Goal: Task Accomplishment & Management: Manage account settings

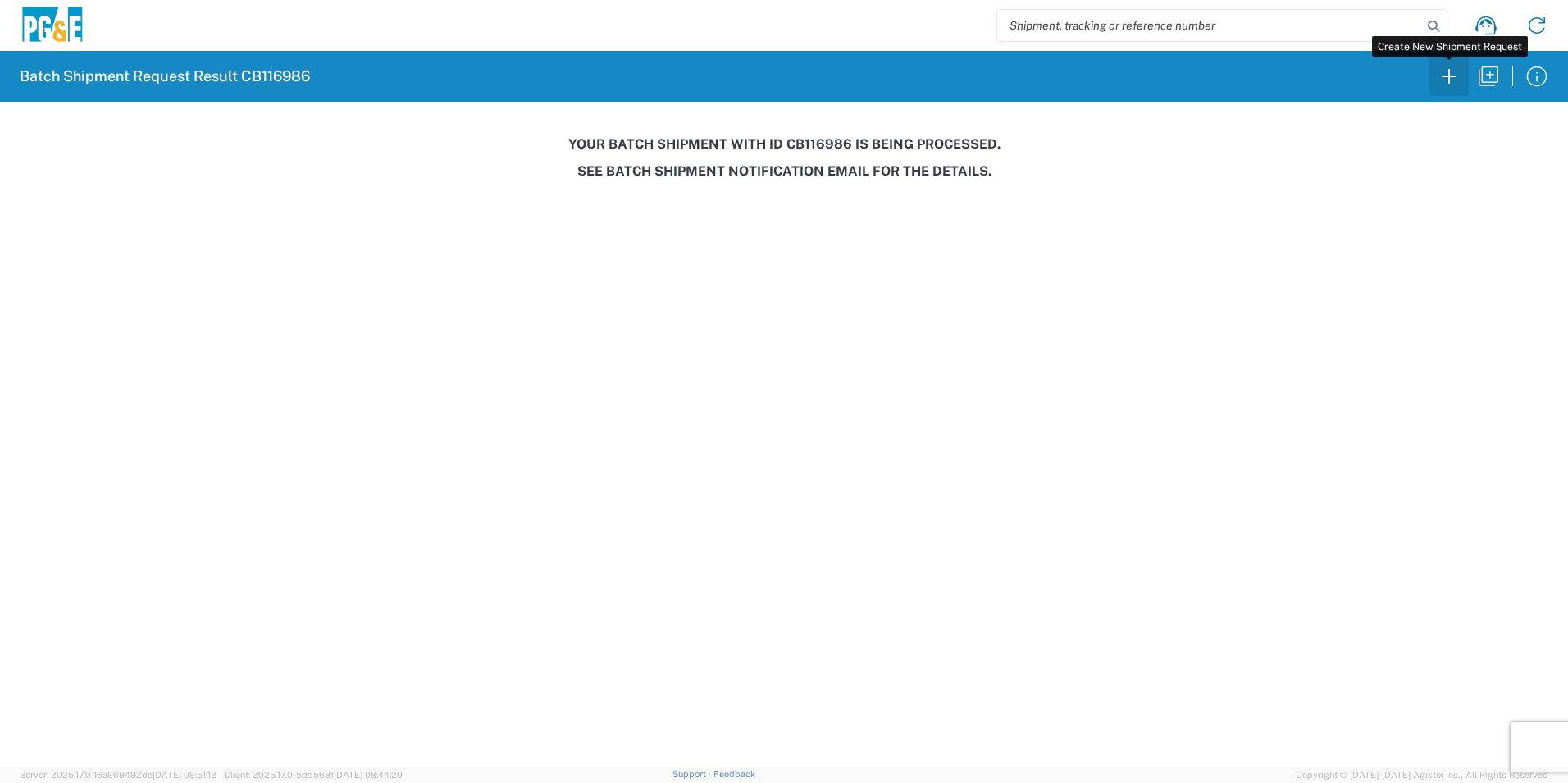
click at [1439, 73] on icon "button" at bounding box center [1448, 76] width 26 height 26
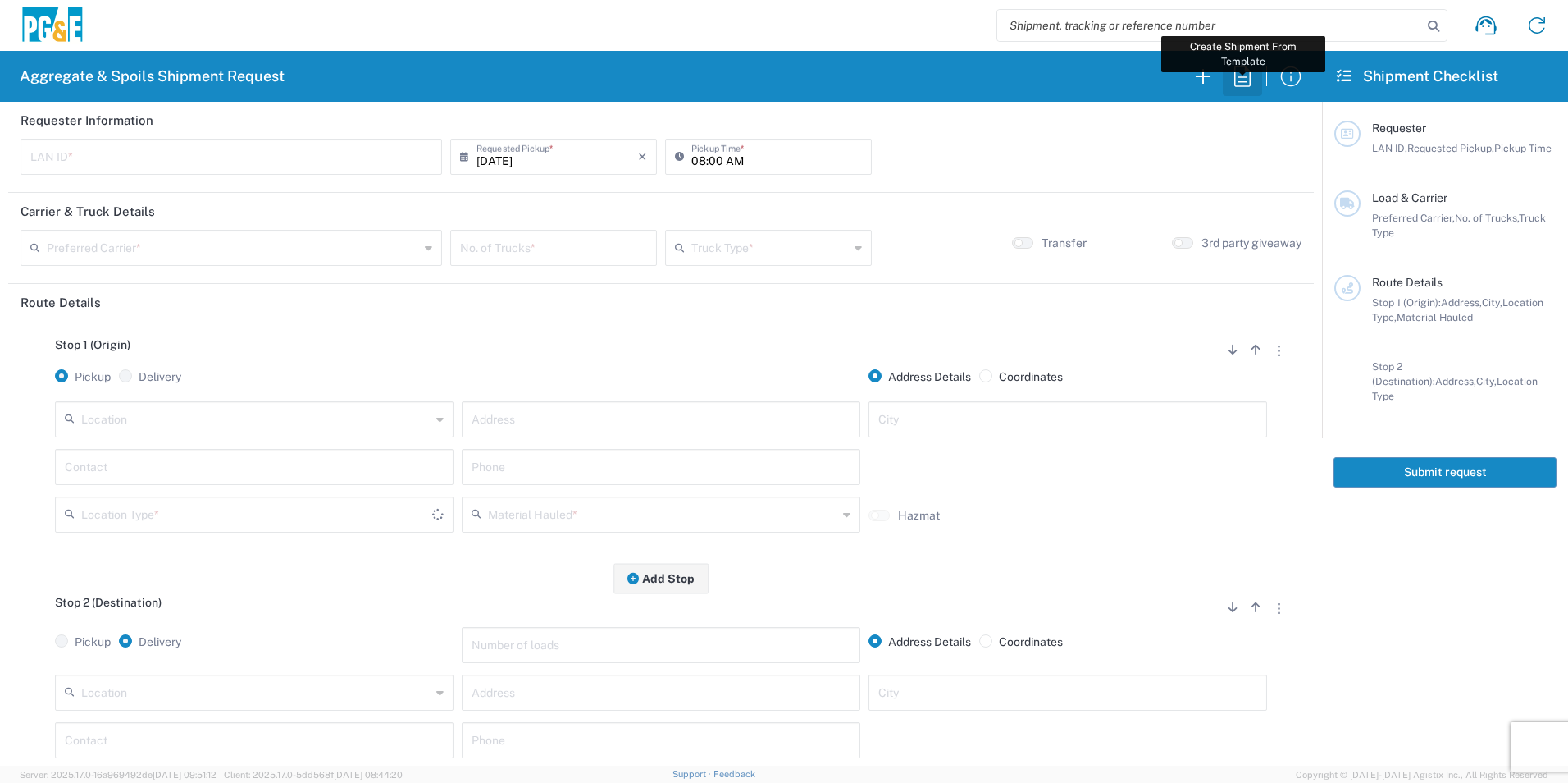
click at [1241, 79] on icon "button" at bounding box center [1242, 76] width 26 height 26
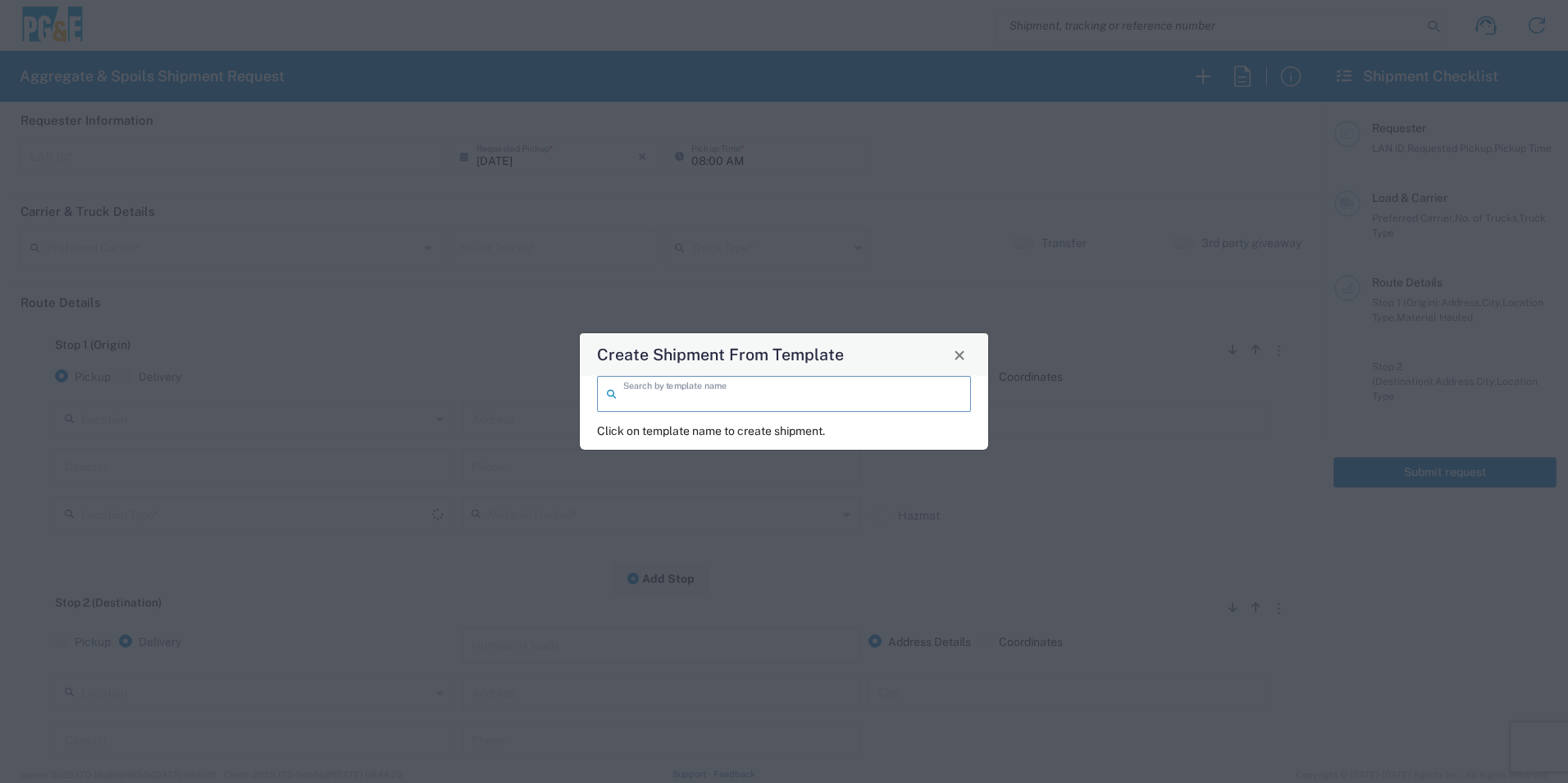
click at [808, 392] on input "search" at bounding box center [791, 392] width 338 height 28
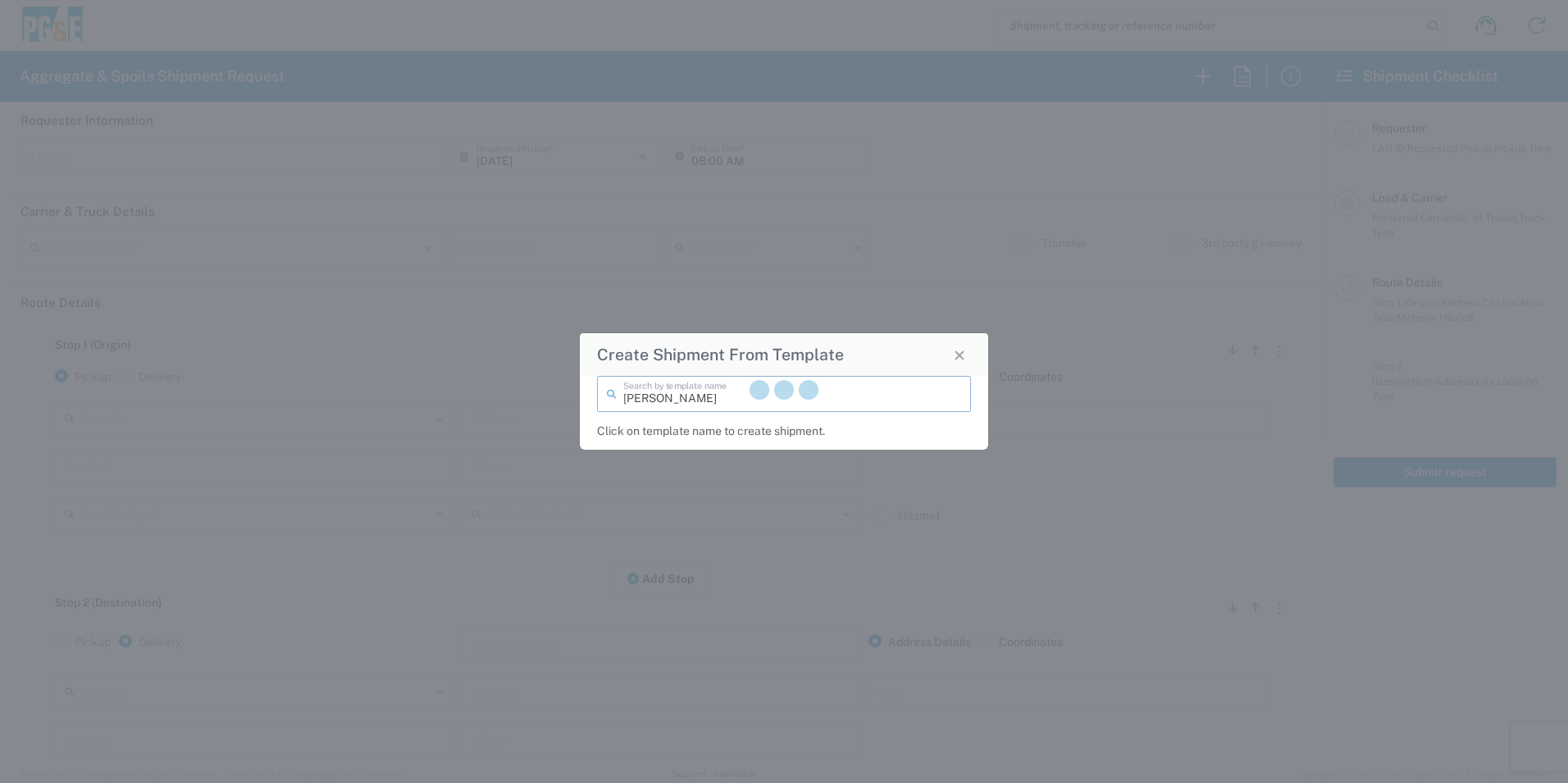
type input "blake"
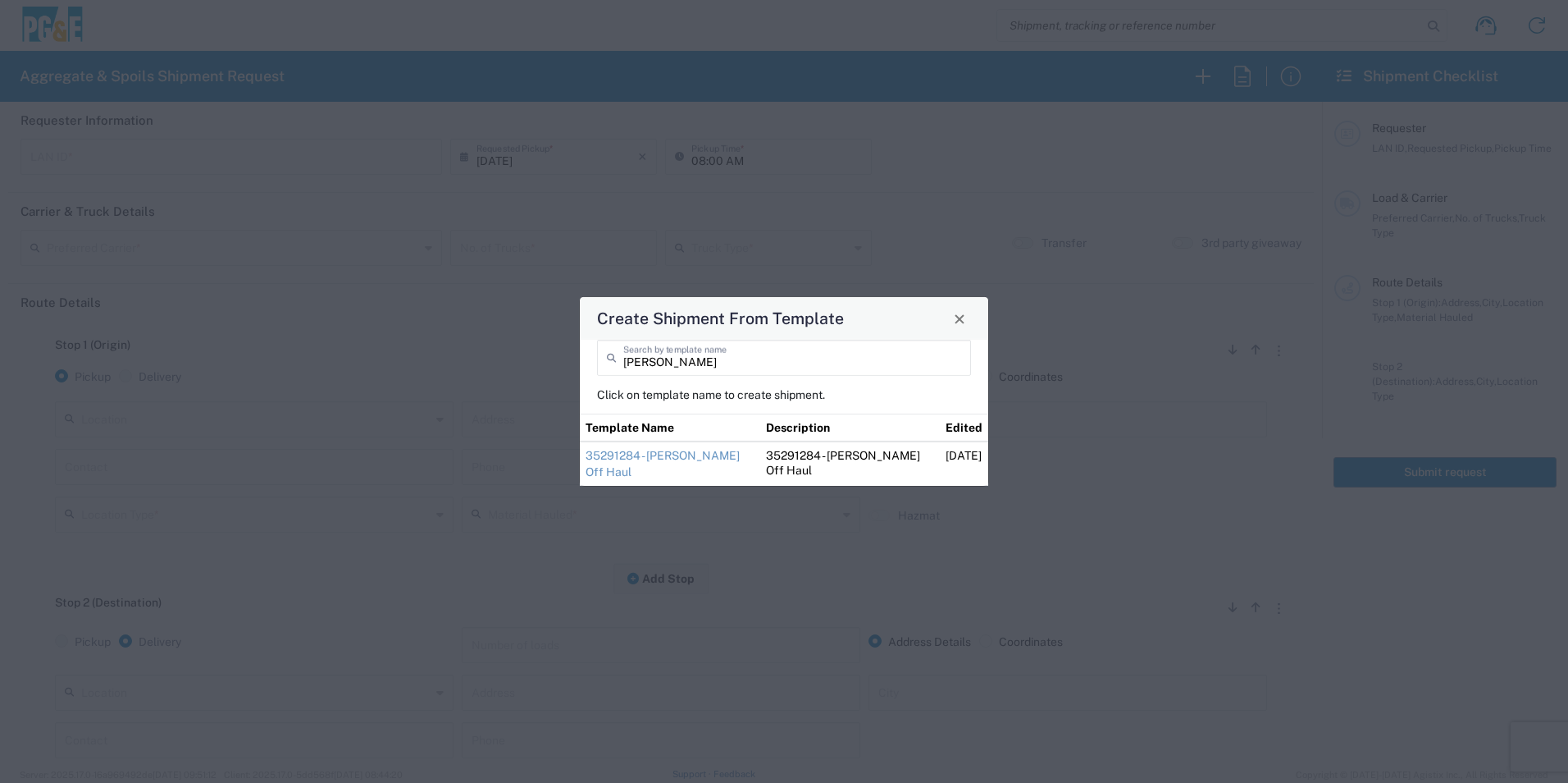
click at [707, 466] on link "35291284 - Blake Off Haul" at bounding box center [663, 464] width 154 height 29
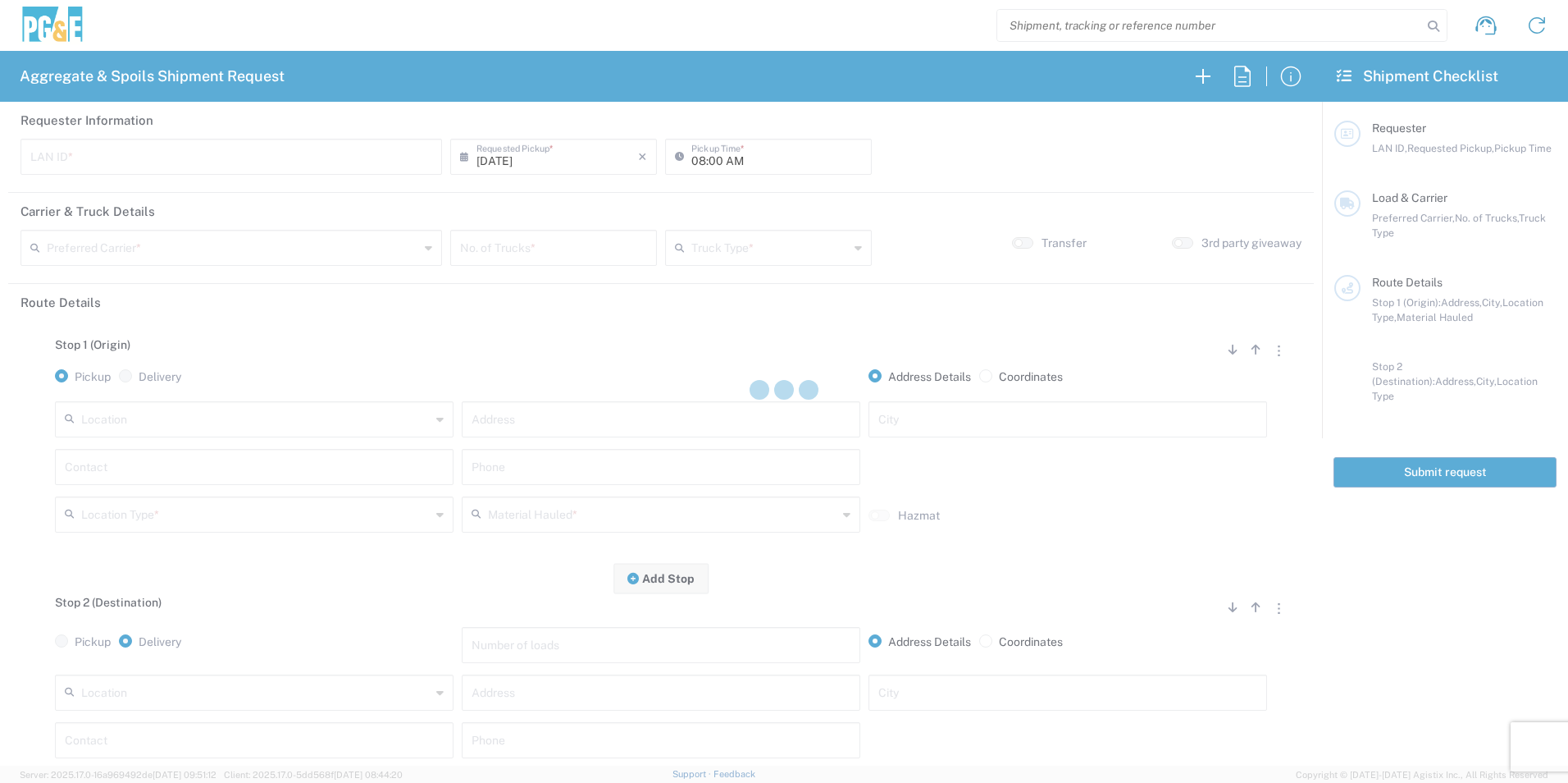
type input "MBLA"
type input "09:00 AM"
type input "North Coast Trucking"
type input "Super Dump"
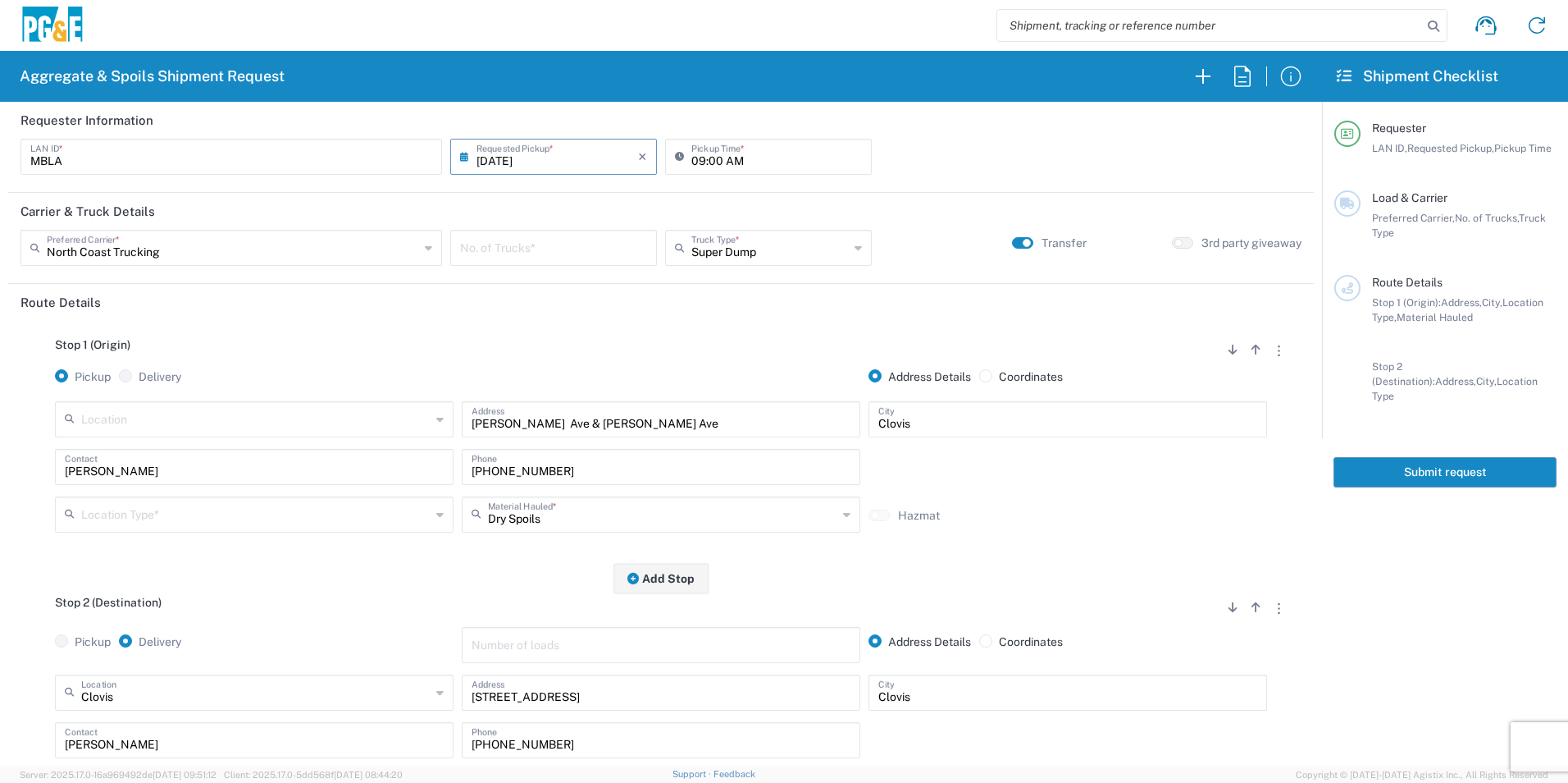
click at [602, 256] on input "number" at bounding box center [554, 245] width 187 height 28
type input "1"
click at [125, 522] on input "text" at bounding box center [255, 512] width 349 height 28
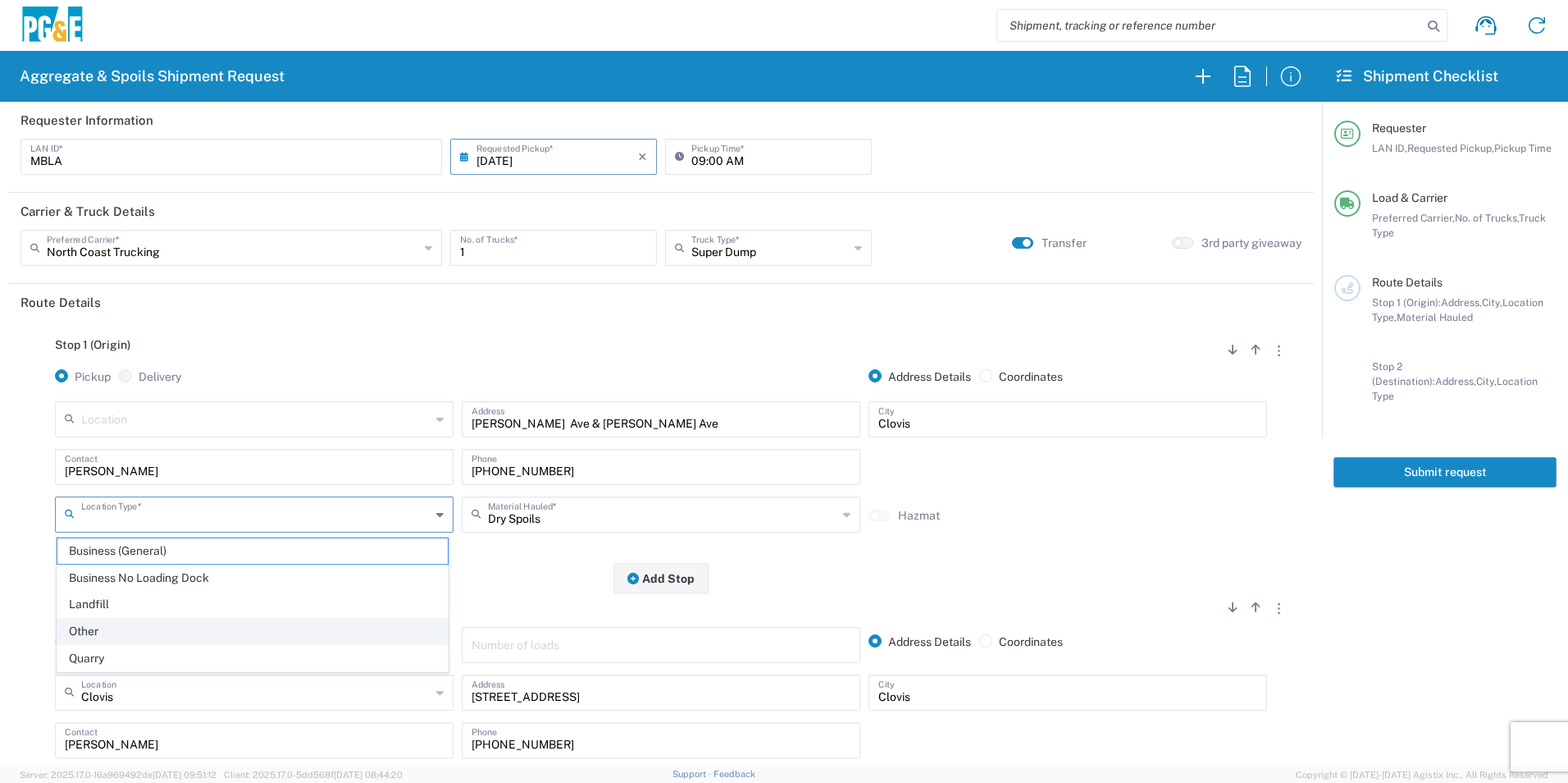
click at [90, 637] on span "Other" at bounding box center [252, 631] width 390 height 25
type input "Other"
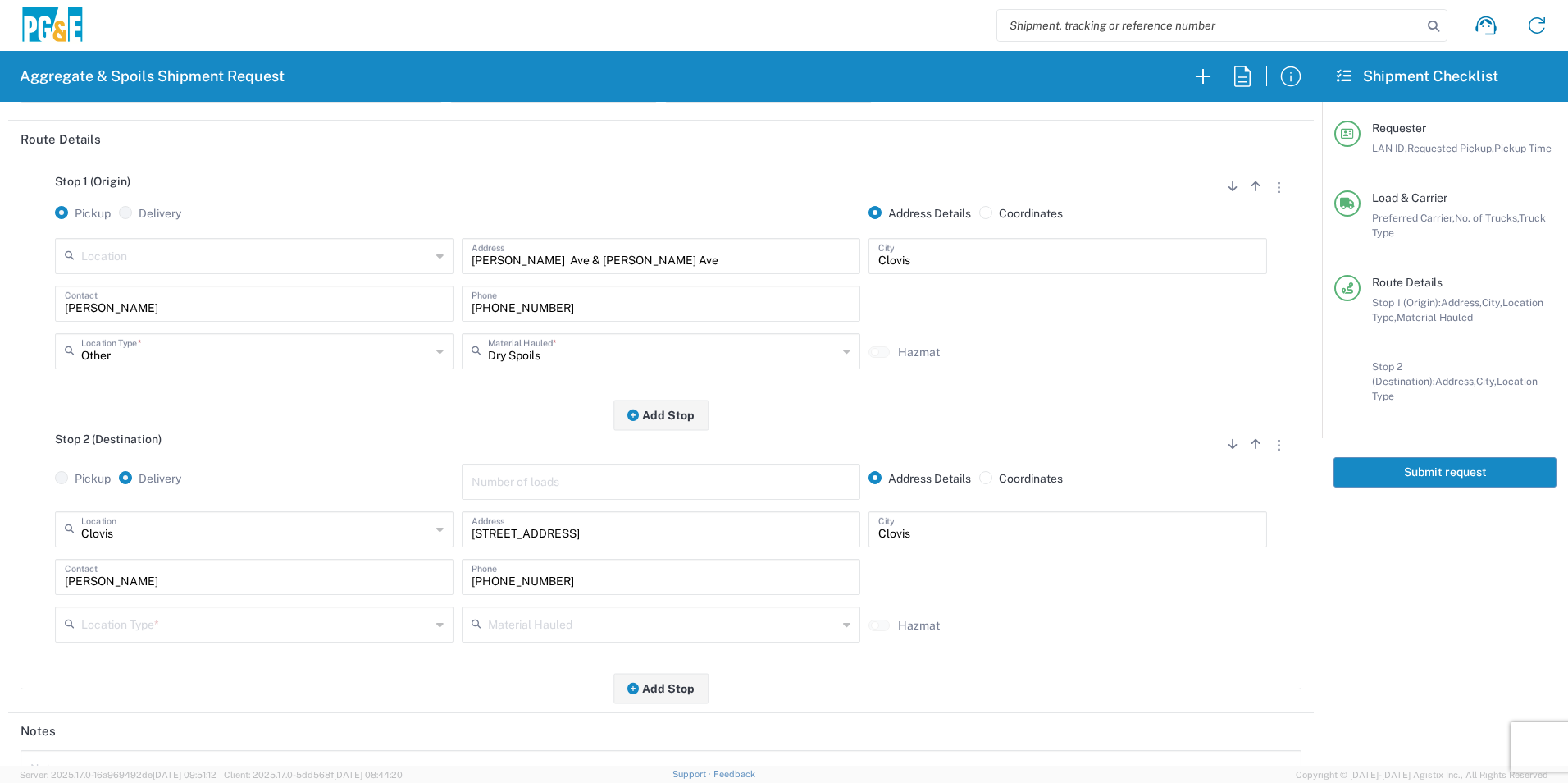
scroll to position [328, 0]
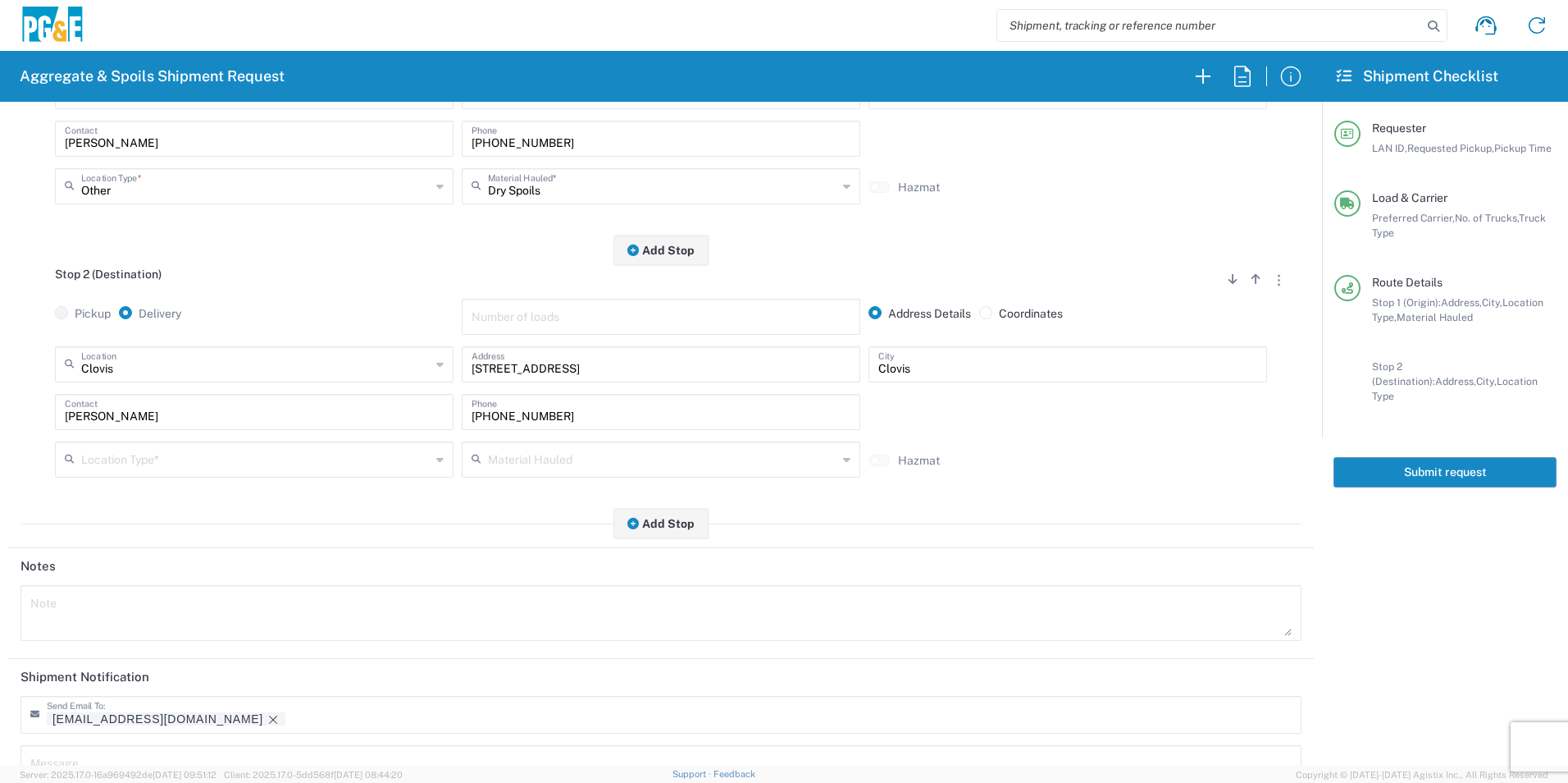
click at [155, 463] on input "text" at bounding box center [255, 458] width 349 height 28
drag, startPoint x: 141, startPoint y: 529, endPoint x: 143, endPoint y: 543, distance: 14.1
click at [141, 529] on span "Business No Loading Dock" at bounding box center [252, 523] width 390 height 25
type input "Business No Loading Dock"
click at [267, 718] on icon "Remove tag" at bounding box center [273, 719] width 13 height 13
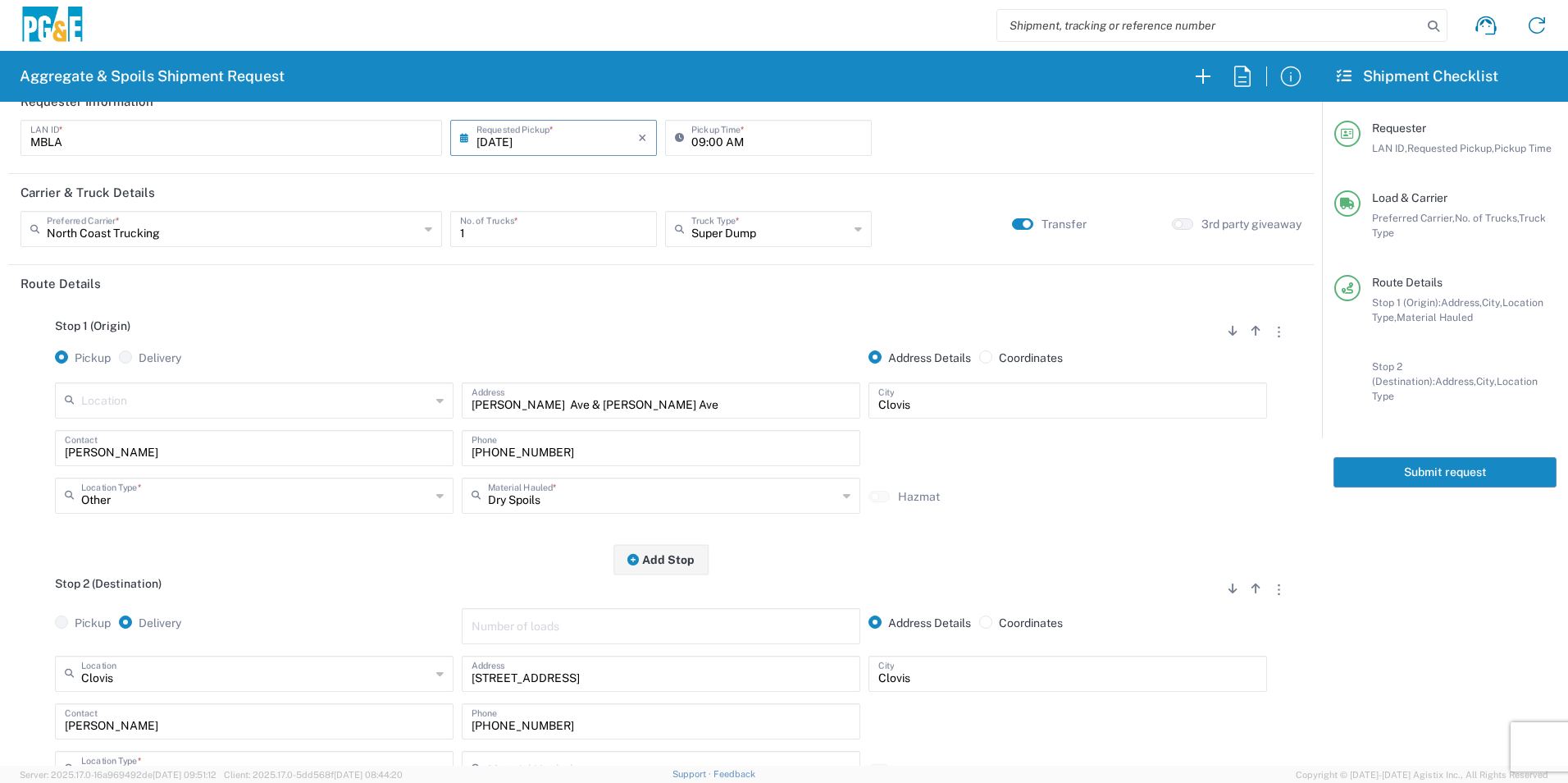
scroll to position [0, 0]
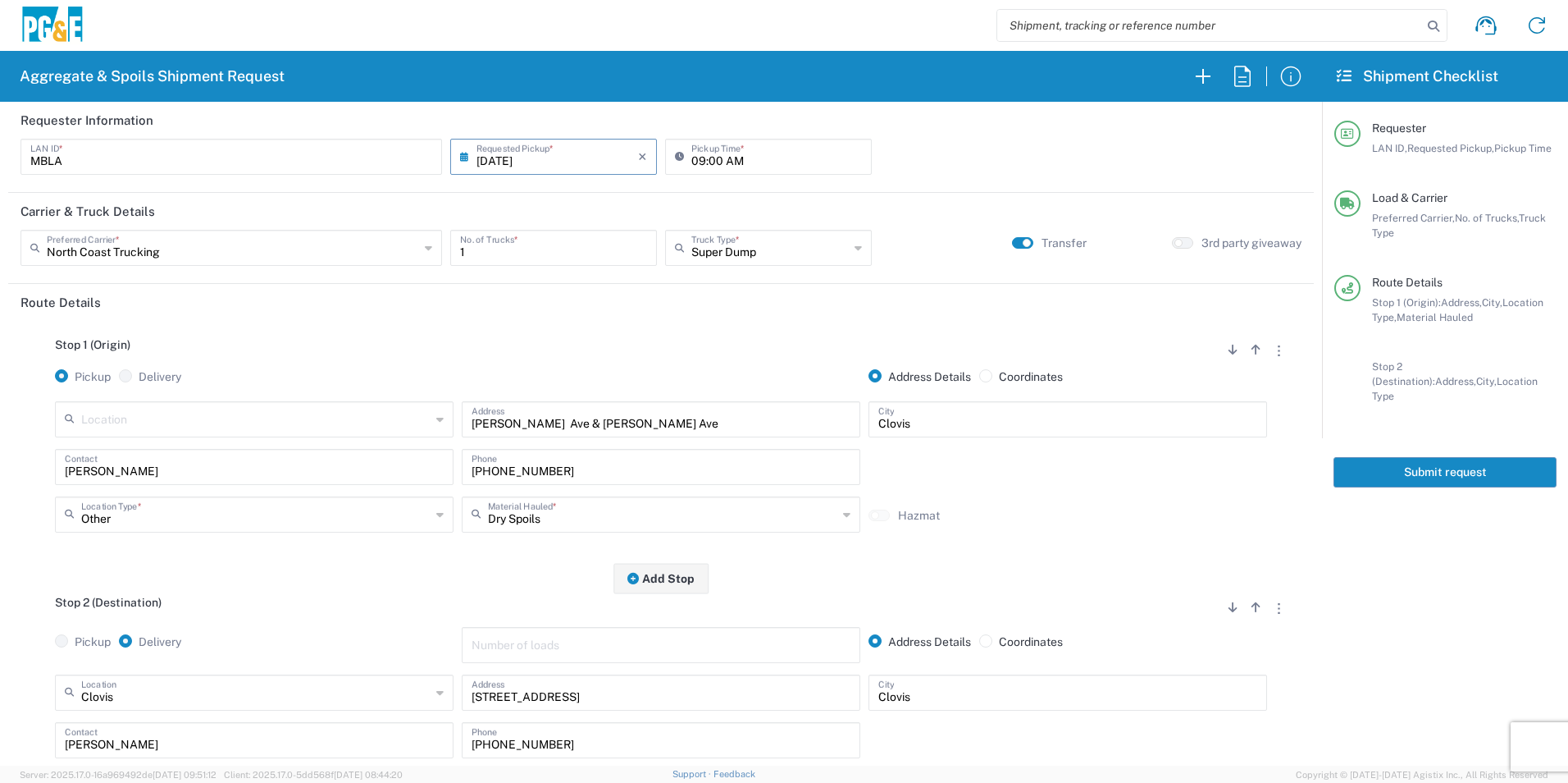
click at [1391, 462] on button "Submit request" at bounding box center [1444, 471] width 223 height 30
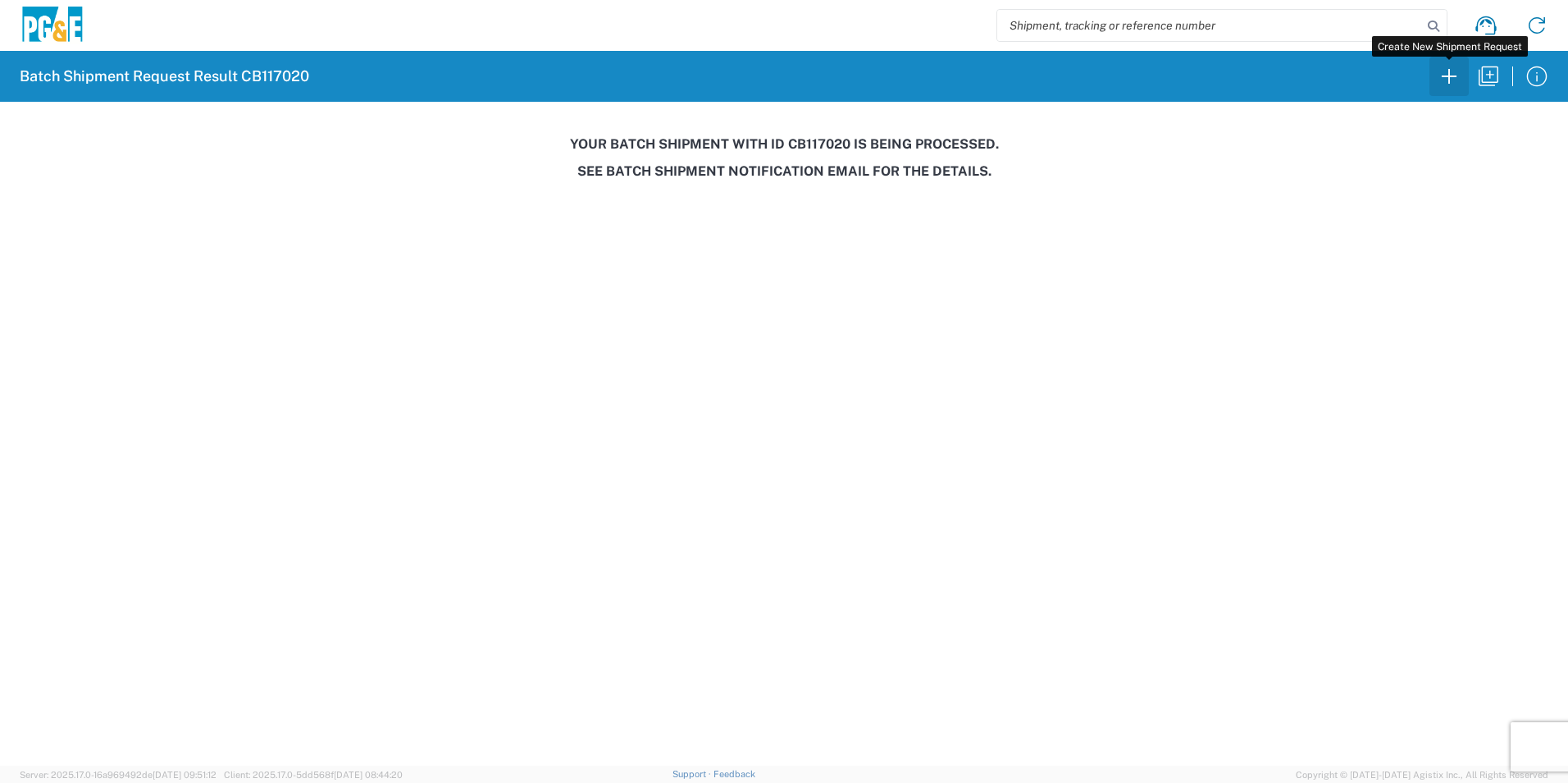
click at [1456, 79] on icon "button" at bounding box center [1448, 76] width 26 height 26
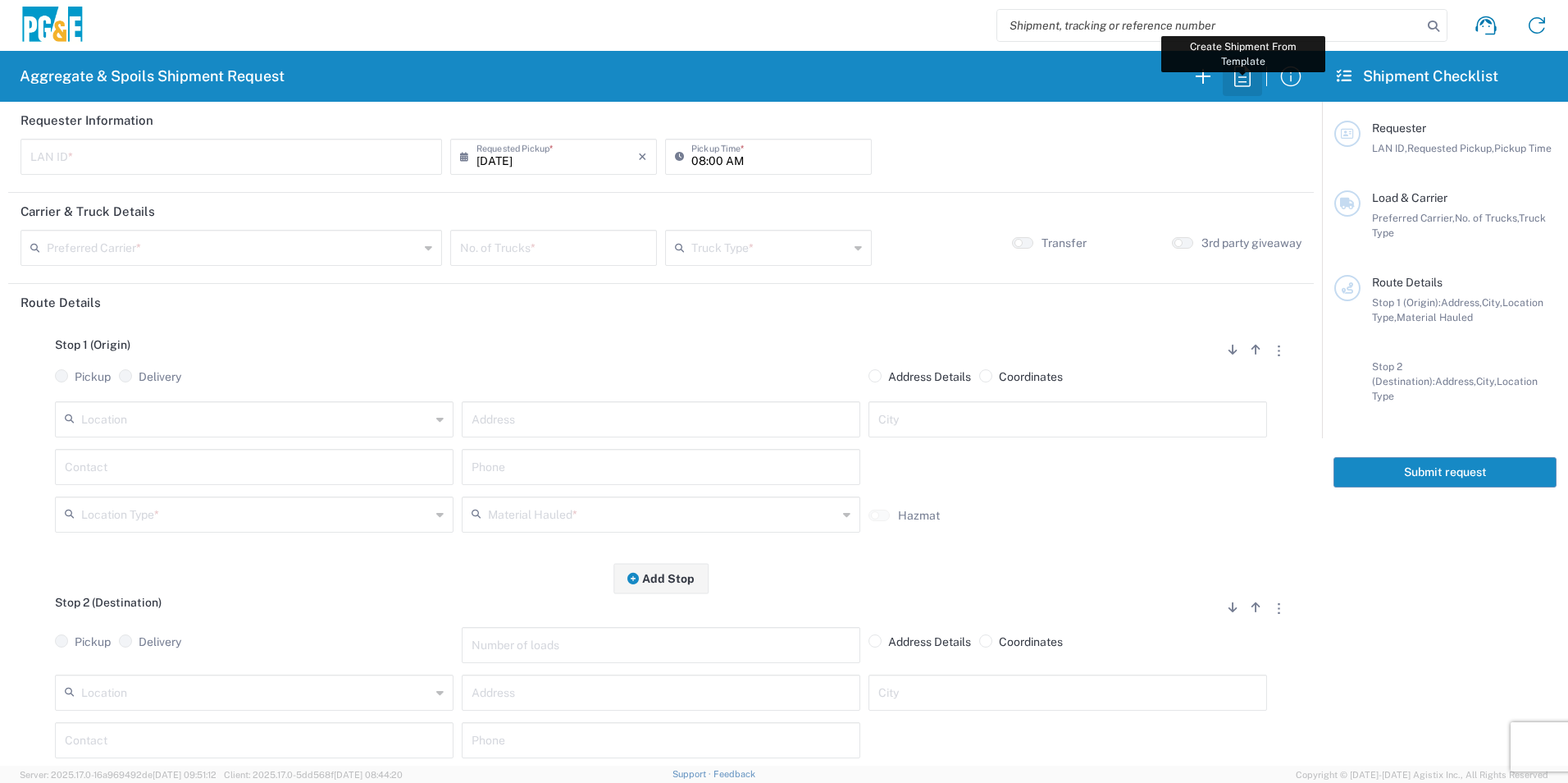
click at [1246, 79] on icon "button" at bounding box center [1242, 76] width 26 height 26
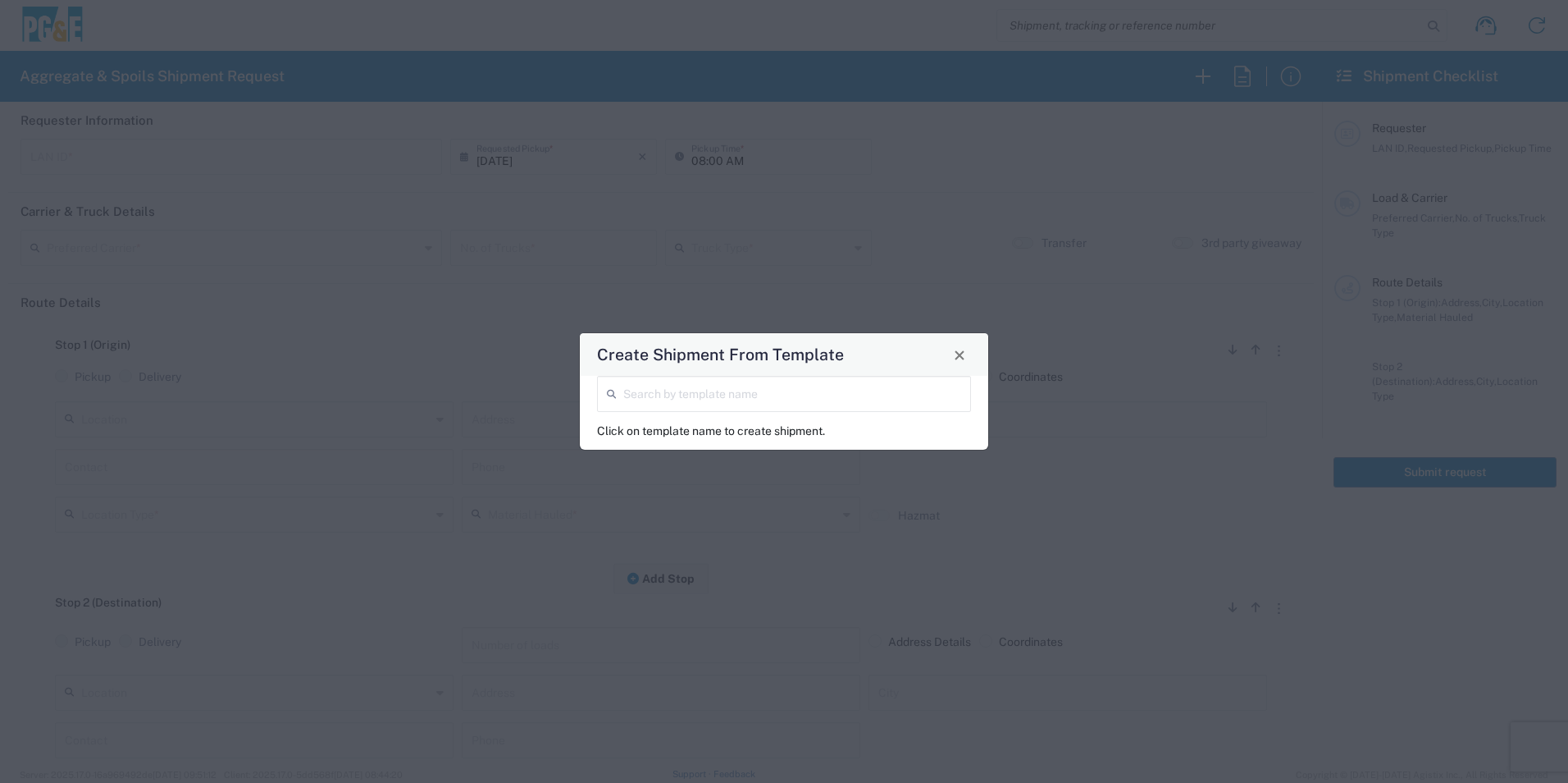
click at [678, 393] on input "search" at bounding box center [791, 392] width 338 height 28
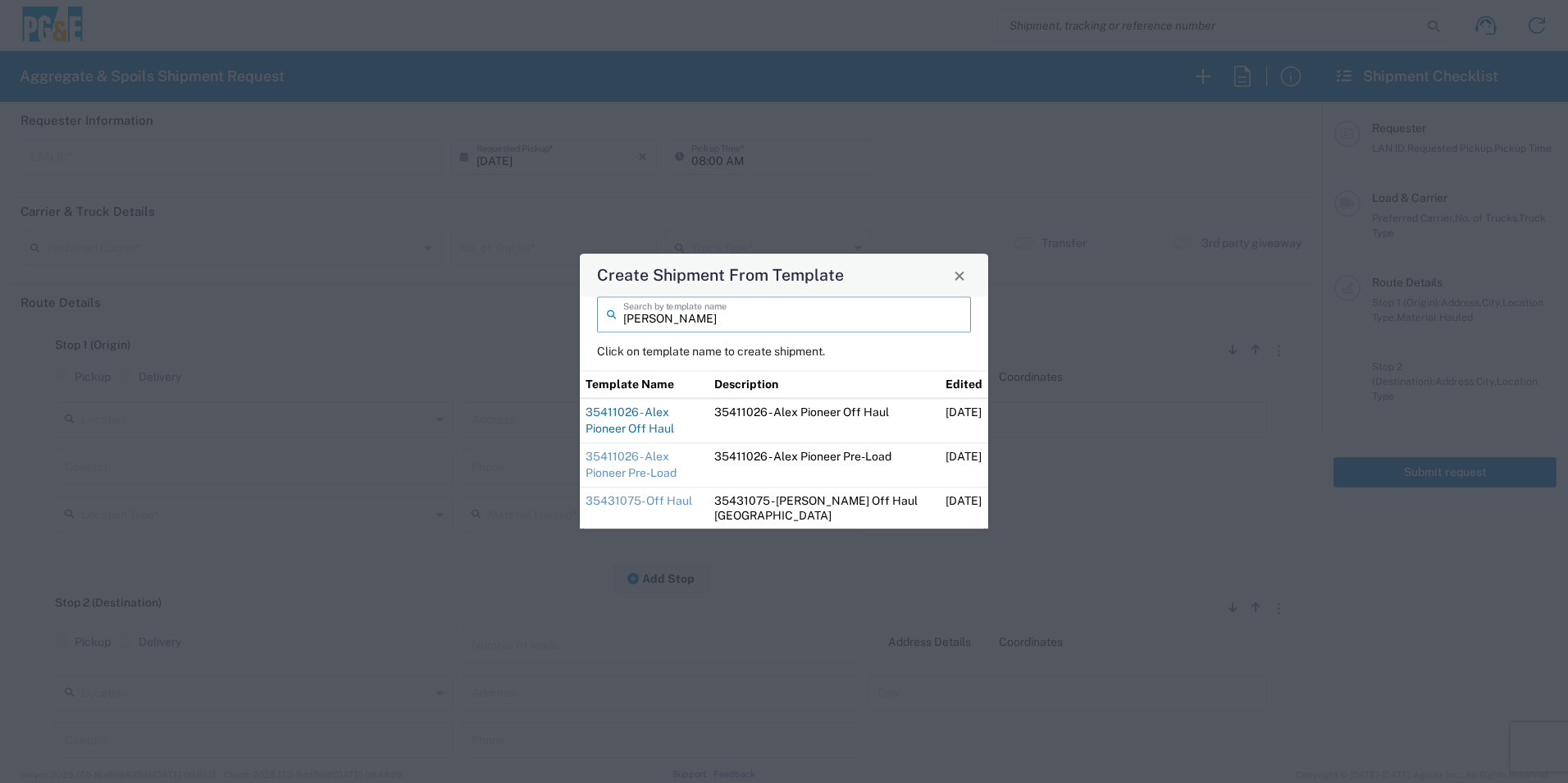
type input "alex"
drag, startPoint x: 700, startPoint y: 414, endPoint x: 675, endPoint y: 397, distance: 30.2
click at [675, 414] on link "35411026 - Alex Pioneer Off Haul" at bounding box center [630, 420] width 89 height 29
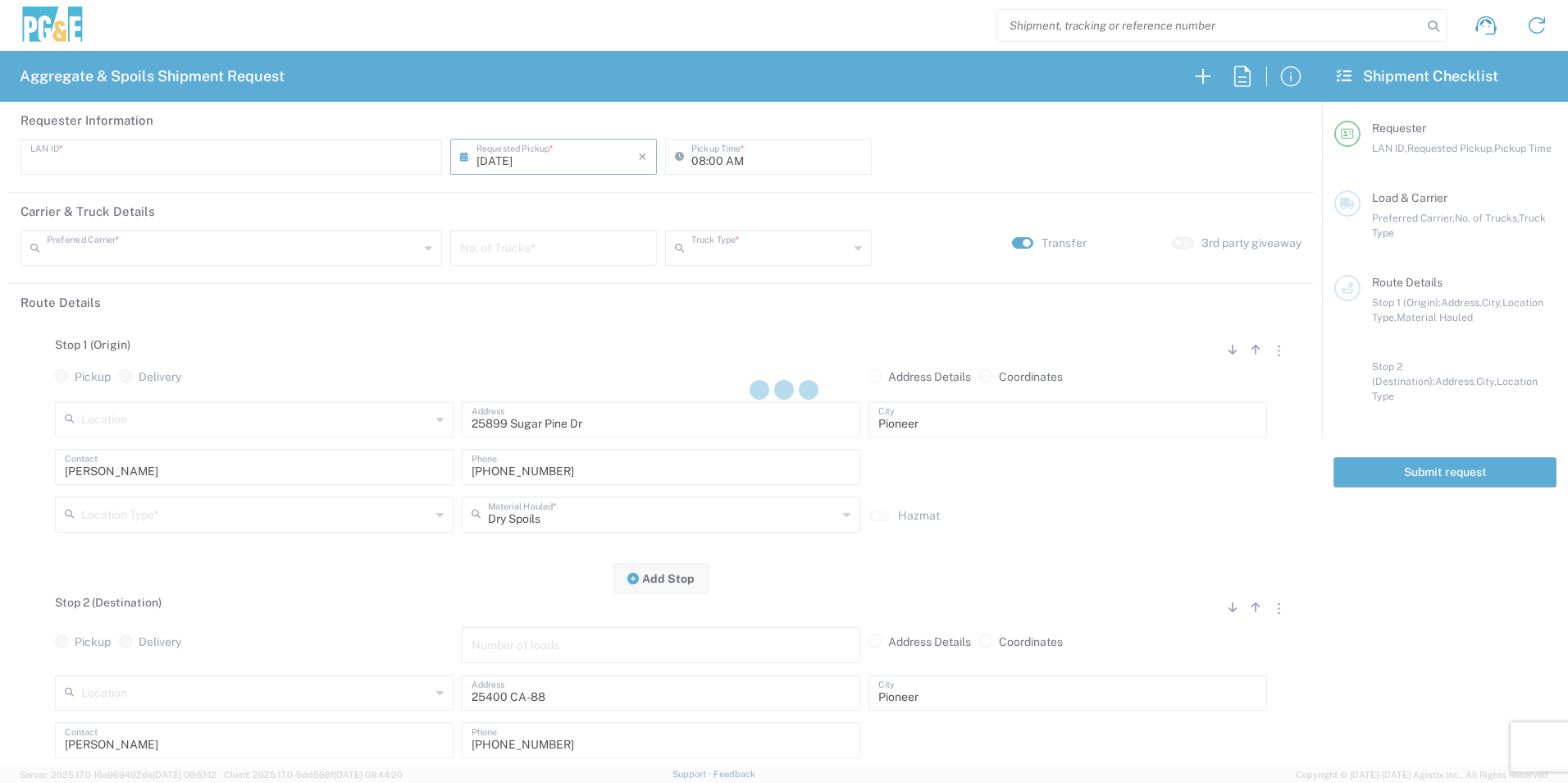
type input "A2AT"
type input "07:30 AM"
type input "Bowman & Sons Trucking, Inc"
type input "Super Dump"
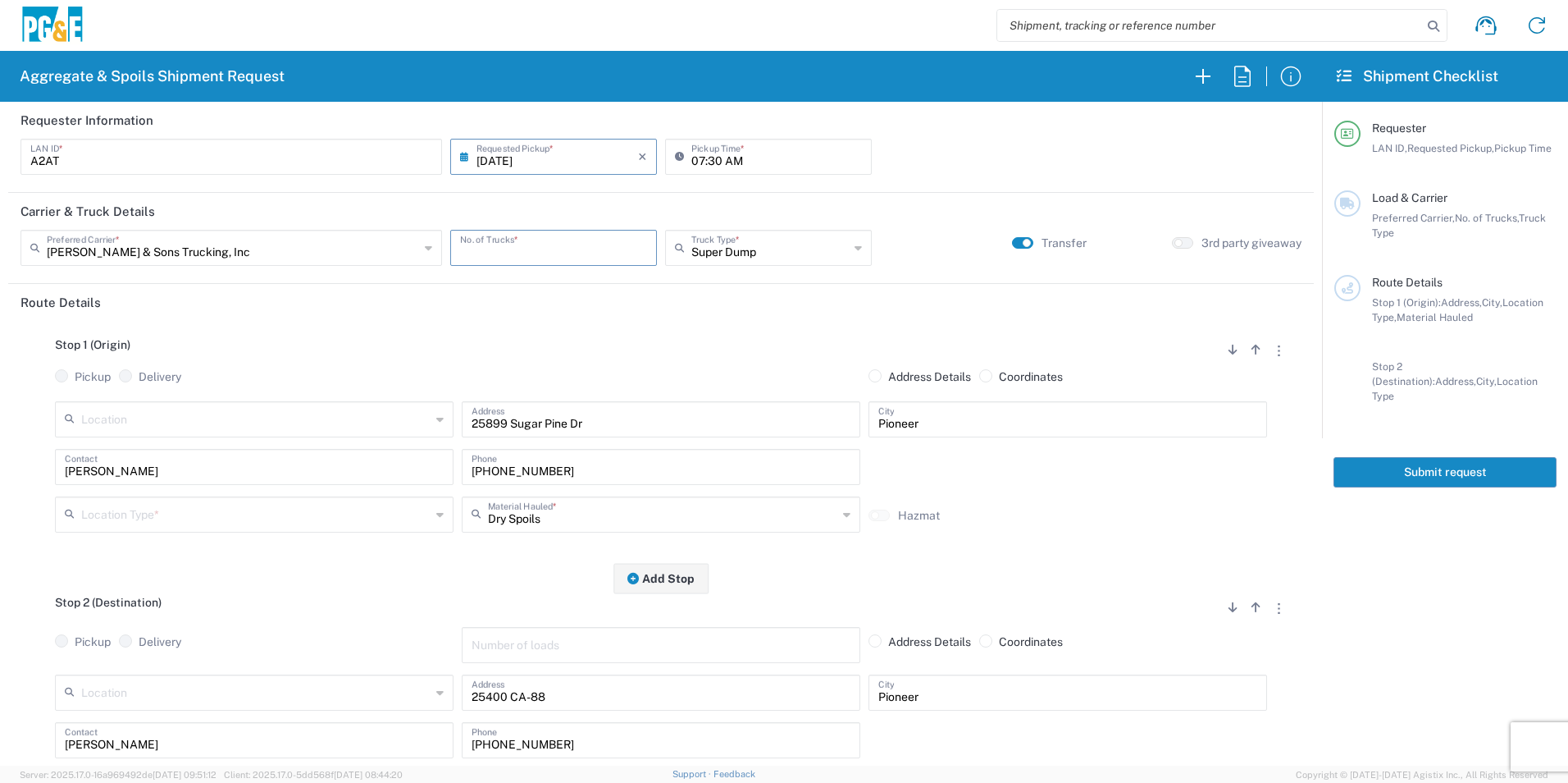
click at [531, 250] on input "number" at bounding box center [554, 245] width 187 height 28
type input "2"
click at [137, 511] on input "text" at bounding box center [255, 512] width 349 height 28
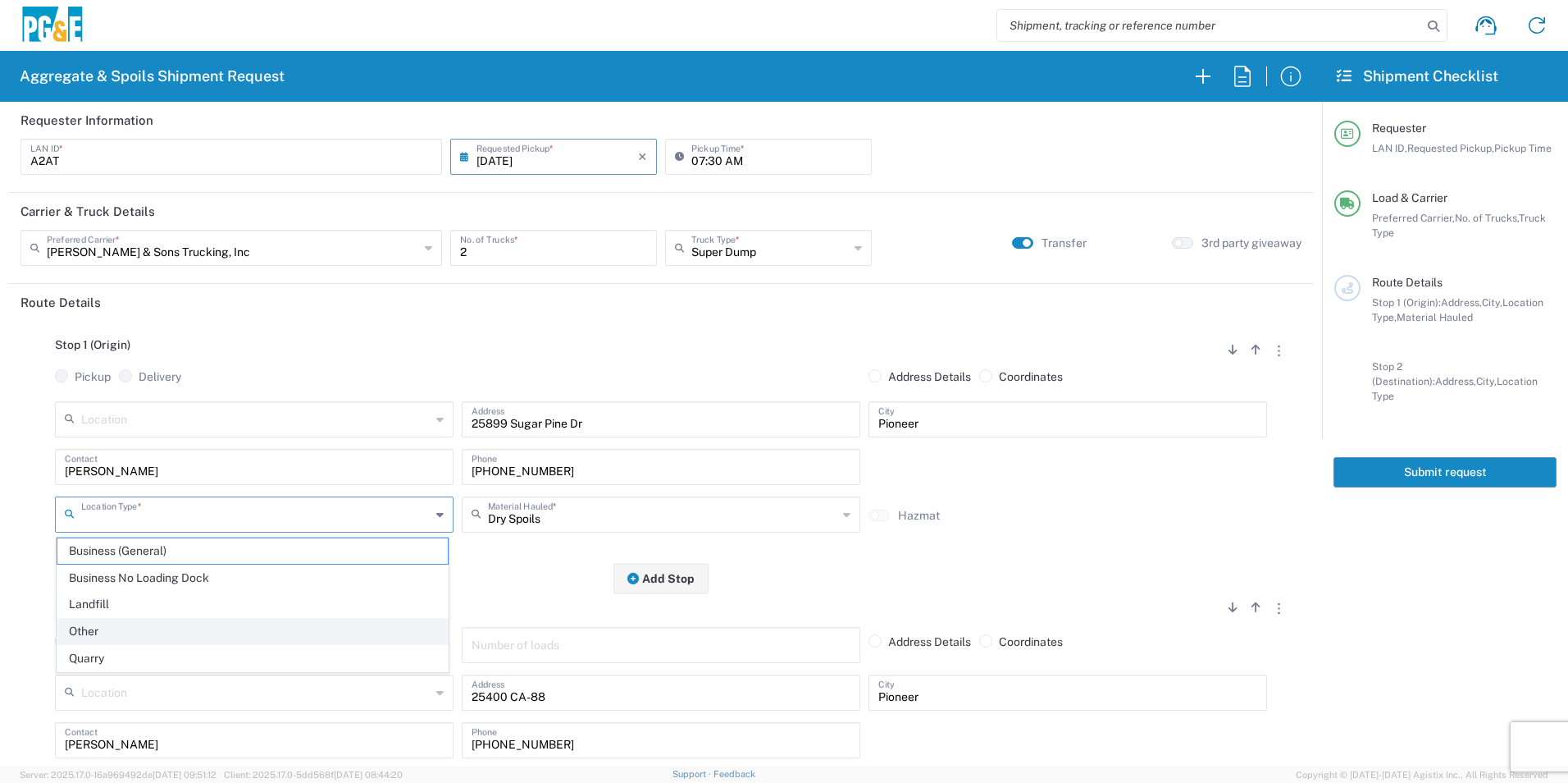
click at [98, 632] on span "Other" at bounding box center [252, 631] width 390 height 25
type input "Other"
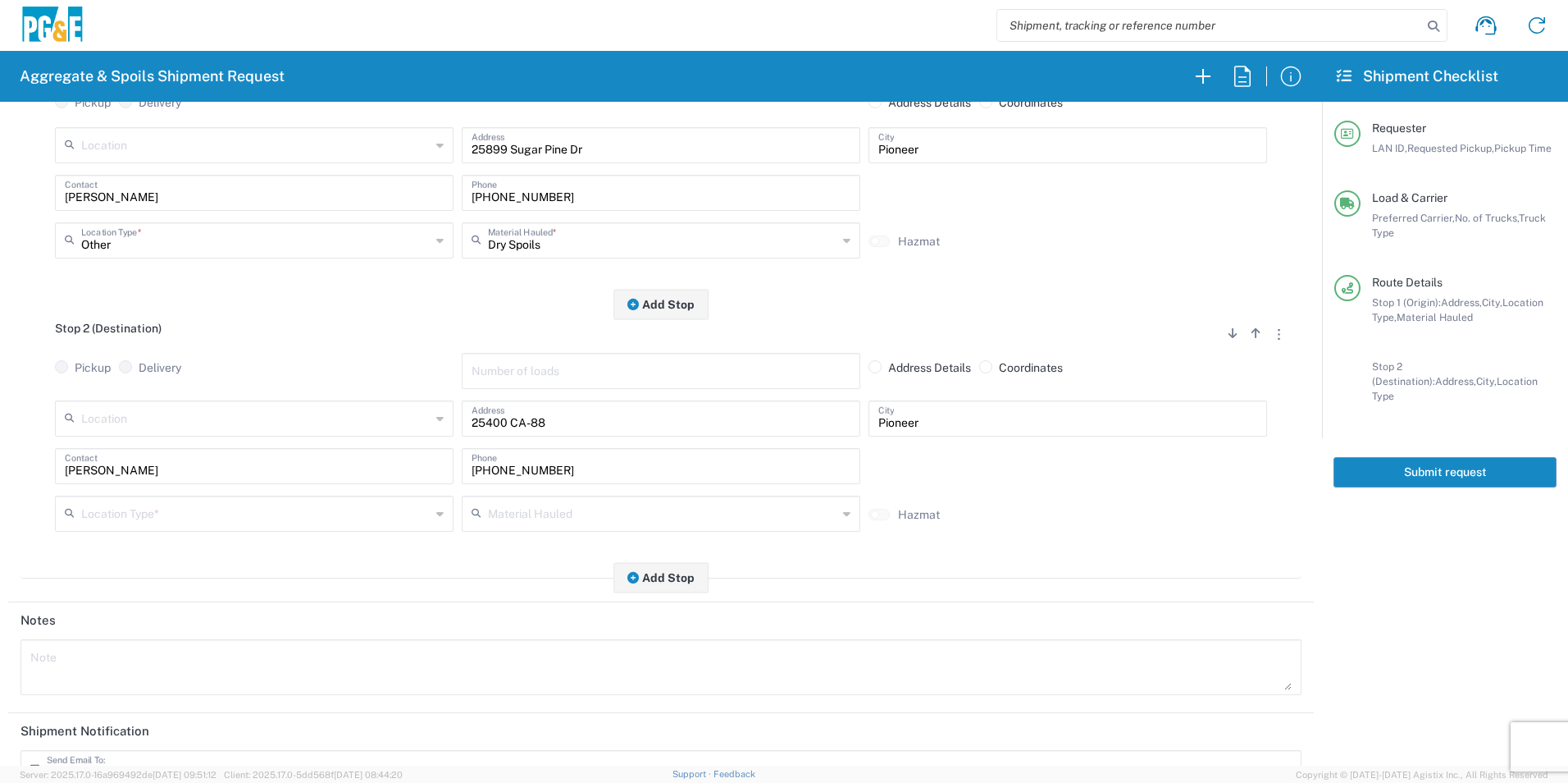
scroll to position [328, 0]
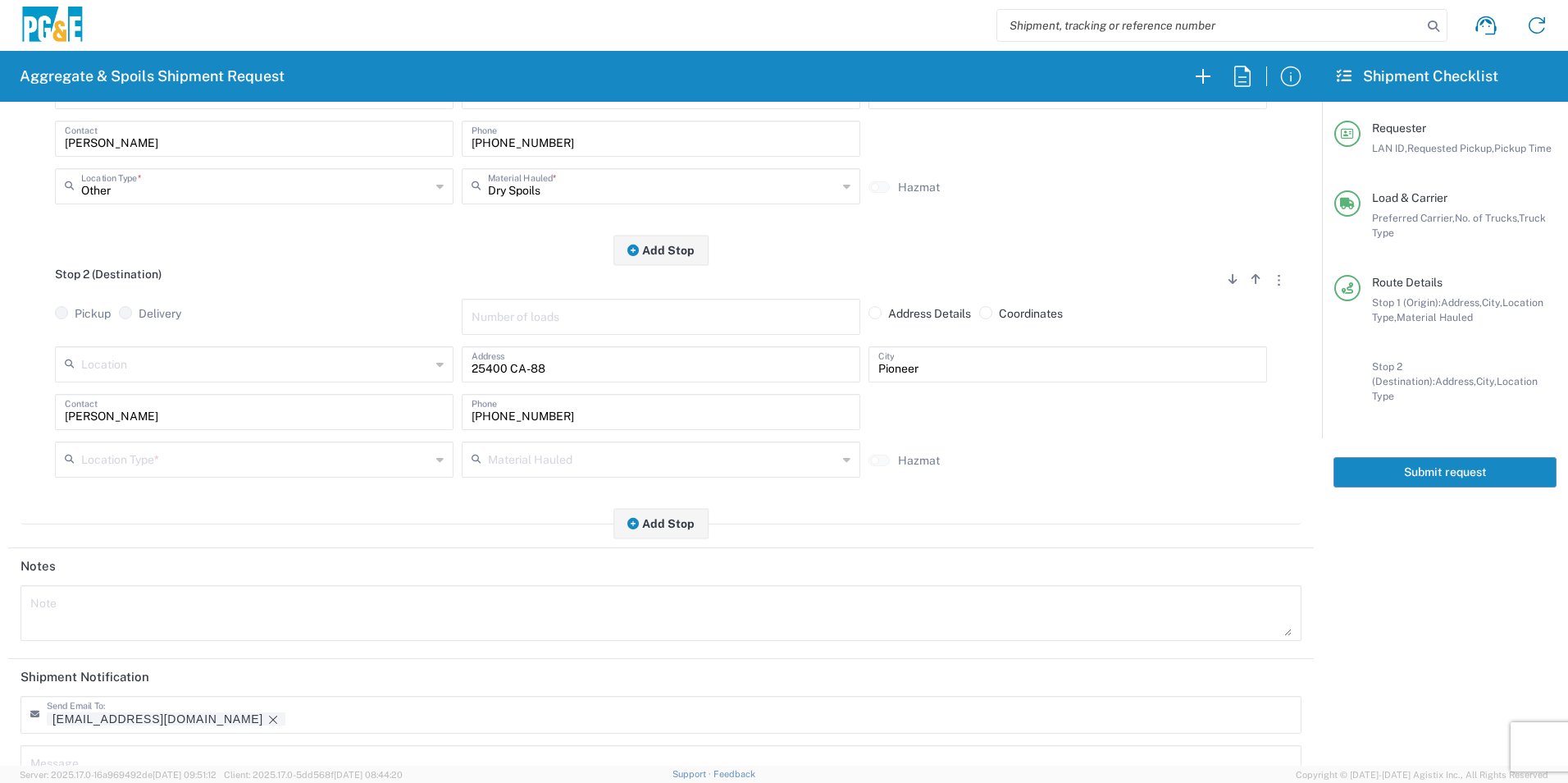
click at [135, 462] on input "text" at bounding box center [255, 458] width 349 height 28
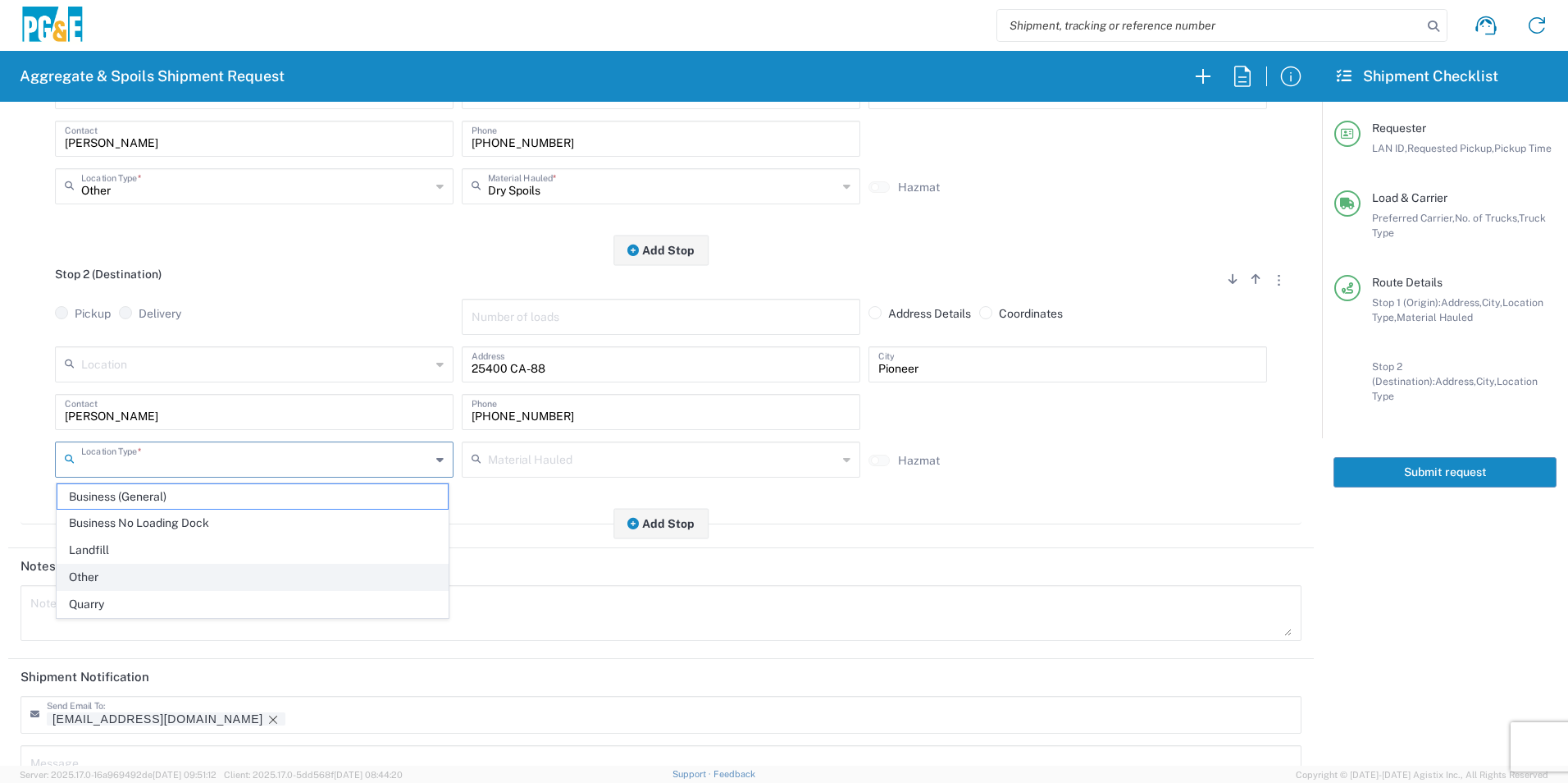
click at [99, 575] on span "Other" at bounding box center [252, 578] width 390 height 25
type input "Other"
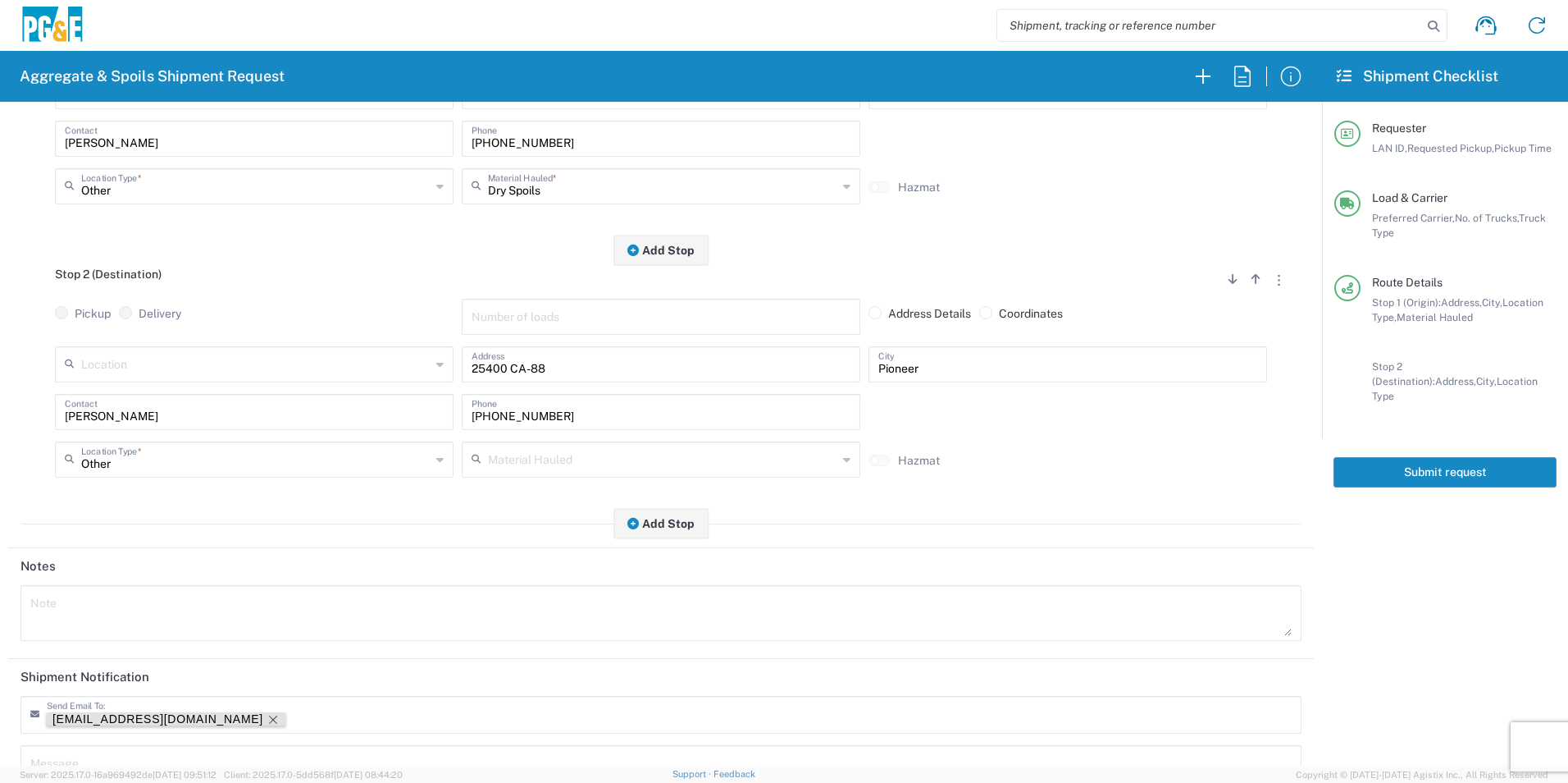
click at [267, 722] on icon "Remove tag" at bounding box center [273, 719] width 13 height 13
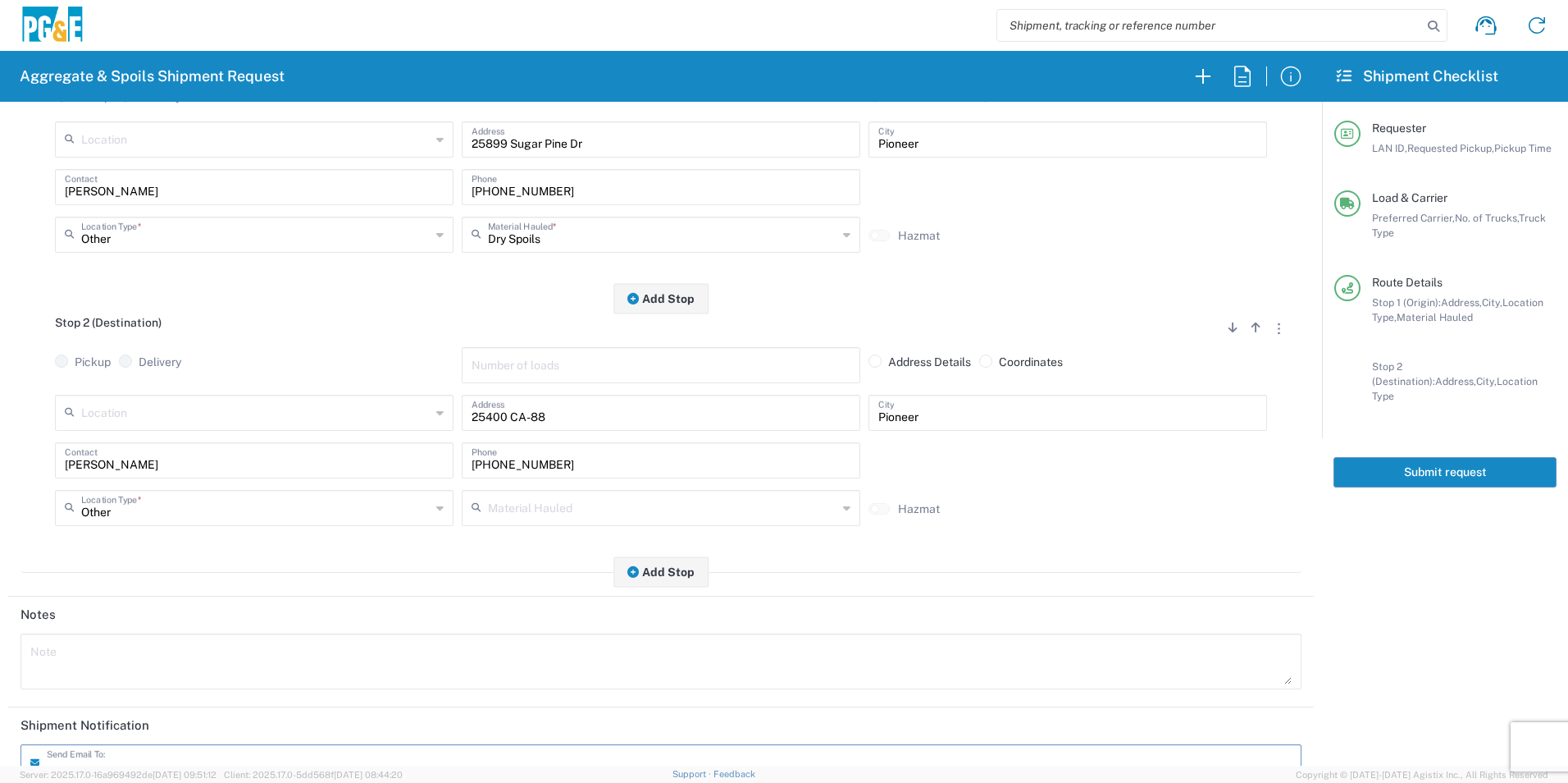
scroll to position [0, 0]
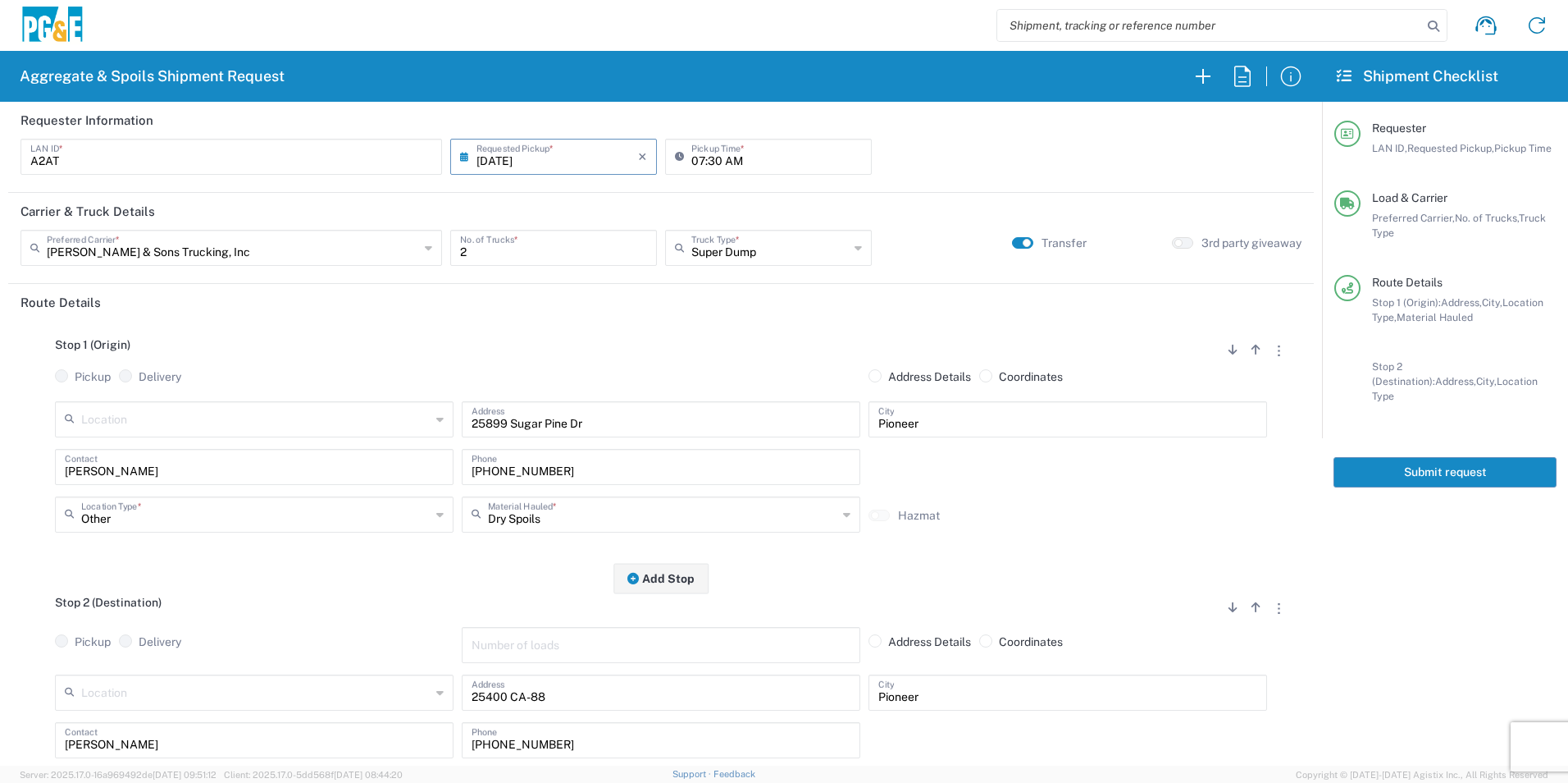
click at [1492, 464] on button "Submit request" at bounding box center [1444, 471] width 223 height 30
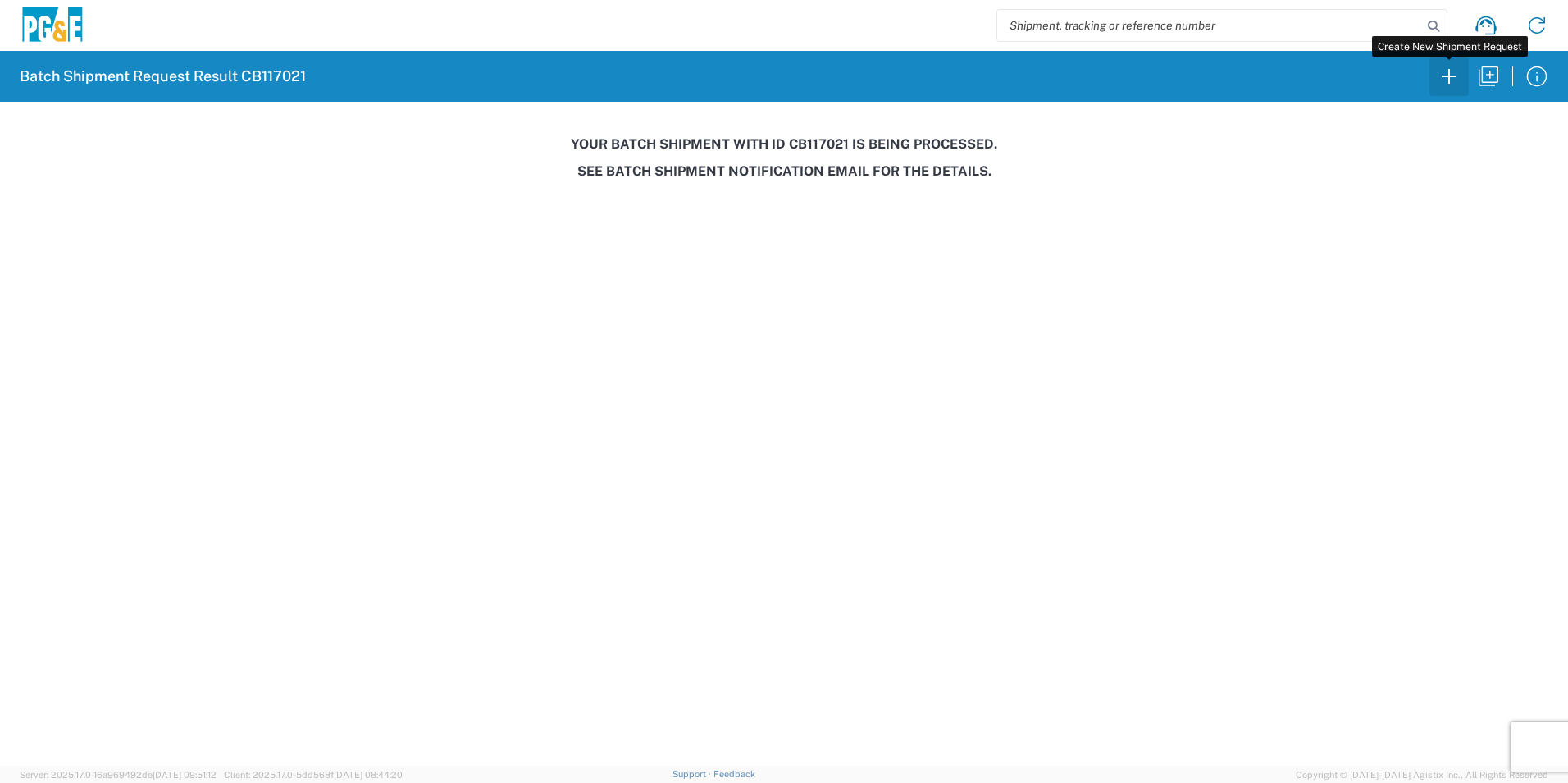
click at [1448, 76] on icon "button" at bounding box center [1448, 76] width 15 height 15
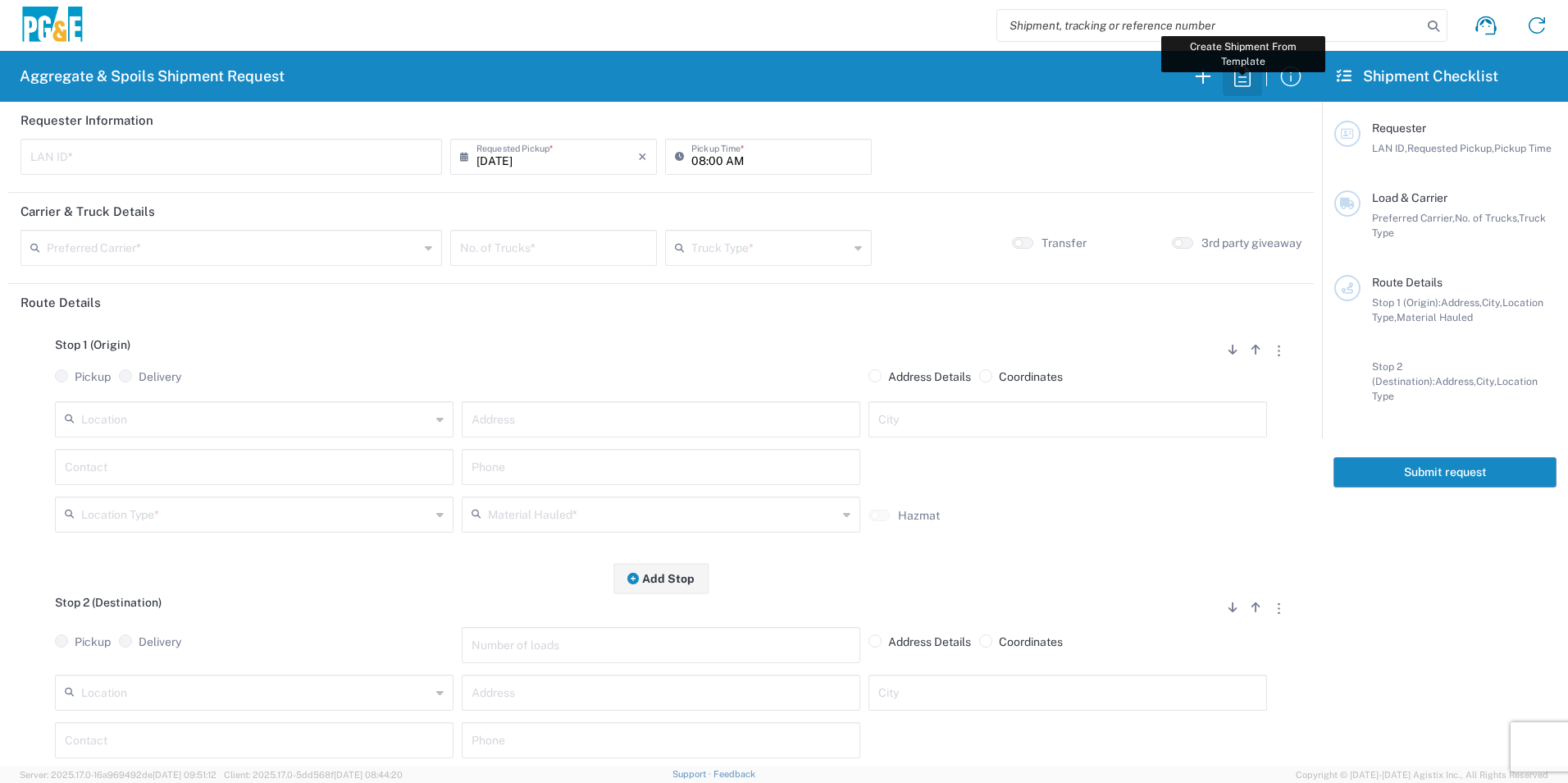
click at [1241, 74] on icon "button" at bounding box center [1242, 76] width 26 height 26
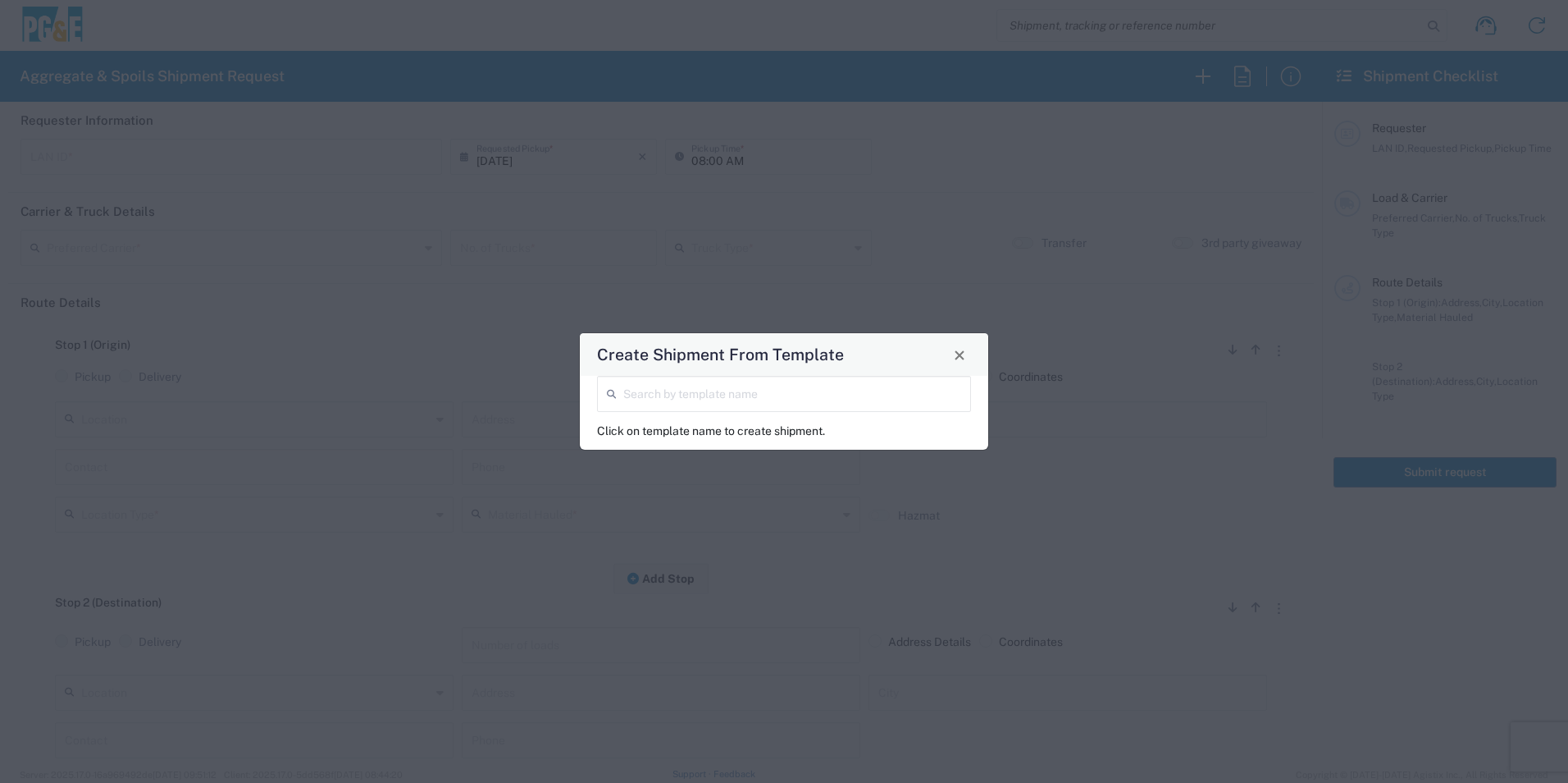
click at [629, 398] on input "search" at bounding box center [791, 392] width 338 height 28
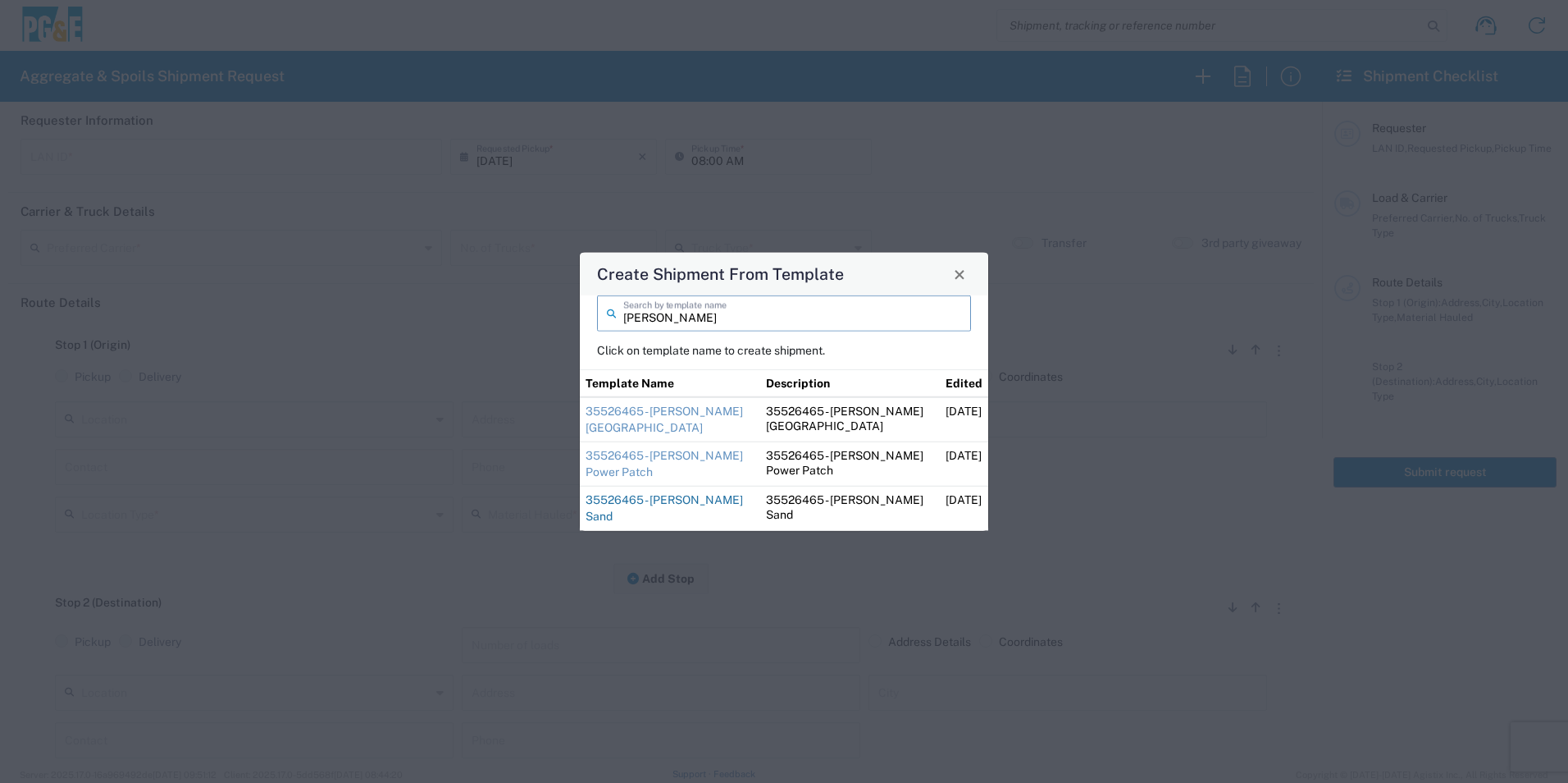
type input "steve"
click at [652, 497] on link "35526465 - Steve Foresthill Sand" at bounding box center [665, 507] width 158 height 29
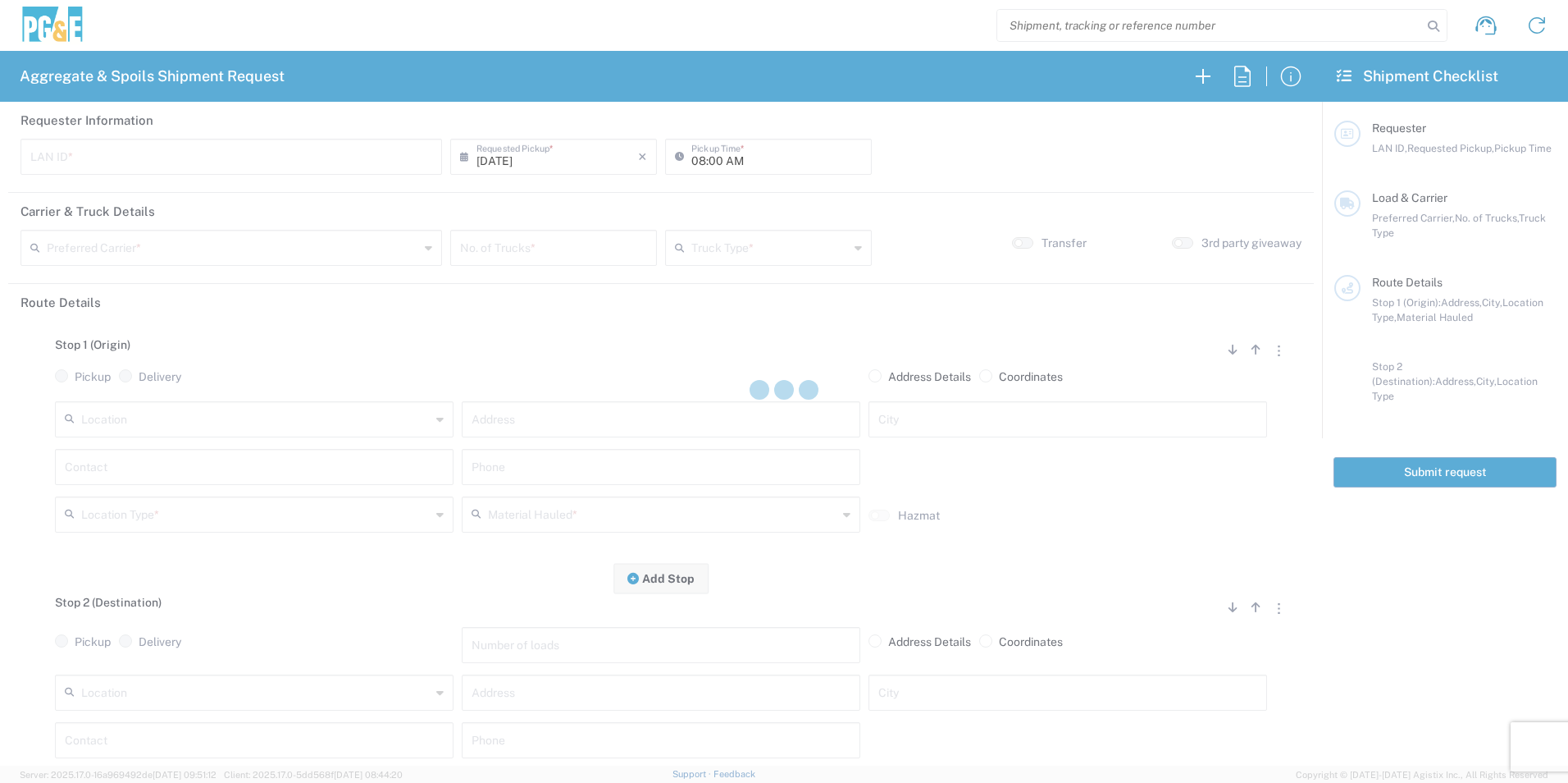
type input "STW8"
type input "06:00 AM"
type input "Bowman & Sons Trucking, Inc"
type input "Super Dump"
type textarea "Please deliver 1 Load of Sand. Steve will direct from there."
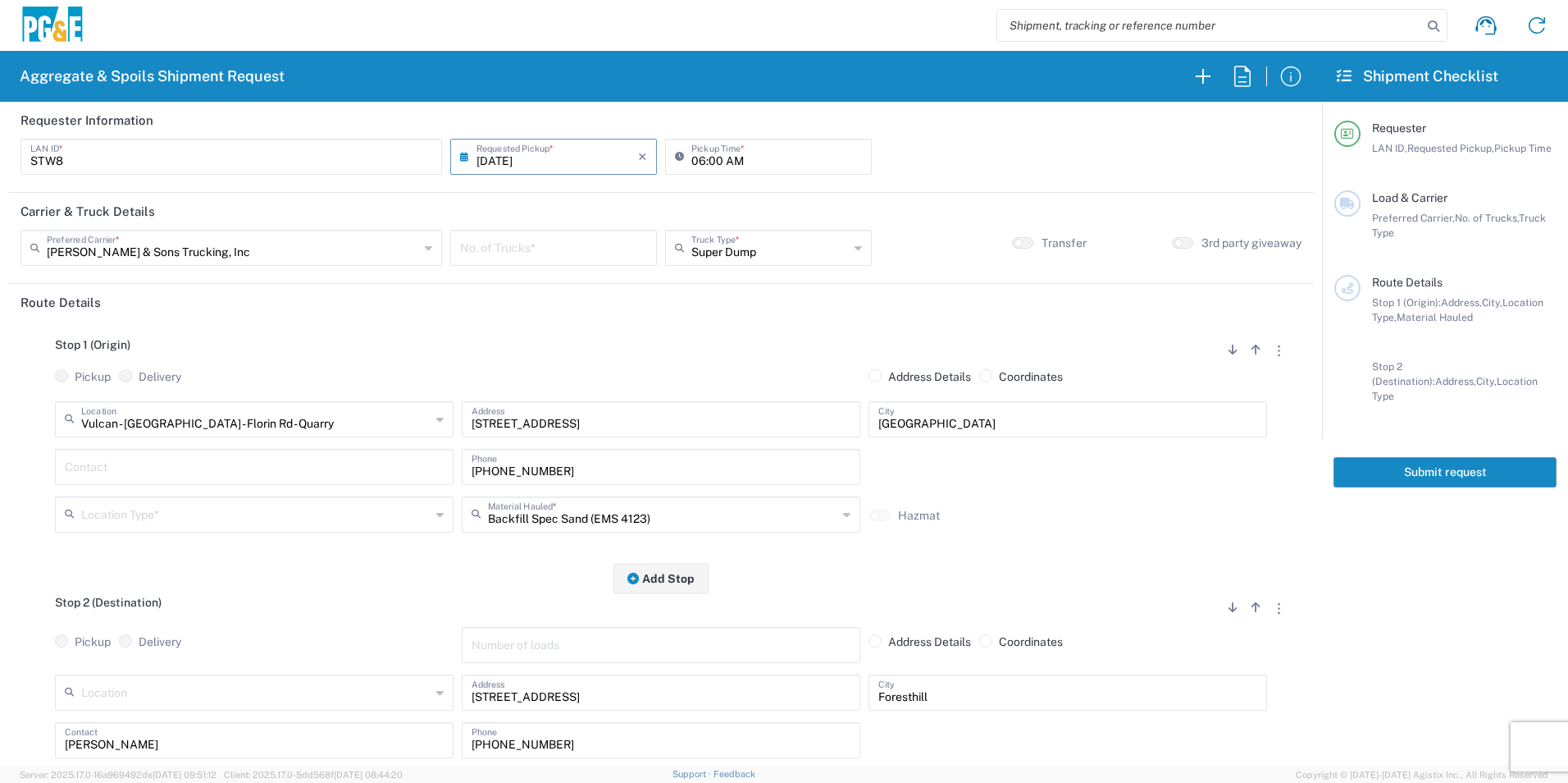
click at [560, 258] on input "number" at bounding box center [554, 245] width 187 height 28
type input "2"
click at [235, 476] on input "text" at bounding box center [254, 465] width 379 height 28
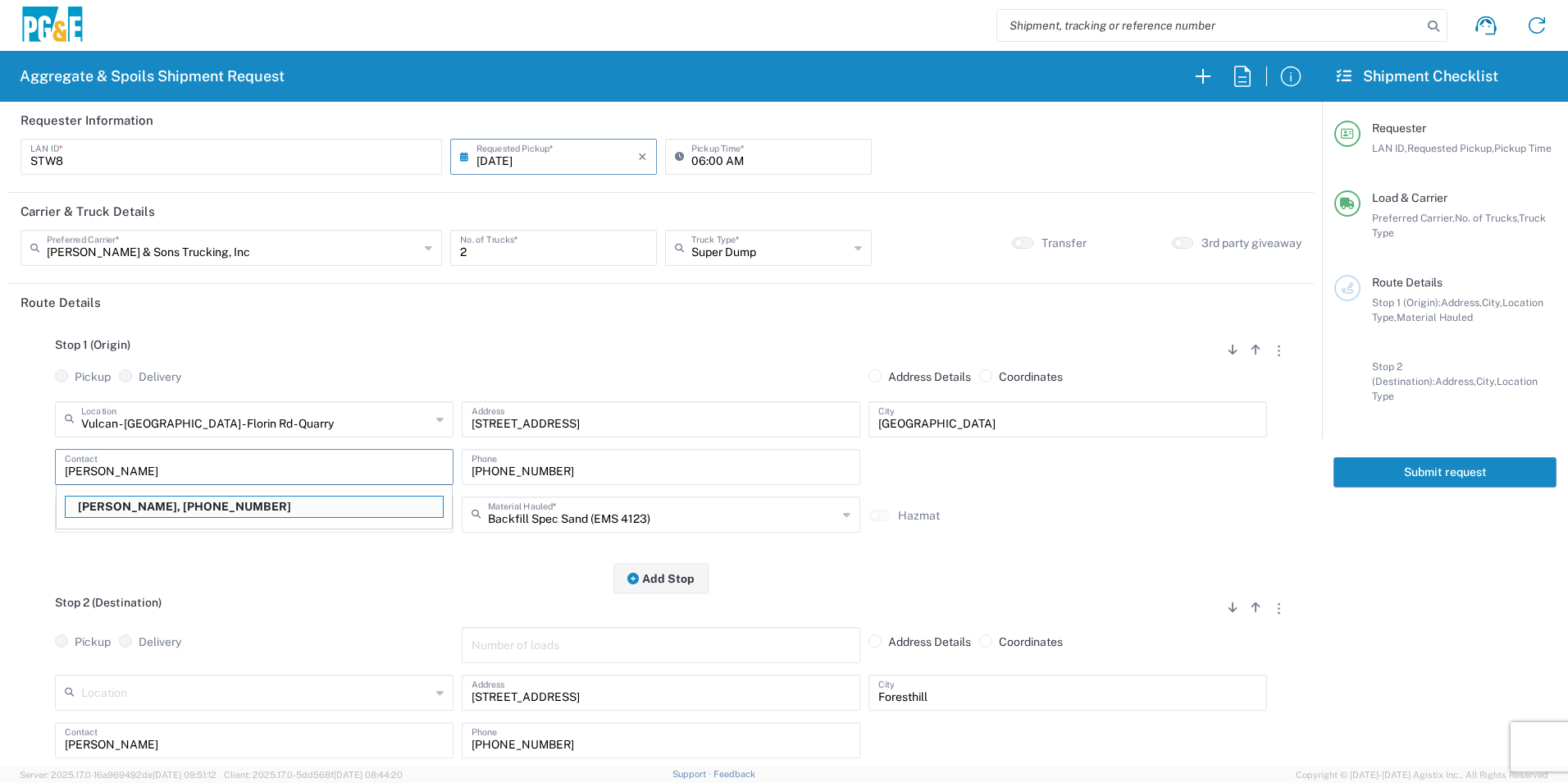
type input "Steve"
click at [314, 547] on div "Stop 1 (Origin) Add Stop Above Add Stop Below Remove Stop Pickup Delivery Addre…" at bounding box center [661, 449] width 1281 height 258
click at [603, 473] on input "916-682-0850" at bounding box center [660, 465] width 379 height 28
click at [194, 520] on input "text" at bounding box center [255, 512] width 349 height 28
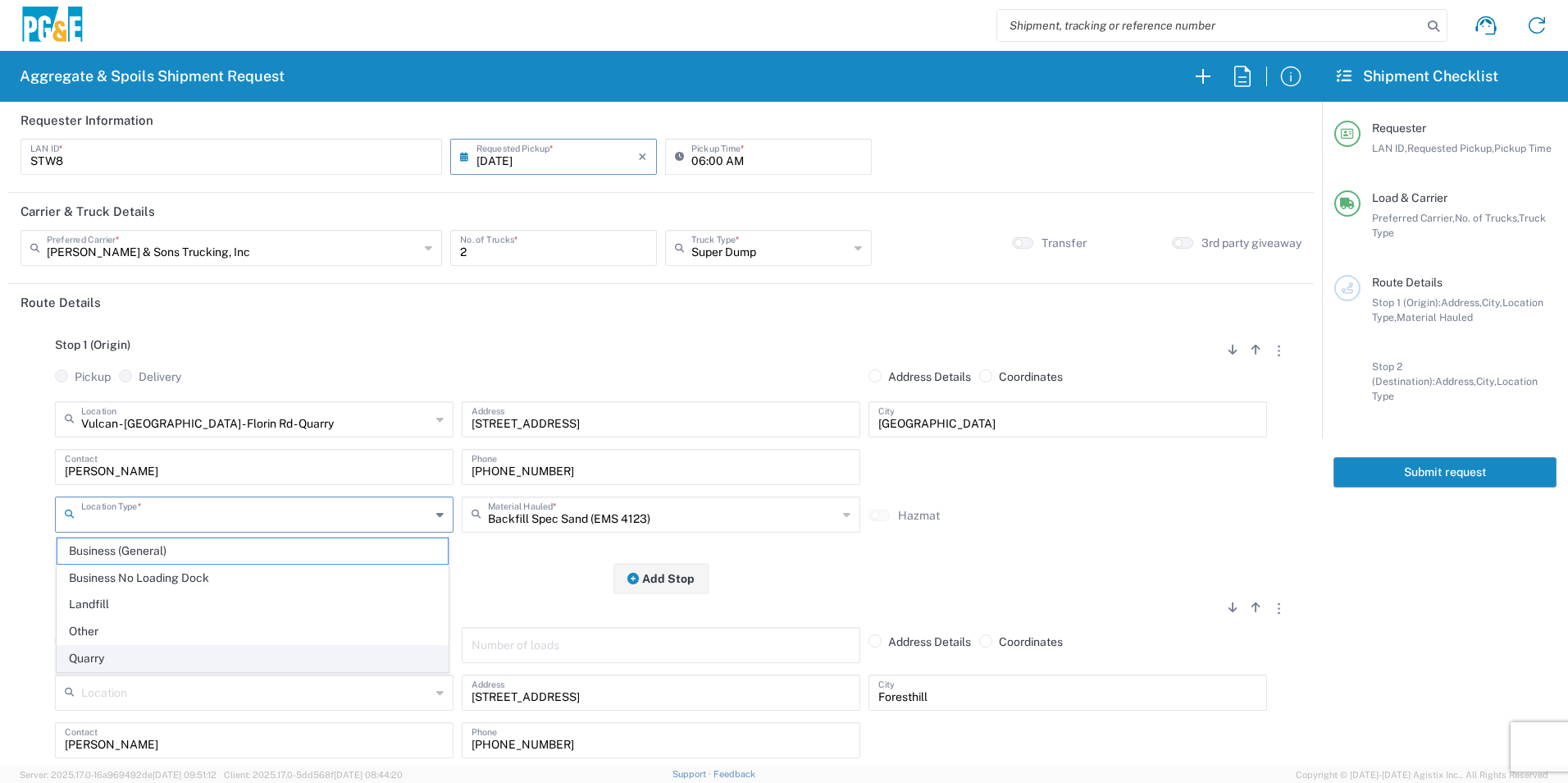
click at [123, 659] on span "Quarry" at bounding box center [252, 658] width 390 height 25
type input "Quarry"
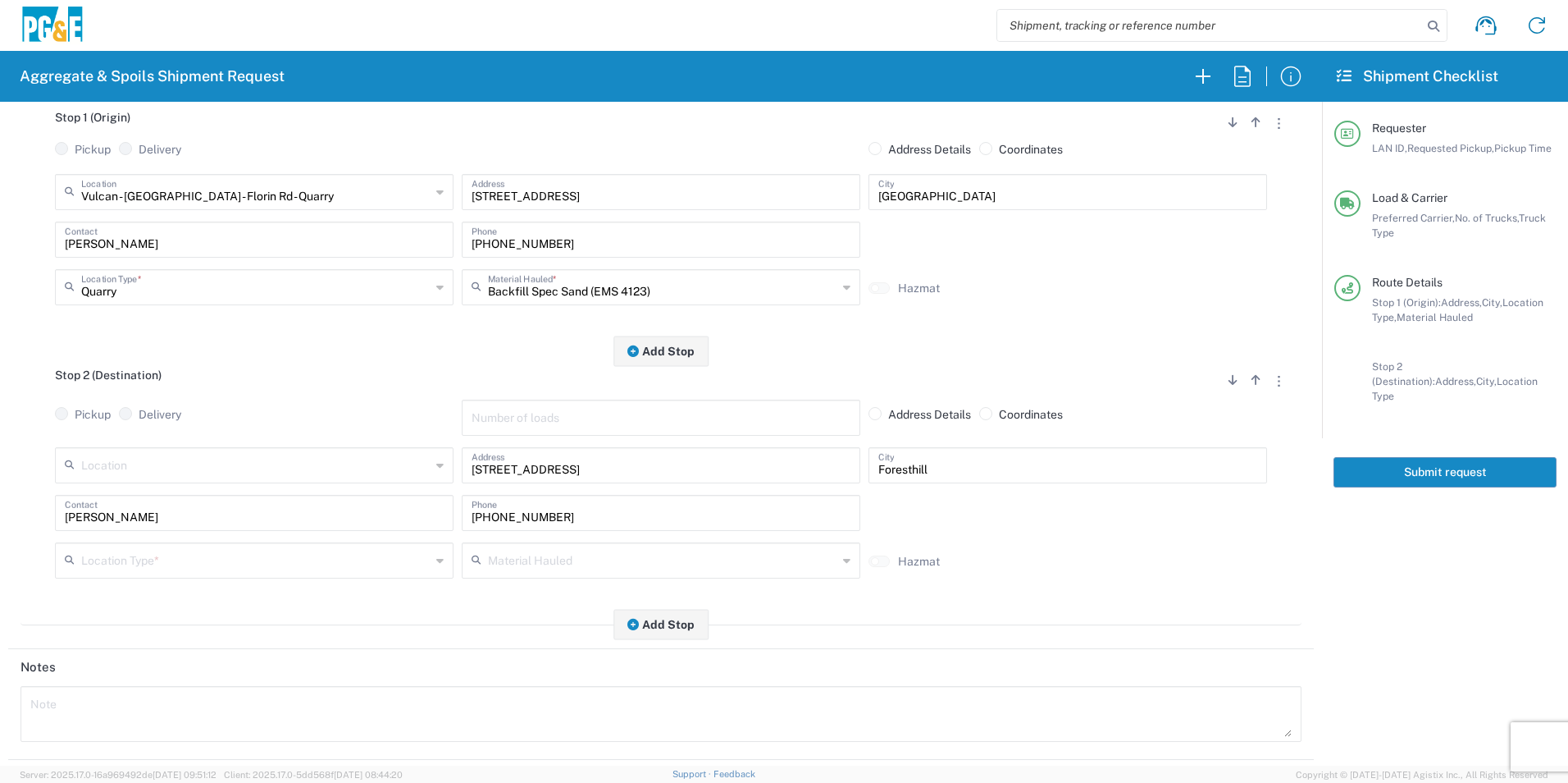
scroll to position [246, 0]
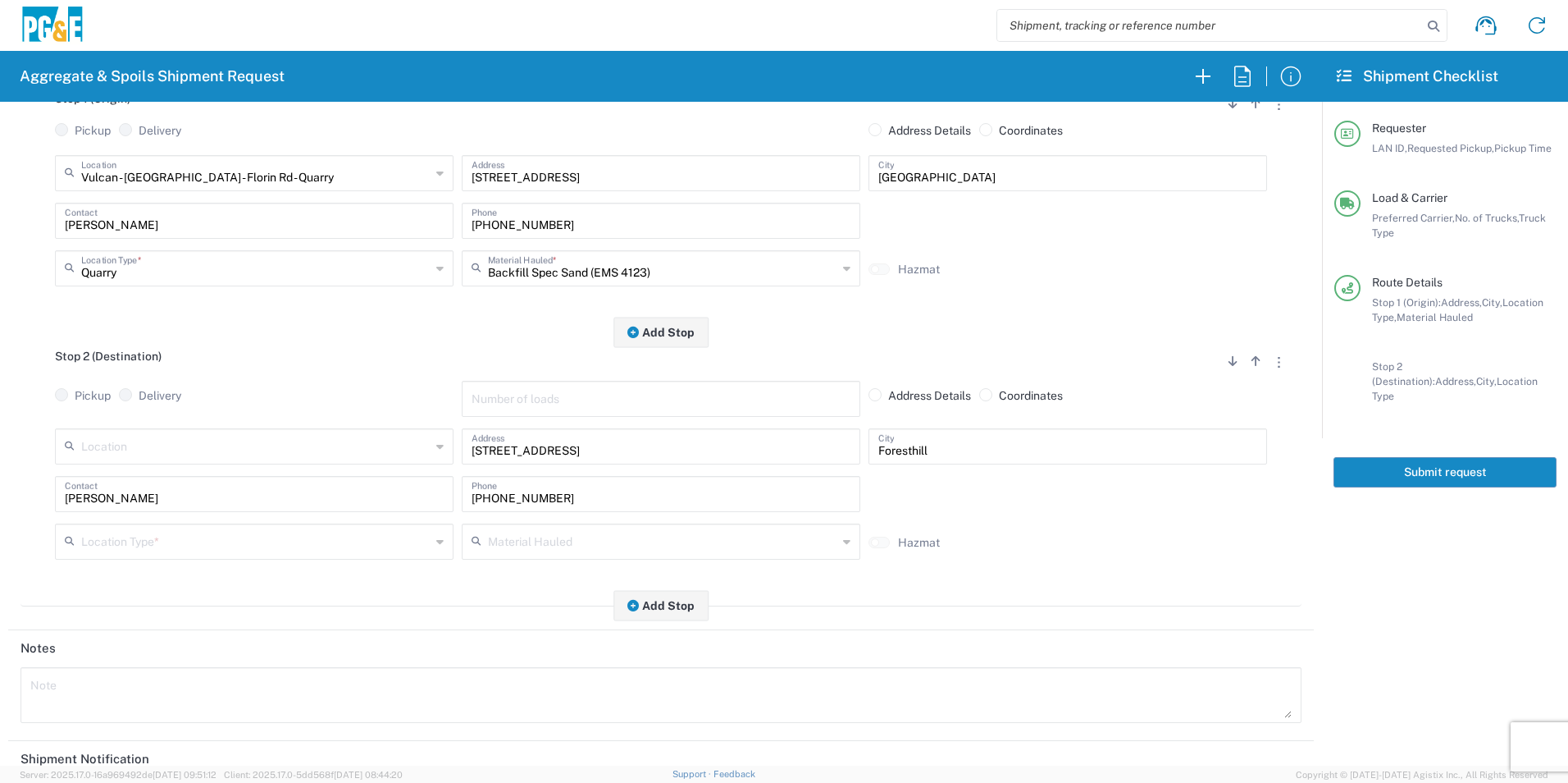
click at [138, 550] on input "text" at bounding box center [255, 540] width 349 height 28
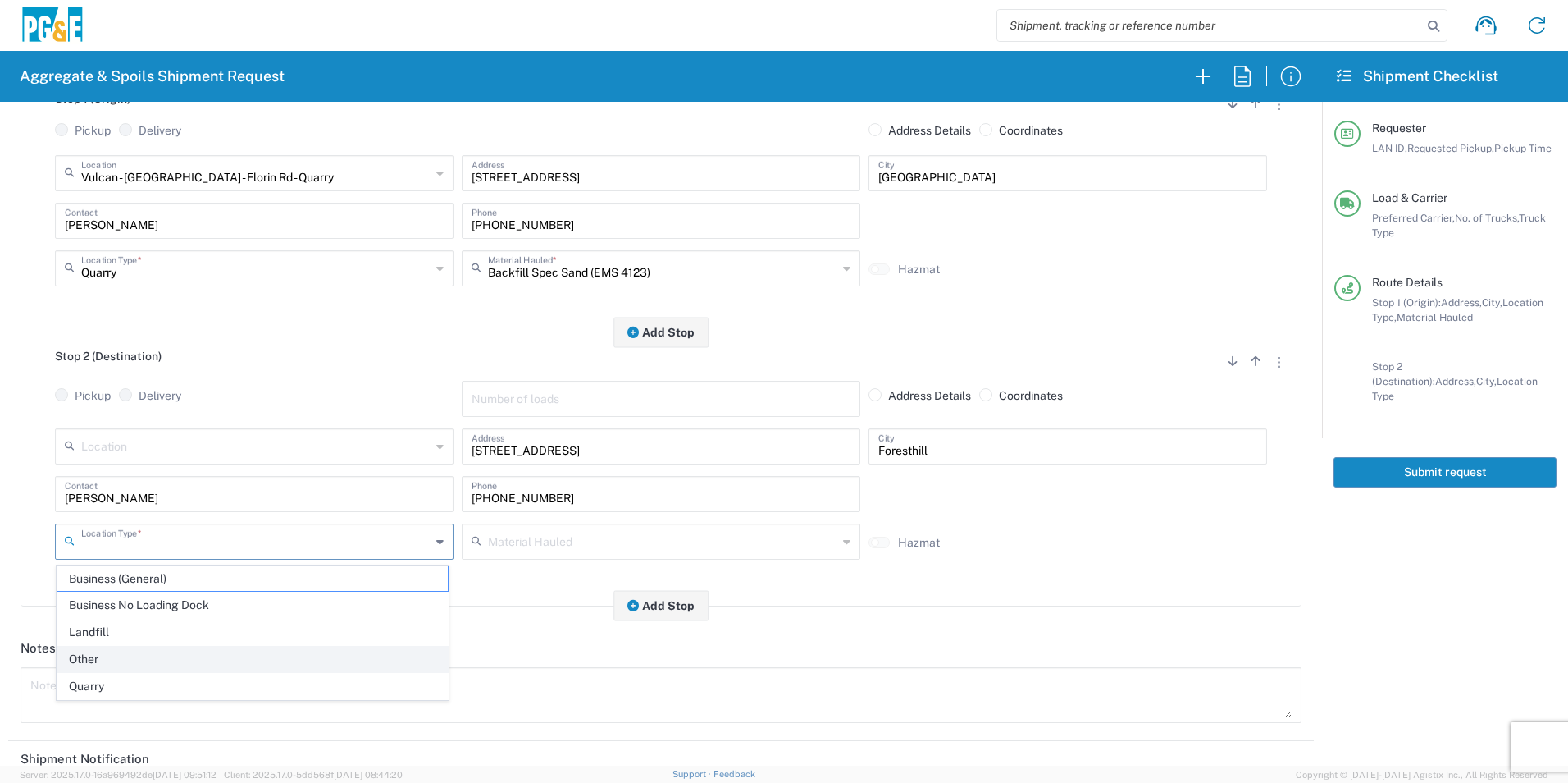
click at [130, 664] on span "Other" at bounding box center [252, 659] width 390 height 25
type input "Other"
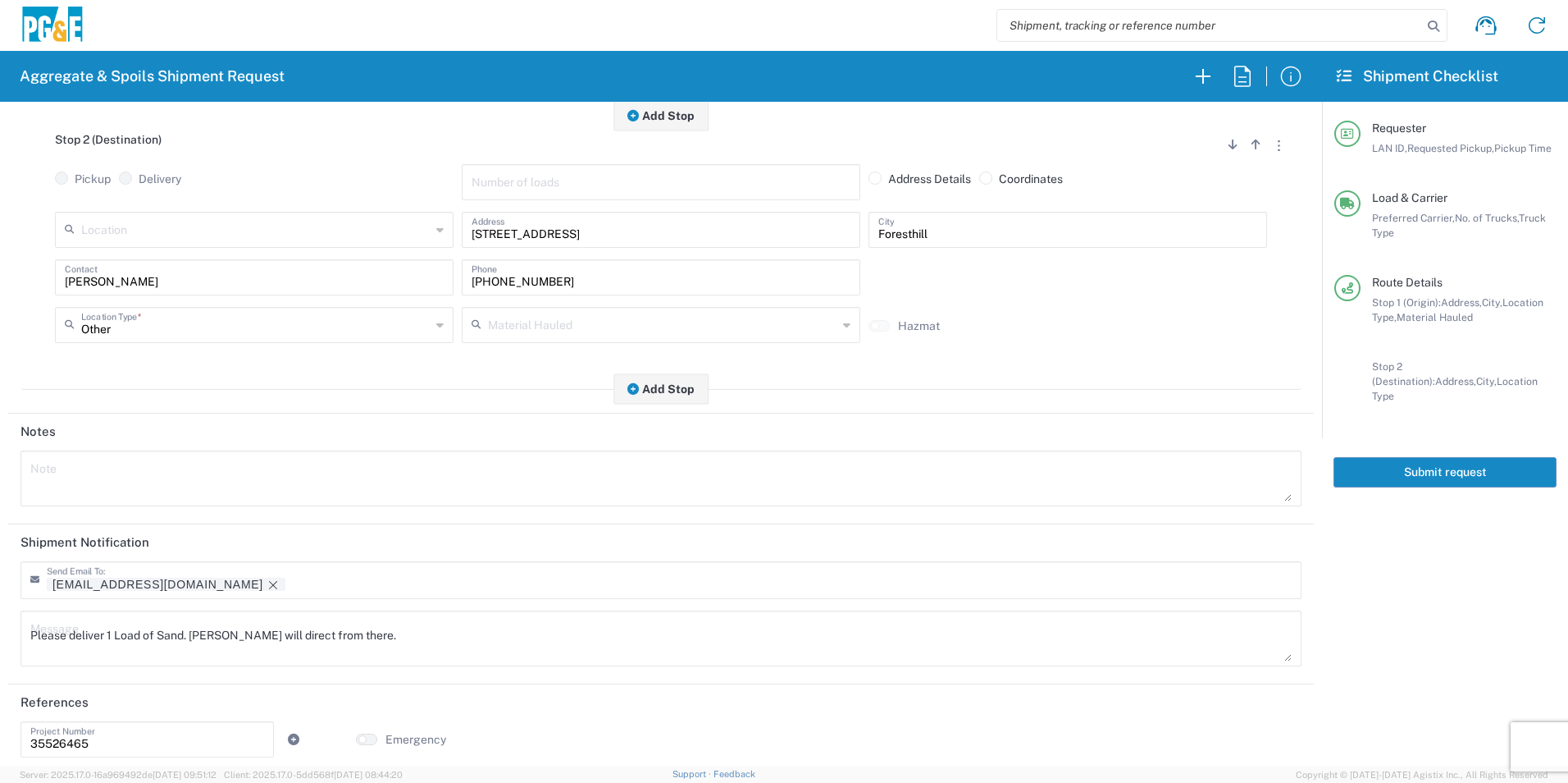
scroll to position [474, 0]
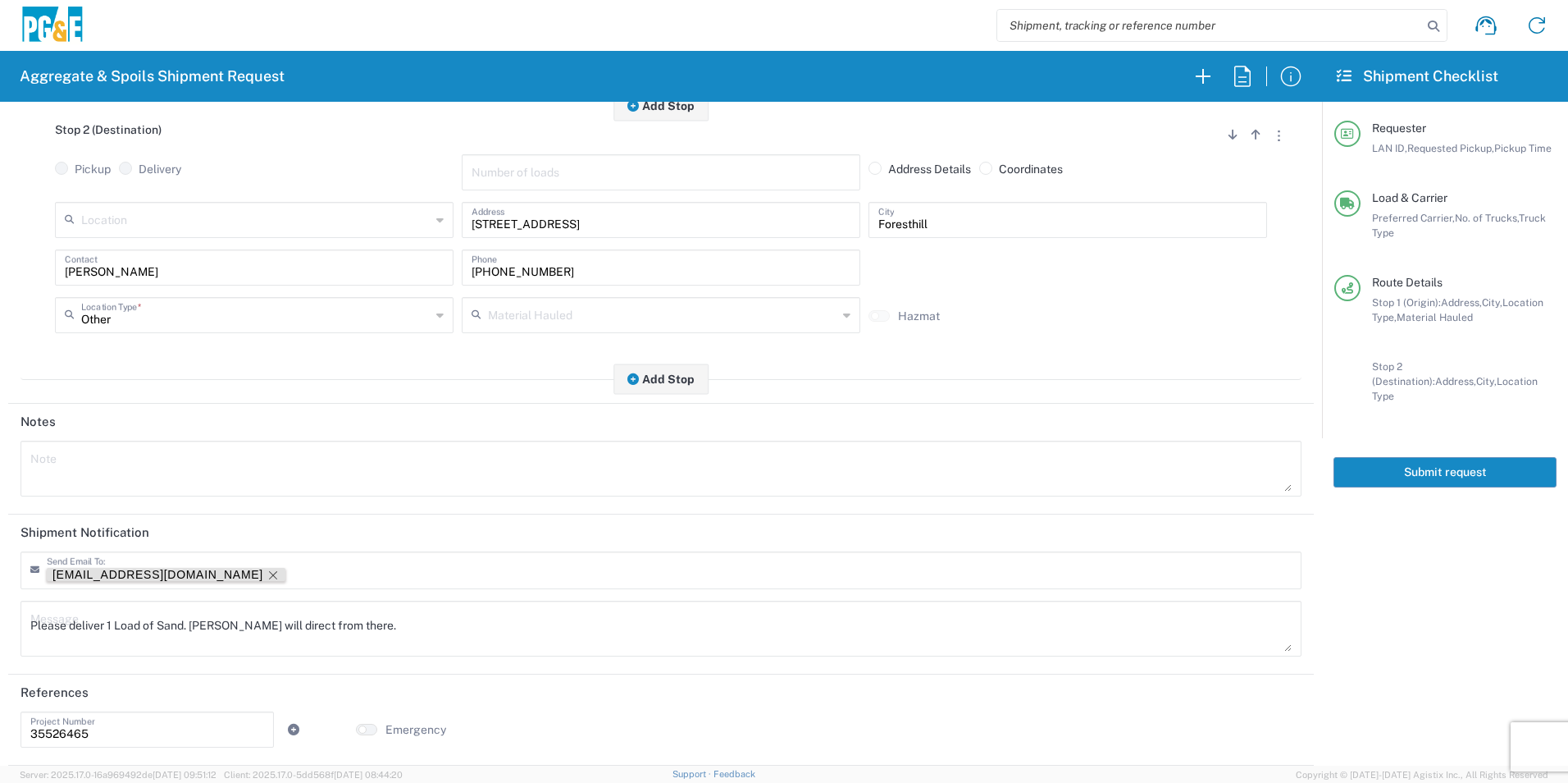
click at [269, 574] on icon "Remove tag" at bounding box center [273, 575] width 8 height 8
drag, startPoint x: 440, startPoint y: 622, endPoint x: 0, endPoint y: 617, distance: 440.0
click at [0, 613] on html "Aggregate & Spoils Shipment Request Requester Information STW8 LAN ID * 08/19/2…" at bounding box center [784, 392] width 1568 height 783
click at [173, 466] on textarea at bounding box center [661, 468] width 1261 height 46
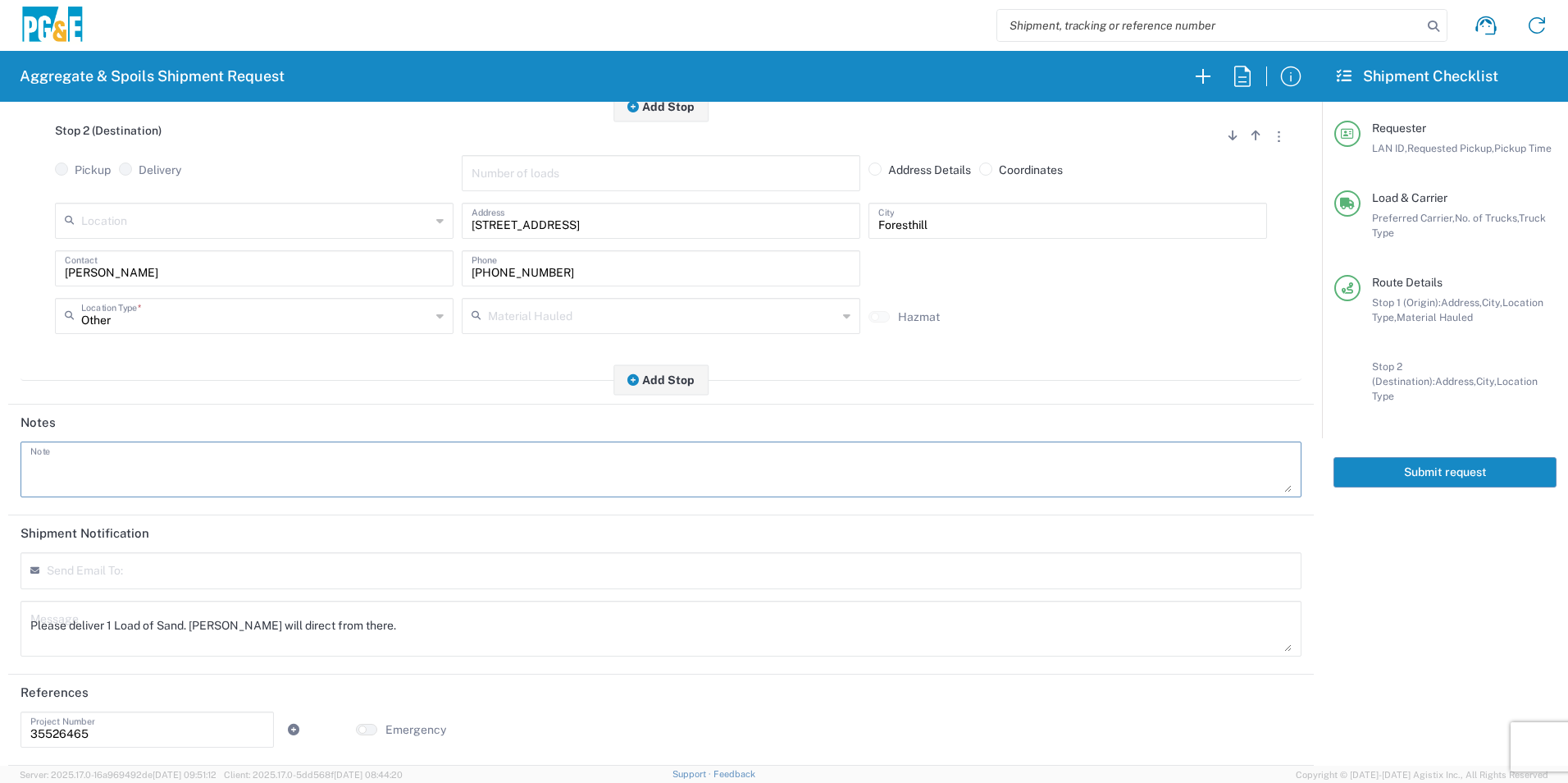
paste textarea "Please deliver 1 Load of Sand. Steve will direct from there."
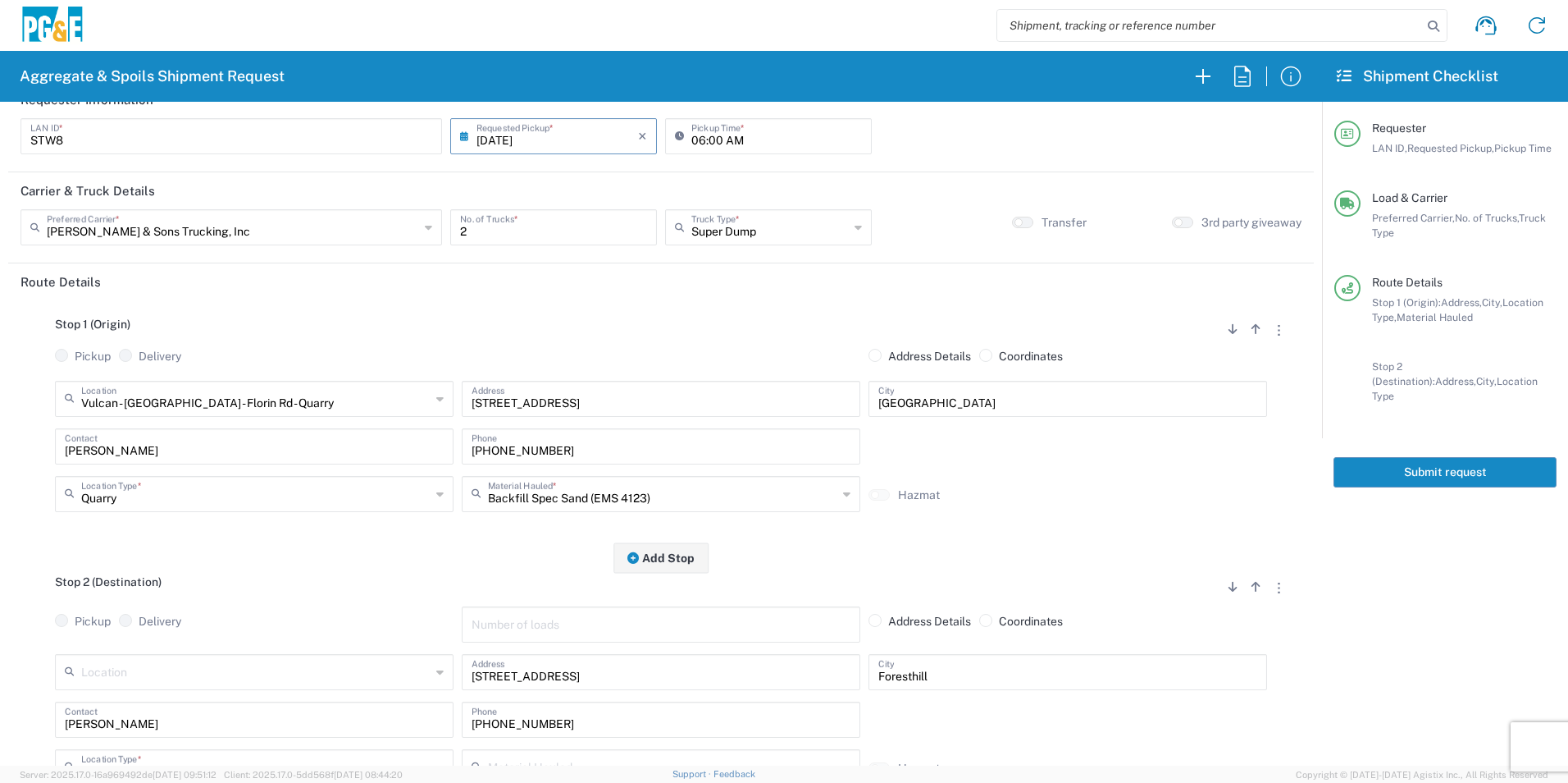
scroll to position [0, 0]
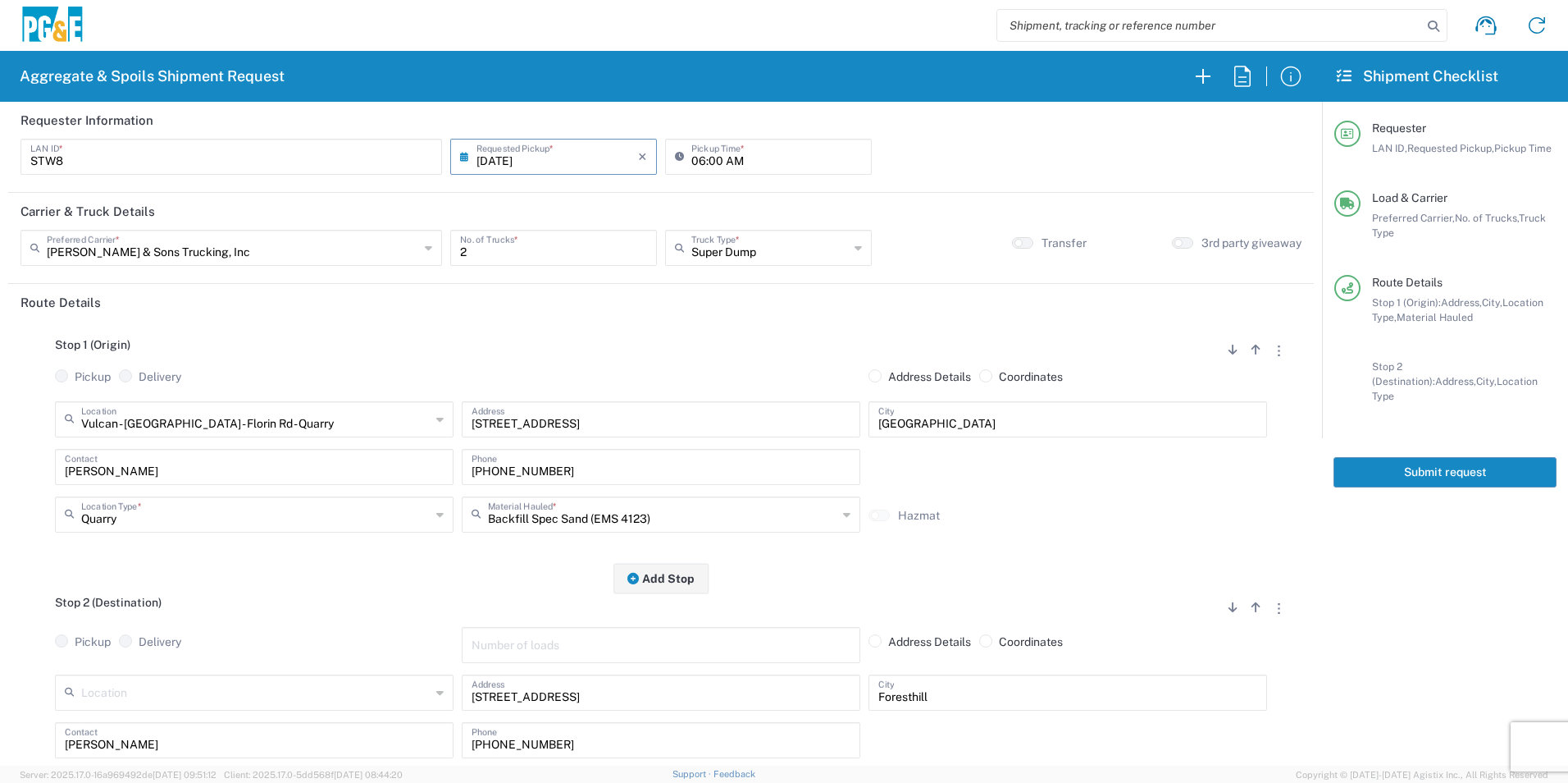
type textarea "Please deliver 1 Load of Sand. Steve will direct from there."
click at [1412, 457] on button "Submit request" at bounding box center [1444, 471] width 223 height 30
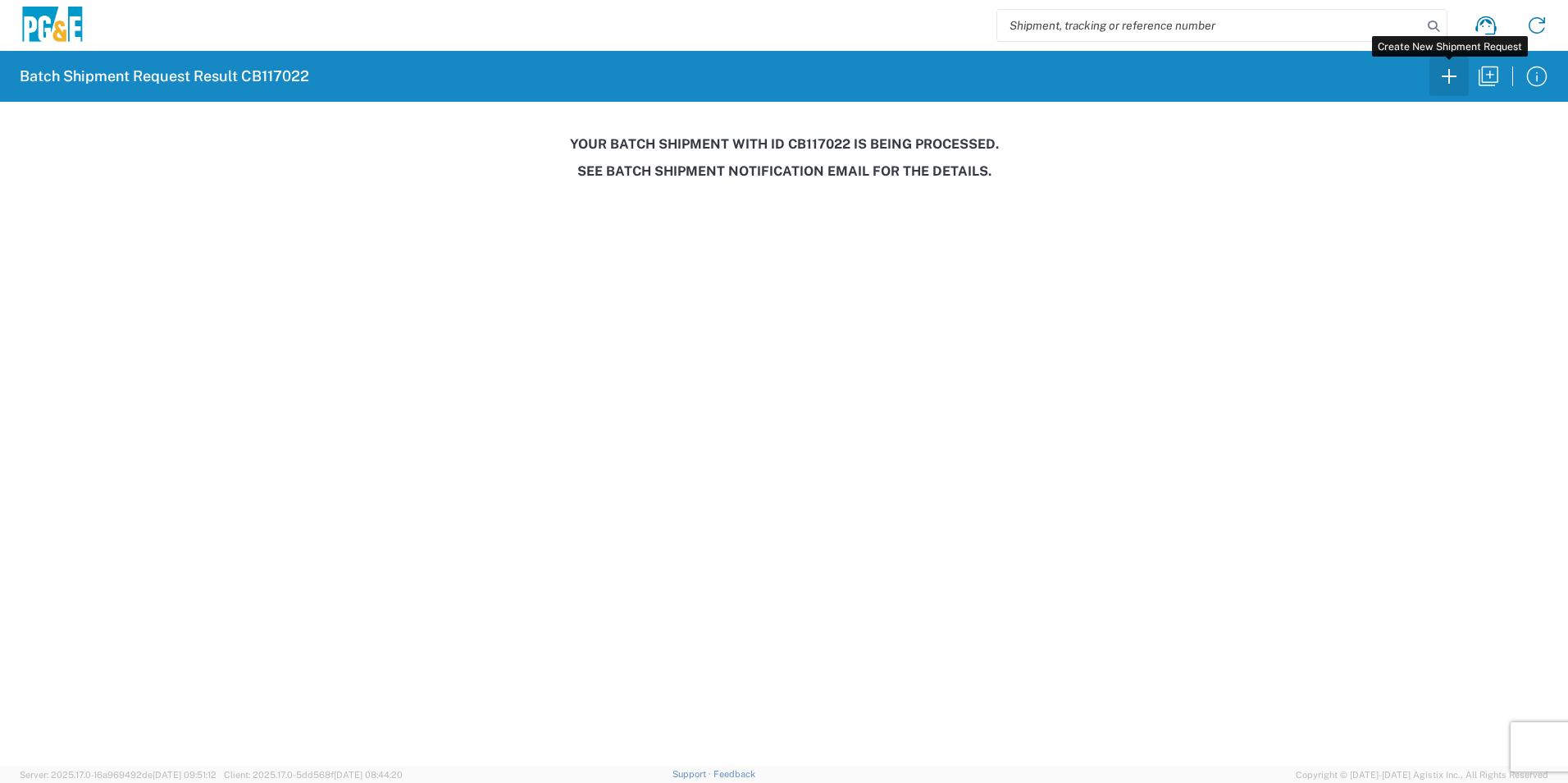
click at [1450, 81] on icon "button" at bounding box center [1448, 76] width 26 height 26
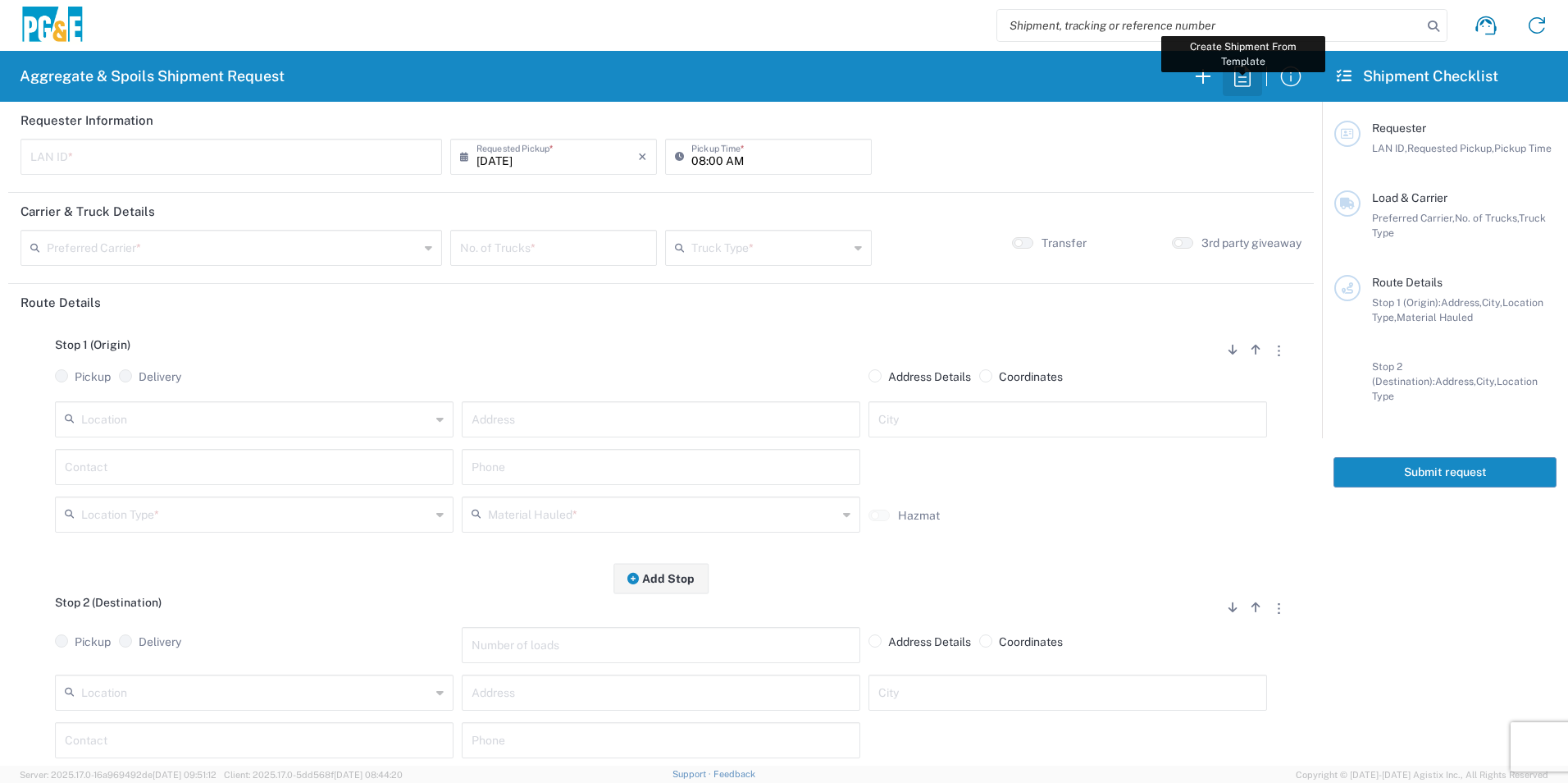
click at [1245, 78] on icon "button" at bounding box center [1242, 76] width 26 height 26
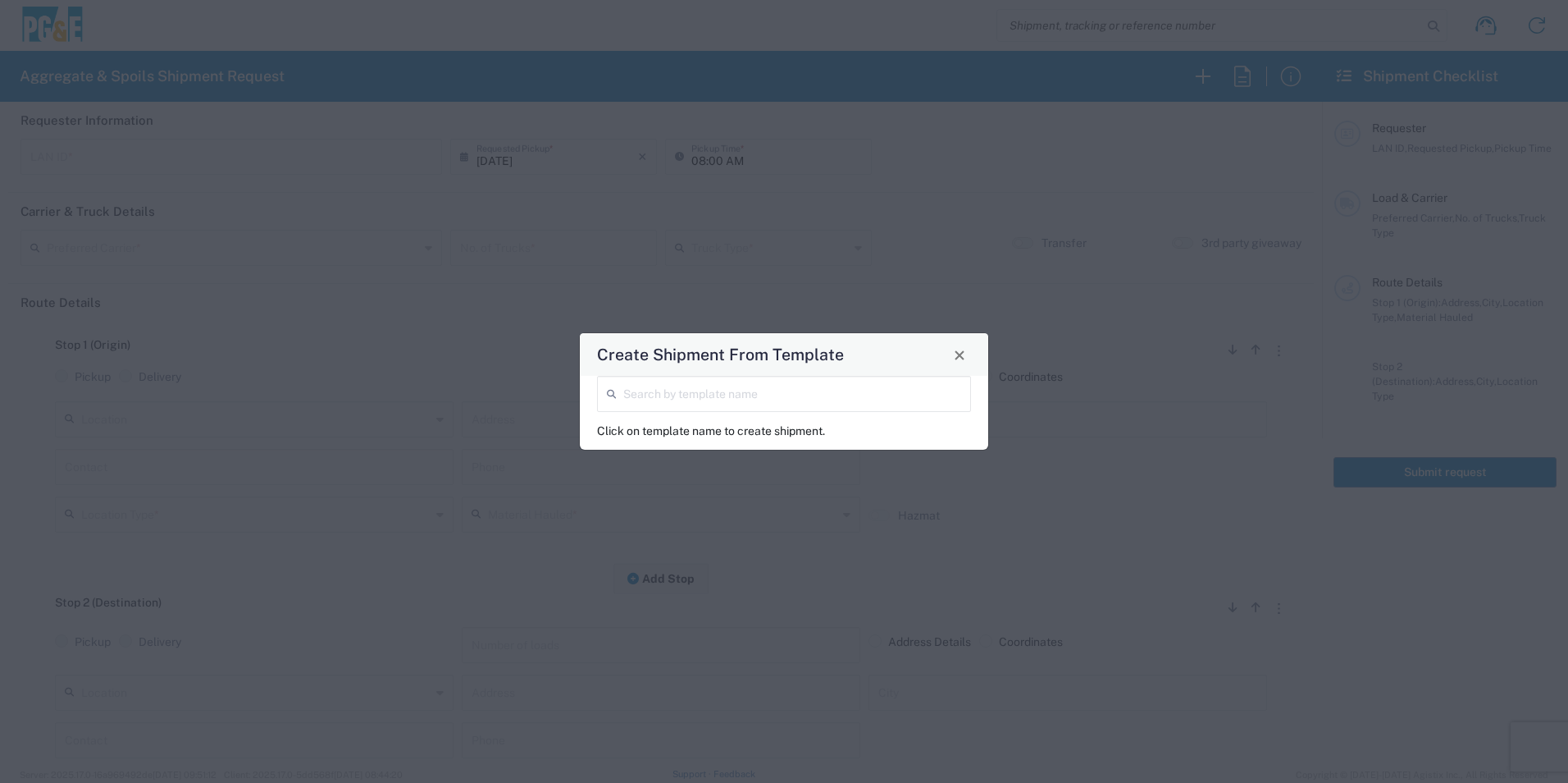
click at [864, 392] on input "search" at bounding box center [791, 392] width 338 height 28
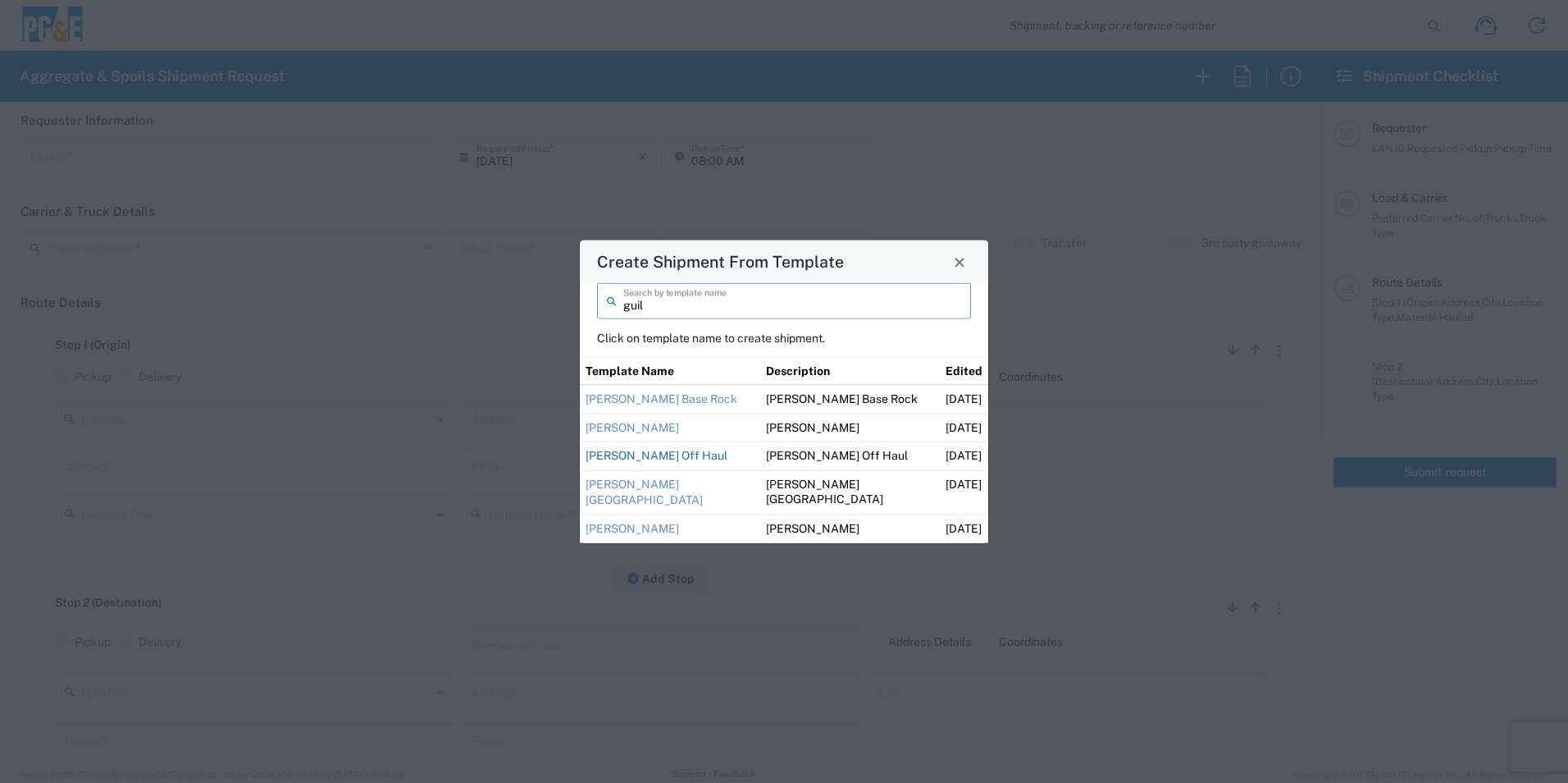
type input "guil"
click at [658, 455] on link "Guillermo Off Haul" at bounding box center [657, 455] width 142 height 13
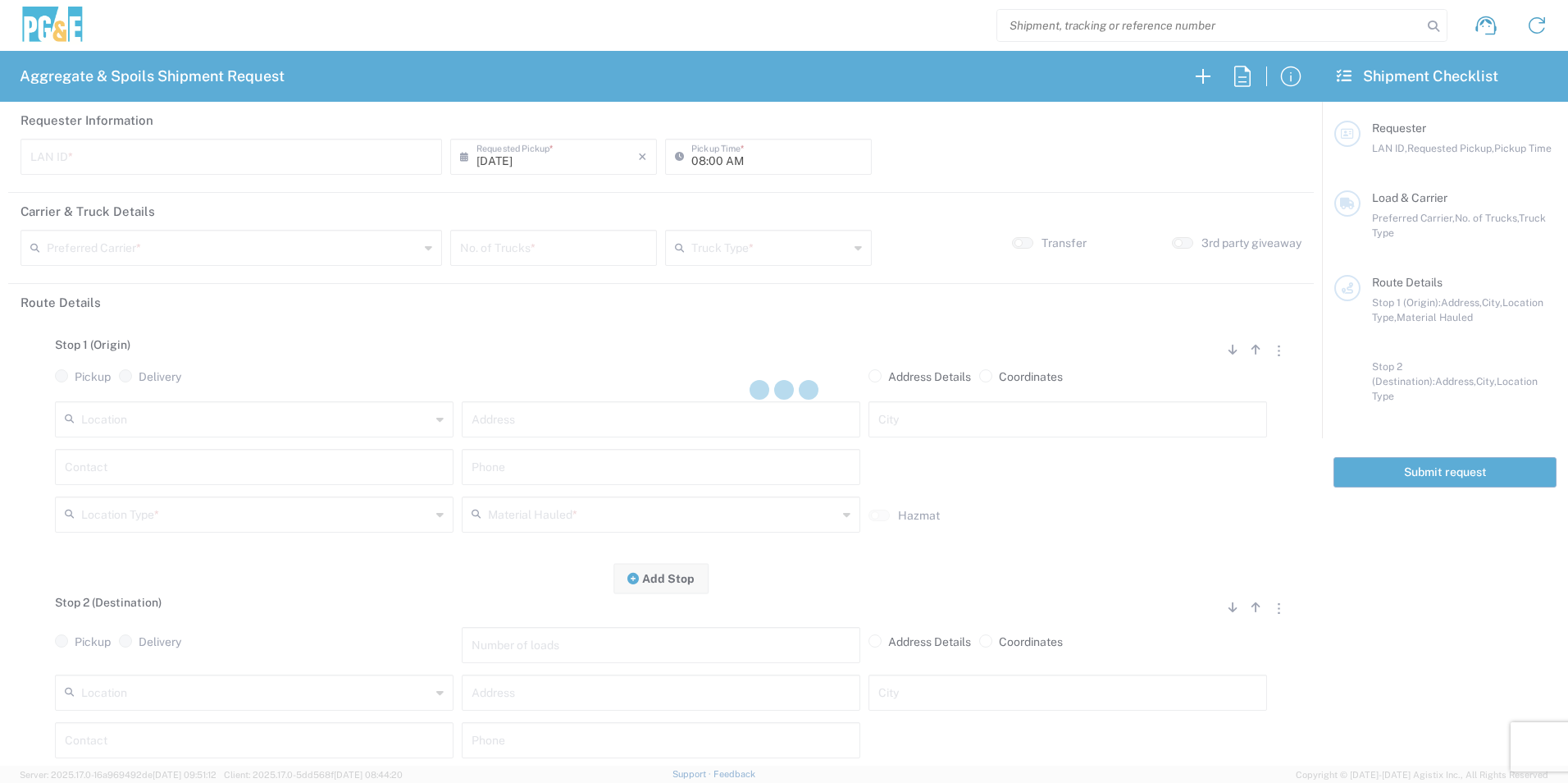
type input "M2DS"
type input "12:00 AM"
type input "Bray Trucking"
type input "Super Dump"
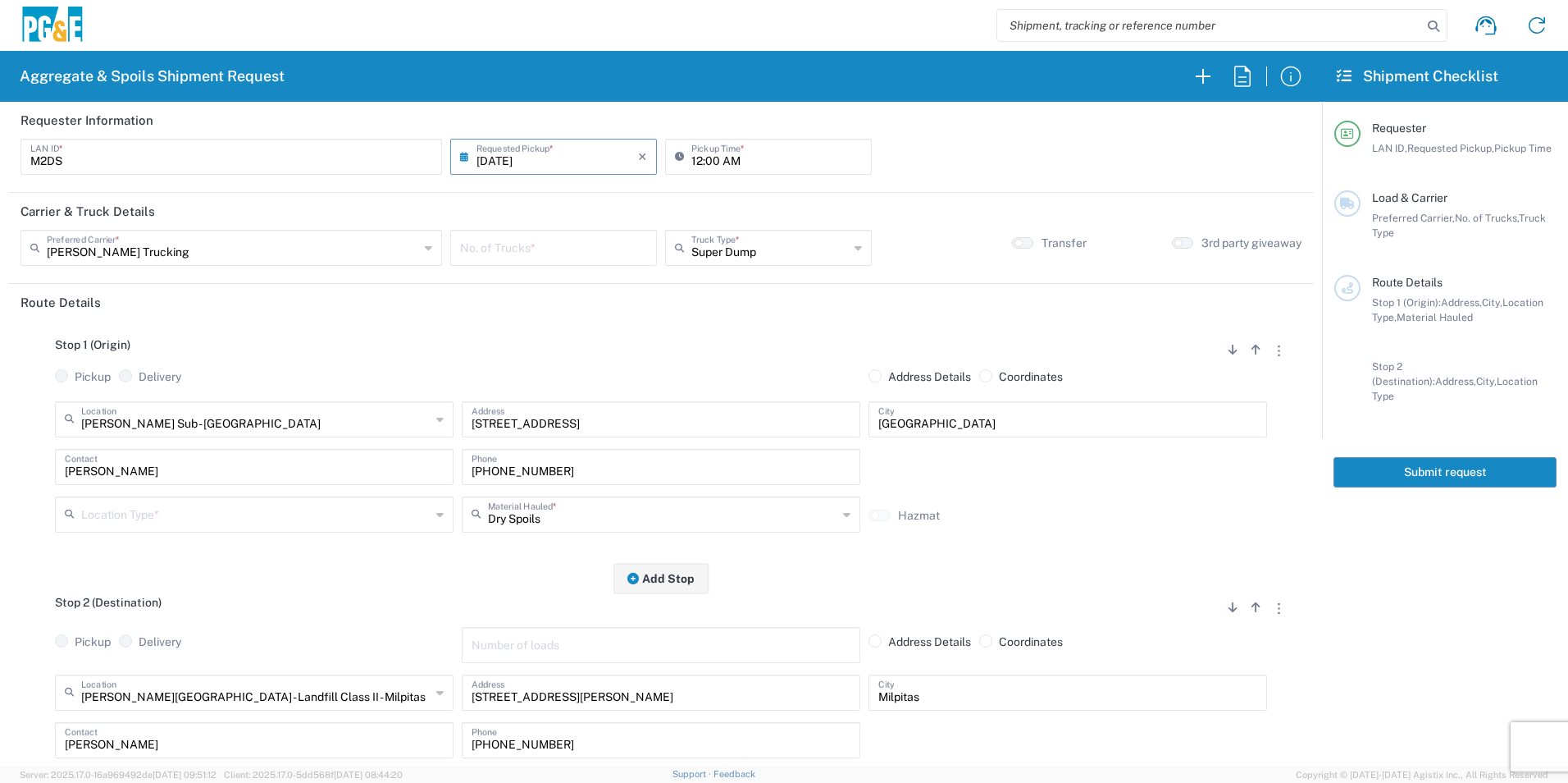
click at [589, 253] on input "number" at bounding box center [554, 245] width 187 height 28
type input "4"
click at [692, 154] on input "12:00 AM" at bounding box center [776, 155] width 170 height 28
click at [711, 154] on input "06:00 AM" at bounding box center [776, 155] width 170 height 28
type input "06:15 AM"
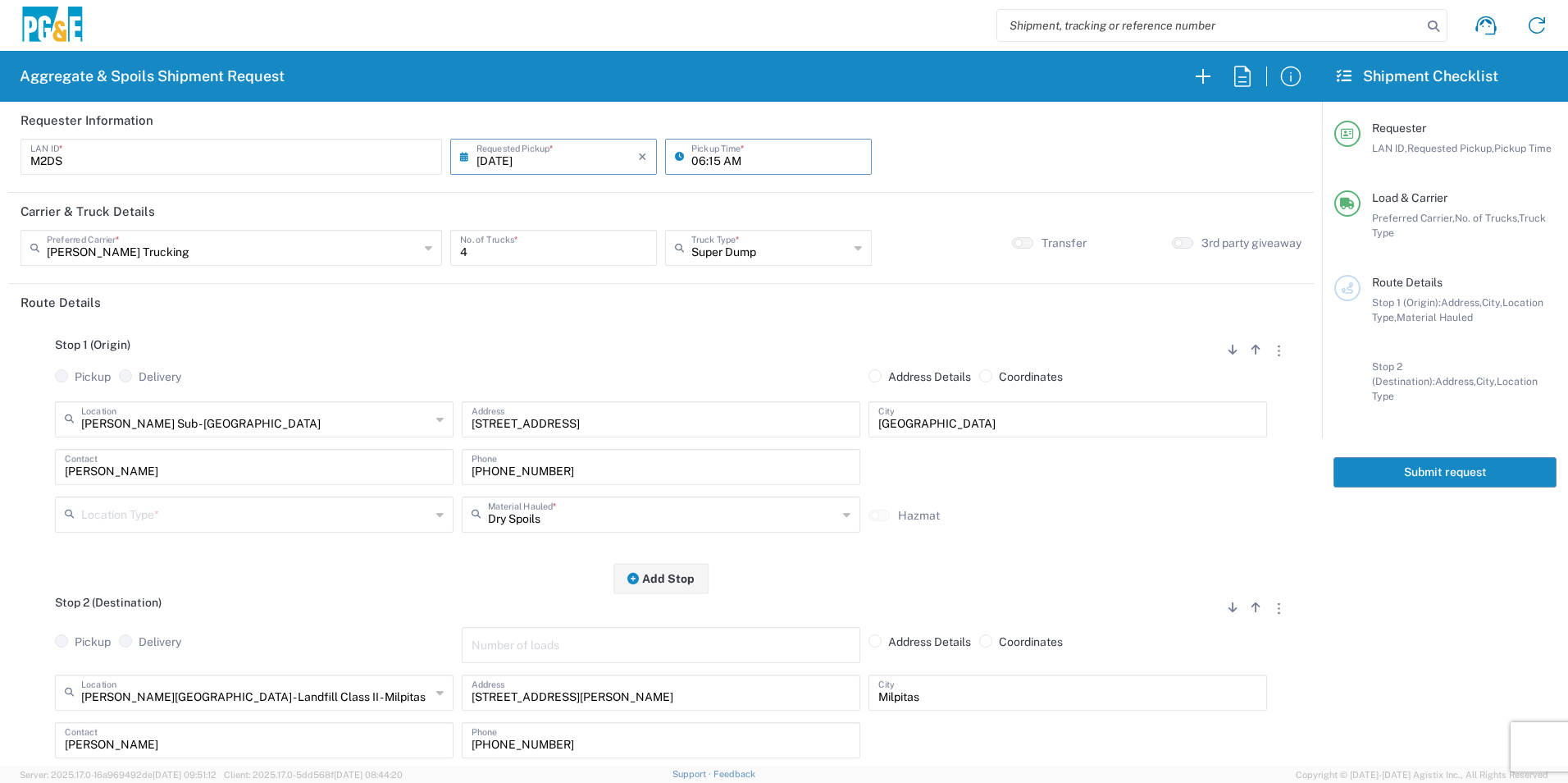
click at [145, 516] on input "text" at bounding box center [255, 512] width 349 height 28
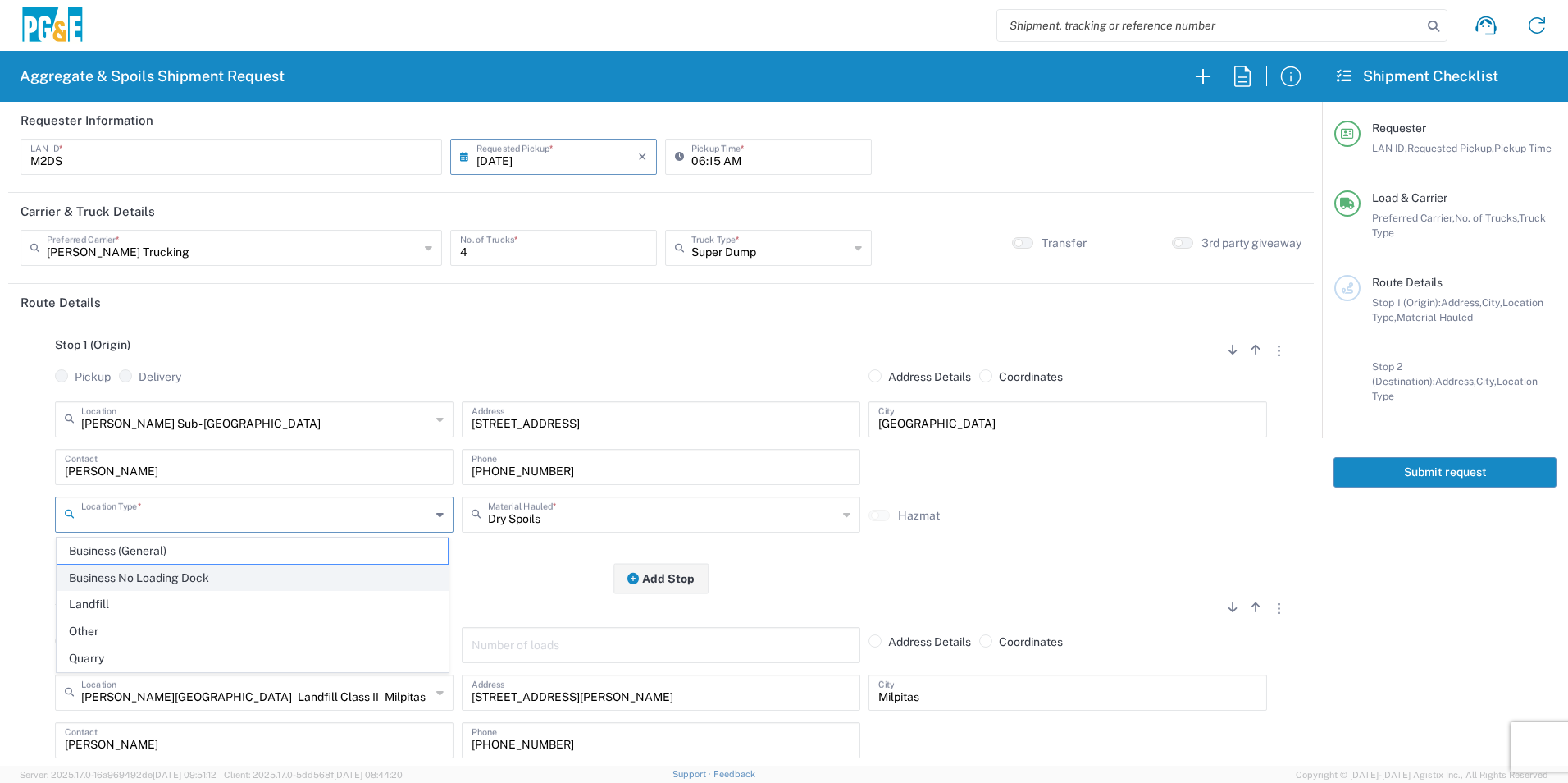
click at [171, 579] on span "Business No Loading Dock" at bounding box center [252, 578] width 390 height 25
type input "Business No Loading Dock"
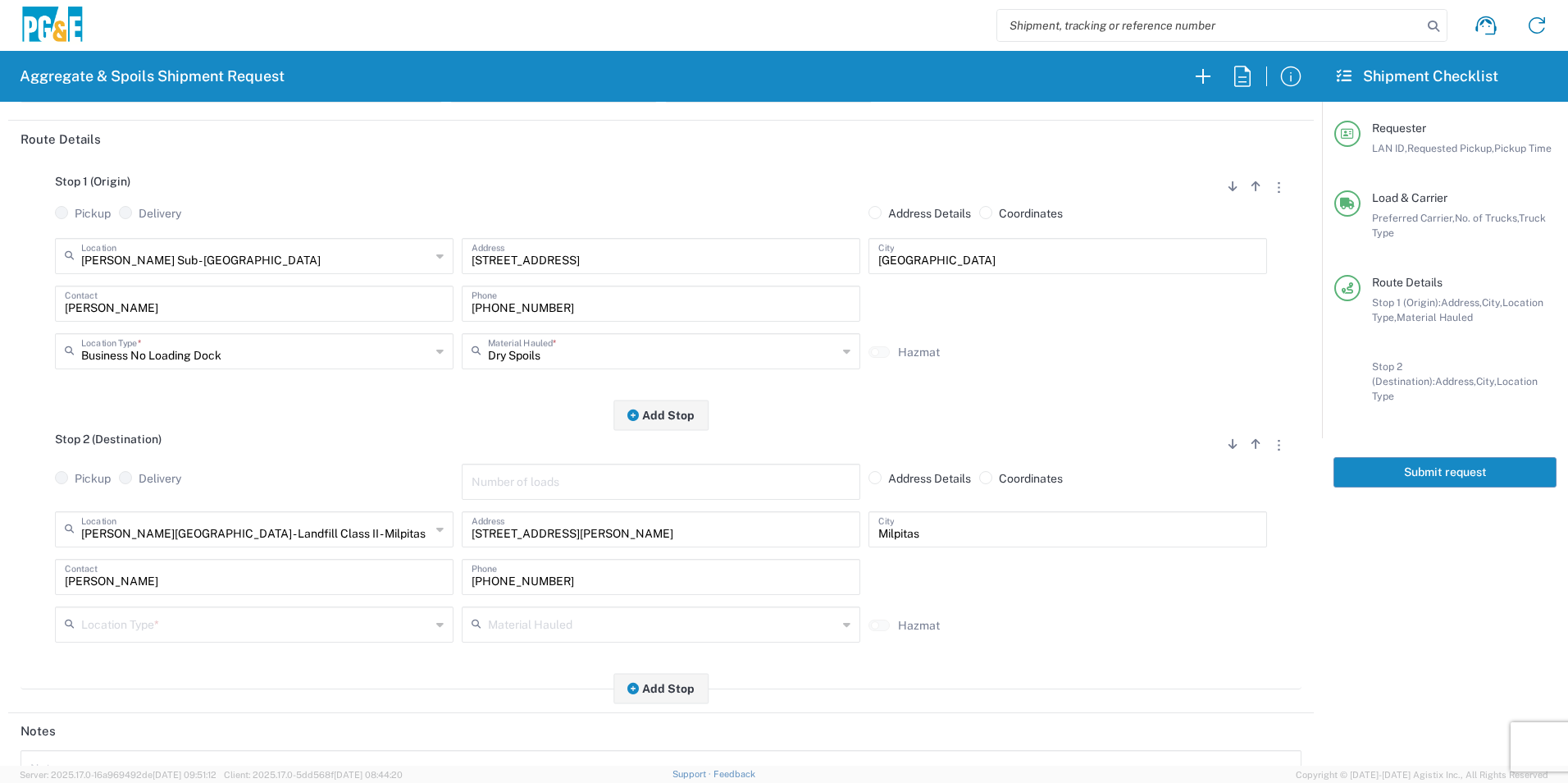
scroll to position [165, 0]
click at [143, 618] on input "text" at bounding box center [255, 621] width 349 height 28
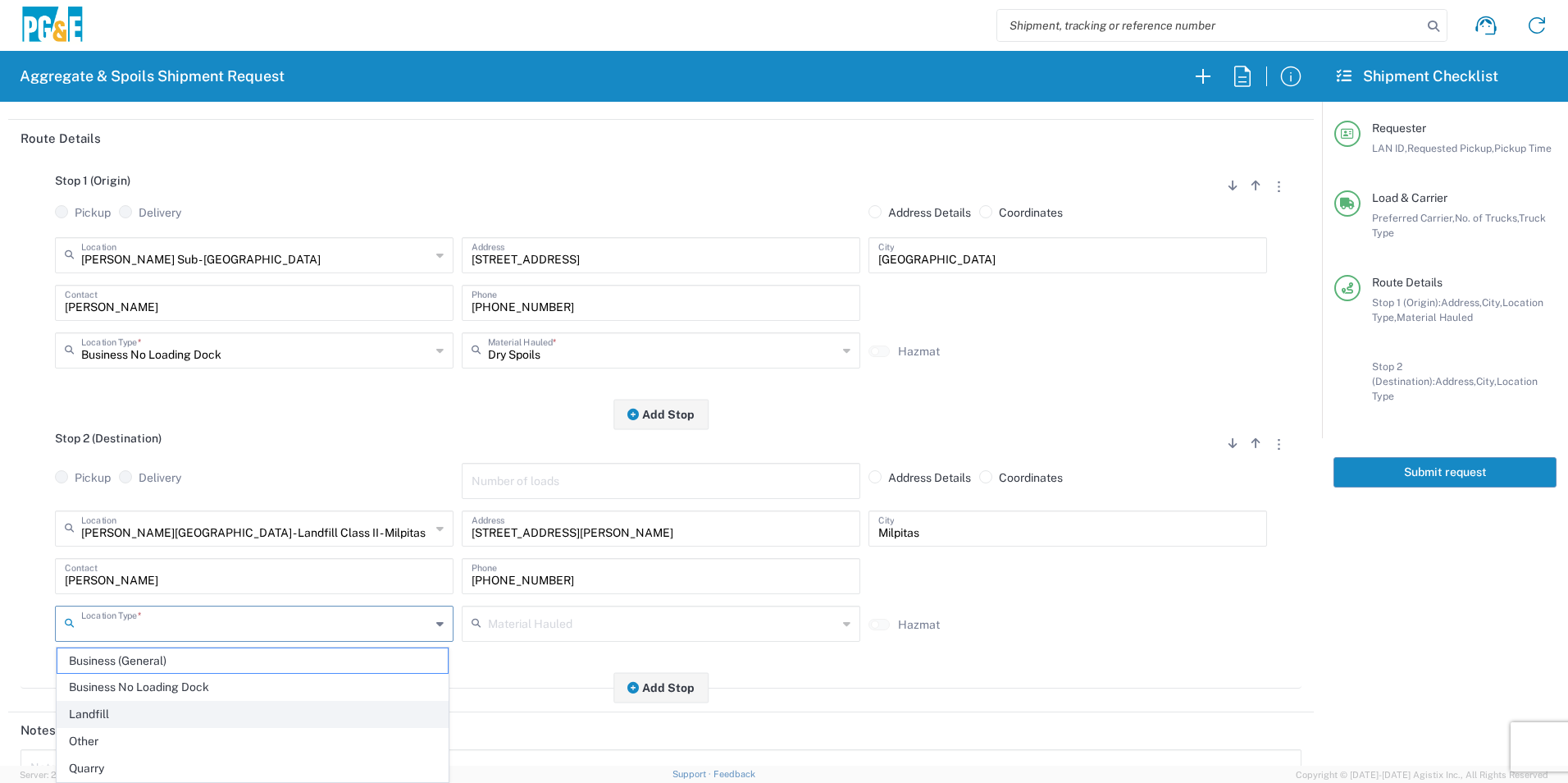
click at [118, 706] on span "Landfill" at bounding box center [252, 714] width 390 height 25
type input "Landfill"
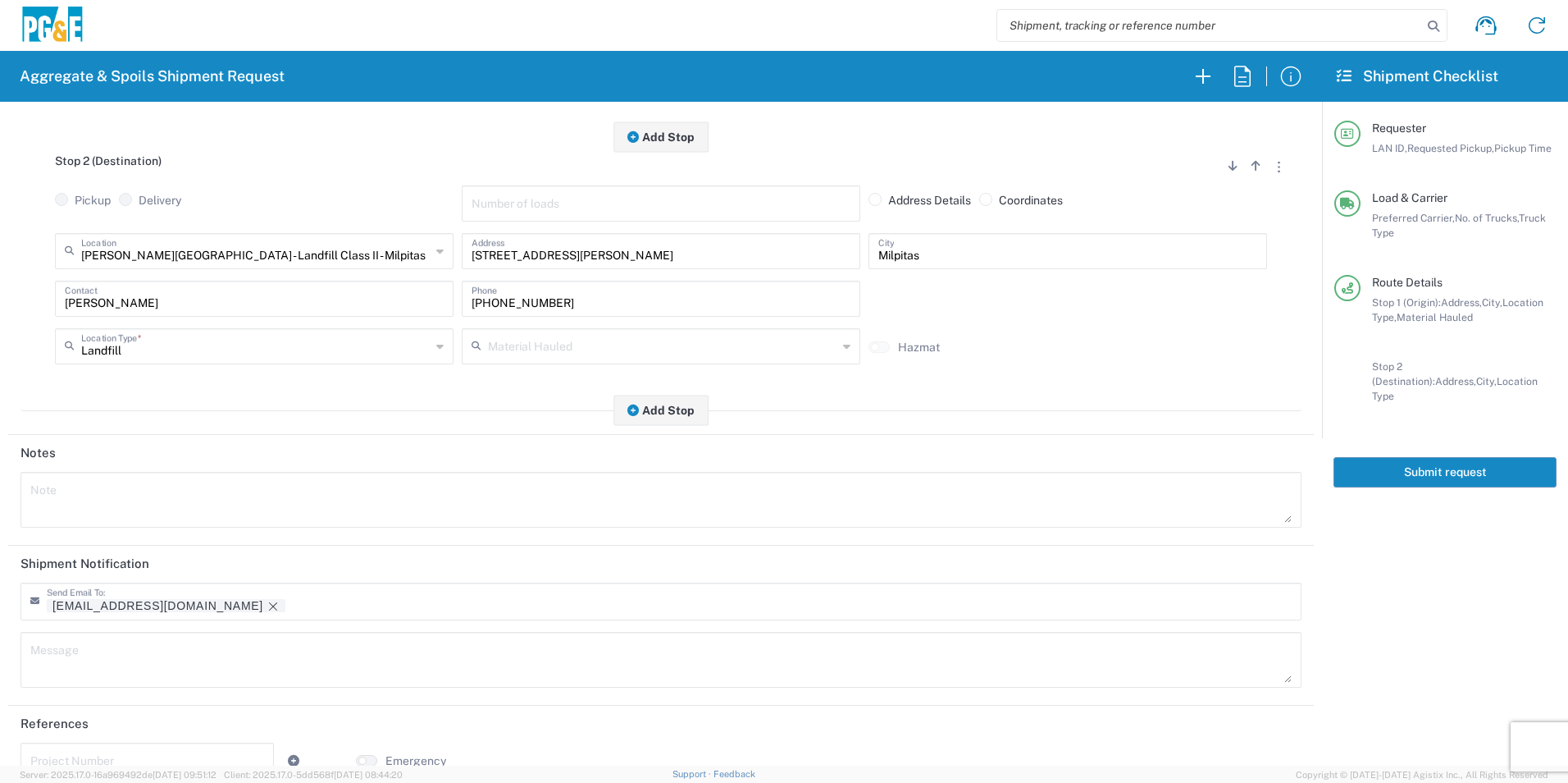
scroll to position [474, 0]
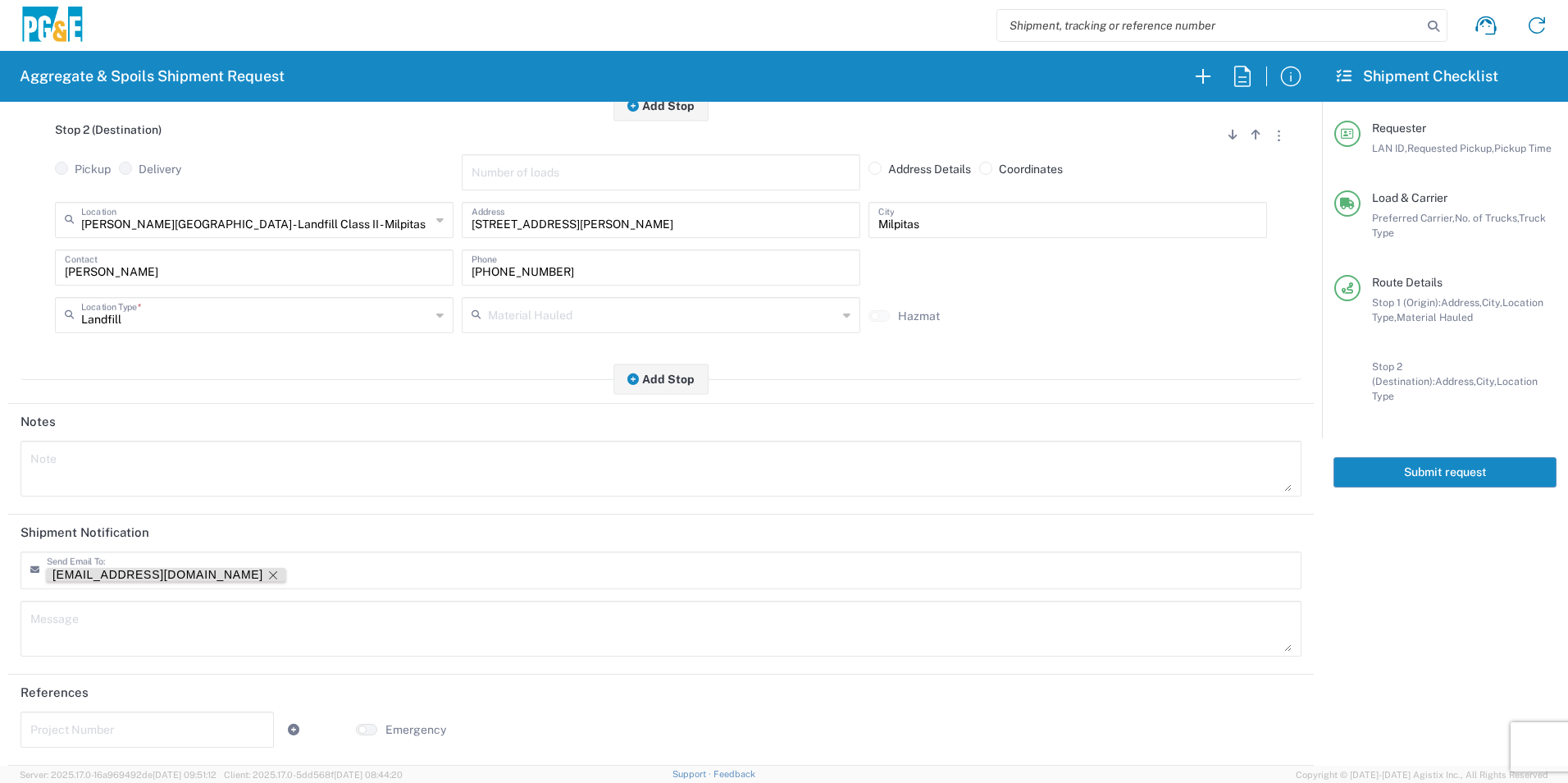
click at [267, 571] on icon "Remove tag" at bounding box center [273, 575] width 13 height 13
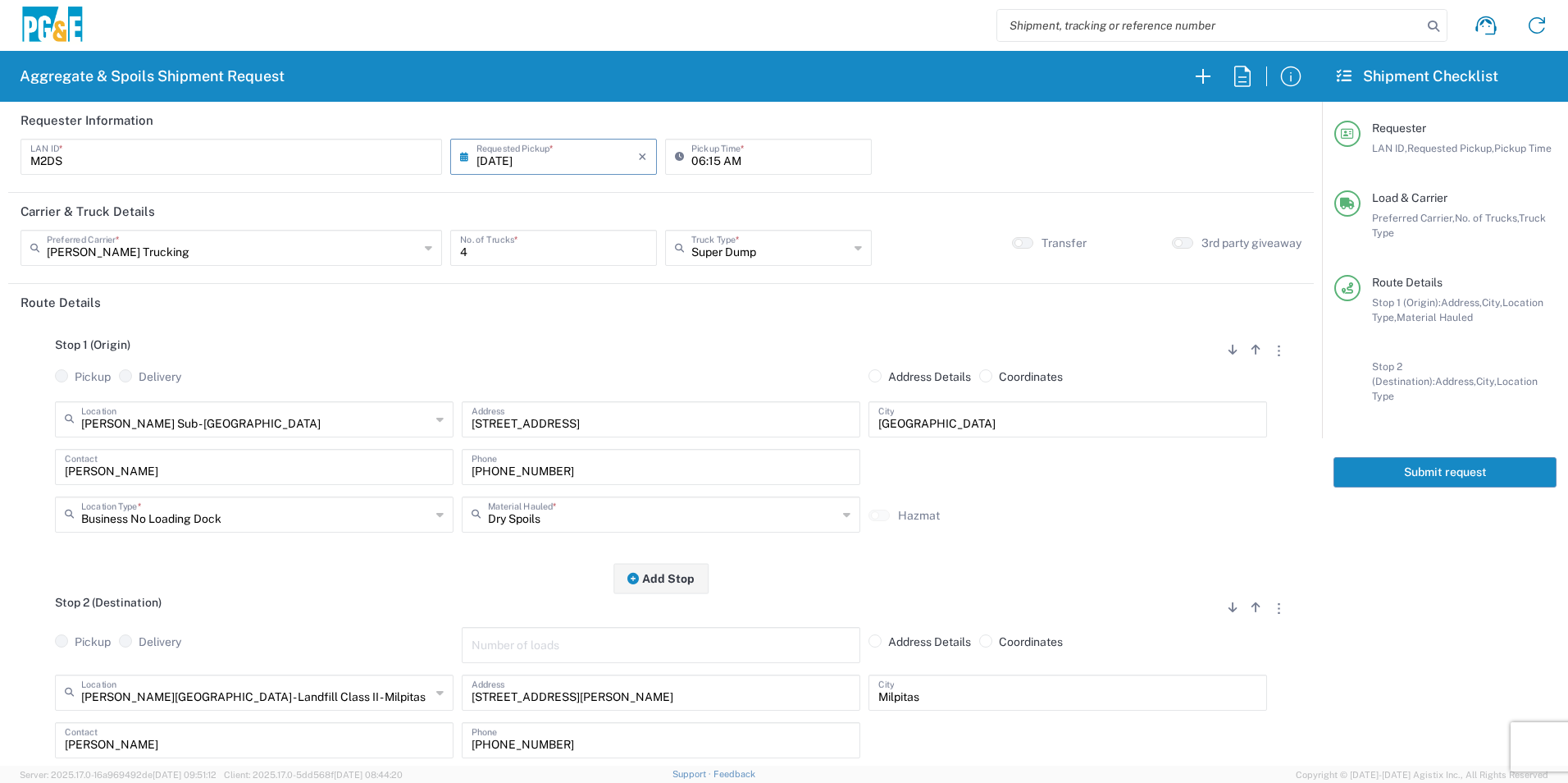
click at [1397, 459] on button "Submit request" at bounding box center [1444, 471] width 223 height 30
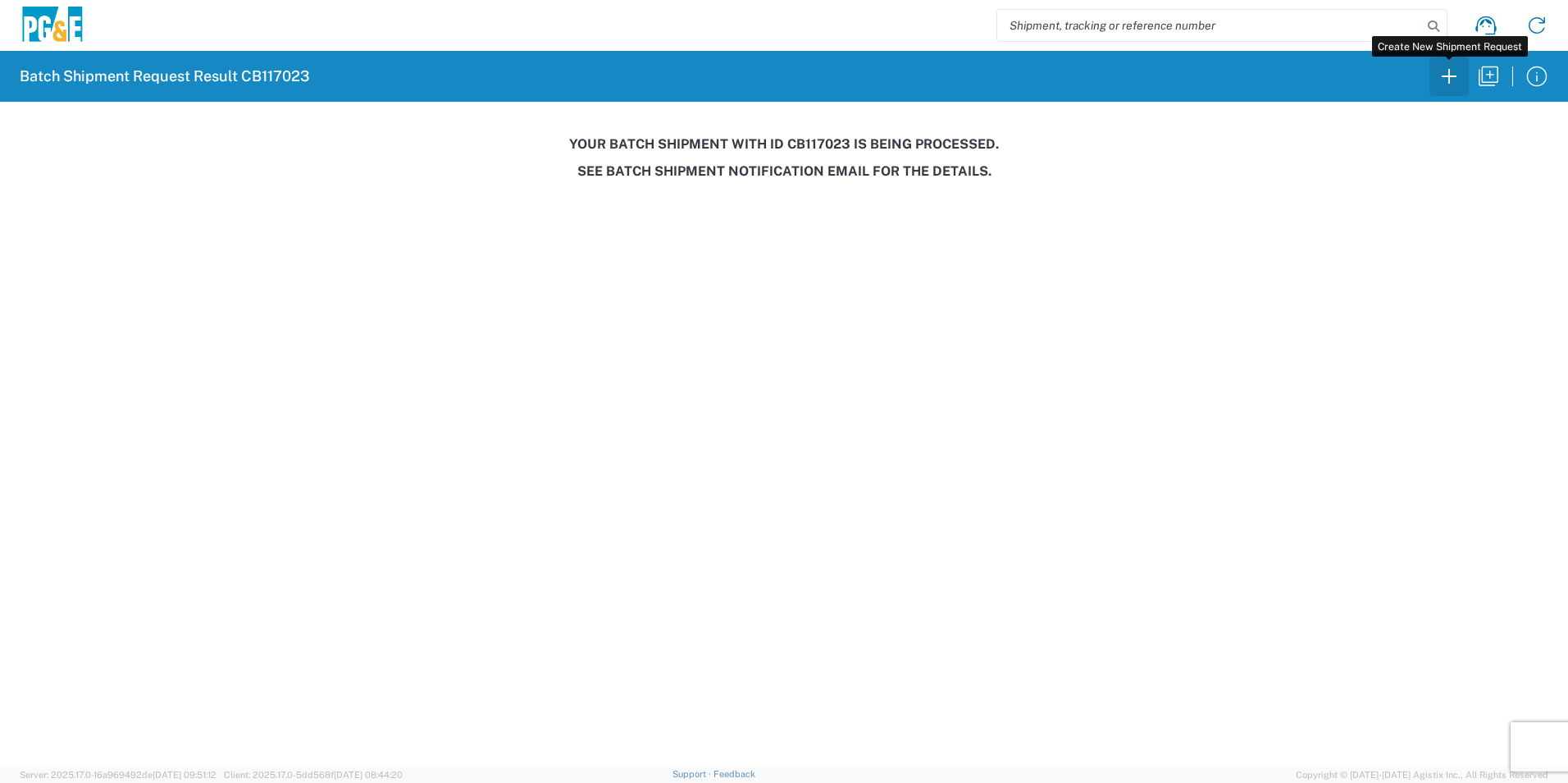
click at [1443, 79] on icon "button" at bounding box center [1448, 76] width 26 height 26
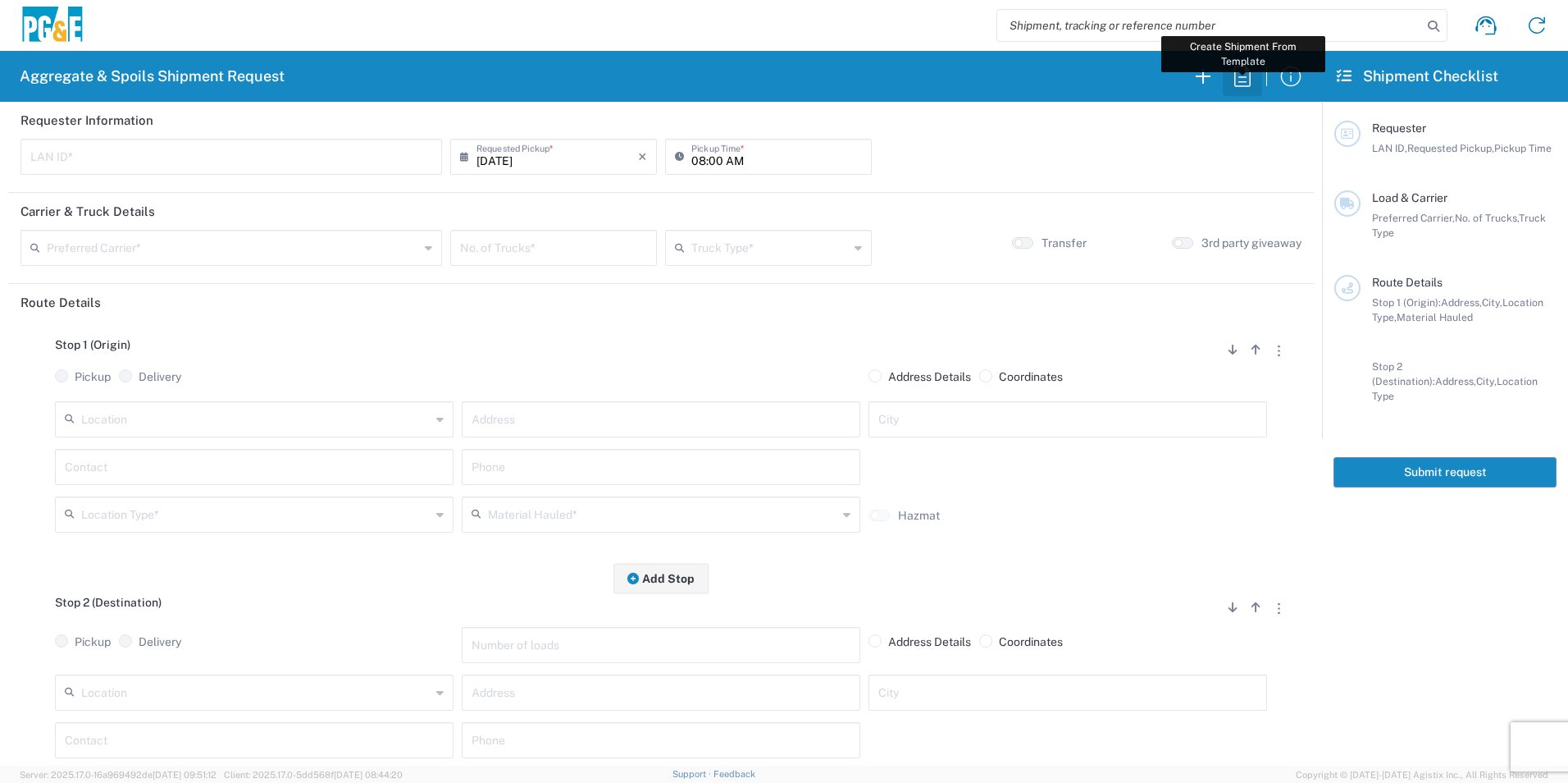
click at [1249, 77] on icon "button" at bounding box center [1242, 76] width 26 height 26
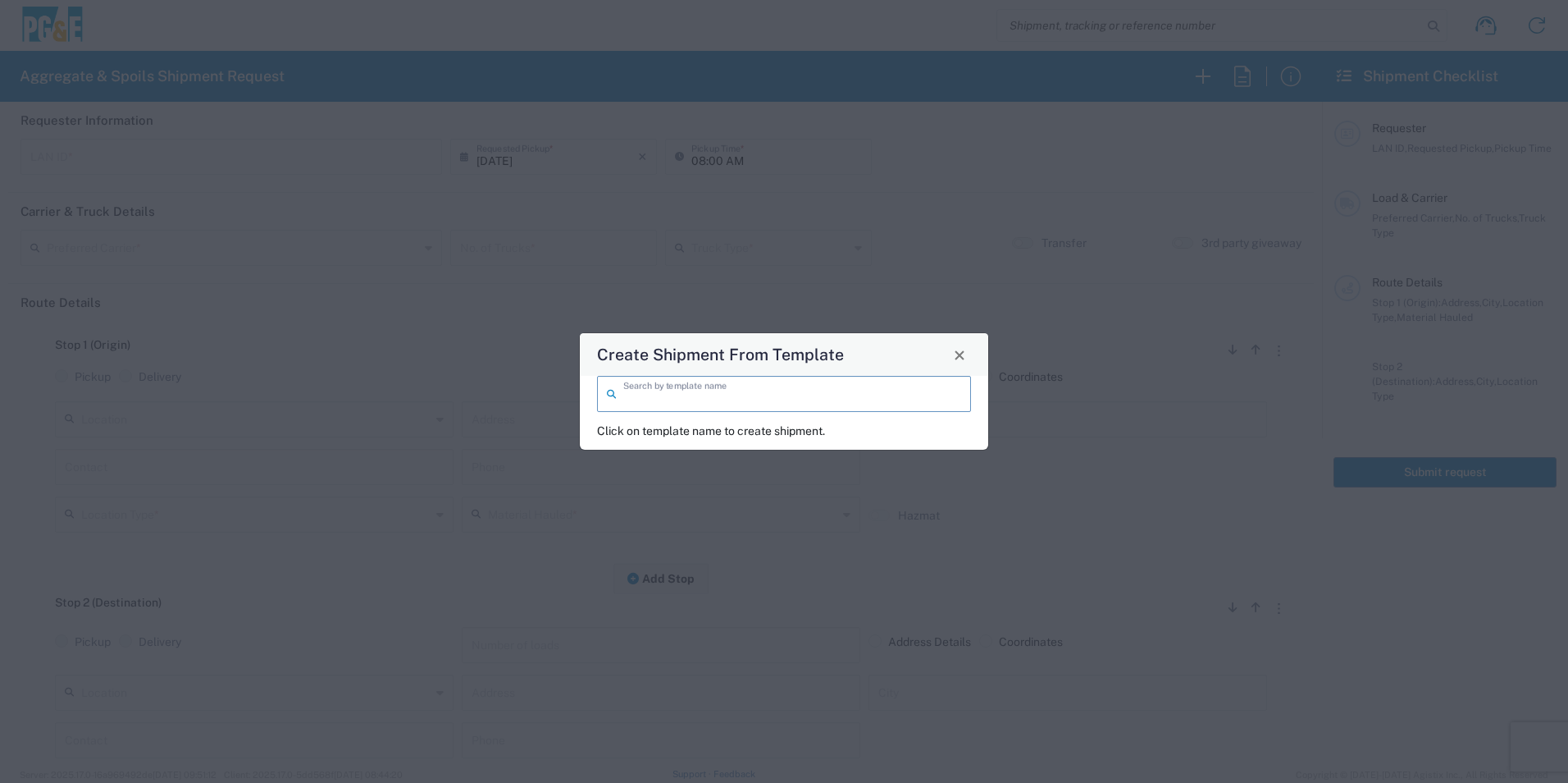
click at [788, 394] on input "search" at bounding box center [791, 392] width 338 height 28
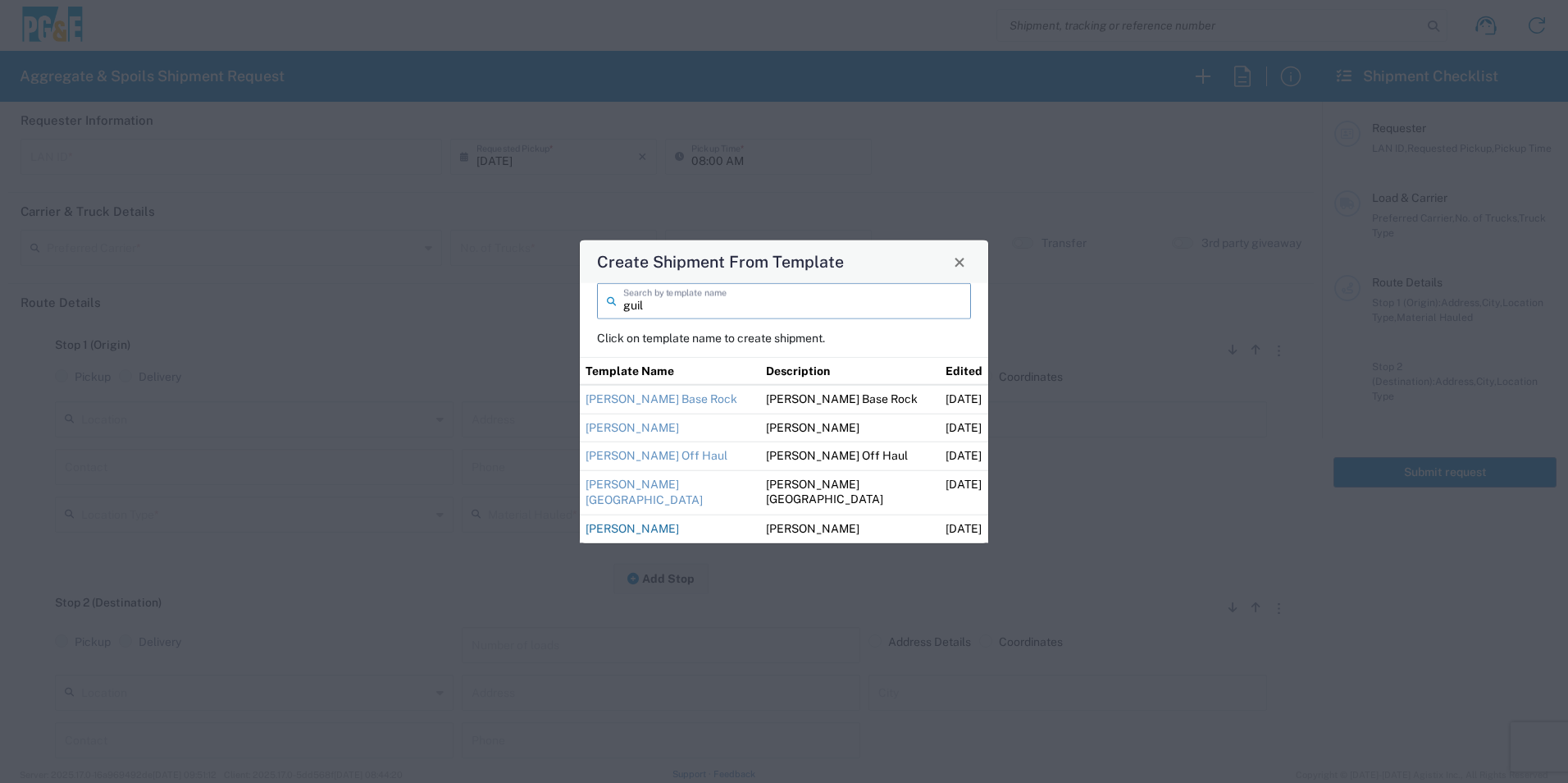
type input "guil"
click at [653, 526] on link "Guillermo Sand" at bounding box center [633, 528] width 93 height 13
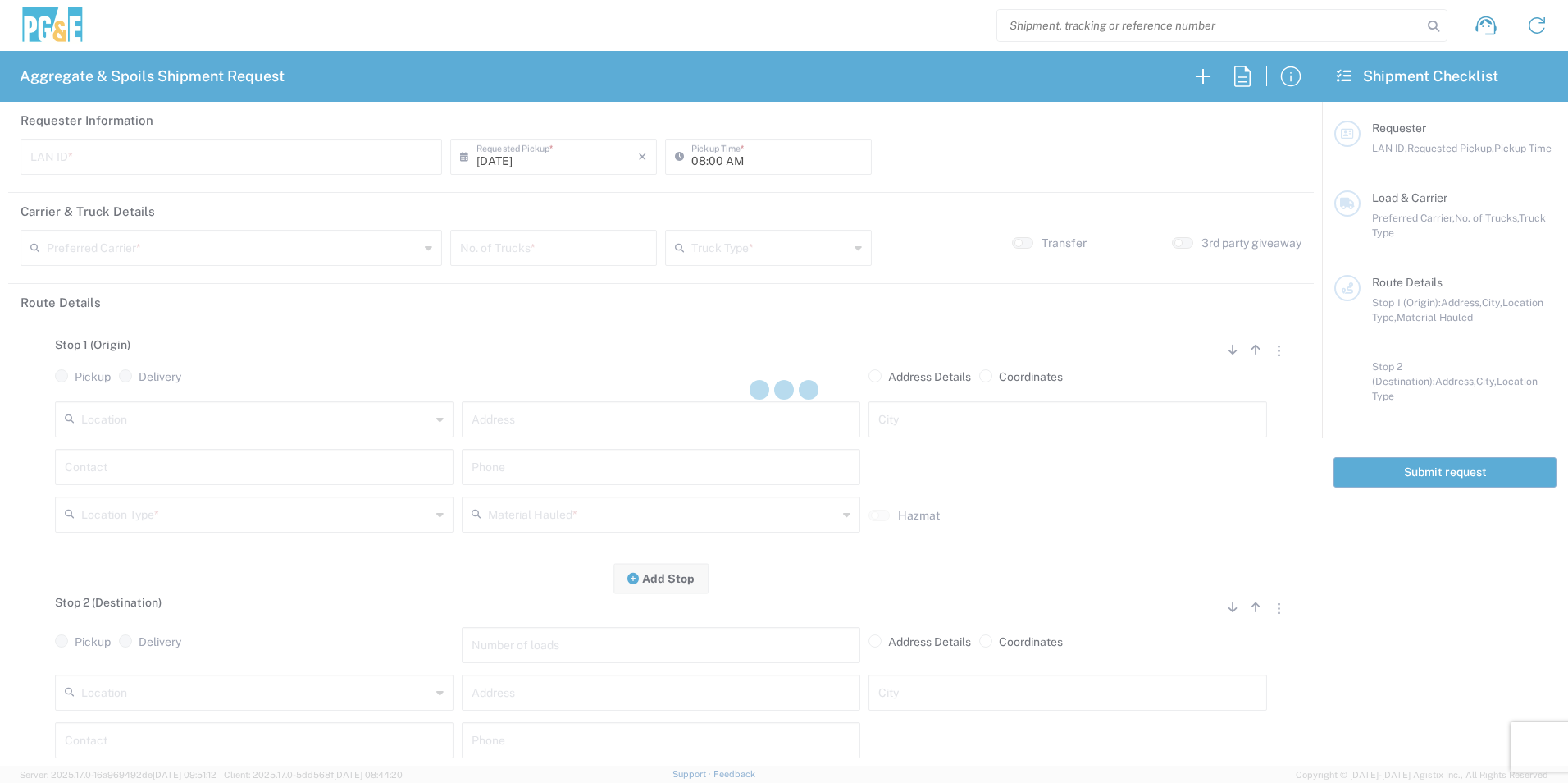
type input "M2DS"
type input "06:00 AM"
type input "Bray Trucking"
type input "Super Dump"
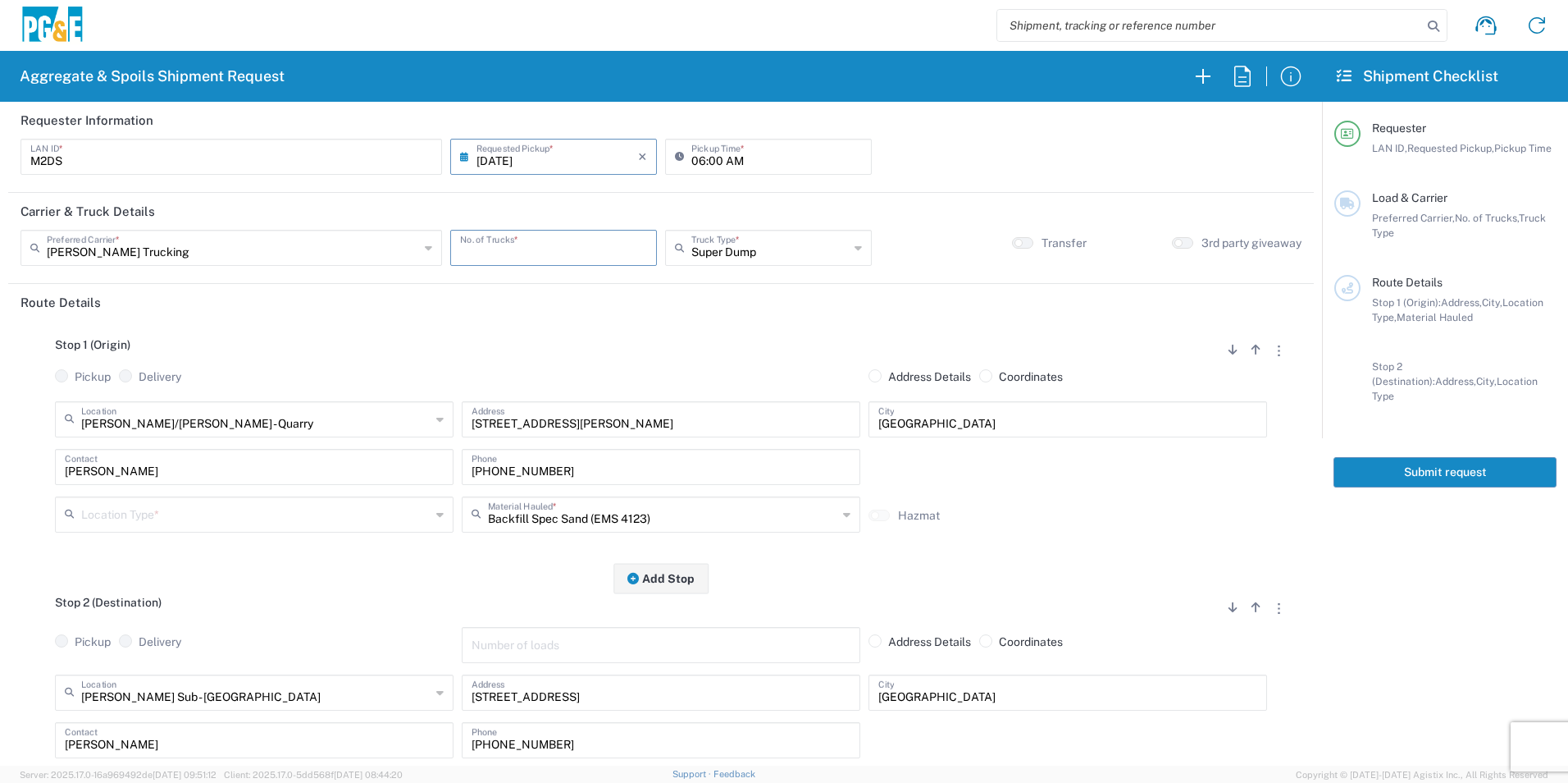
click at [536, 251] on input "number" at bounding box center [554, 245] width 187 height 28
type input "1"
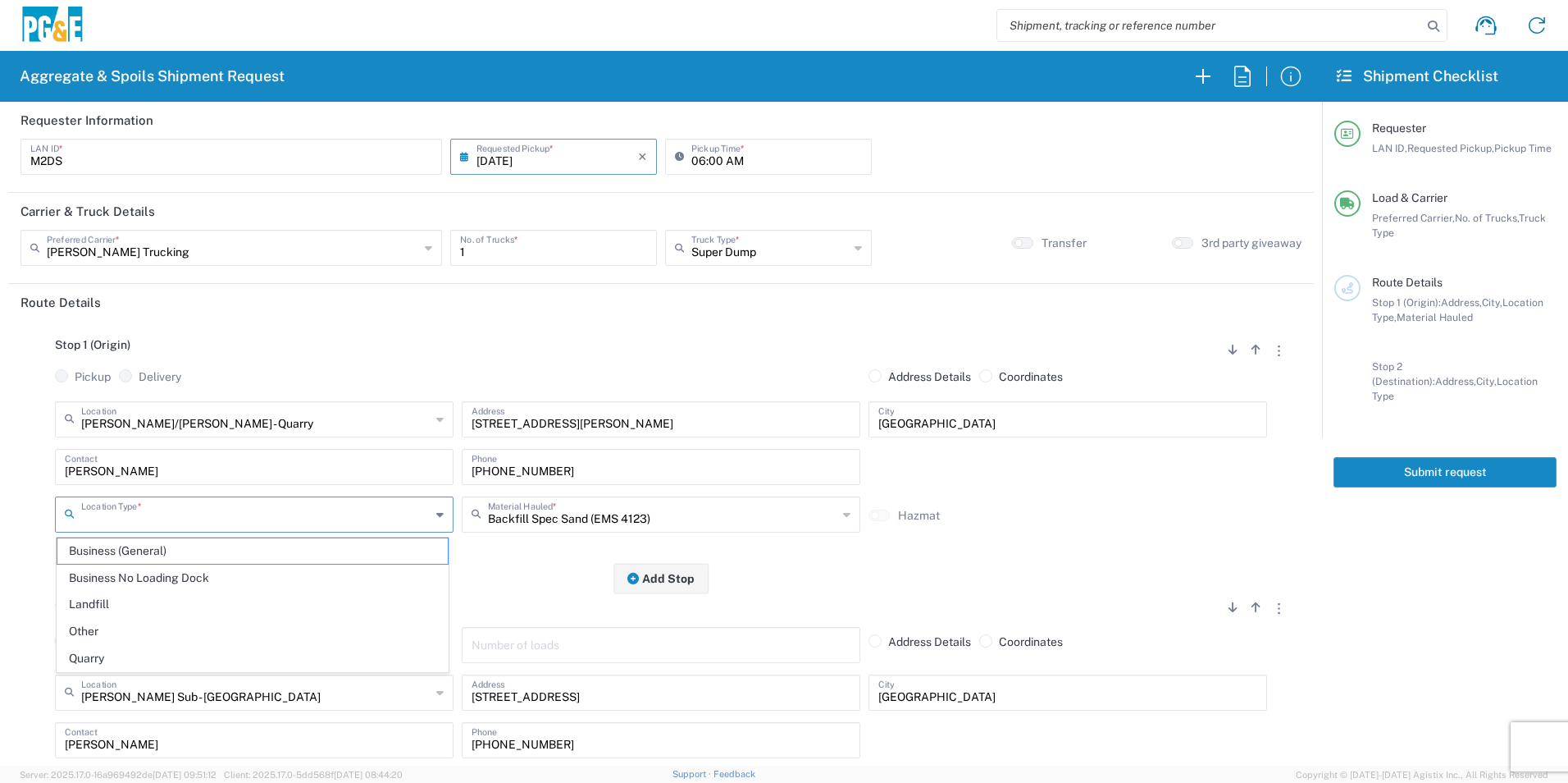
click at [237, 512] on input "text" at bounding box center [255, 512] width 349 height 28
click at [121, 660] on span "Quarry" at bounding box center [252, 658] width 390 height 25
type input "Quarry"
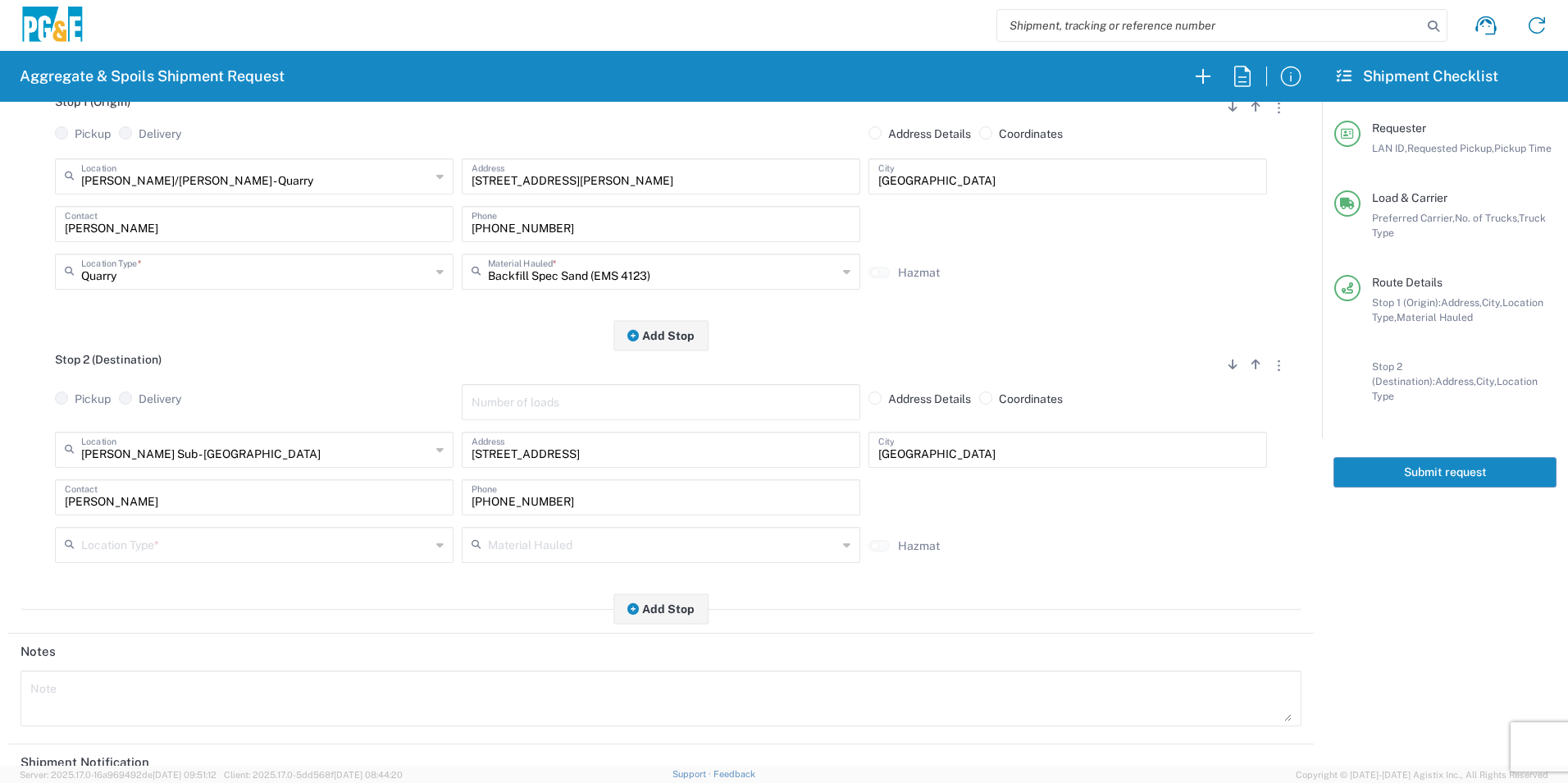
scroll to position [246, 0]
click at [132, 541] on input "text" at bounding box center [255, 540] width 349 height 28
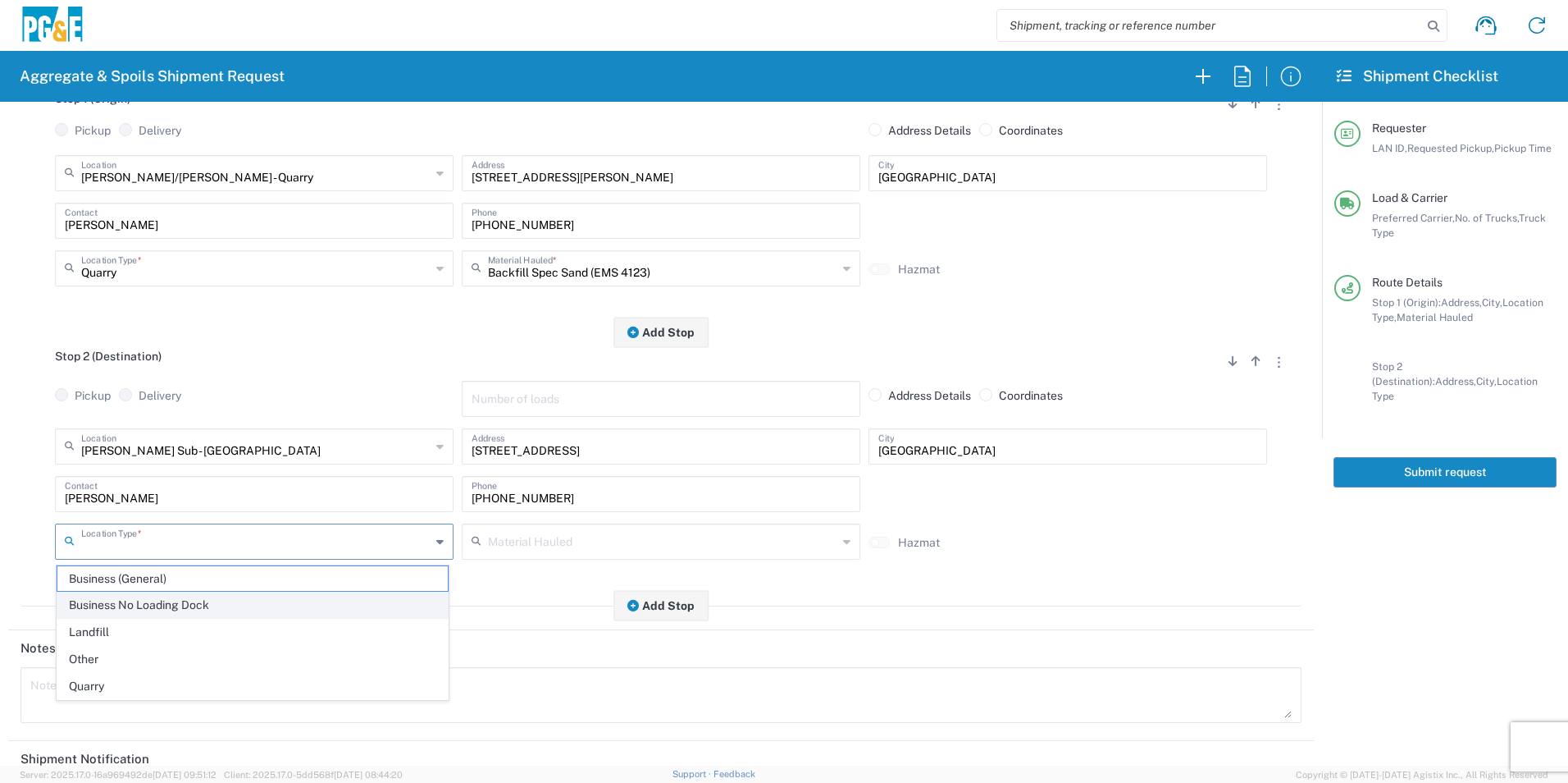
click at [106, 606] on span "Business No Loading Dock" at bounding box center [252, 605] width 390 height 25
type input "Business No Loading Dock"
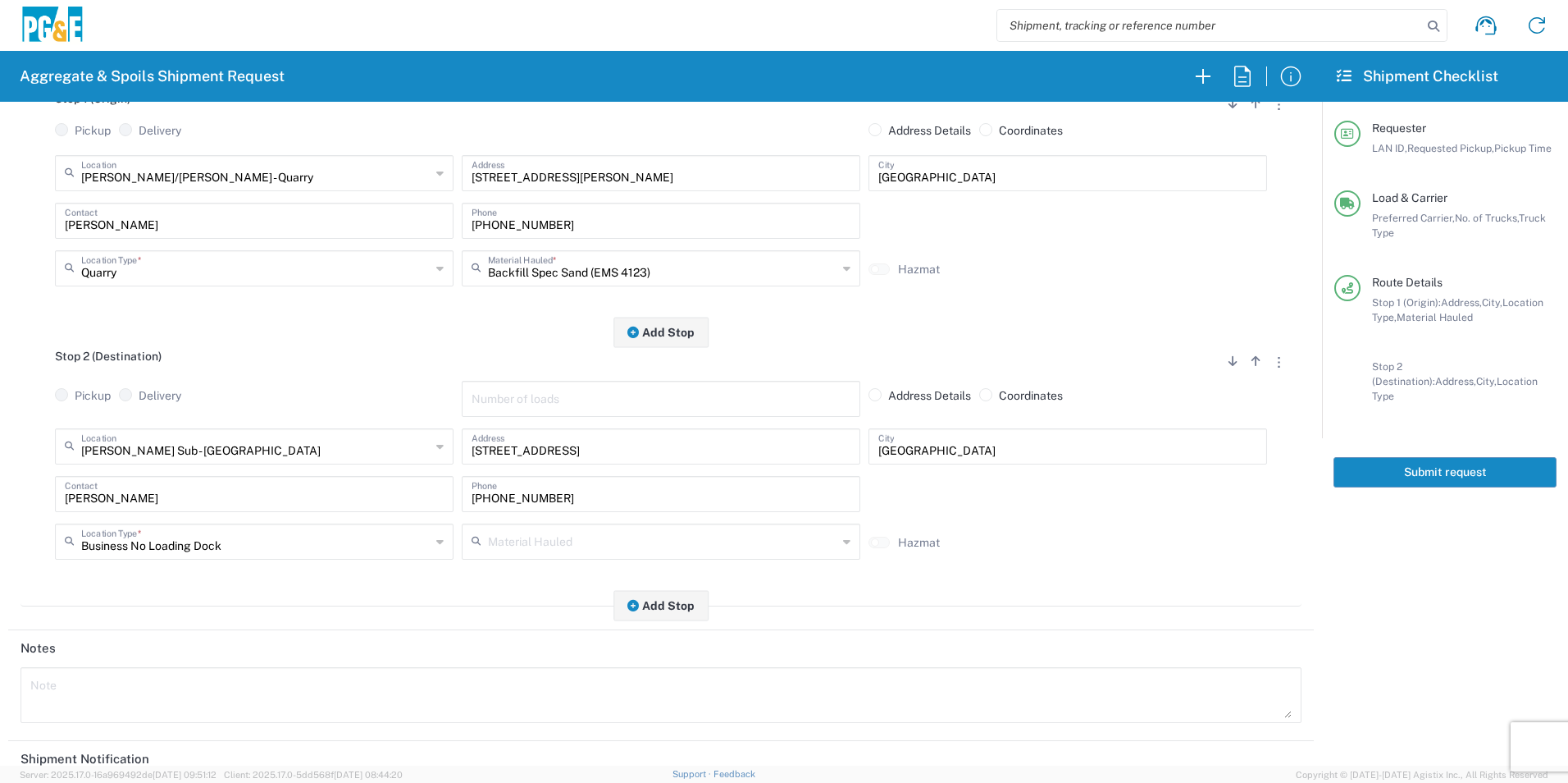
scroll to position [474, 0]
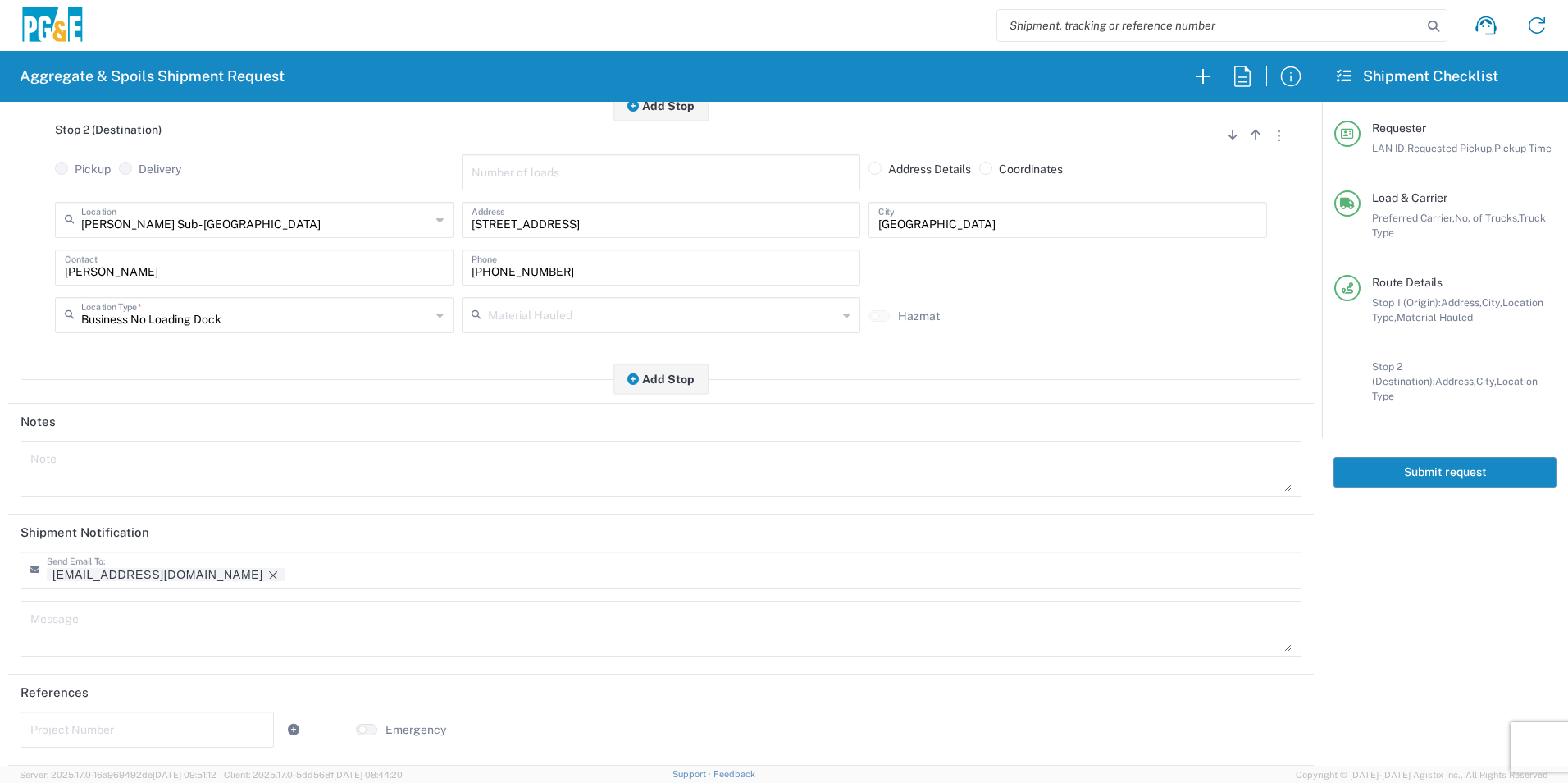
drag, startPoint x: 155, startPoint y: 574, endPoint x: 386, endPoint y: 576, distance: 231.0
click at [267, 573] on icon "Remove tag" at bounding box center [273, 575] width 13 height 13
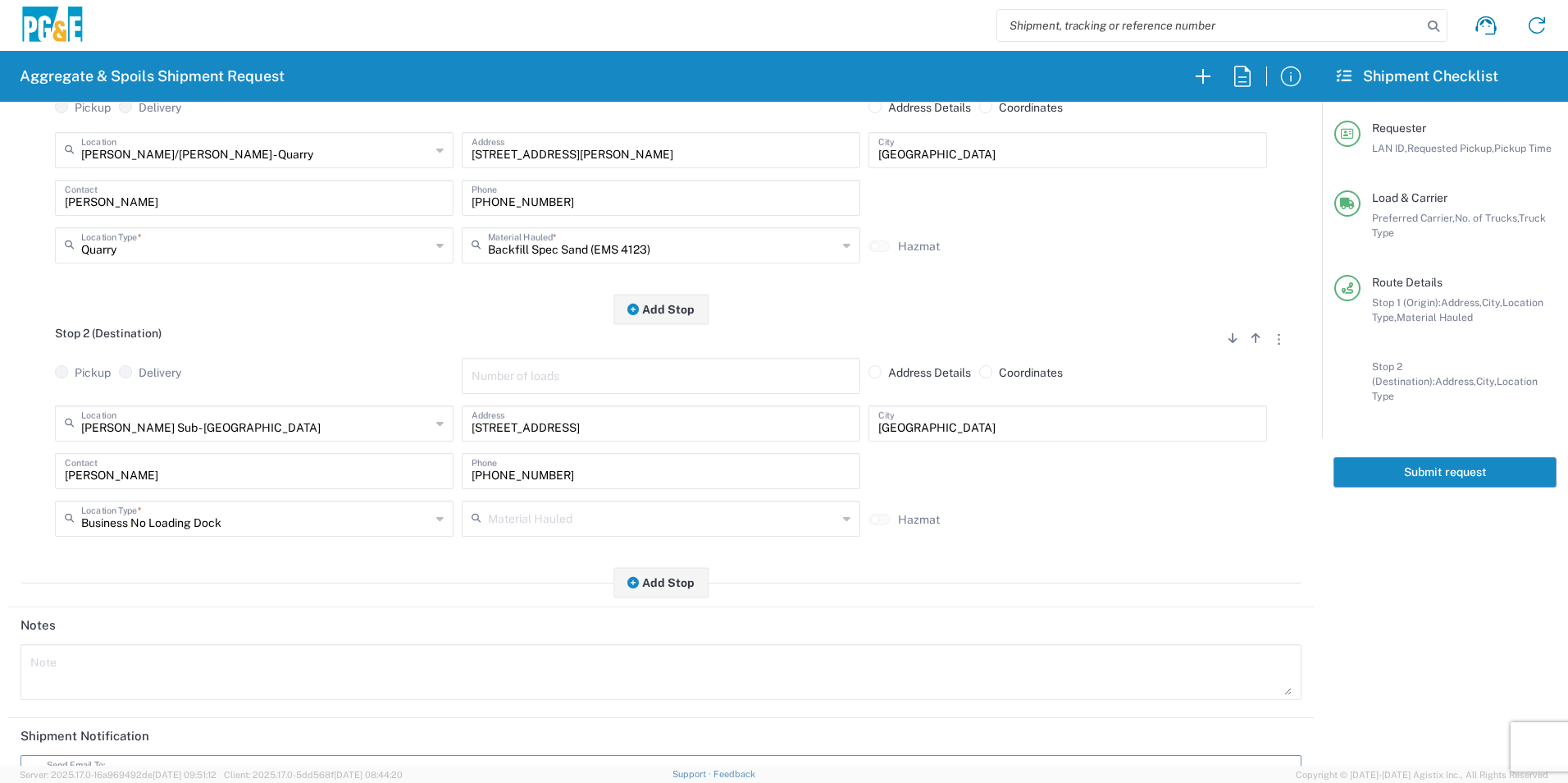
scroll to position [0, 0]
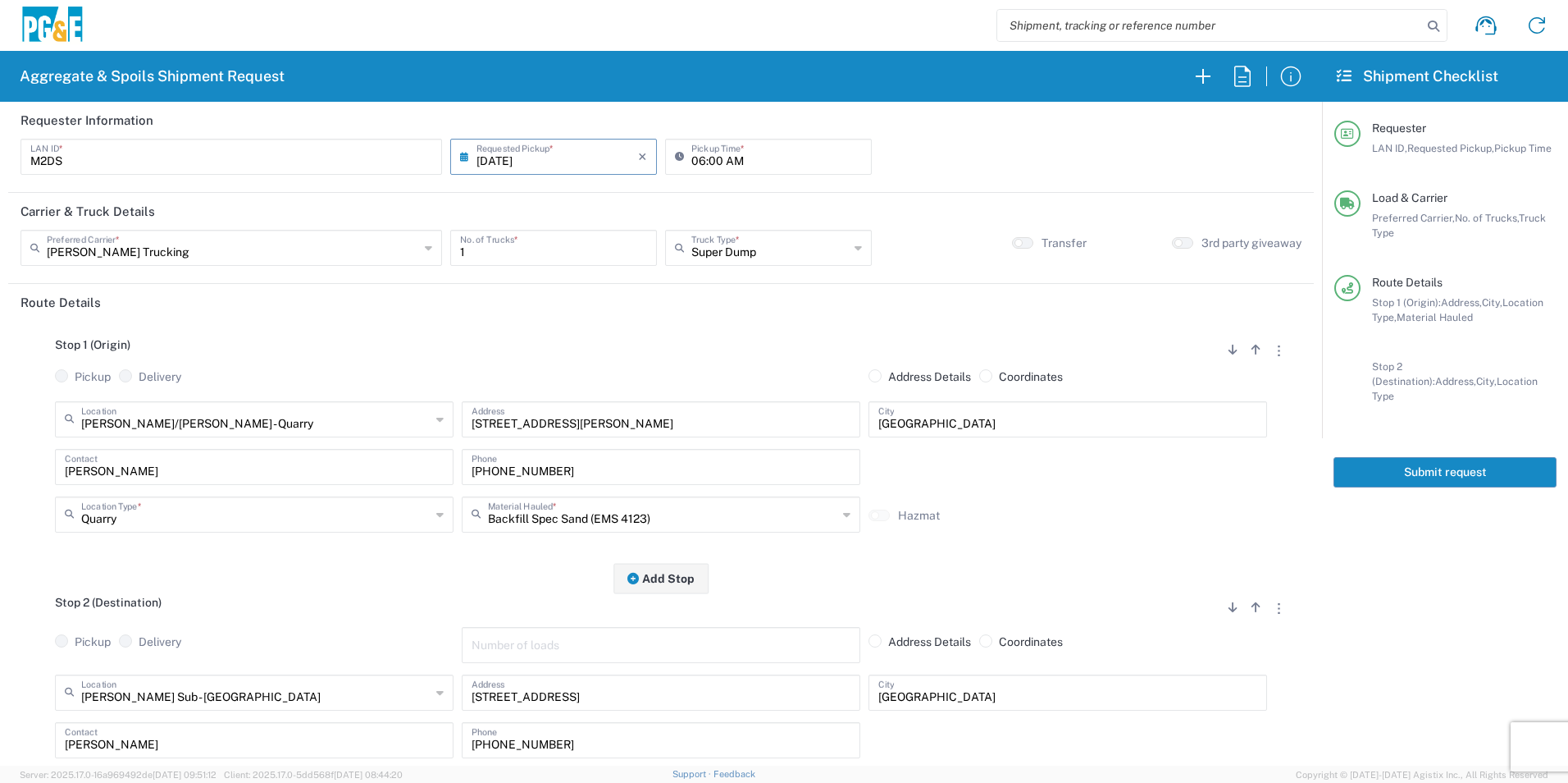
click at [1404, 461] on button "Submit request" at bounding box center [1444, 471] width 223 height 30
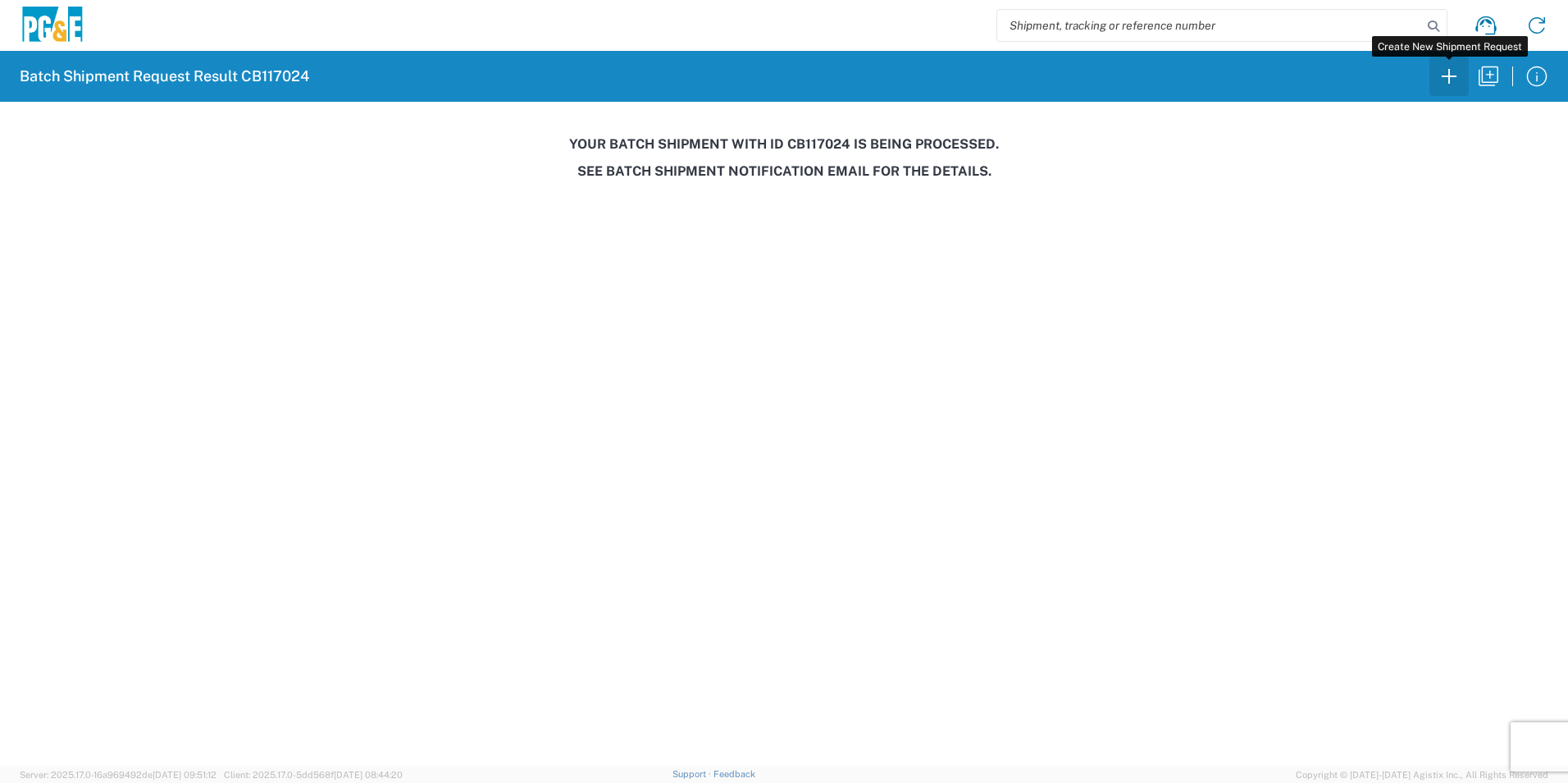
click at [1456, 75] on icon "button" at bounding box center [1448, 76] width 26 height 26
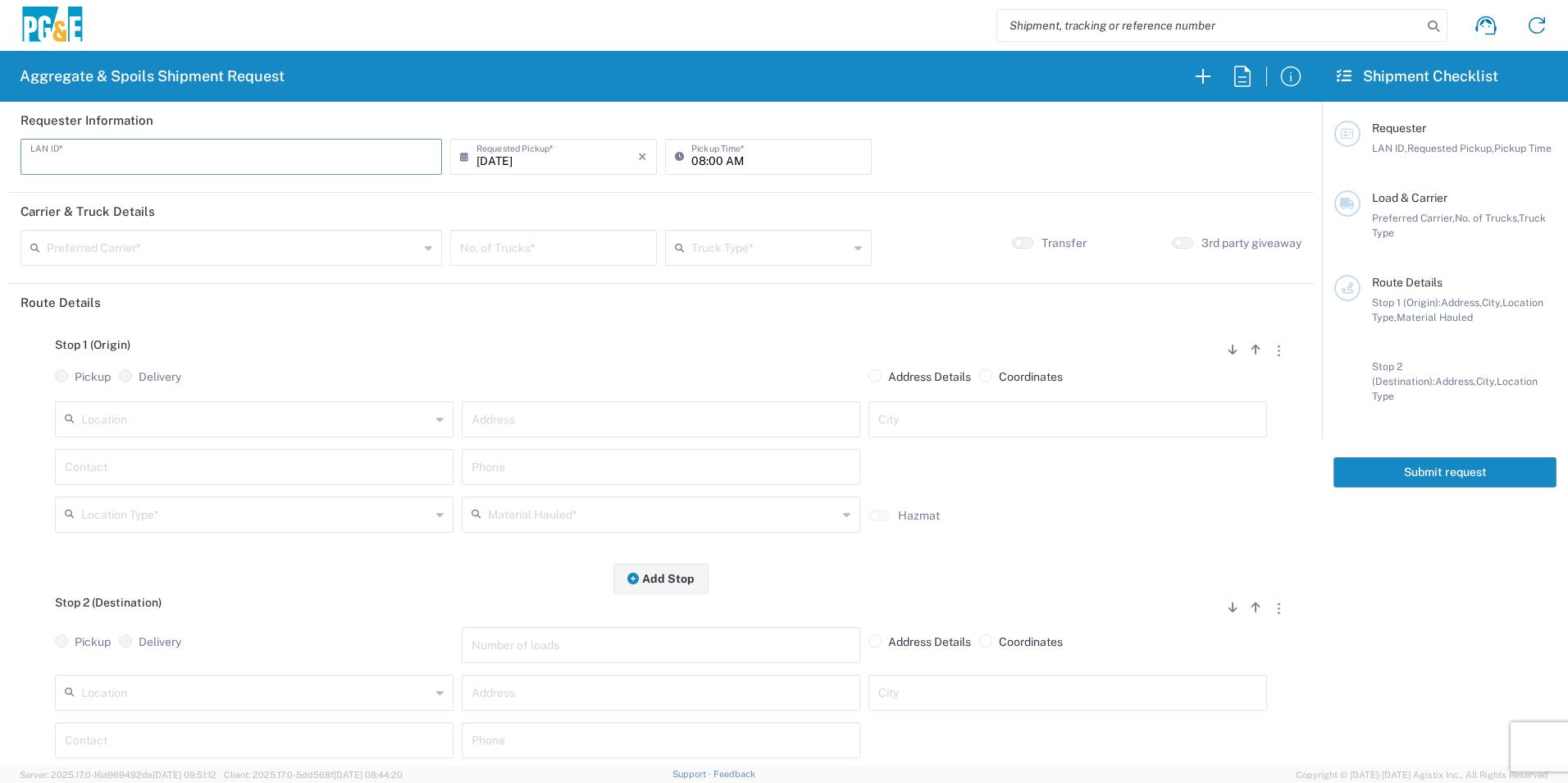
click at [238, 165] on input "text" at bounding box center [231, 155] width 402 height 28
type input "M2DS"
click at [695, 156] on input "08:00 AM" at bounding box center [776, 155] width 170 height 28
click at [708, 155] on input "05:00 AM" at bounding box center [776, 155] width 170 height 28
type input "05:30 AM"
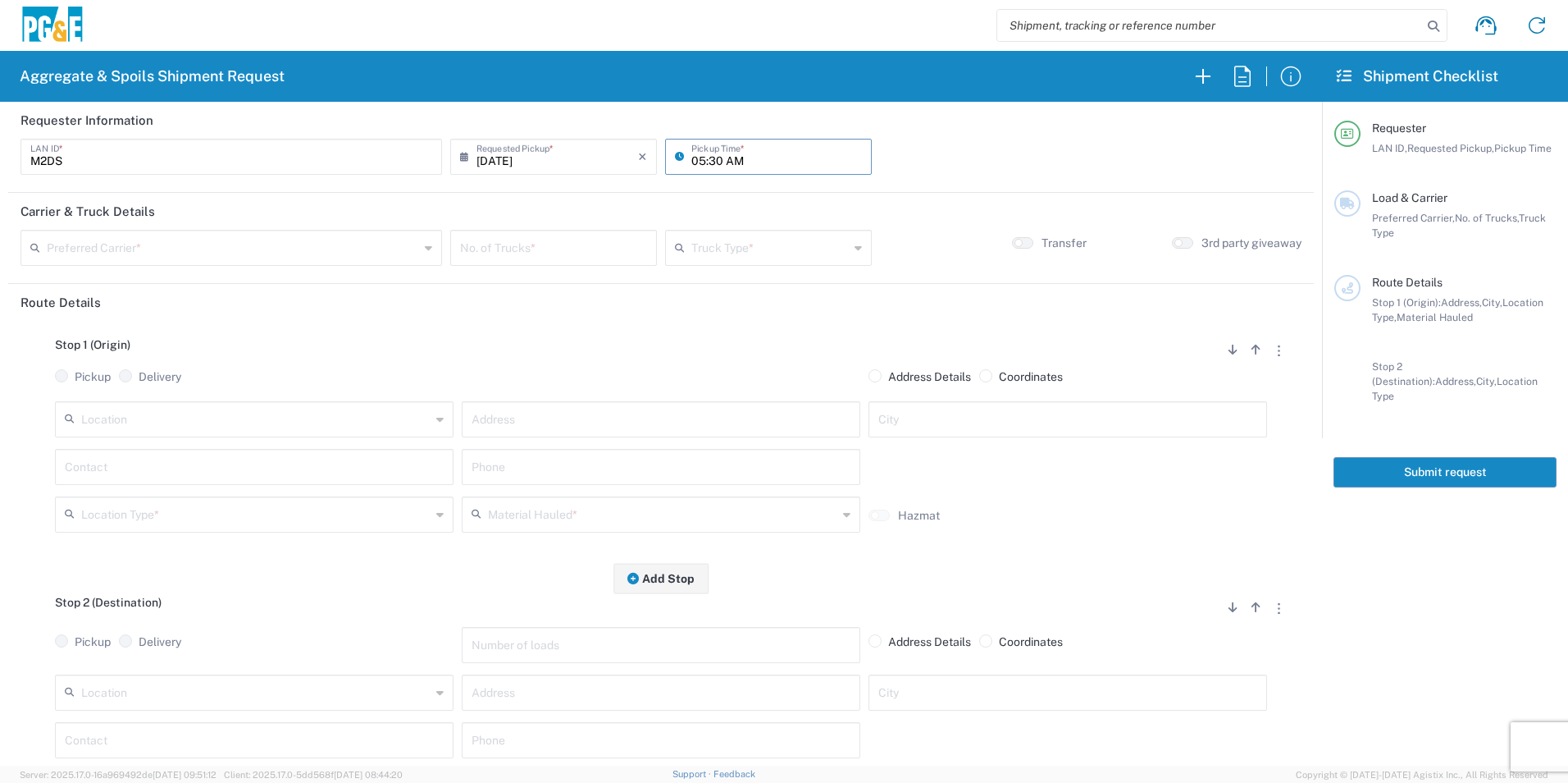
click at [335, 242] on input "text" at bounding box center [233, 245] width 373 height 28
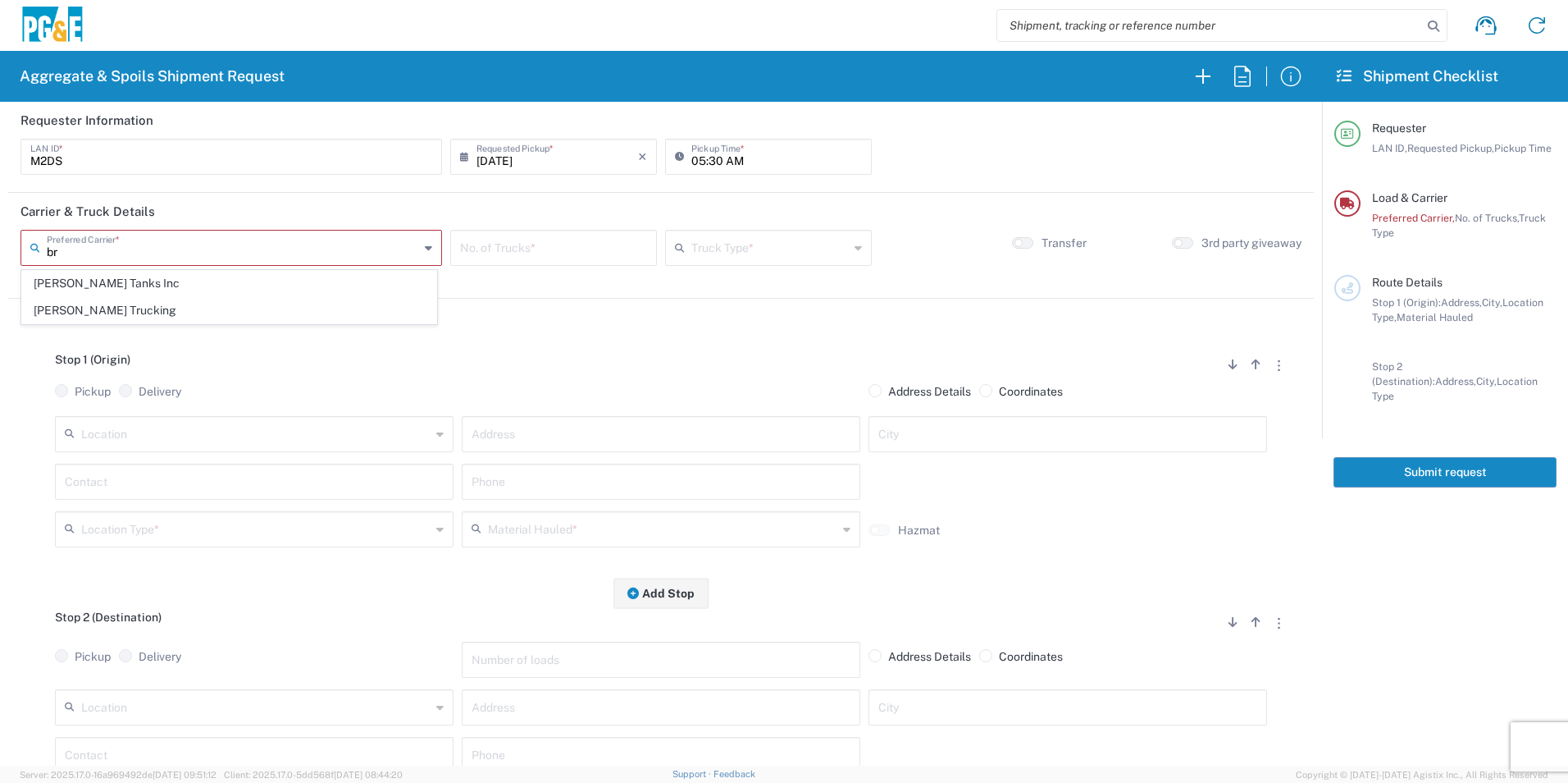
drag, startPoint x: 150, startPoint y: 317, endPoint x: 256, endPoint y: 308, distance: 106.4
click at [149, 316] on span "Bray Trucking" at bounding box center [229, 311] width 414 height 25
type input "Bray Trucking"
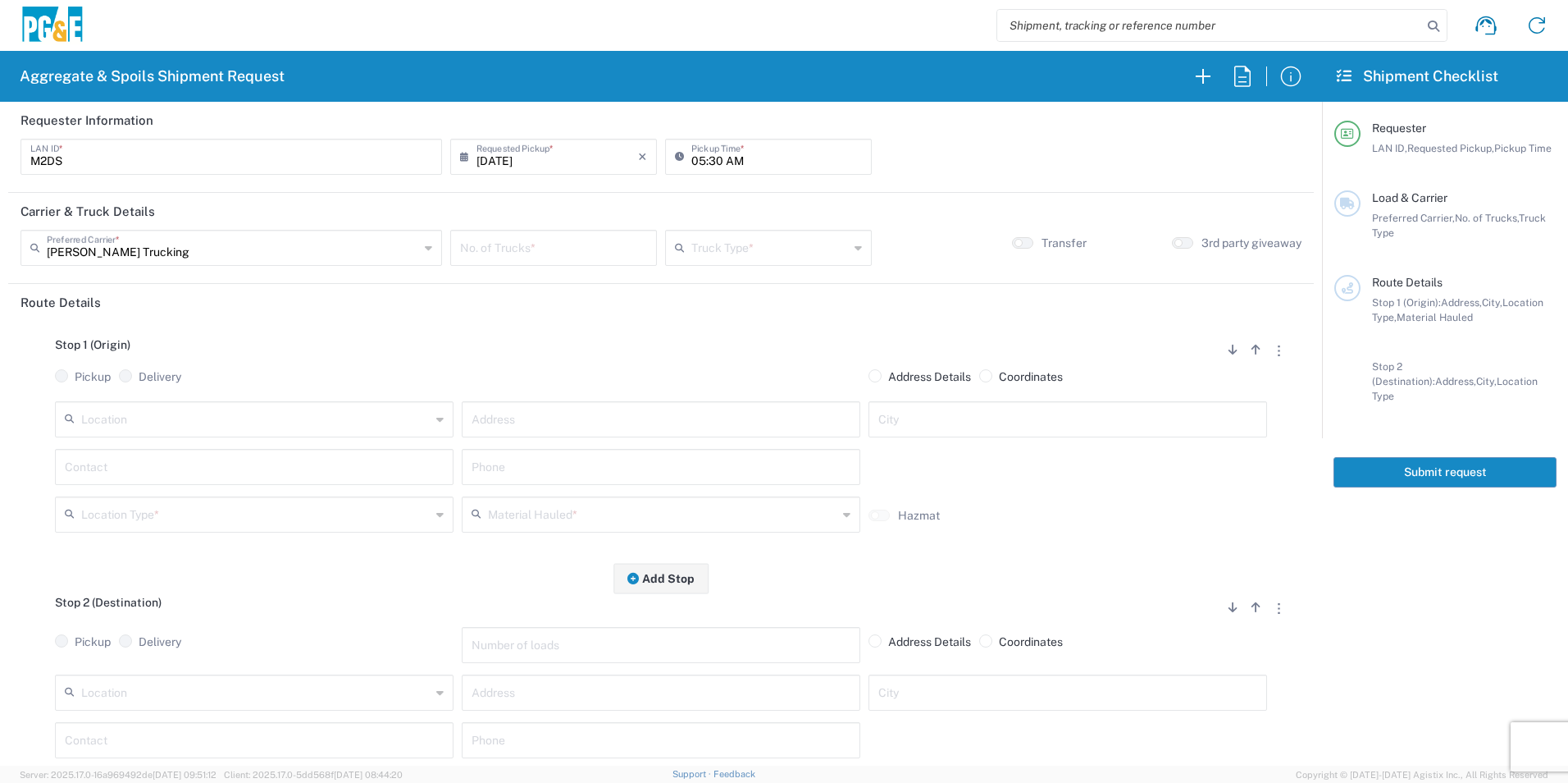
click at [511, 238] on input "number" at bounding box center [554, 245] width 187 height 28
type input "5"
click at [753, 238] on input "text" at bounding box center [770, 245] width 158 height 28
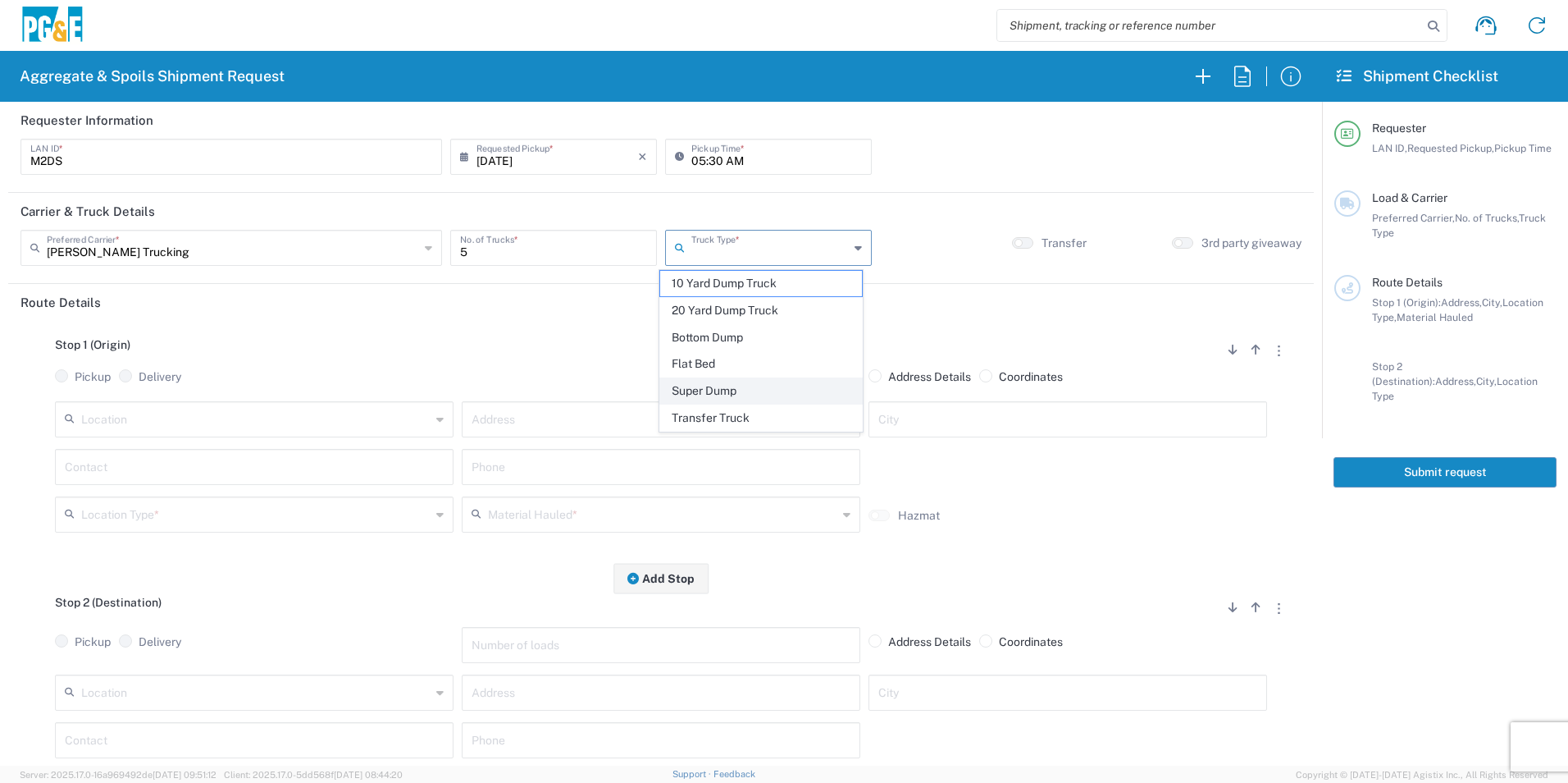
click at [698, 384] on span "Super Dump" at bounding box center [760, 391] width 201 height 25
type input "Super Dump"
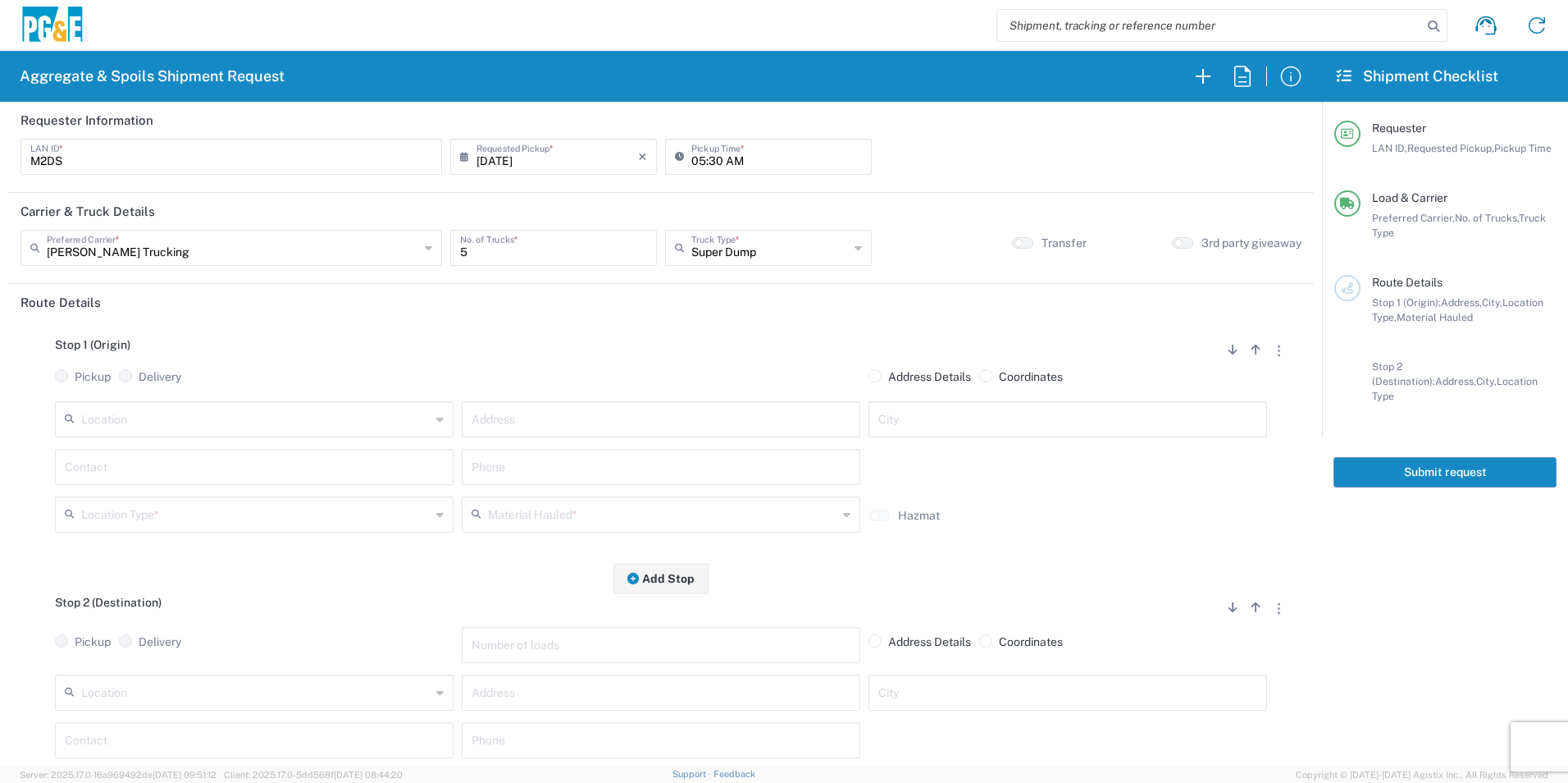
click at [351, 411] on input "text" at bounding box center [255, 418] width 349 height 28
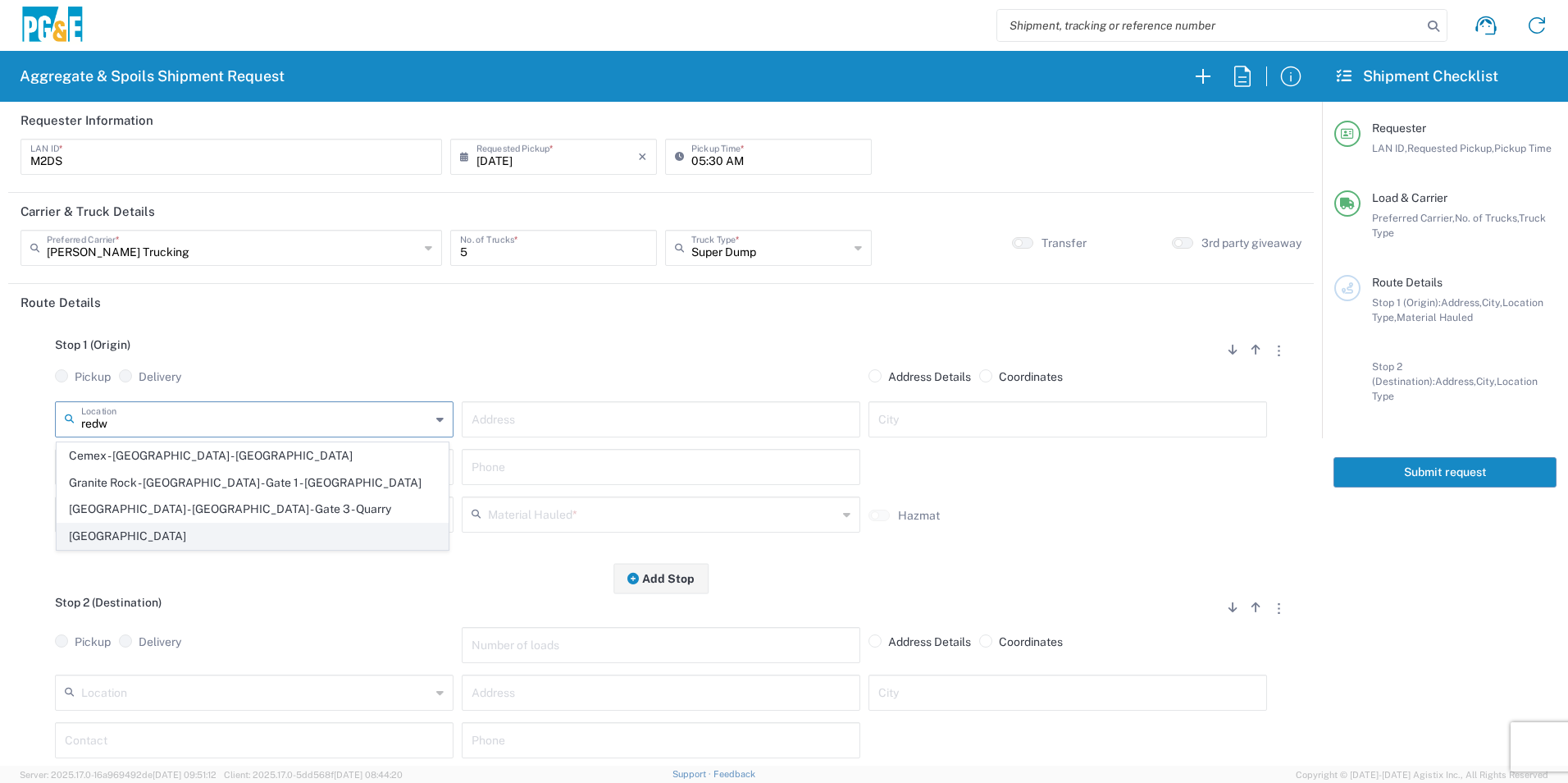
click at [146, 536] on span "Redwood City Sub" at bounding box center [252, 537] width 390 height 25
type input "Redwood City Sub"
type input "10 Seaport Blvd"
type input "Redwood City"
type input "Business No Loading Dock"
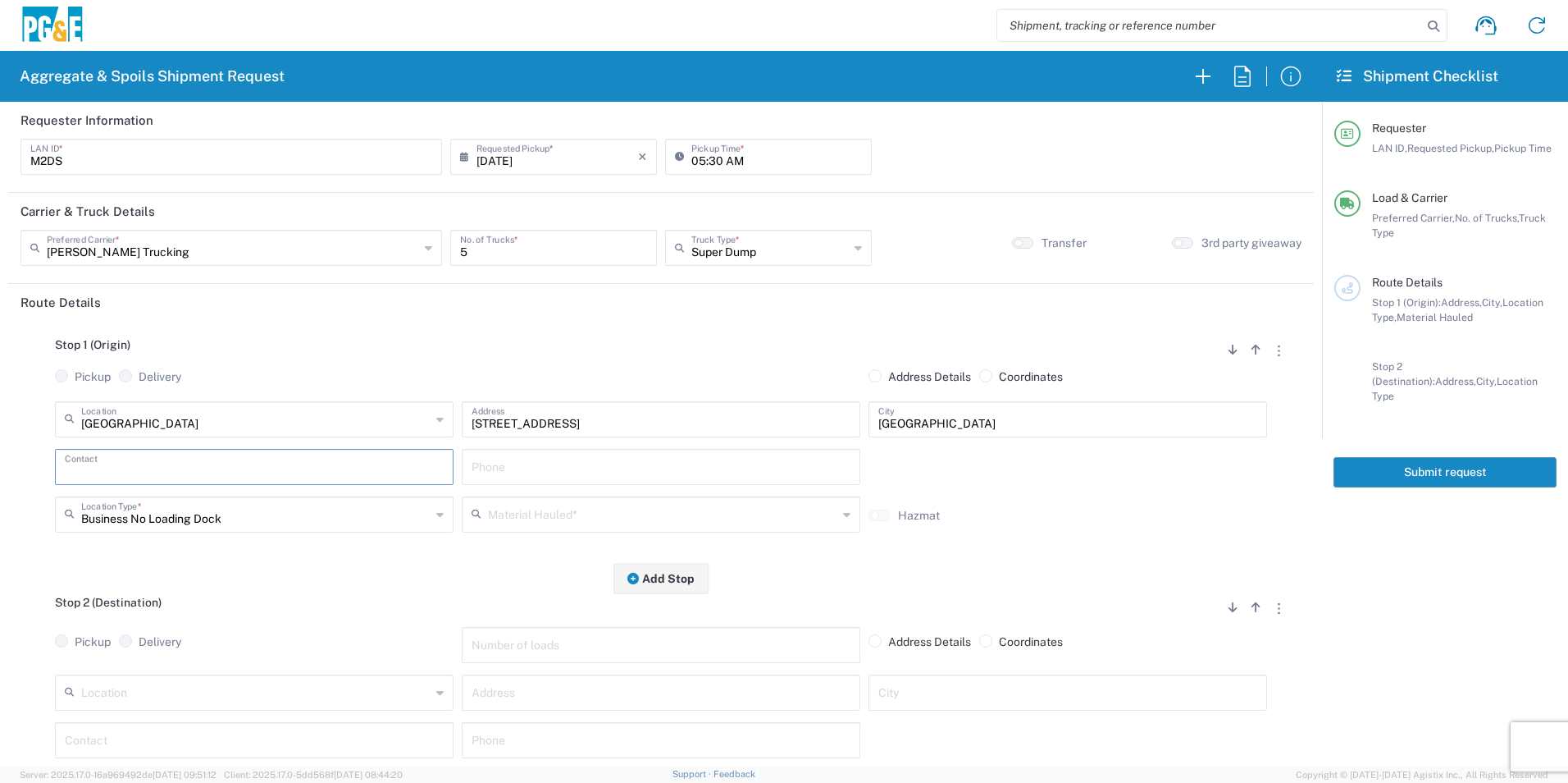
click at [152, 458] on input "text" at bounding box center [254, 465] width 379 height 28
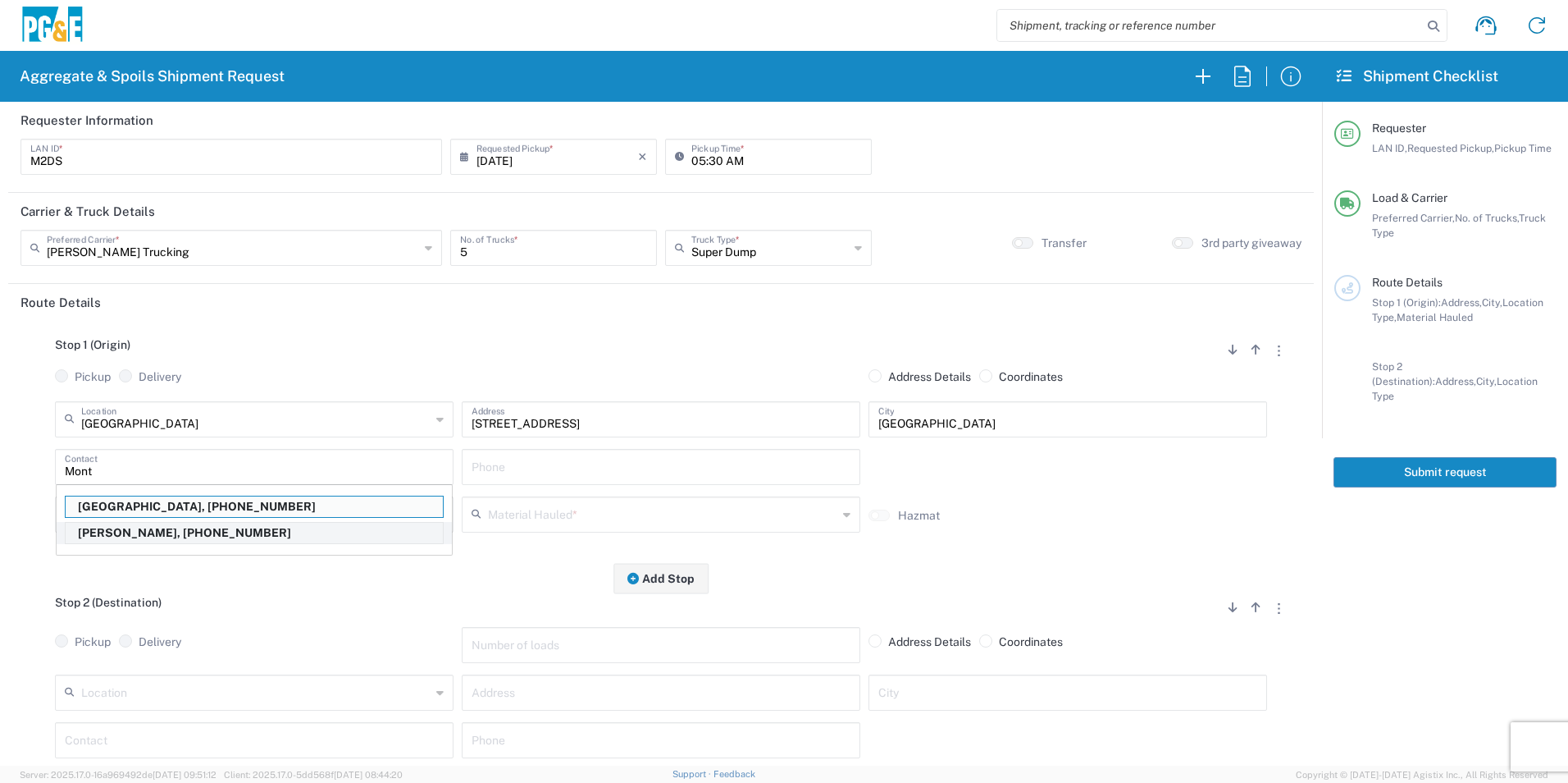
click at [125, 534] on p "Monty Dupire, 925-584-6126" at bounding box center [254, 533] width 378 height 20
type input "Monty Dupire"
type input "925-584-6126"
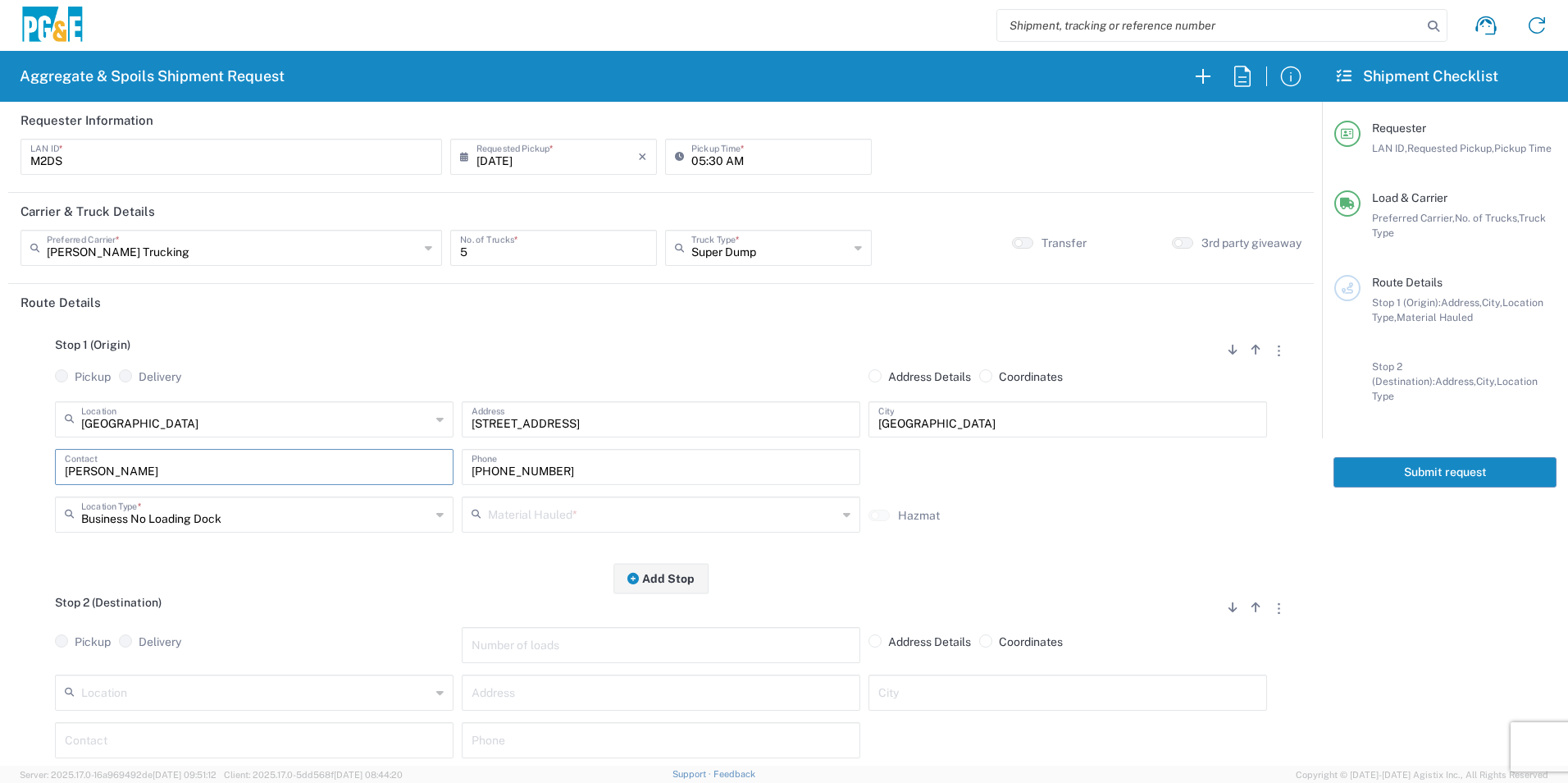
click at [624, 510] on input "text" at bounding box center [662, 512] width 349 height 28
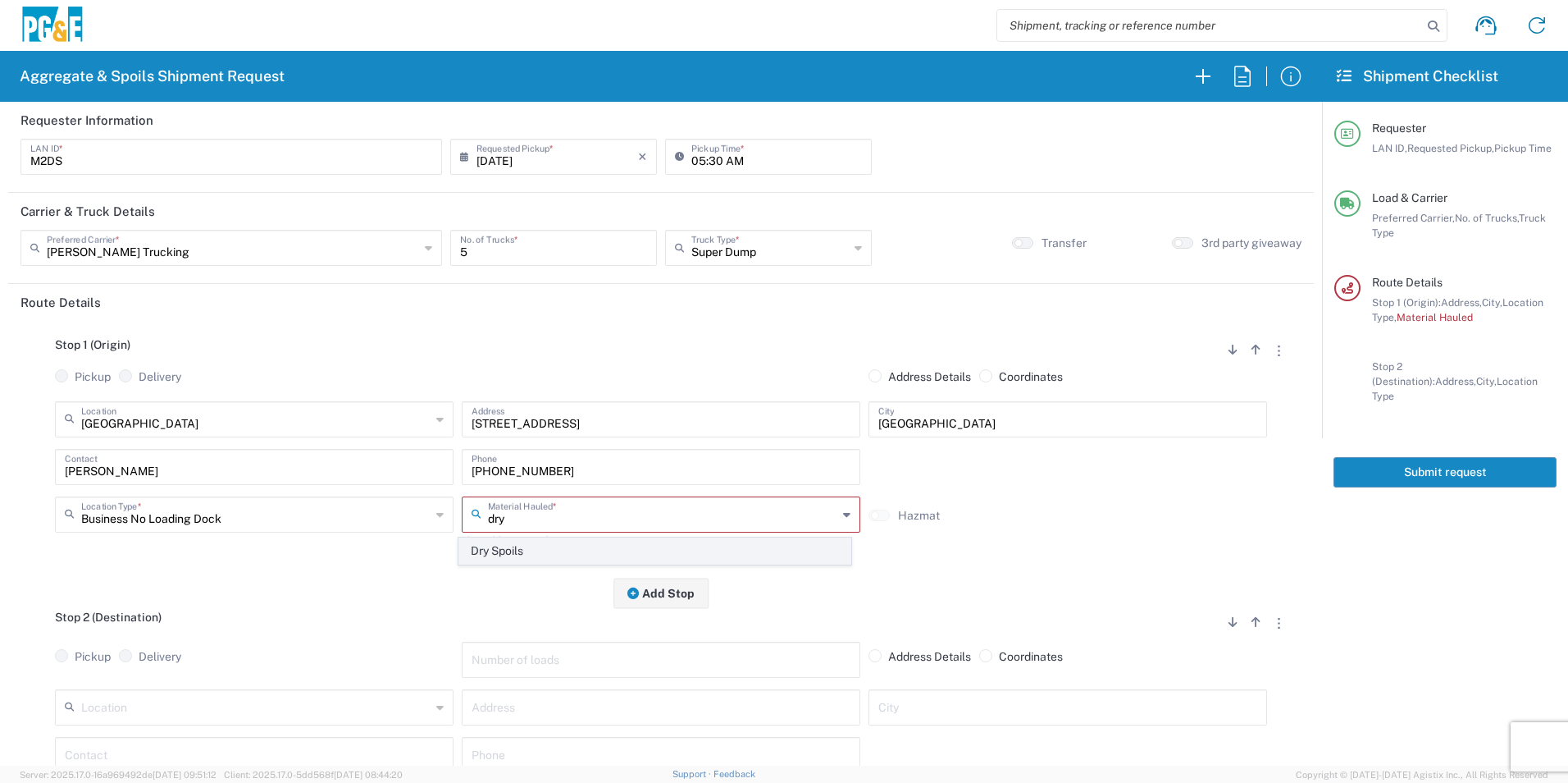
click at [522, 553] on span "Dry Spoils" at bounding box center [654, 551] width 390 height 25
type input "Dry Spoils"
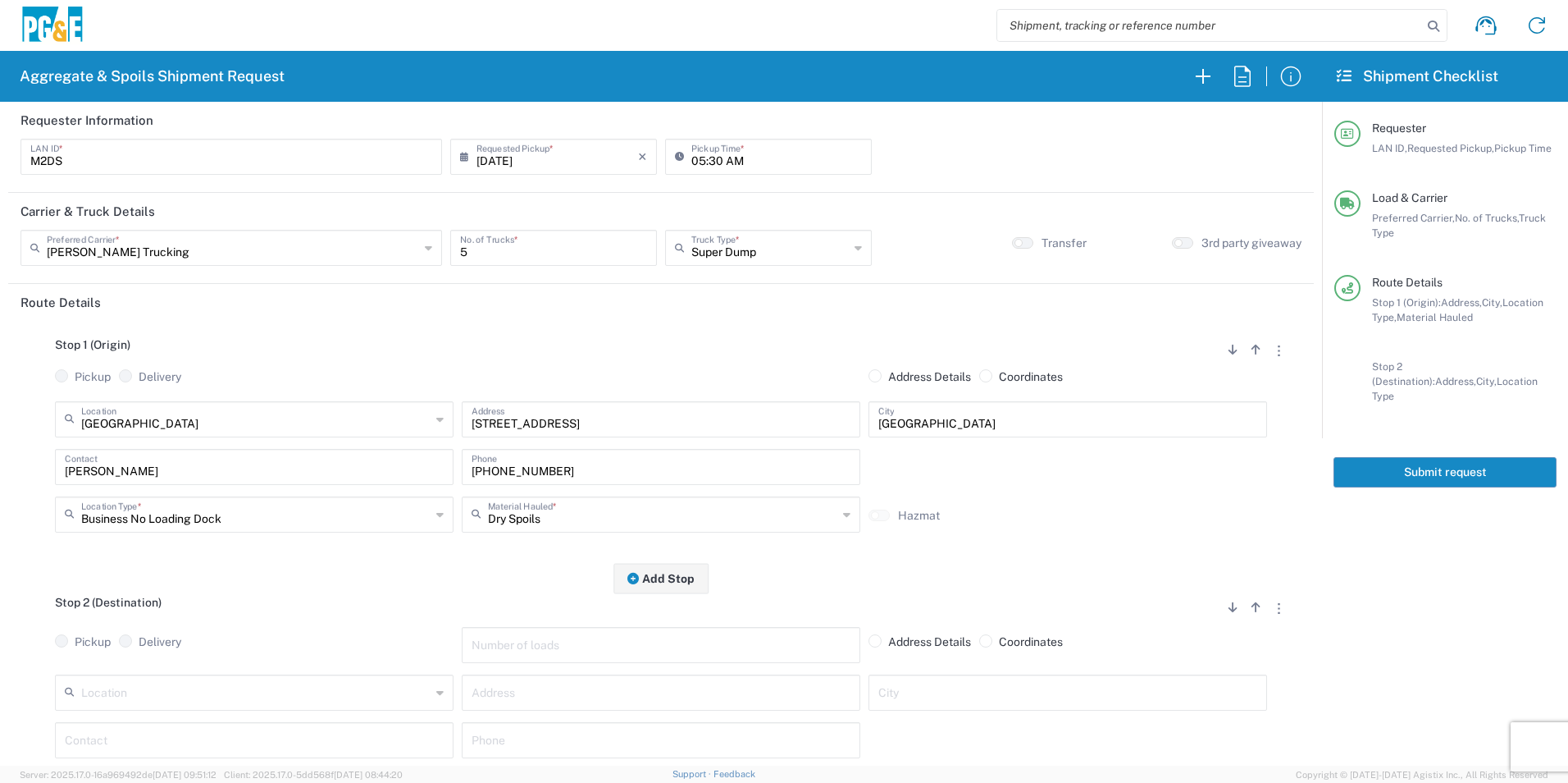
click at [224, 701] on input "text" at bounding box center [255, 690] width 349 height 28
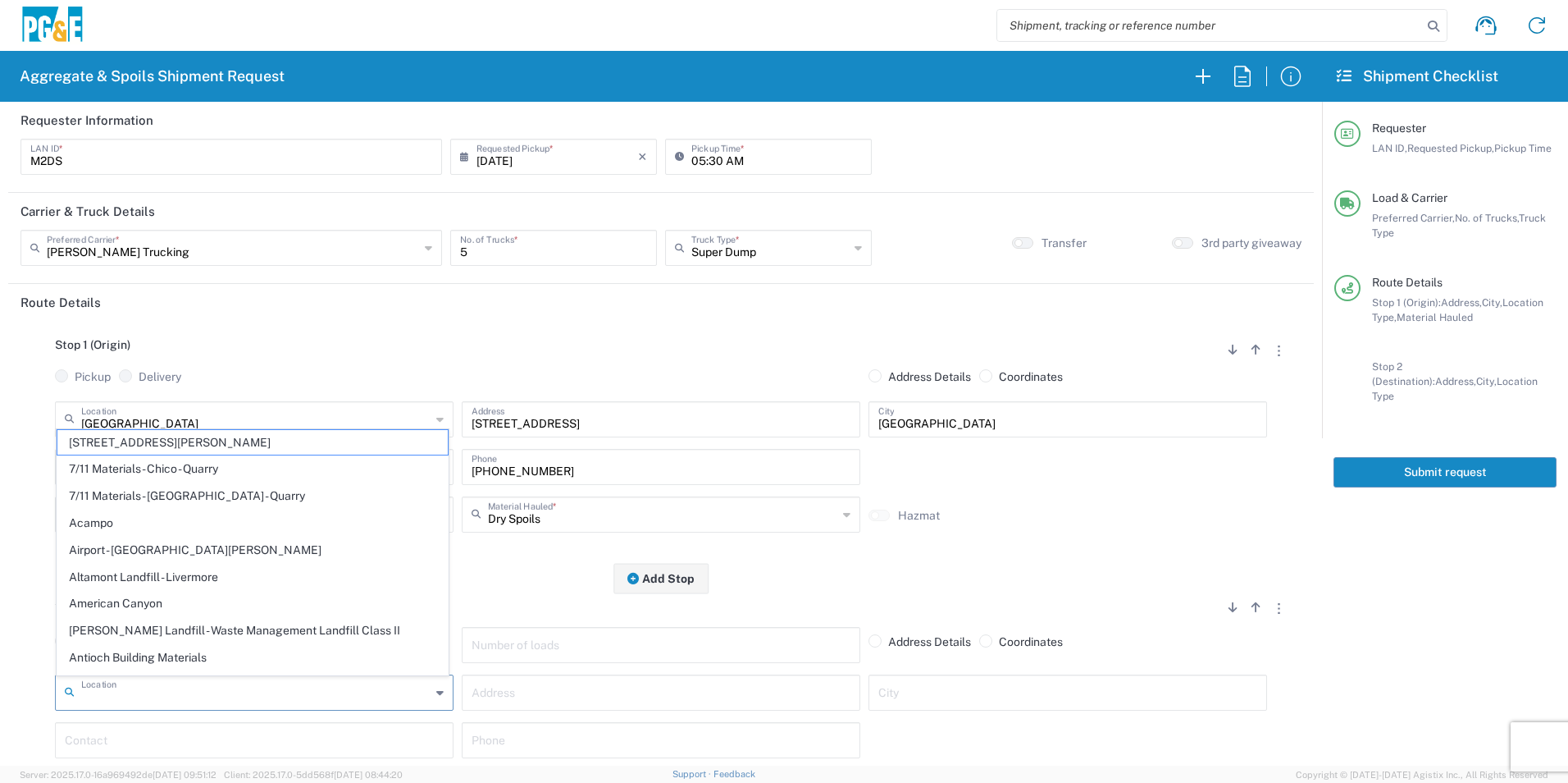
type input "r"
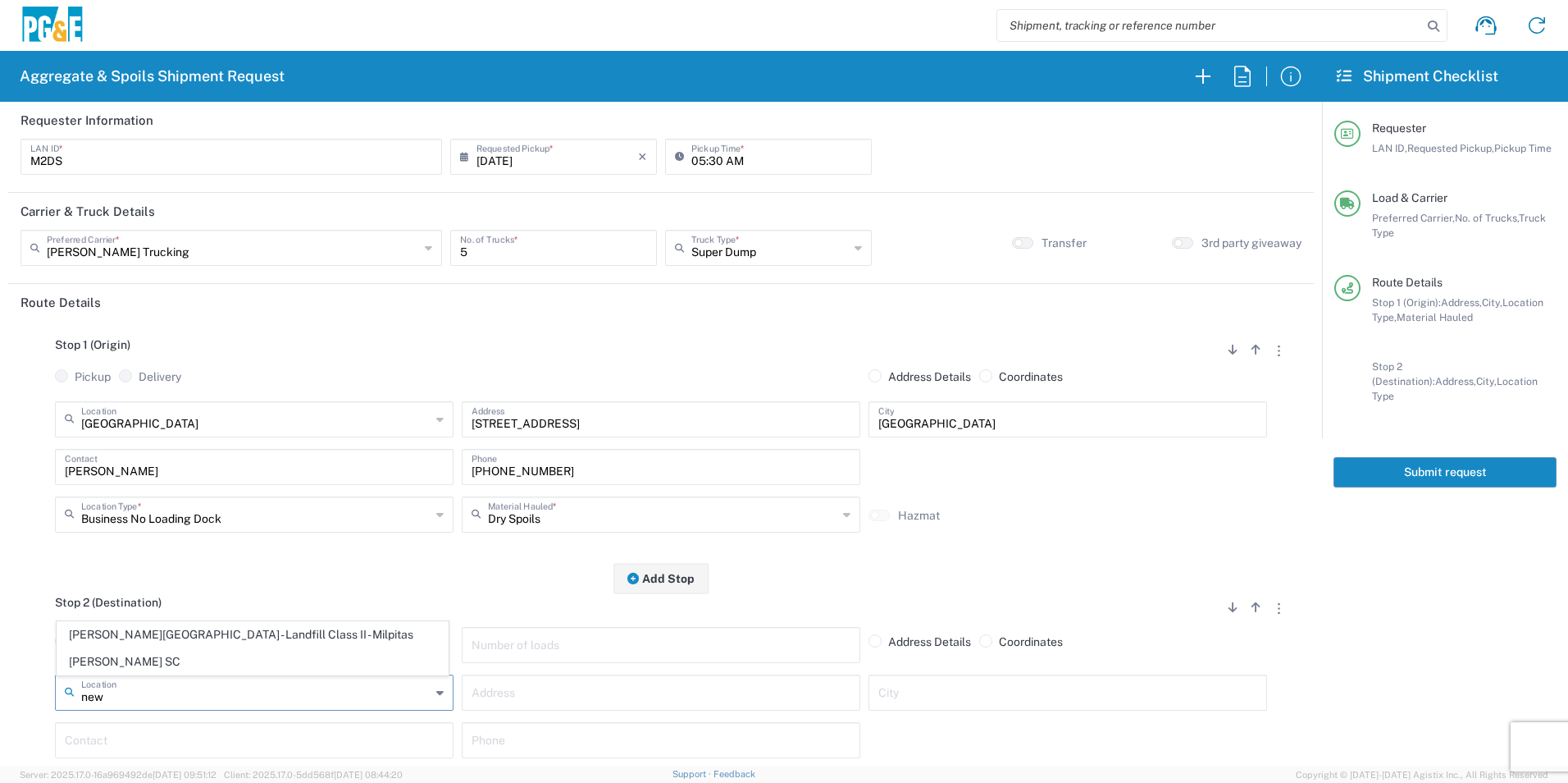
click at [164, 632] on span "Newby Island - Landfill Class II - Milpitas" at bounding box center [252, 635] width 390 height 25
type input "Newby Island - Landfill Class II - Milpitas"
type input "1601 Dixon Landing Rd"
type input "Milpitas"
type input "Landfill"
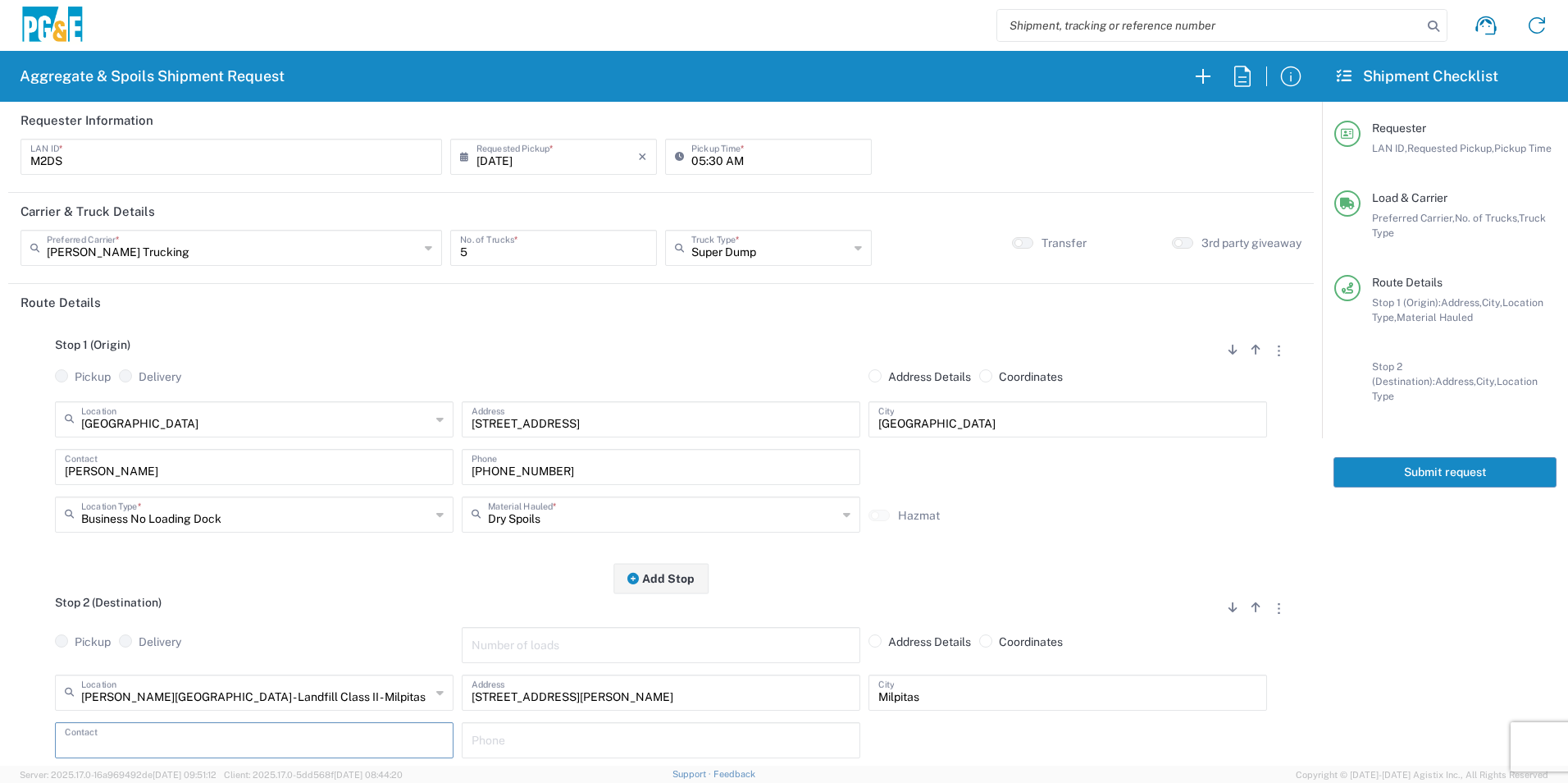
click at [161, 738] on input "text" at bounding box center [254, 738] width 379 height 28
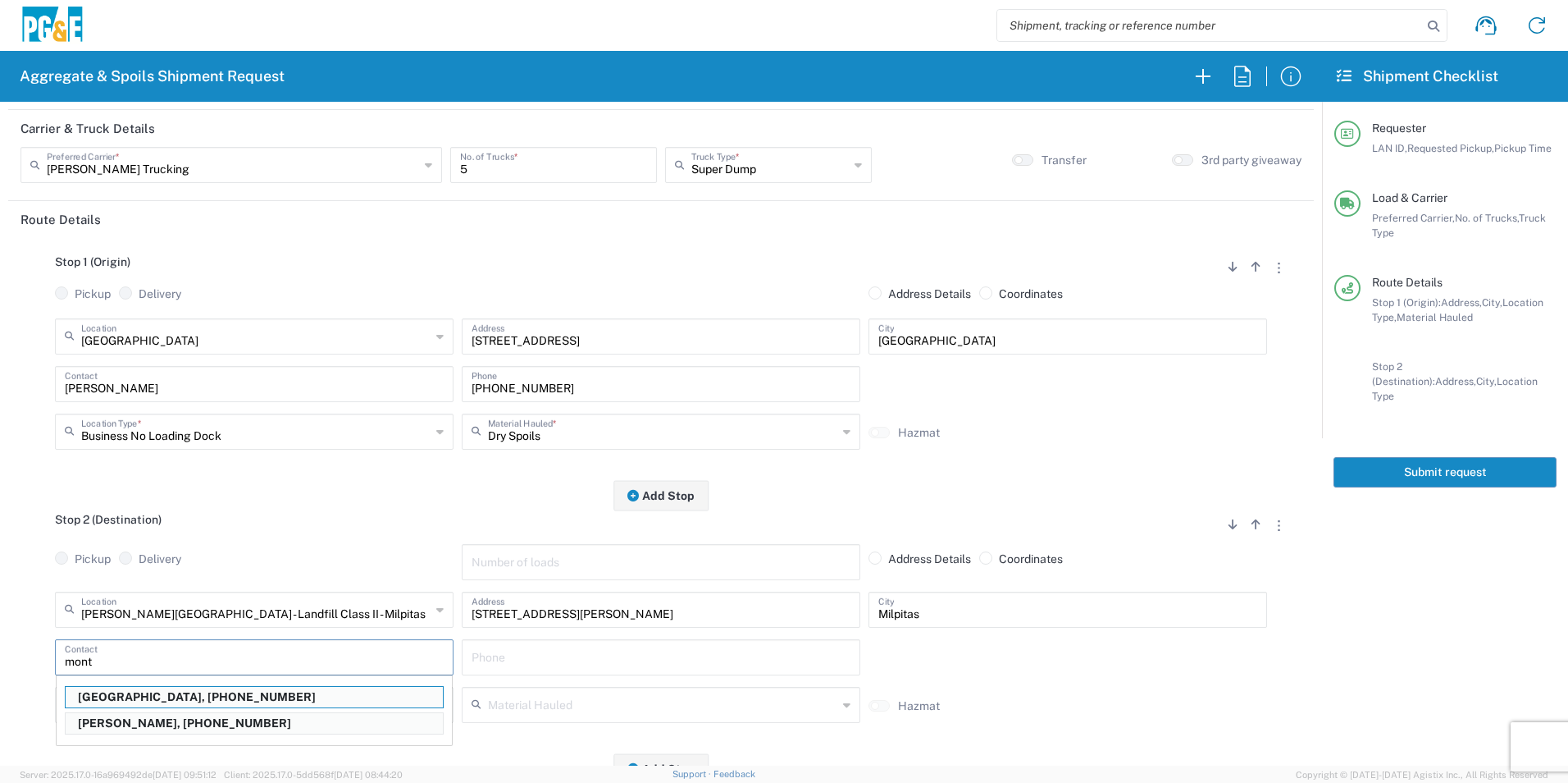
scroll to position [109, 0]
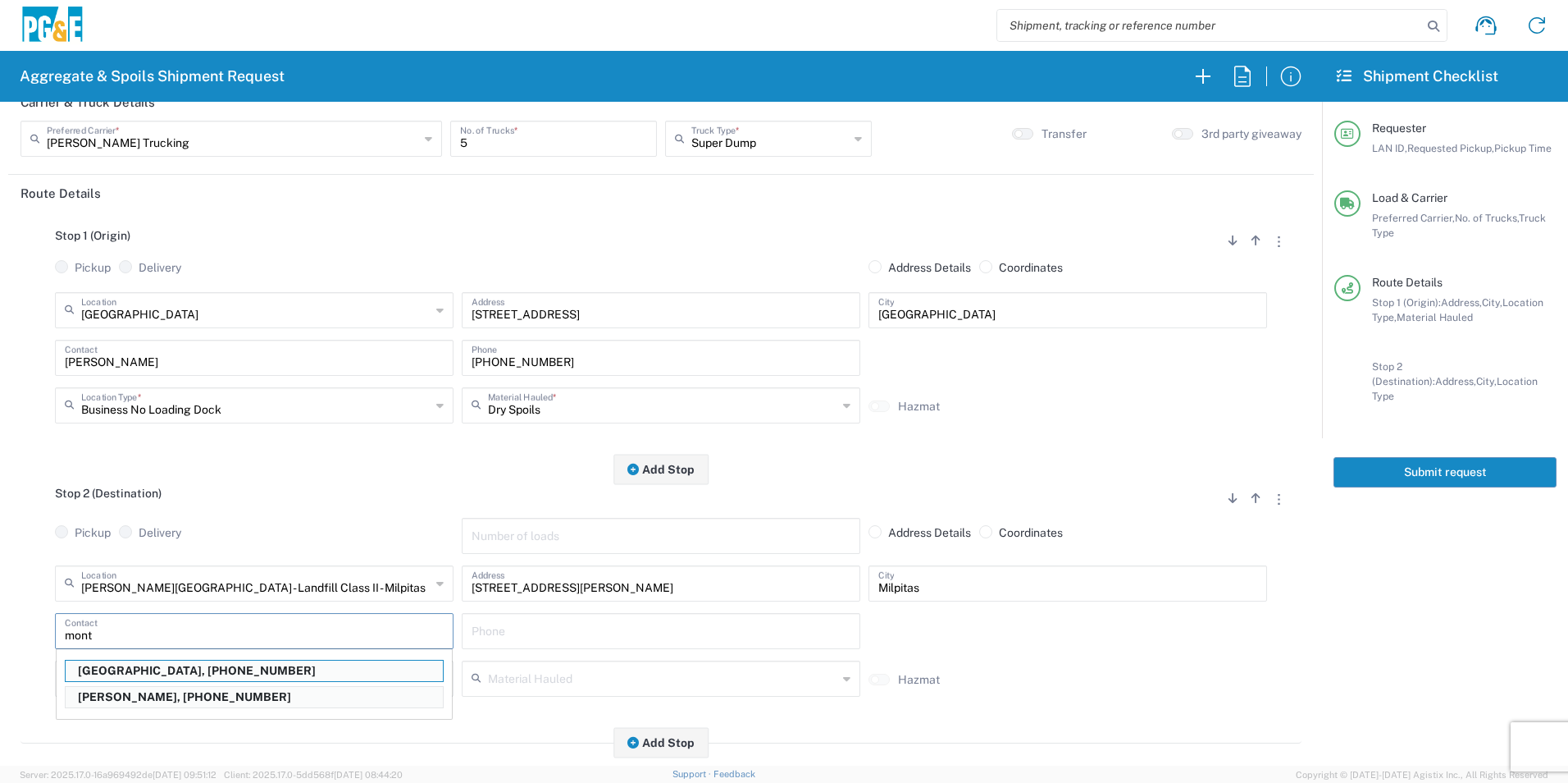
click at [135, 698] on p "Monty Dupire, 925-584-6126" at bounding box center [254, 696] width 378 height 20
type input "Monty Dupire"
type input "925-584-6126"
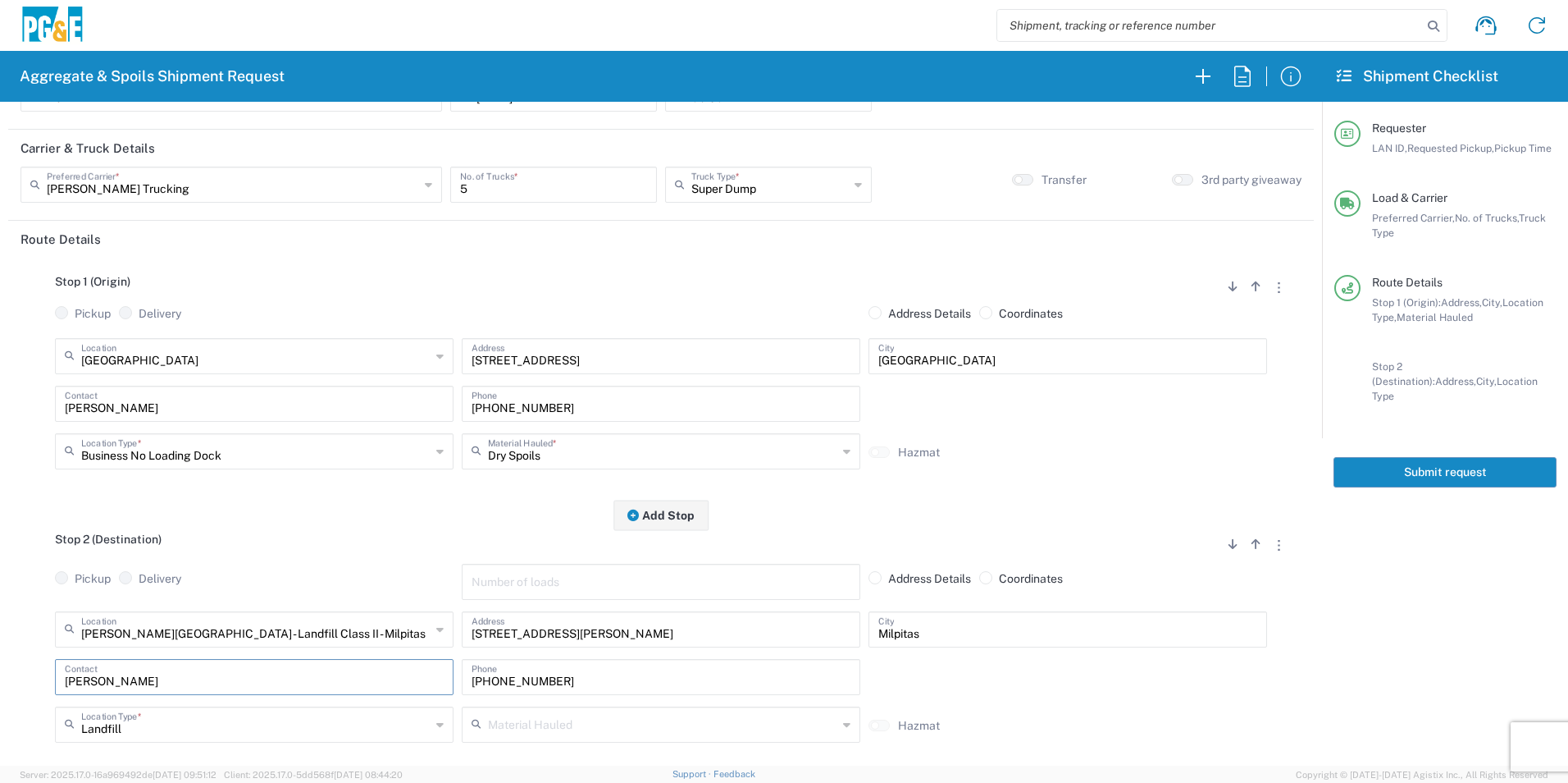
scroll to position [0, 0]
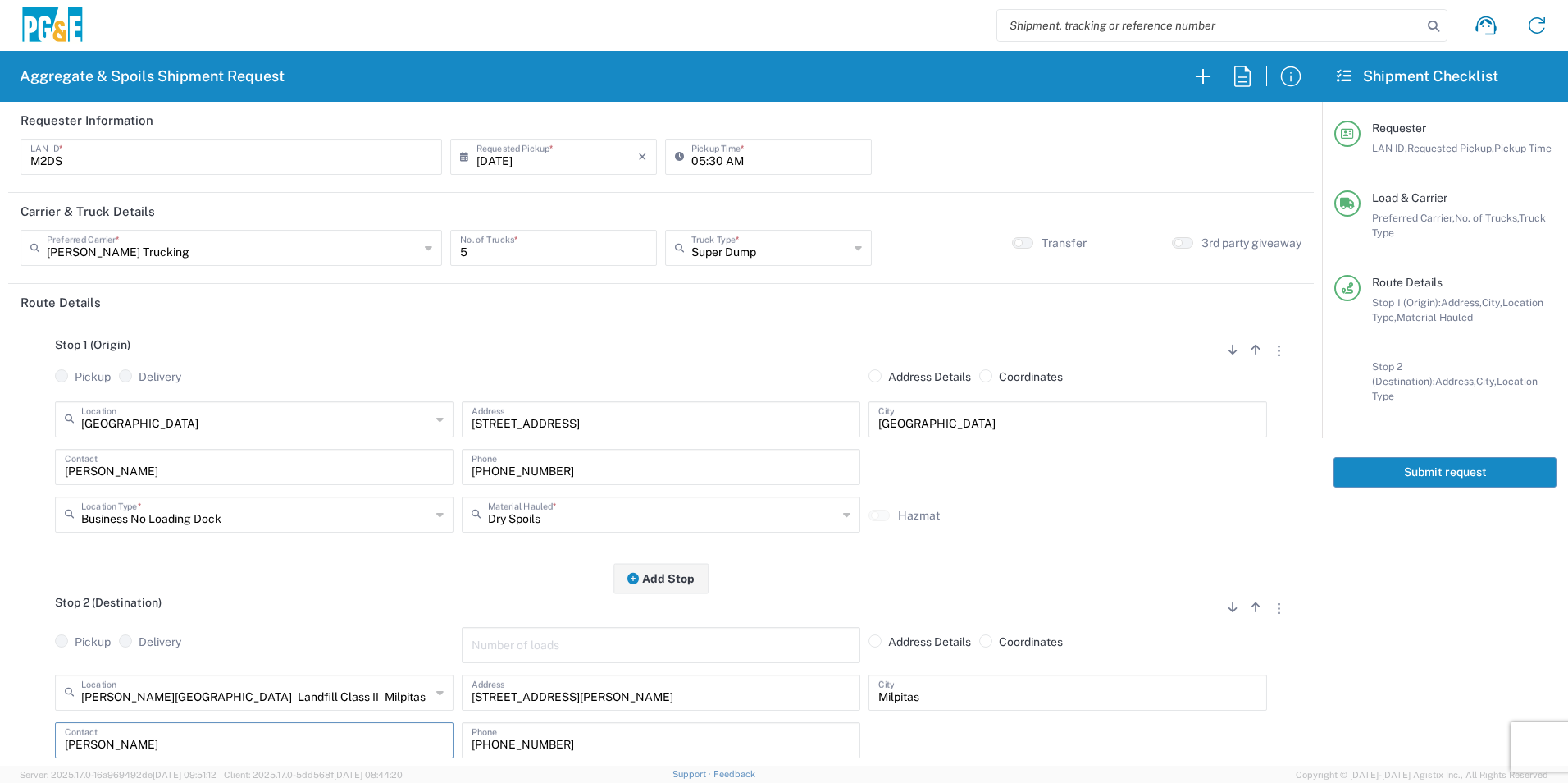
click at [1412, 457] on button "Submit request" at bounding box center [1444, 471] width 223 height 30
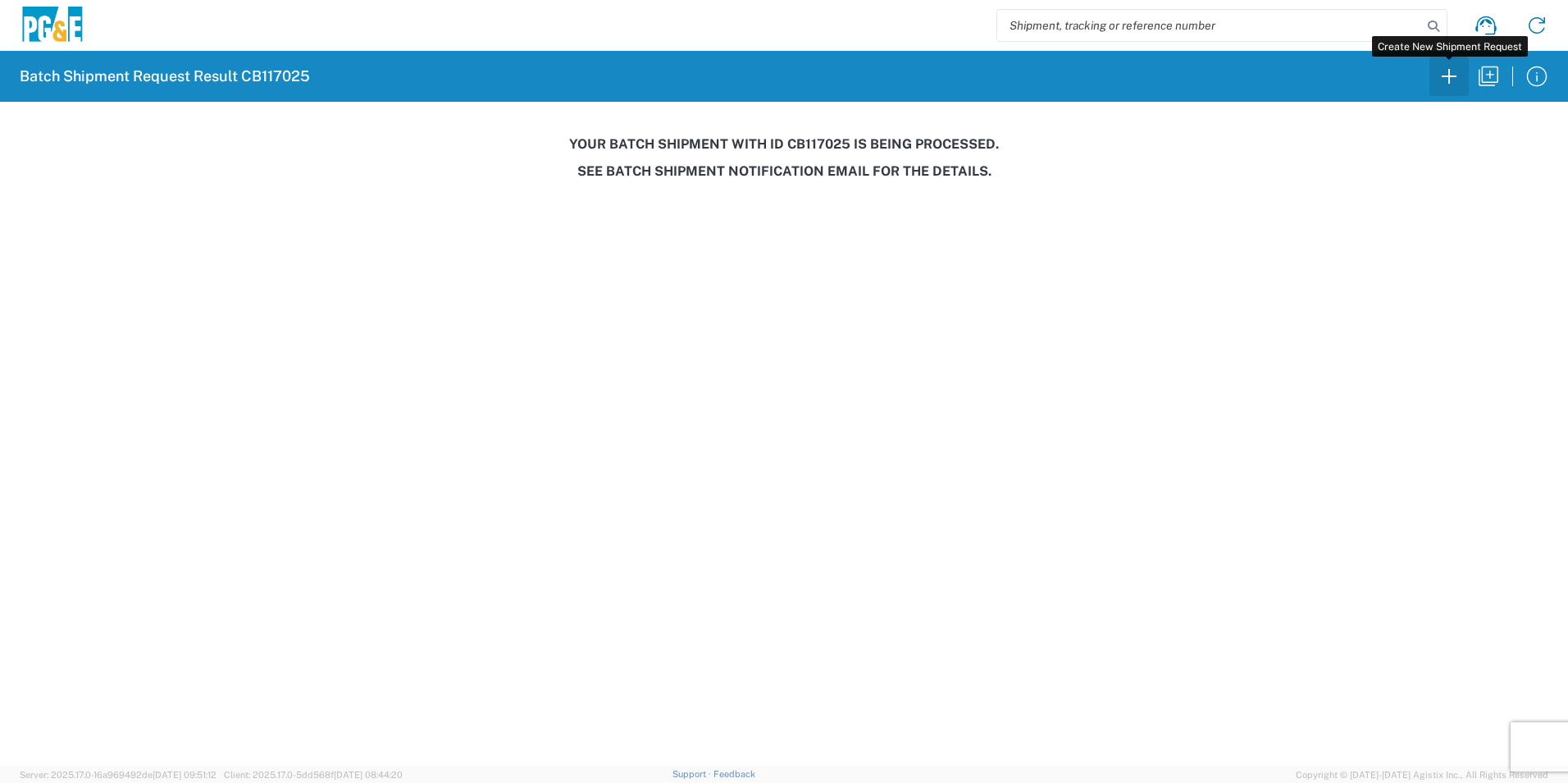
click at [1455, 73] on icon "button" at bounding box center [1448, 76] width 26 height 26
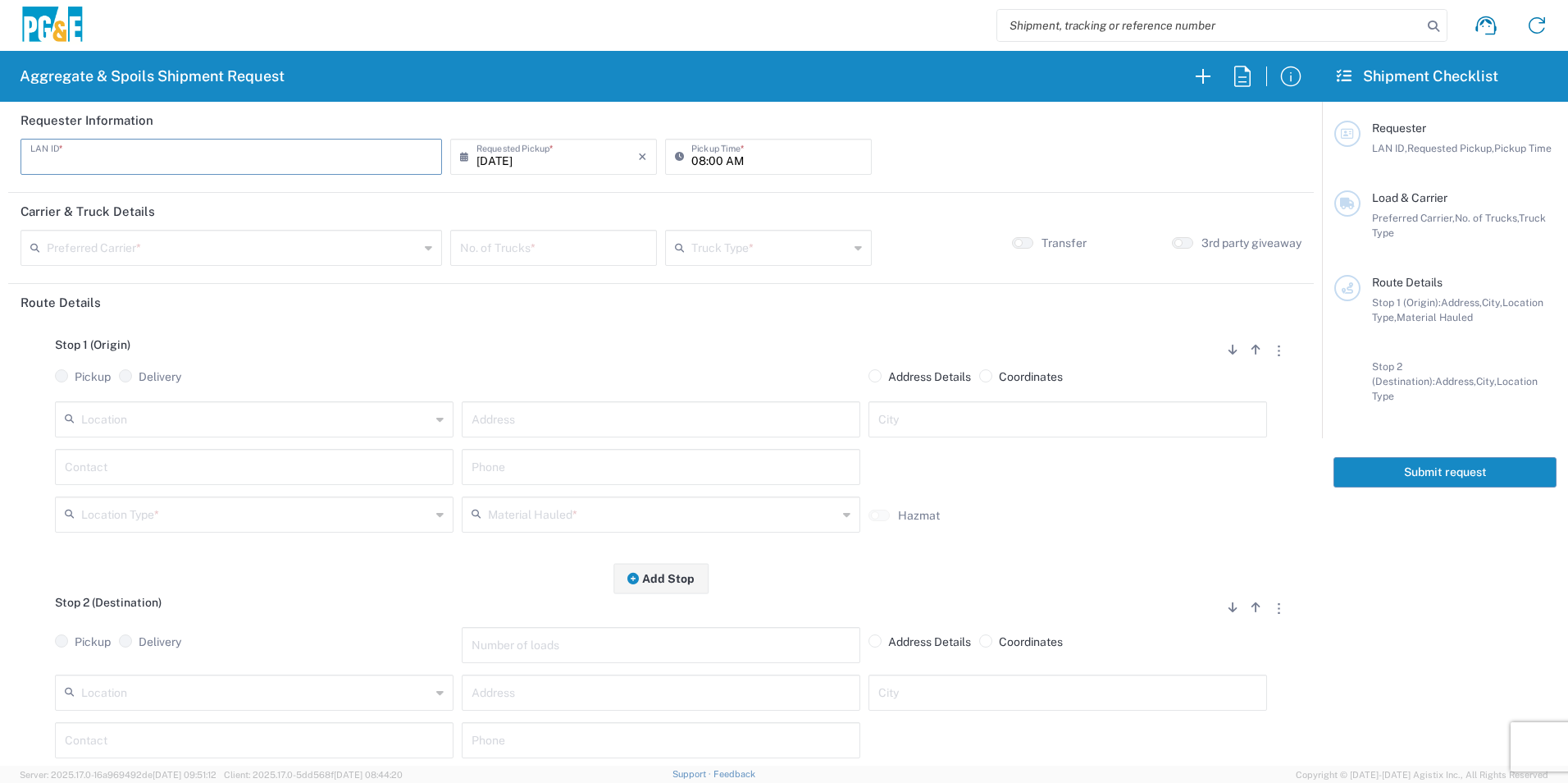
click at [318, 152] on input "text" at bounding box center [231, 155] width 402 height 28
type input "C6WI"
click at [697, 155] on input "08:00 AM" at bounding box center [776, 155] width 170 height 28
type input "07:00 AM"
click at [293, 246] on input "text" at bounding box center [233, 245] width 373 height 28
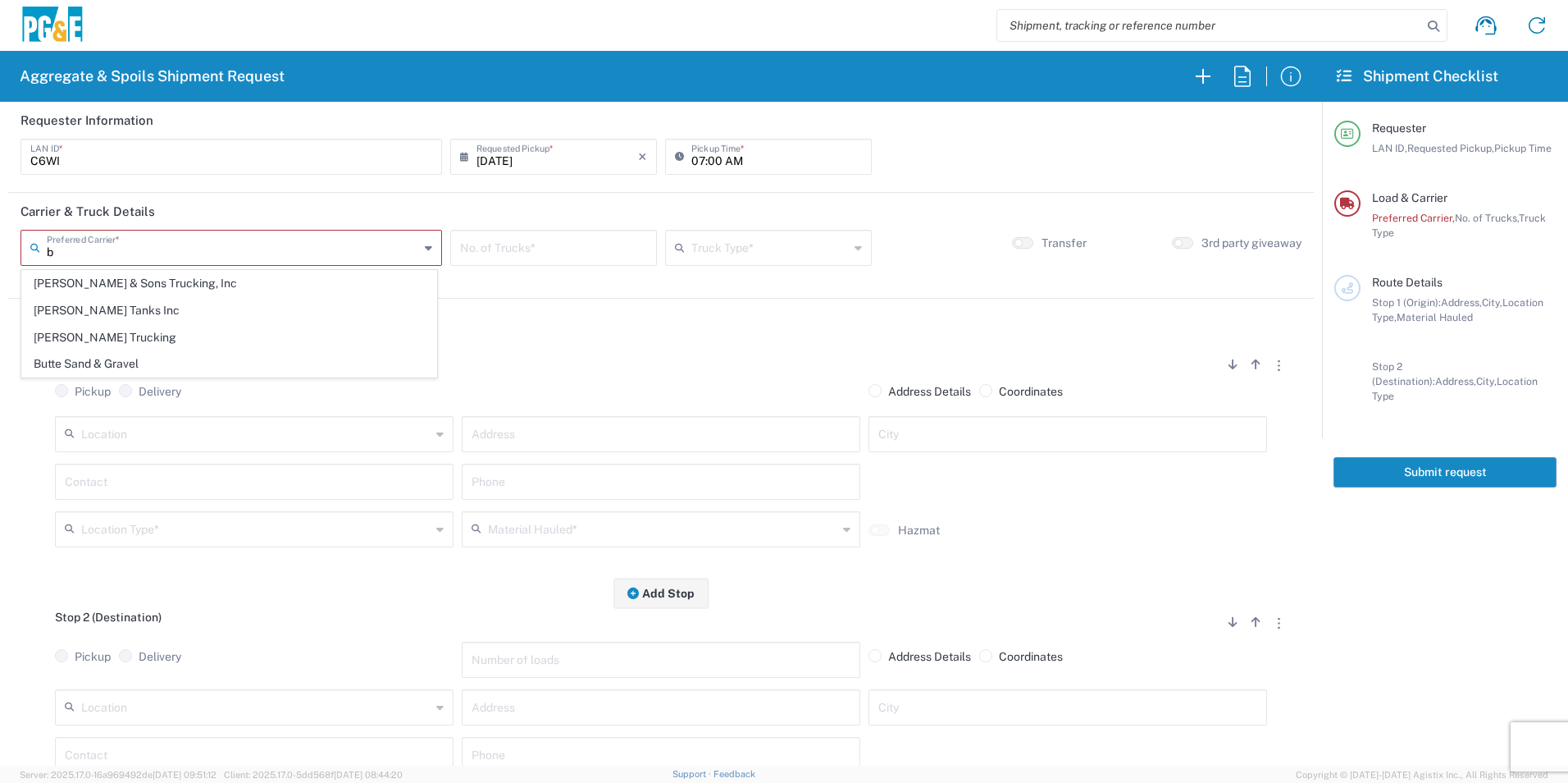
drag, startPoint x: 169, startPoint y: 285, endPoint x: 359, endPoint y: 274, distance: 190.3
click at [169, 285] on span "Bowman & Sons Trucking, Inc" at bounding box center [229, 283] width 414 height 25
type input "Bowman & Sons Trucking, Inc"
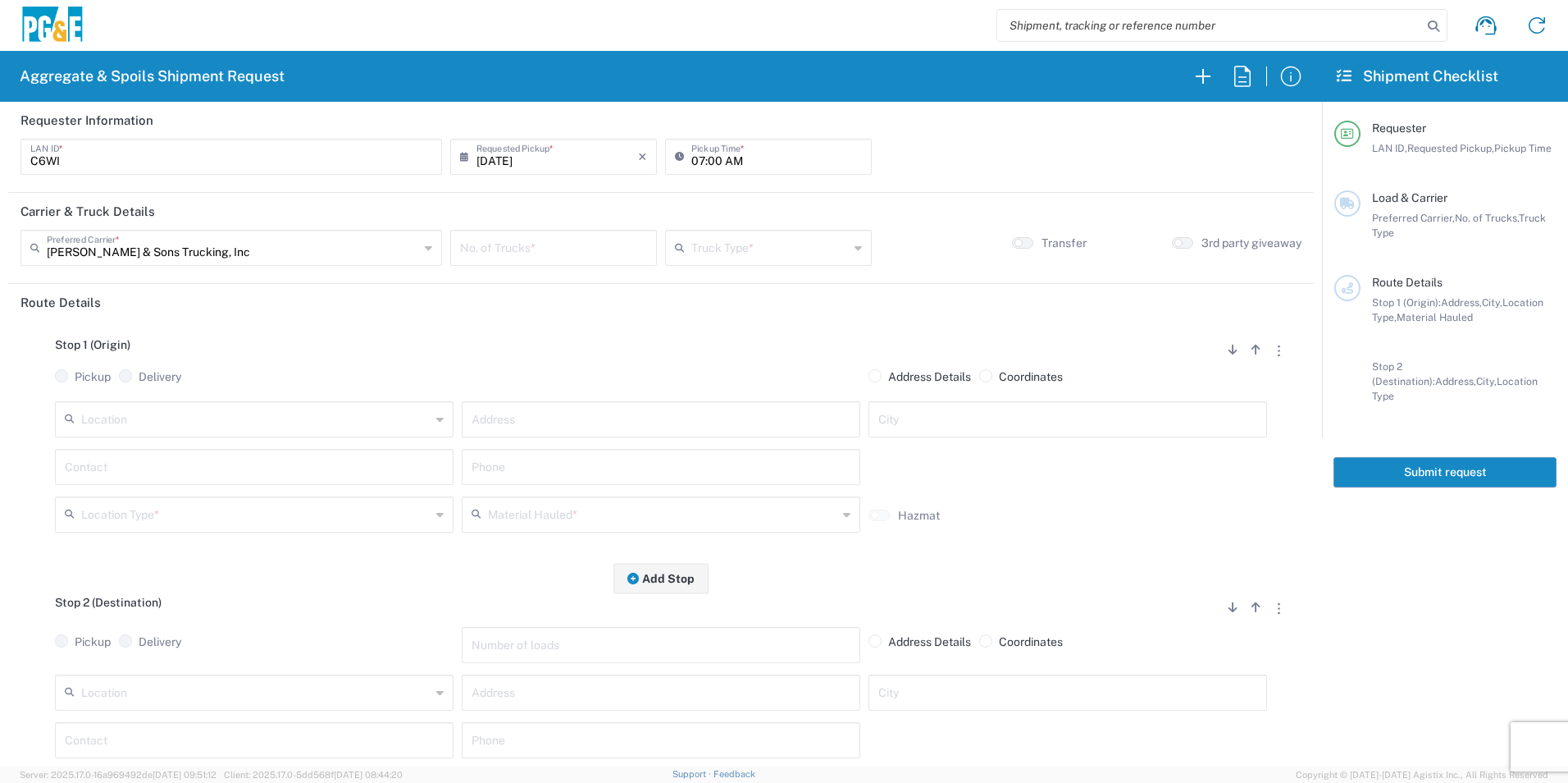
click at [513, 247] on input "number" at bounding box center [554, 245] width 187 height 28
type input "7"
click at [762, 244] on input "text" at bounding box center [770, 245] width 158 height 28
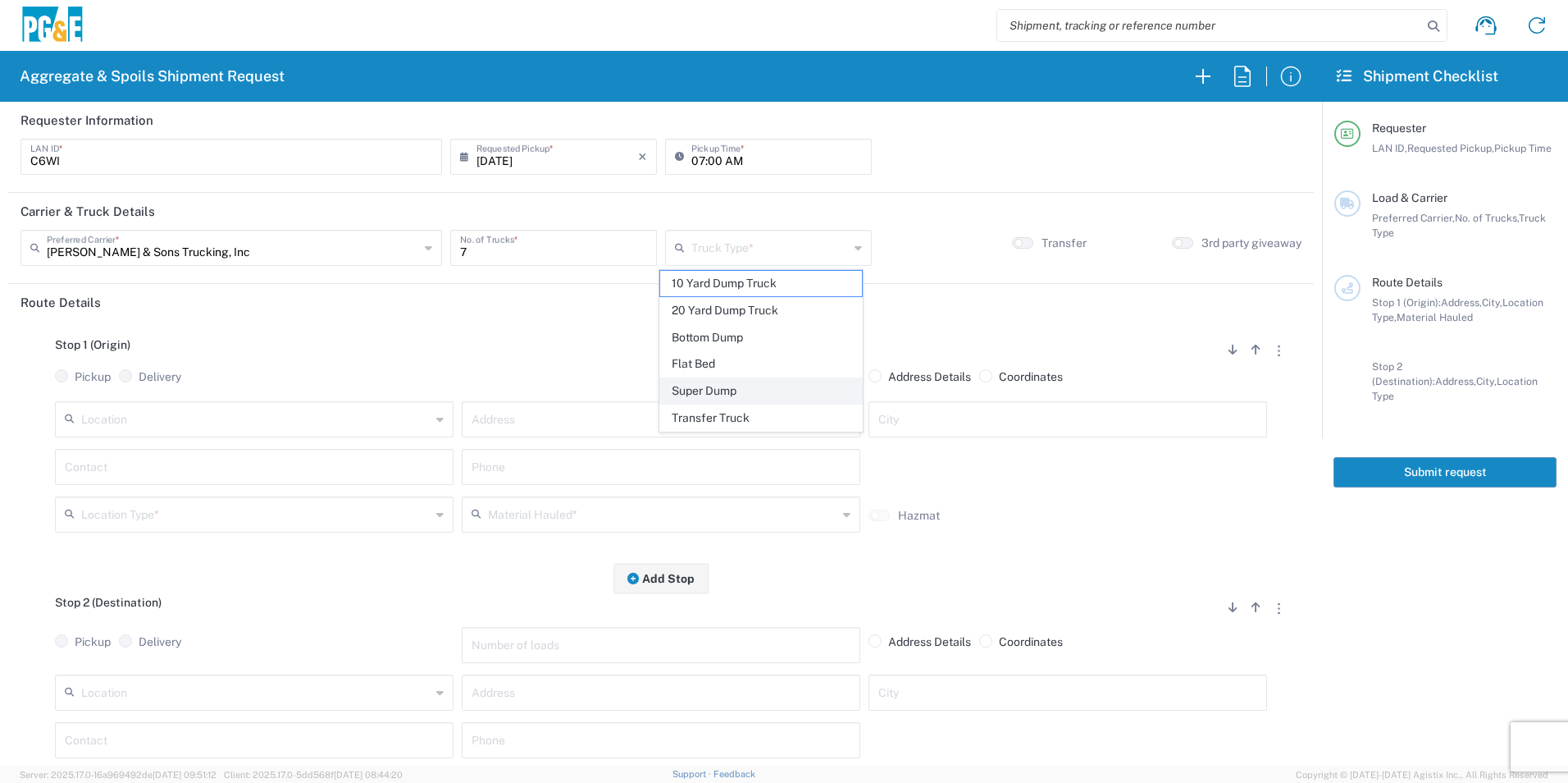
click at [702, 383] on span "Super Dump" at bounding box center [760, 391] width 201 height 25
type input "Super Dump"
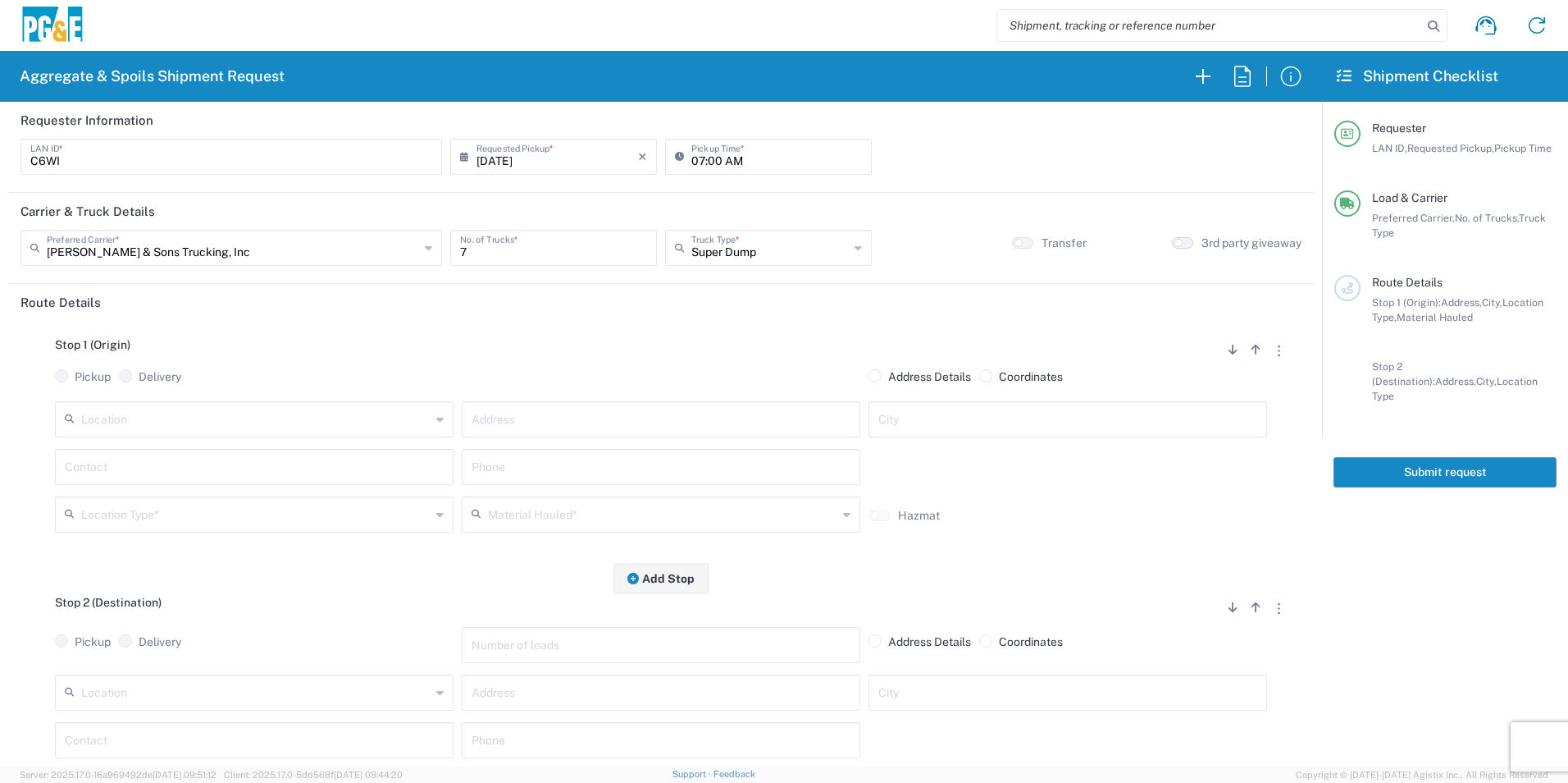
click at [1172, 247] on button "button" at bounding box center [1183, 242] width 21 height 12
click at [237, 416] on input "text" at bounding box center [255, 418] width 349 height 28
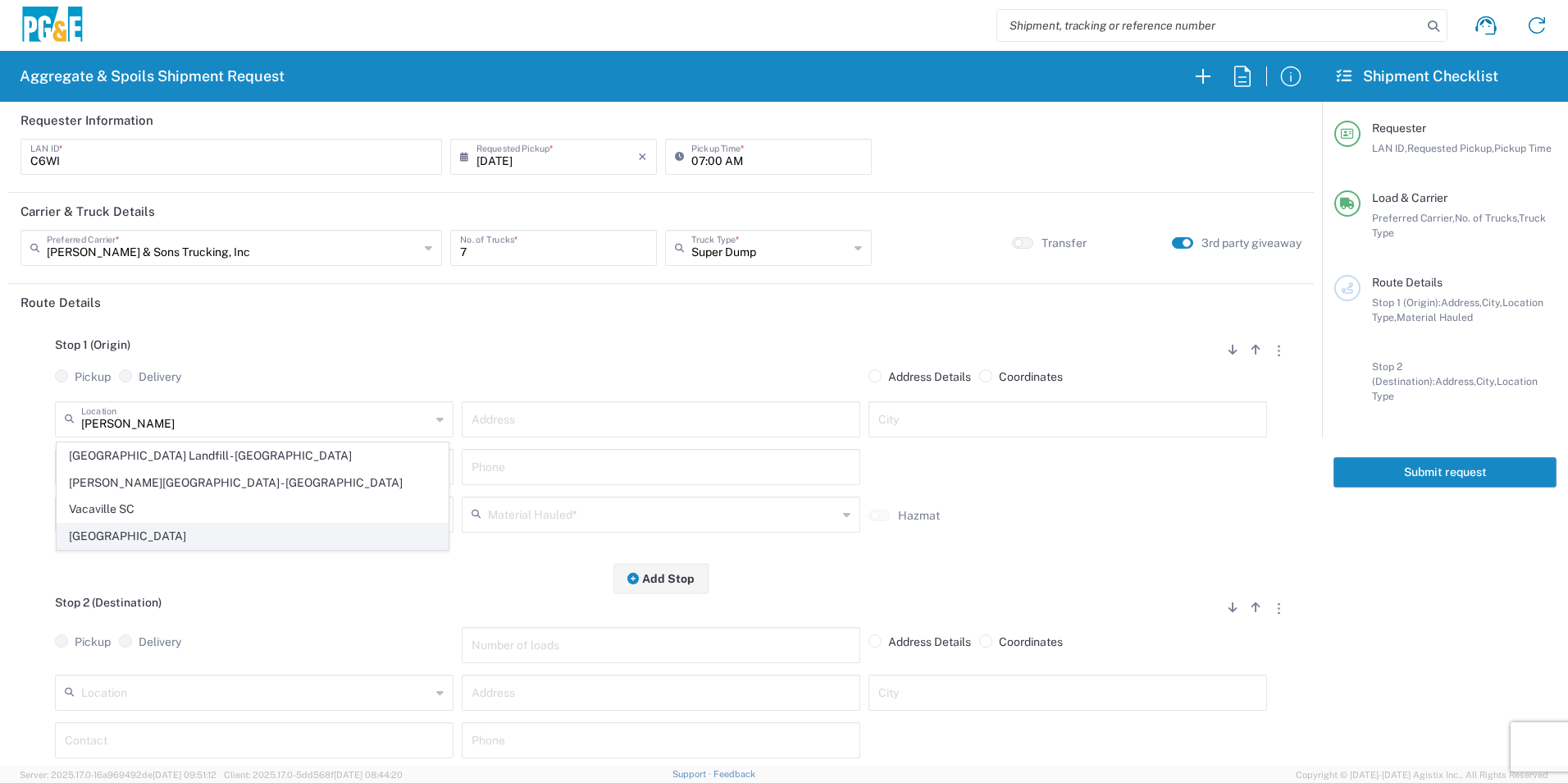
click at [131, 531] on span "Vacaville Yard" at bounding box center [252, 537] width 390 height 25
type input "Vacaville Yard"
type input "7150 Meridian Rd"
type input "Vacaville"
type input "Business No Loading Dock"
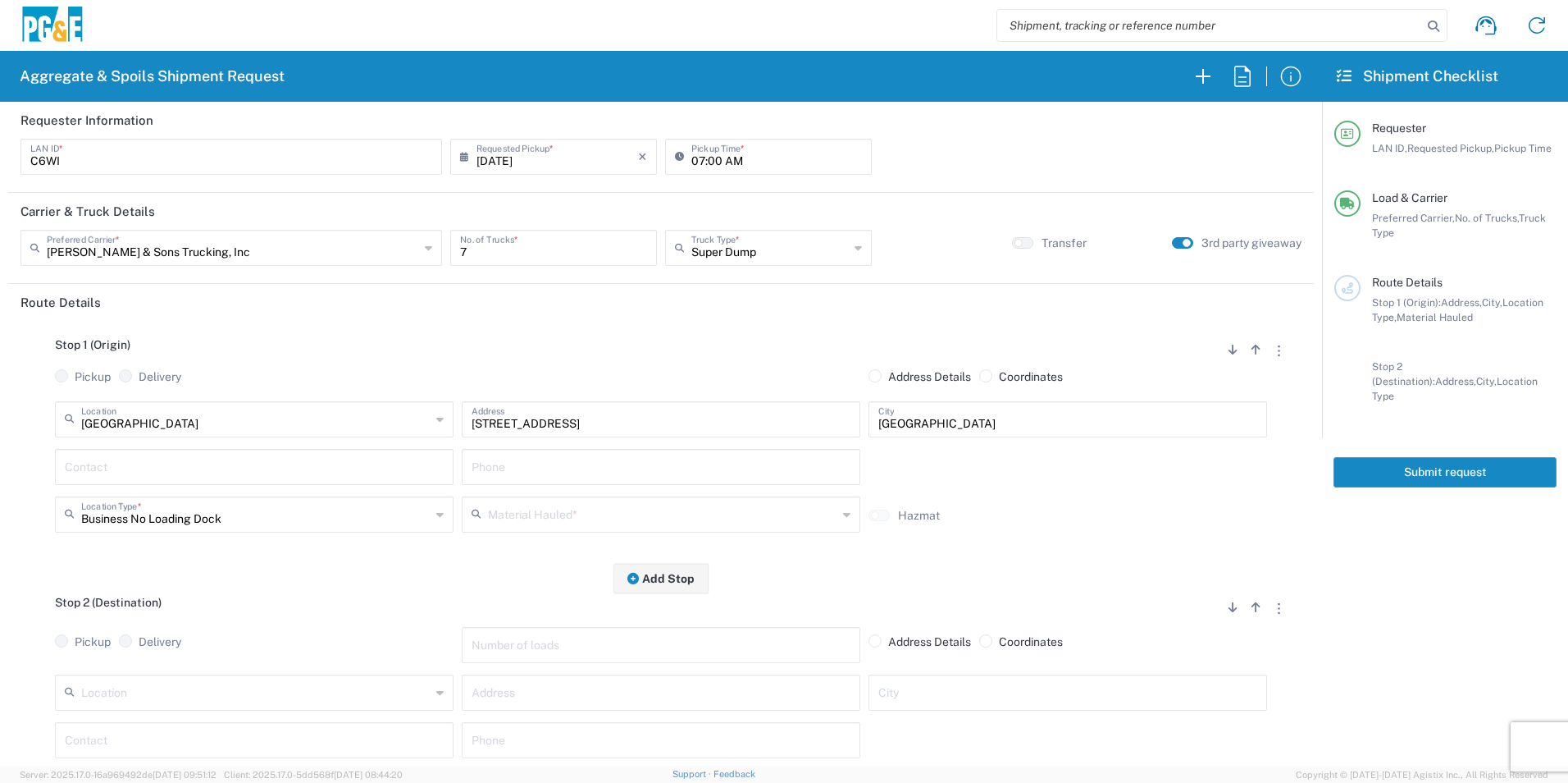
click at [159, 462] on input "text" at bounding box center [254, 465] width 379 height 28
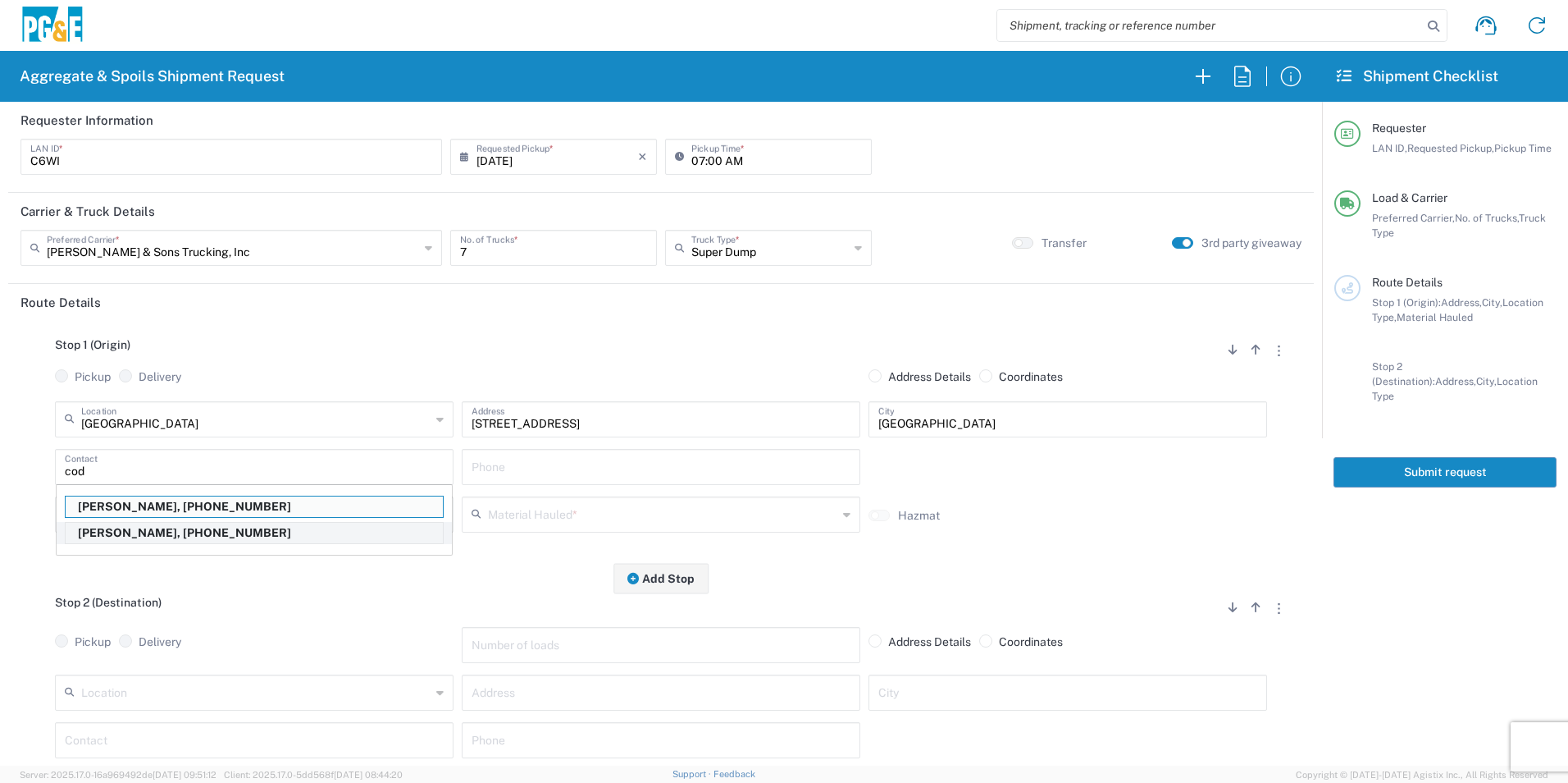
click at [134, 532] on p "Cody Whedbee, 916-531-3435" at bounding box center [254, 533] width 378 height 20
type input "Cody Whedbee"
type input "916-531-3435"
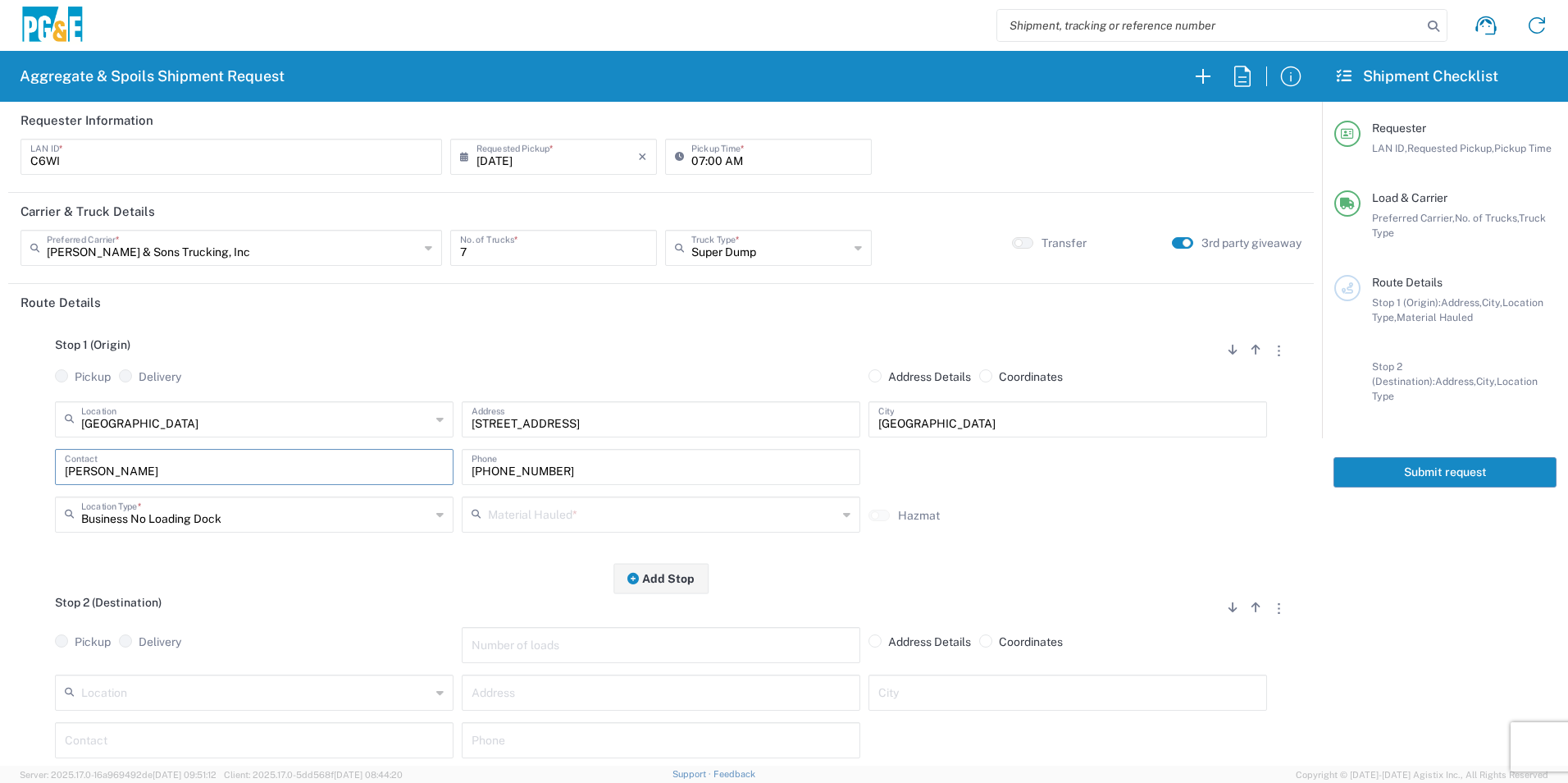
click at [561, 509] on input "text" at bounding box center [662, 512] width 349 height 28
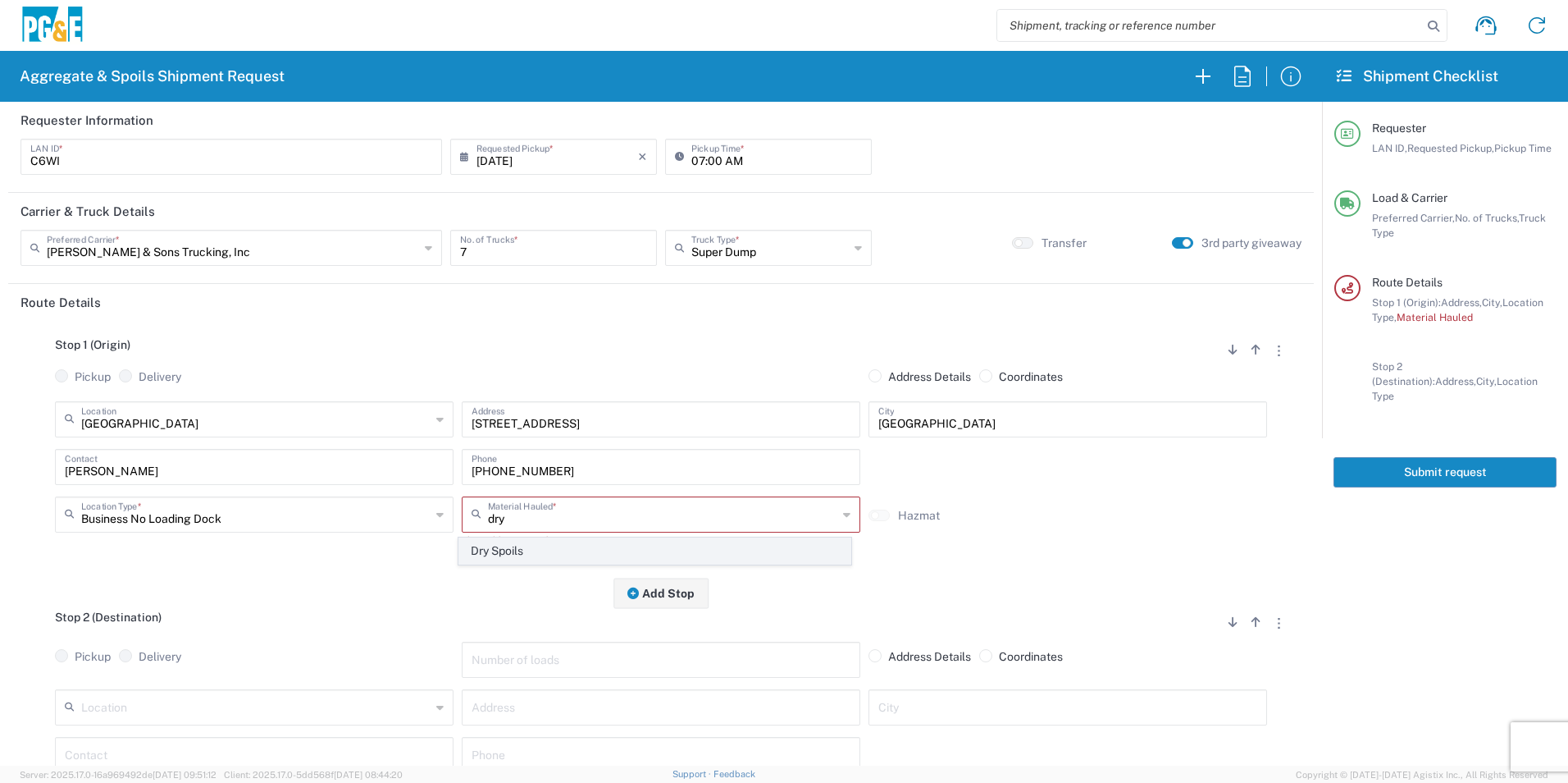
click at [536, 556] on span "Dry Spoils" at bounding box center [654, 551] width 390 height 25
type input "Dry Spoils"
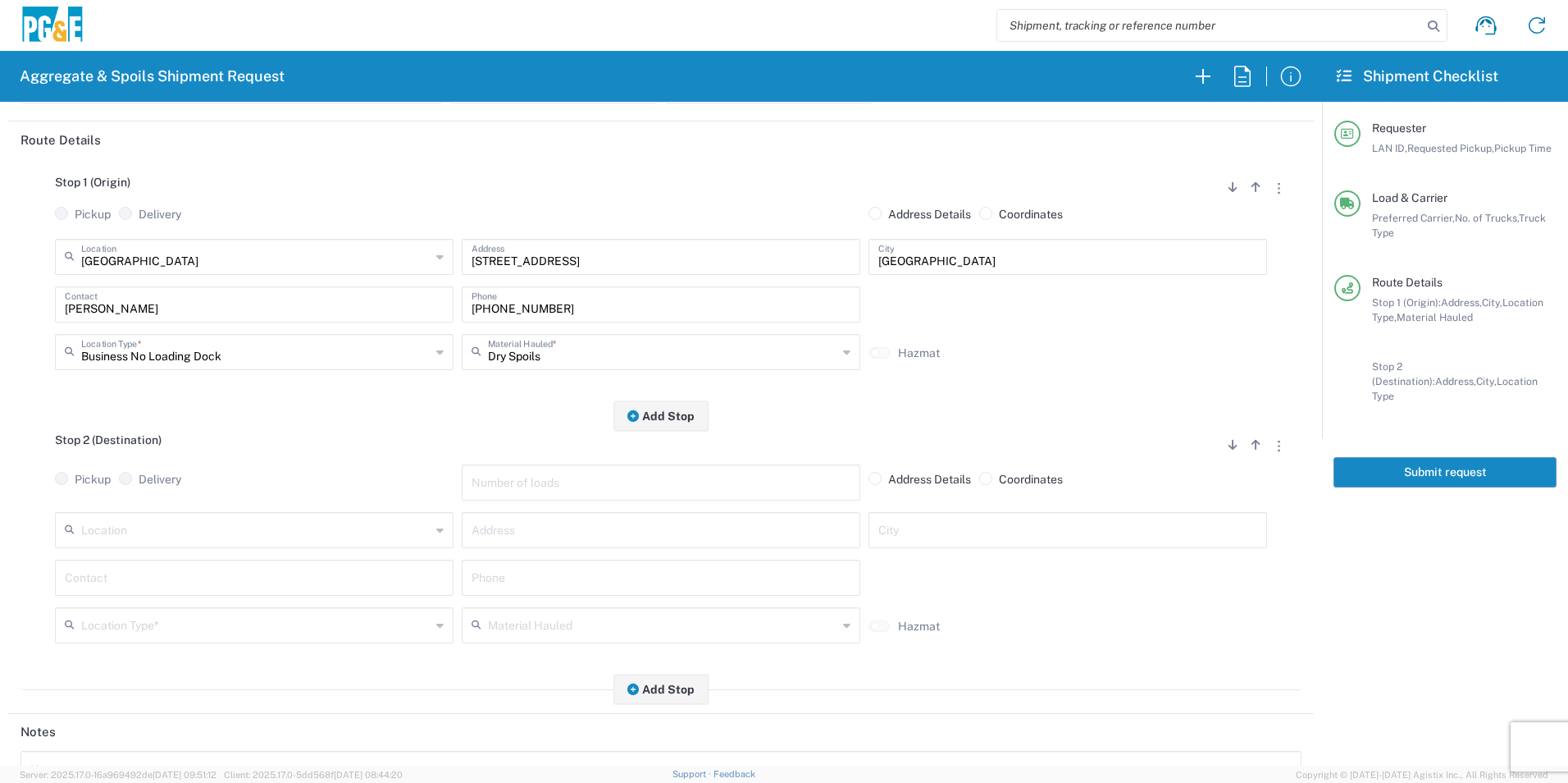
scroll to position [165, 0]
click at [583, 525] on input "text" at bounding box center [660, 527] width 379 height 28
paste input "32484 County Rd 24"
type input "32484 County Rd 24"
type input "Woodland"
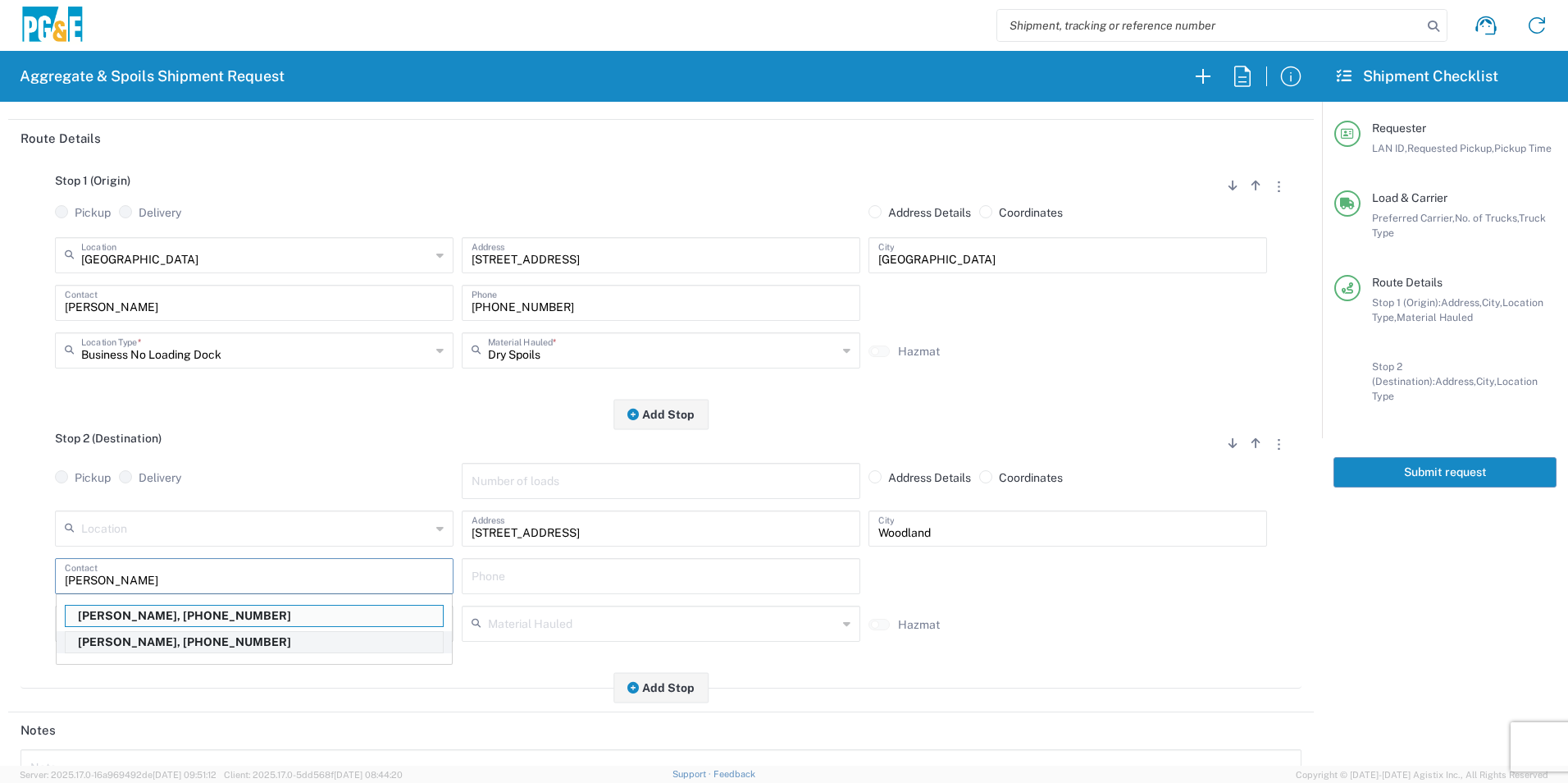
click at [225, 639] on p "Cody Whedbee, 916-531-3435" at bounding box center [254, 642] width 378 height 20
type input "Cody Whedbee"
type input "916-531-3435"
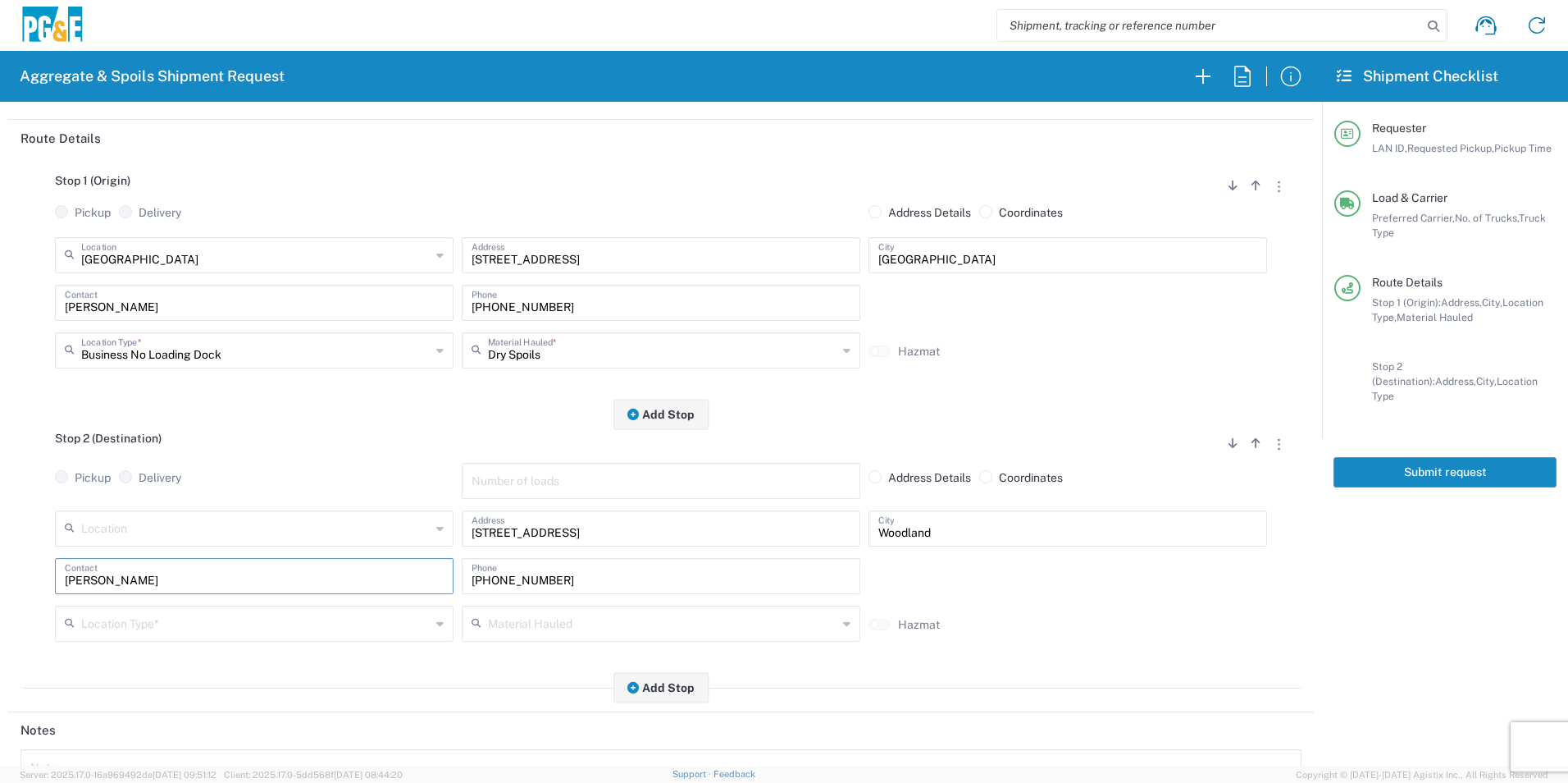
click at [220, 622] on input "text" at bounding box center [255, 621] width 349 height 28
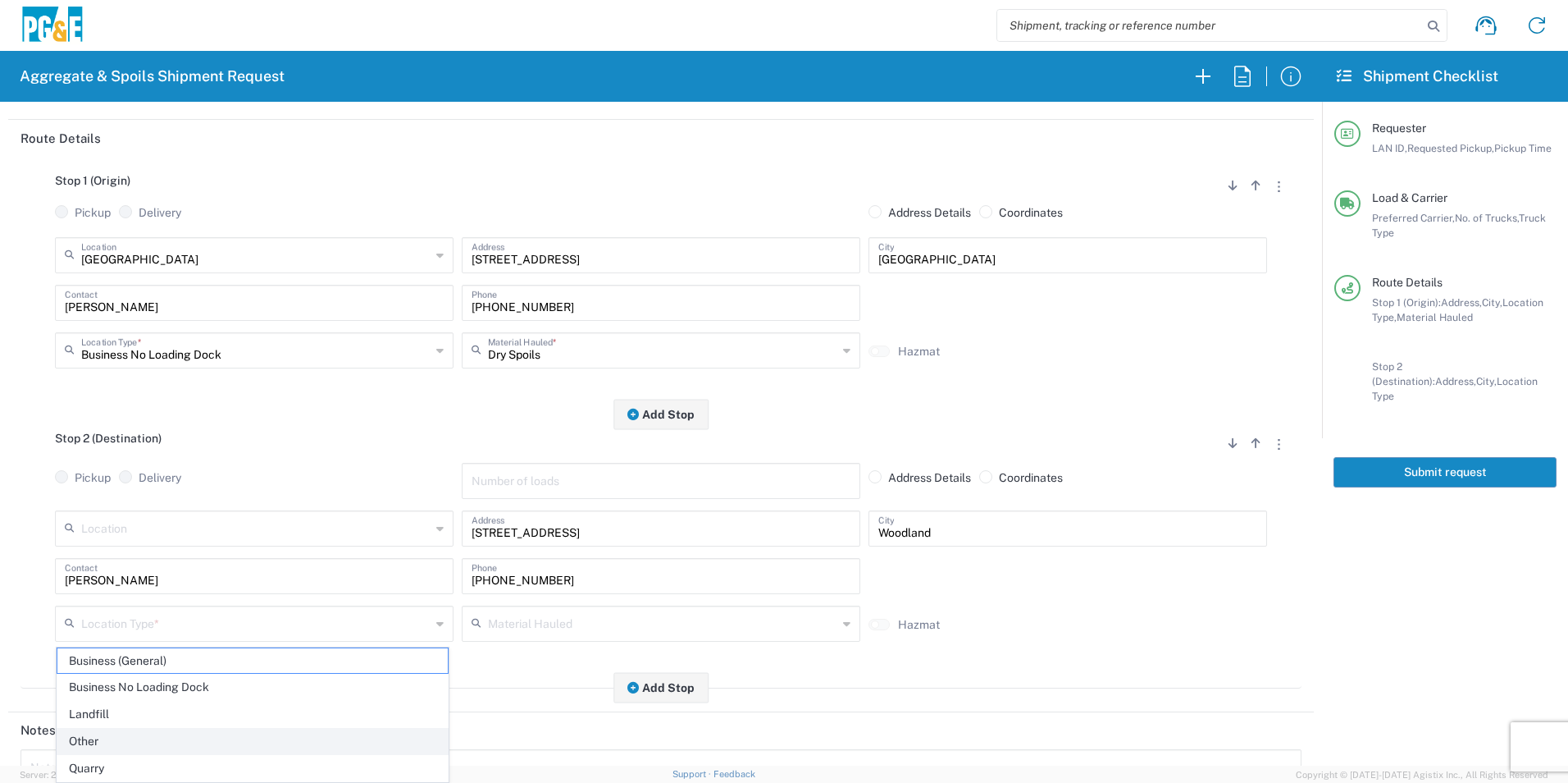
click at [142, 737] on span "Other" at bounding box center [252, 741] width 390 height 25
type input "Other"
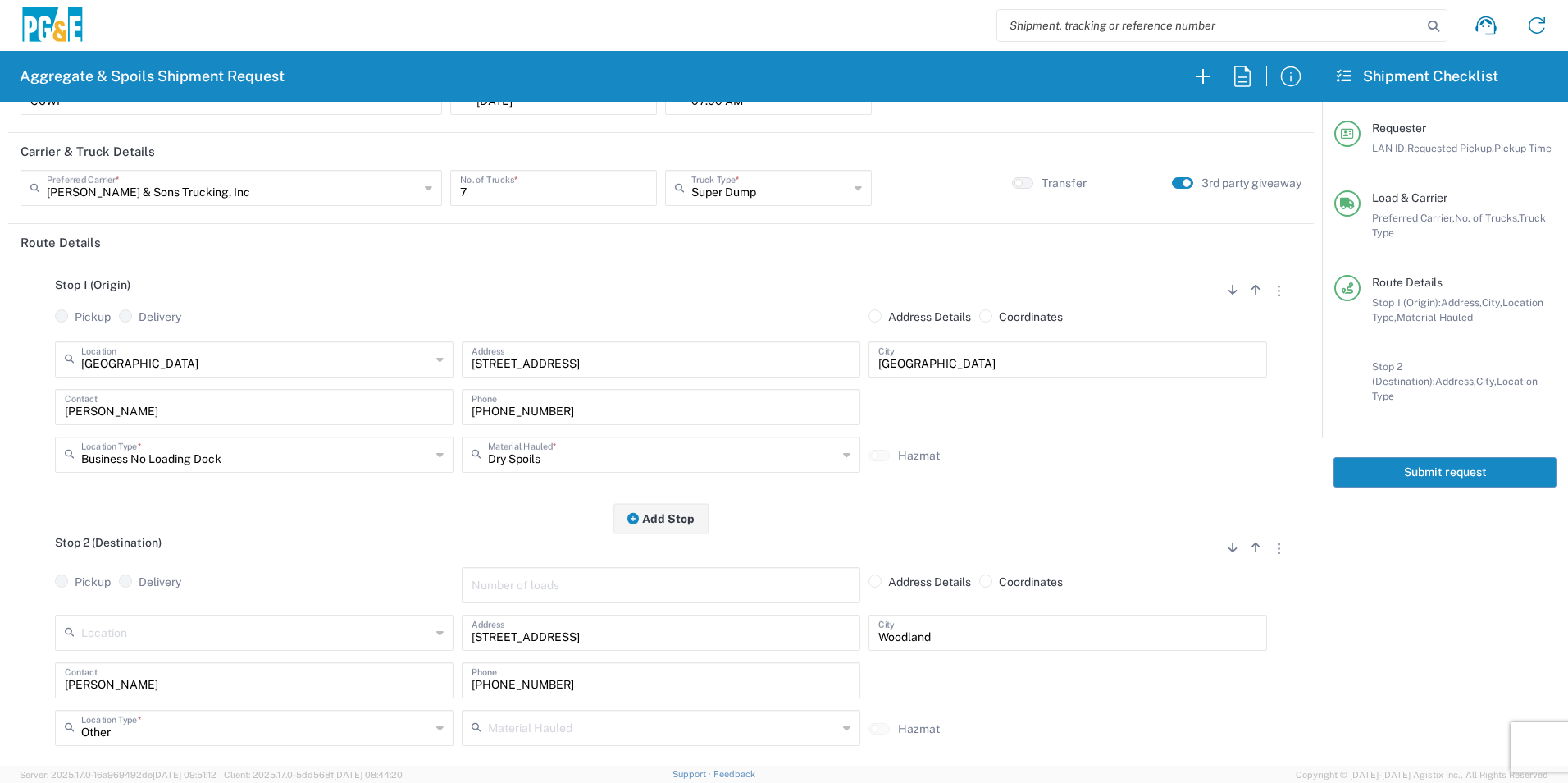
scroll to position [0, 0]
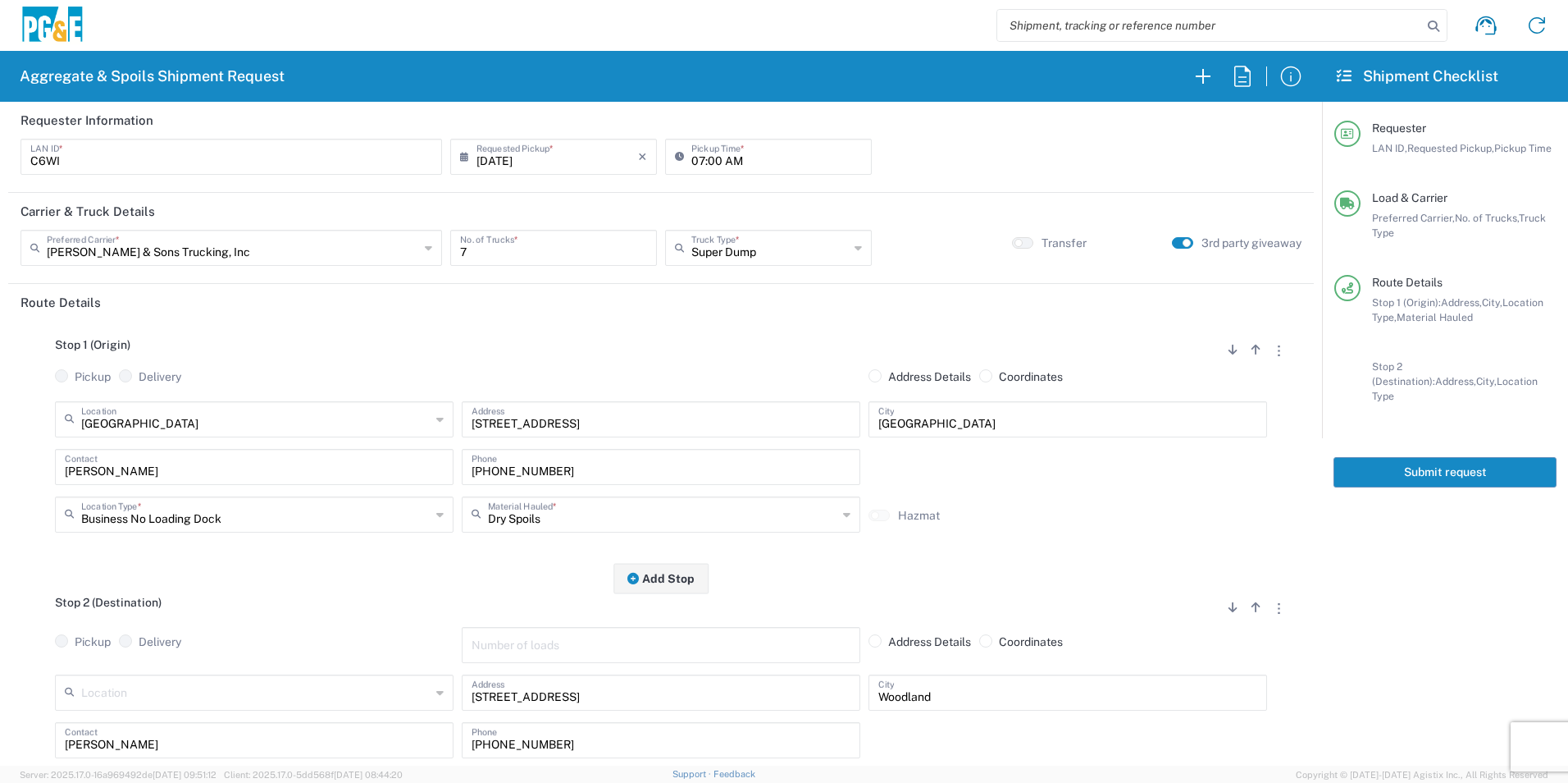
click at [1440, 458] on button "Submit request" at bounding box center [1444, 471] width 223 height 30
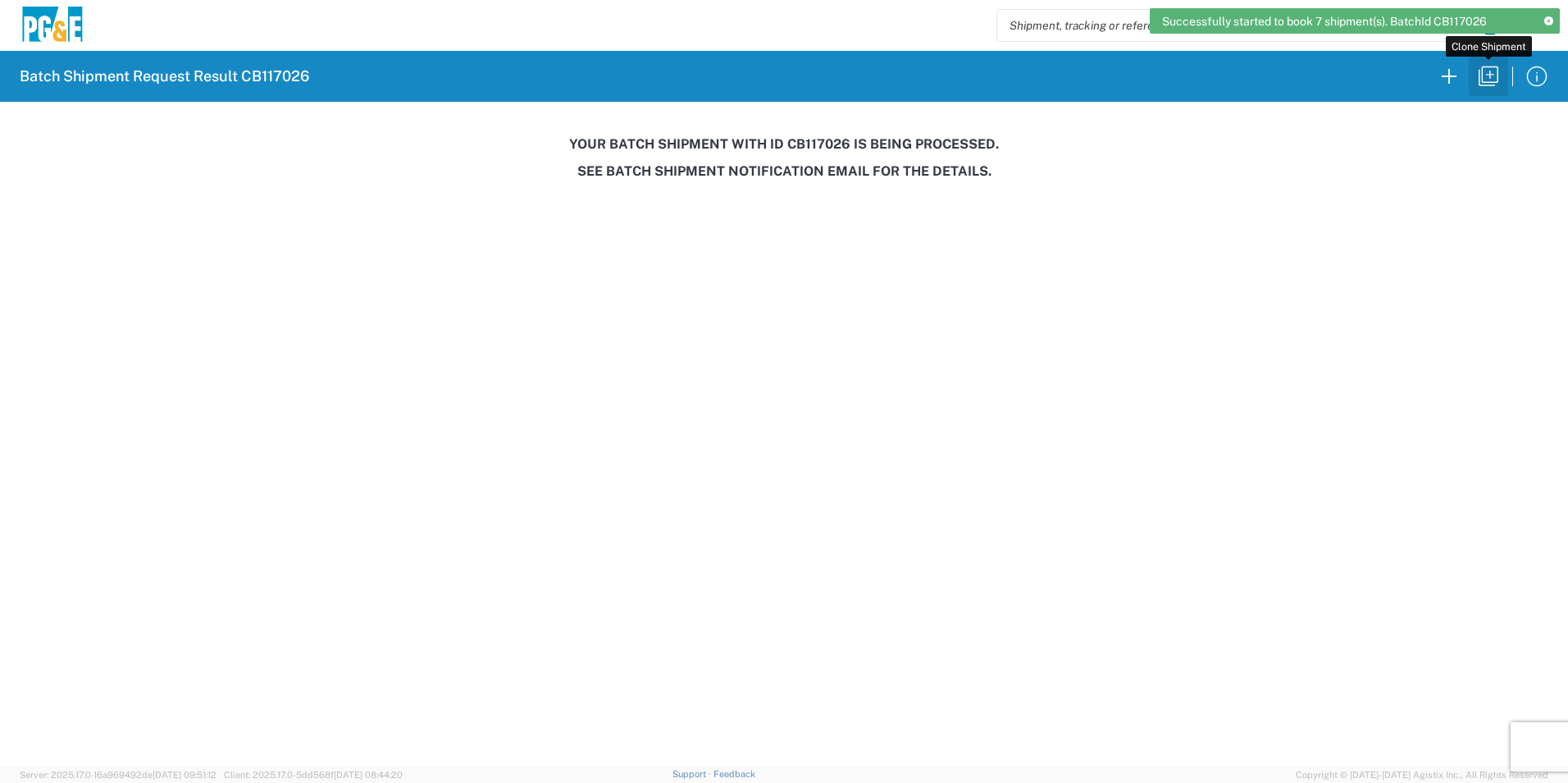
click at [1487, 75] on icon "button" at bounding box center [1488, 76] width 26 height 26
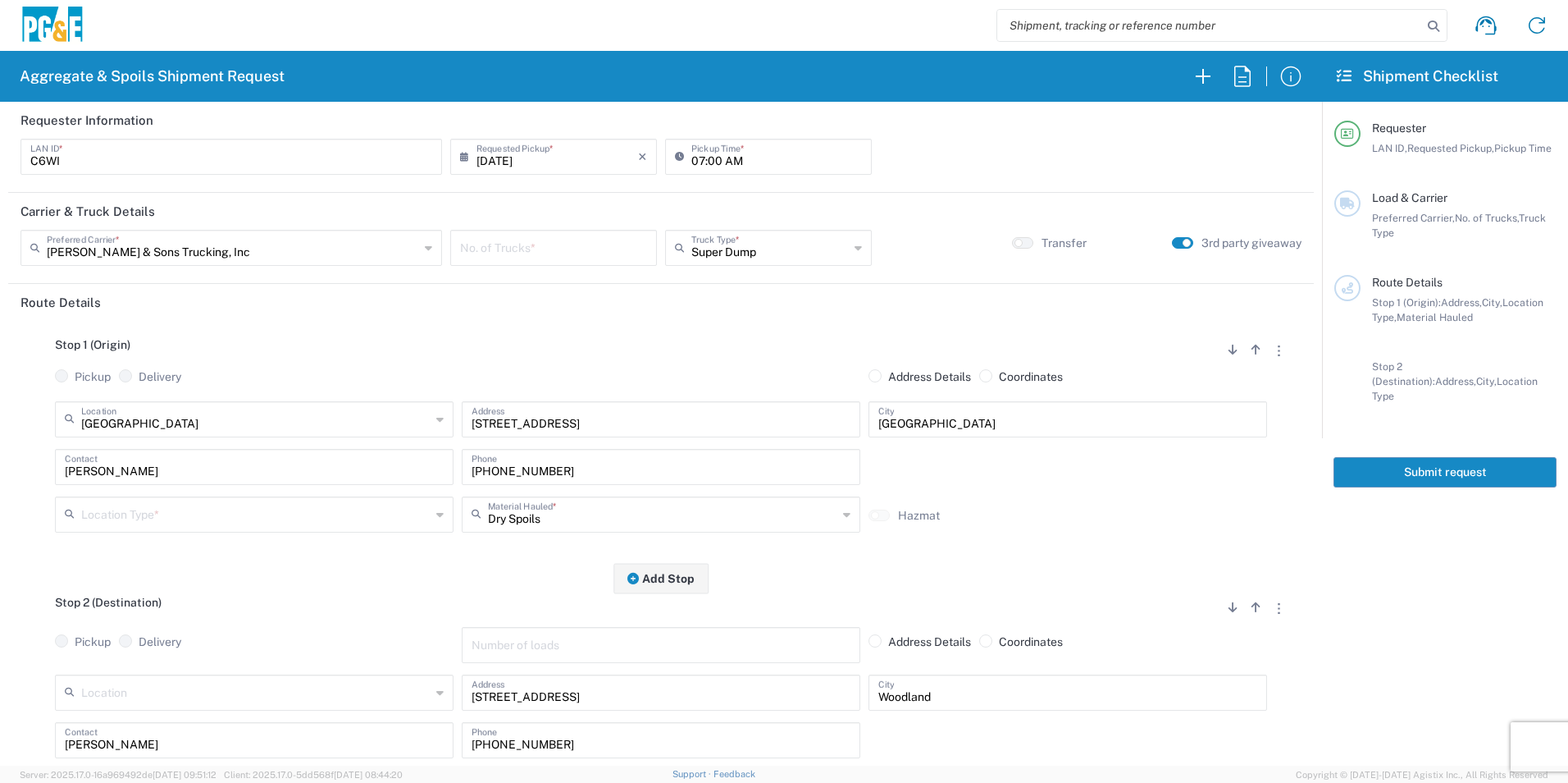
click at [535, 250] on input "number" at bounding box center [554, 245] width 187 height 28
type input "1"
click at [241, 522] on input "text" at bounding box center [255, 512] width 349 height 28
drag, startPoint x: 171, startPoint y: 581, endPoint x: 231, endPoint y: 579, distance: 60.0
click at [171, 580] on span "Business No Loading Dock" at bounding box center [252, 578] width 390 height 25
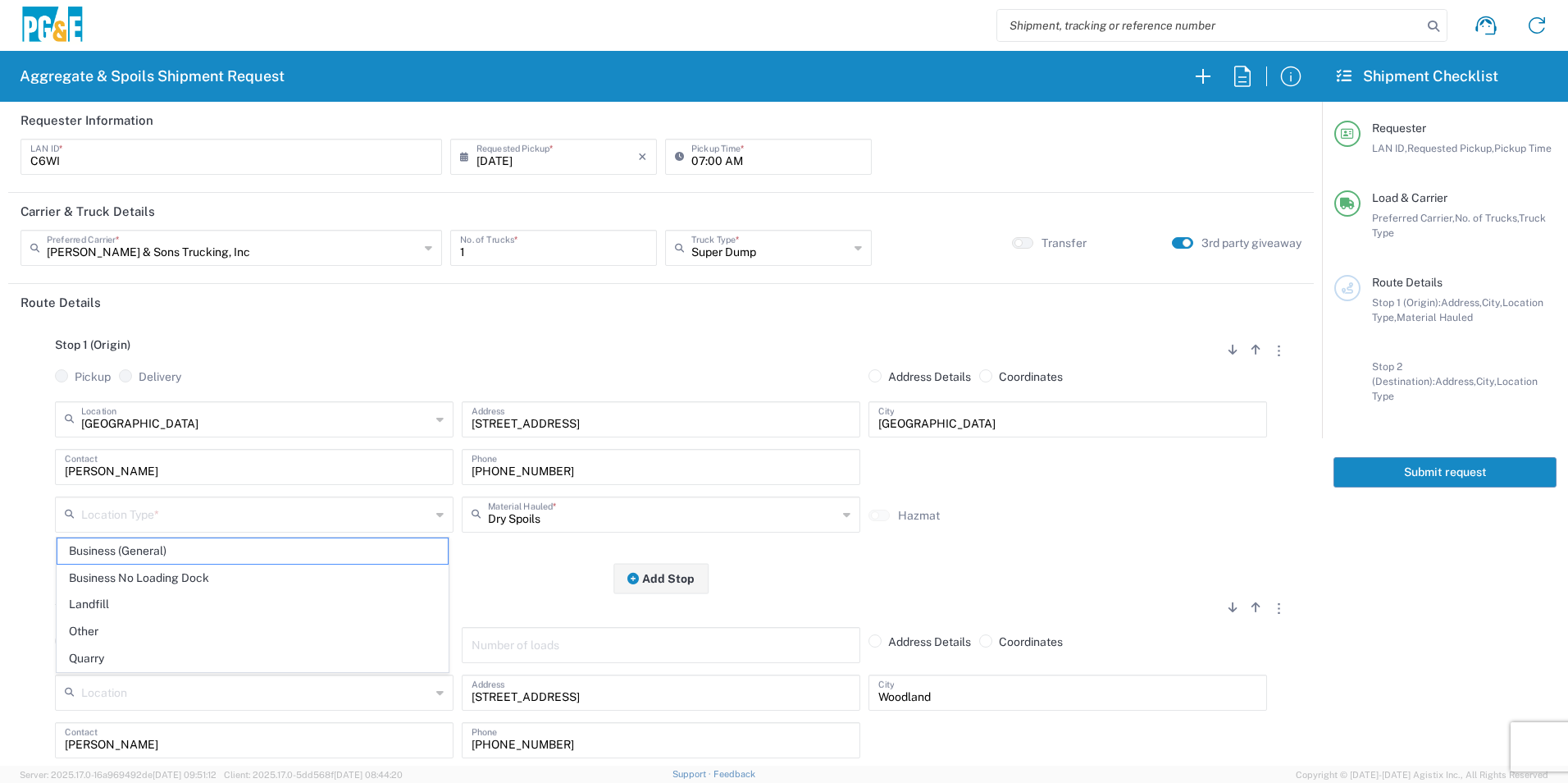
type input "Business No Loading Dock"
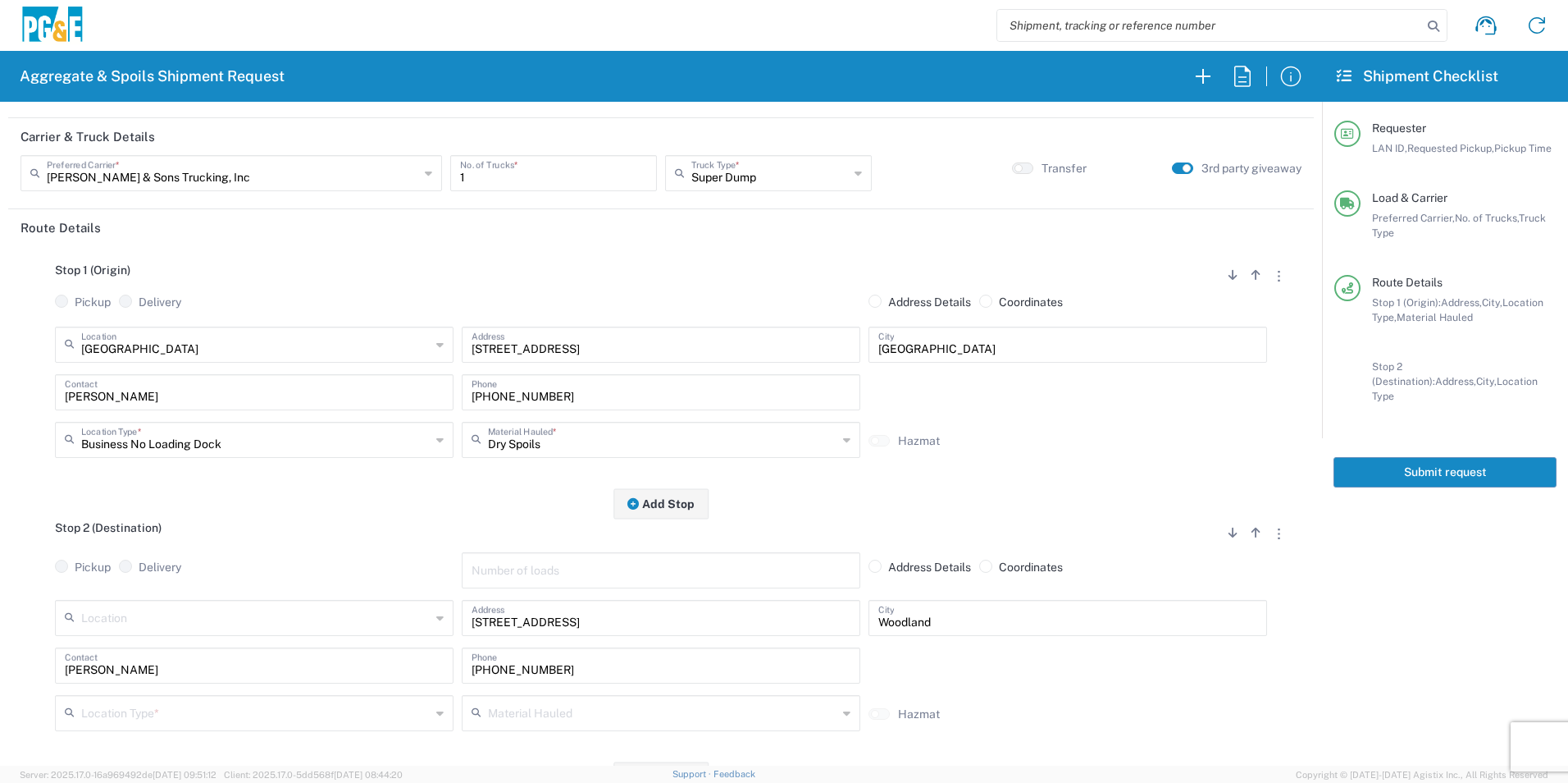
scroll to position [246, 0]
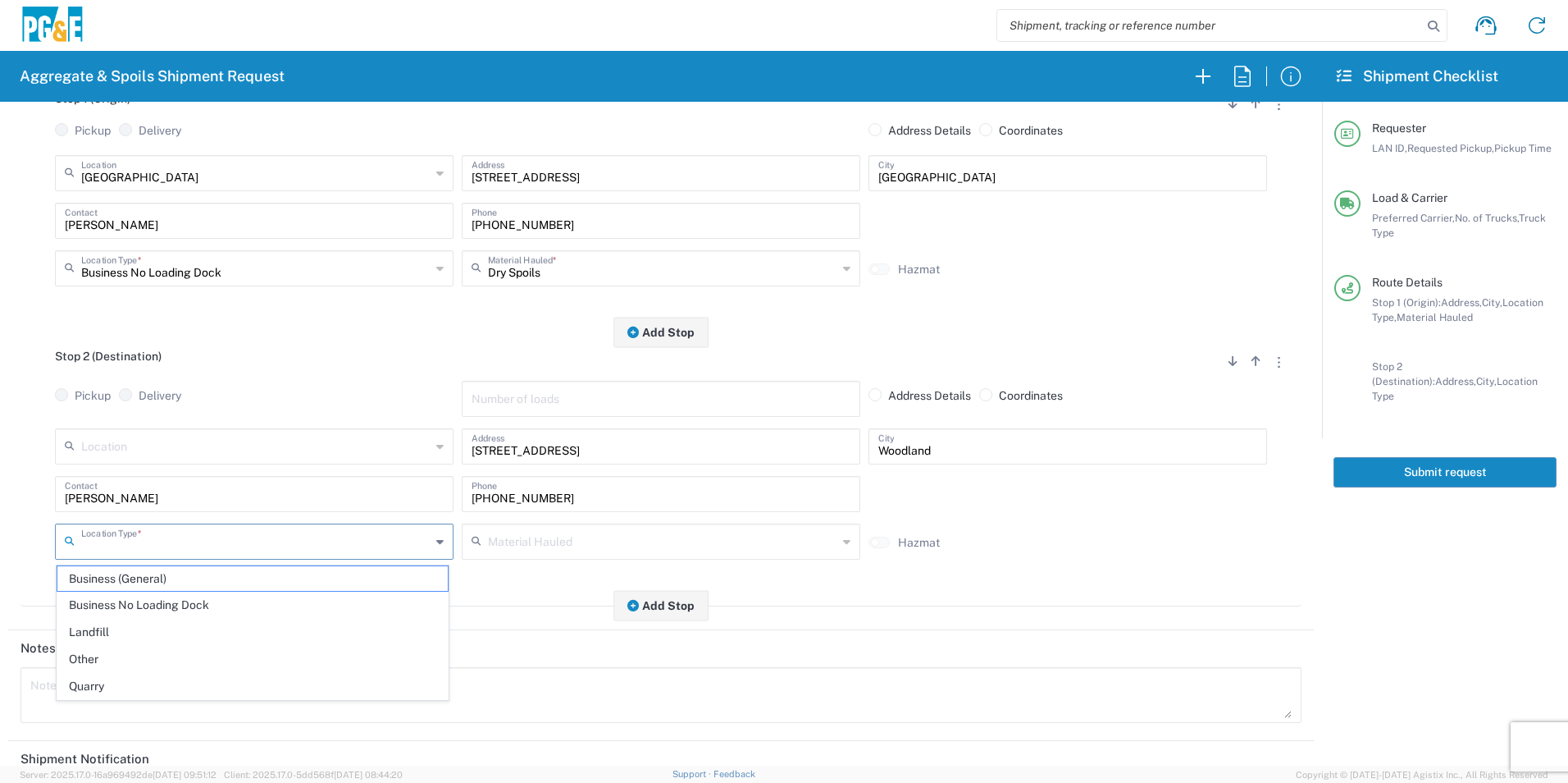
click at [161, 537] on input "text" at bounding box center [255, 540] width 349 height 28
click at [112, 651] on span "Other" at bounding box center [252, 659] width 390 height 25
type input "Other"
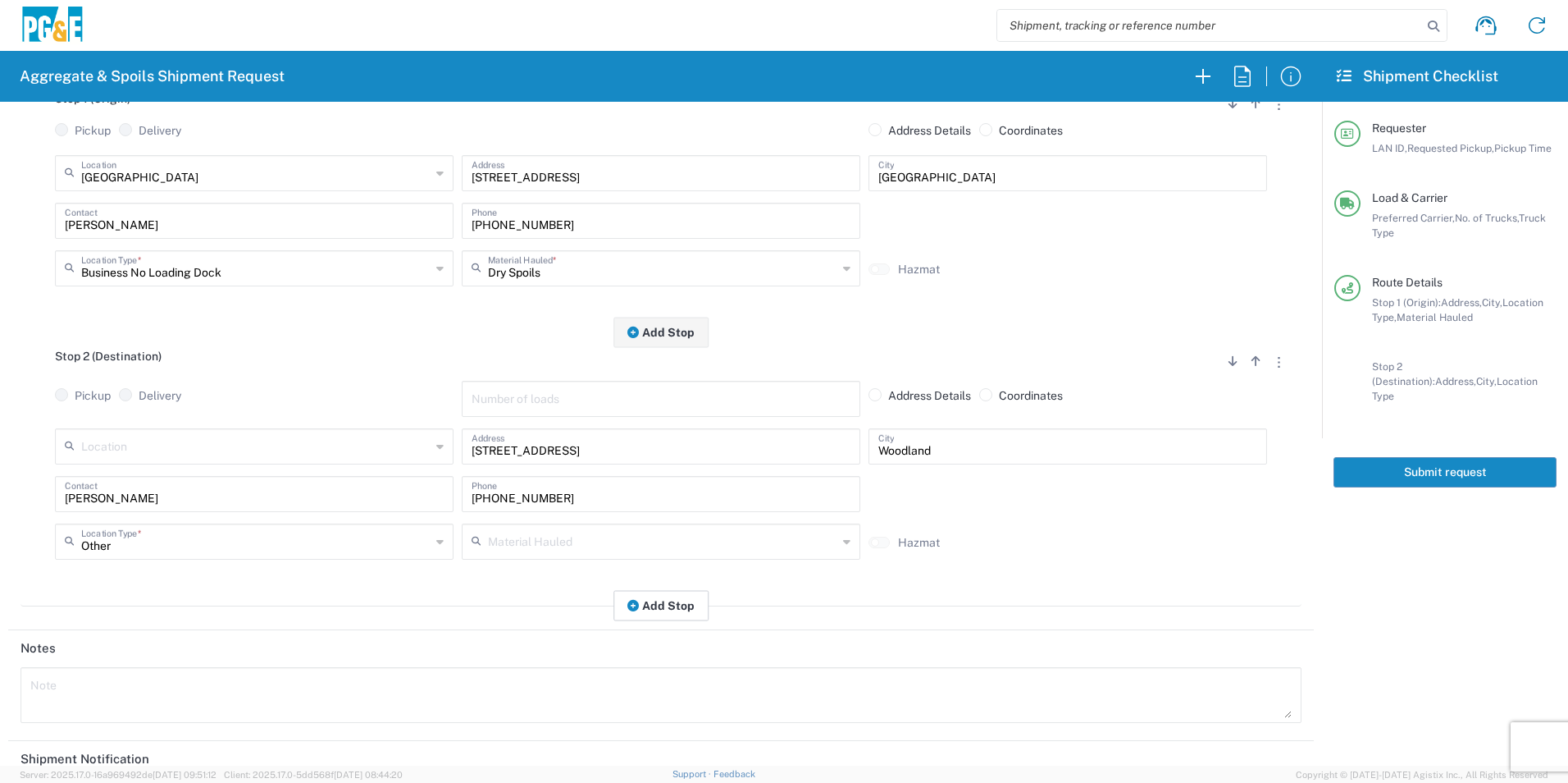
click at [657, 607] on button "Add Stop" at bounding box center [661, 605] width 95 height 30
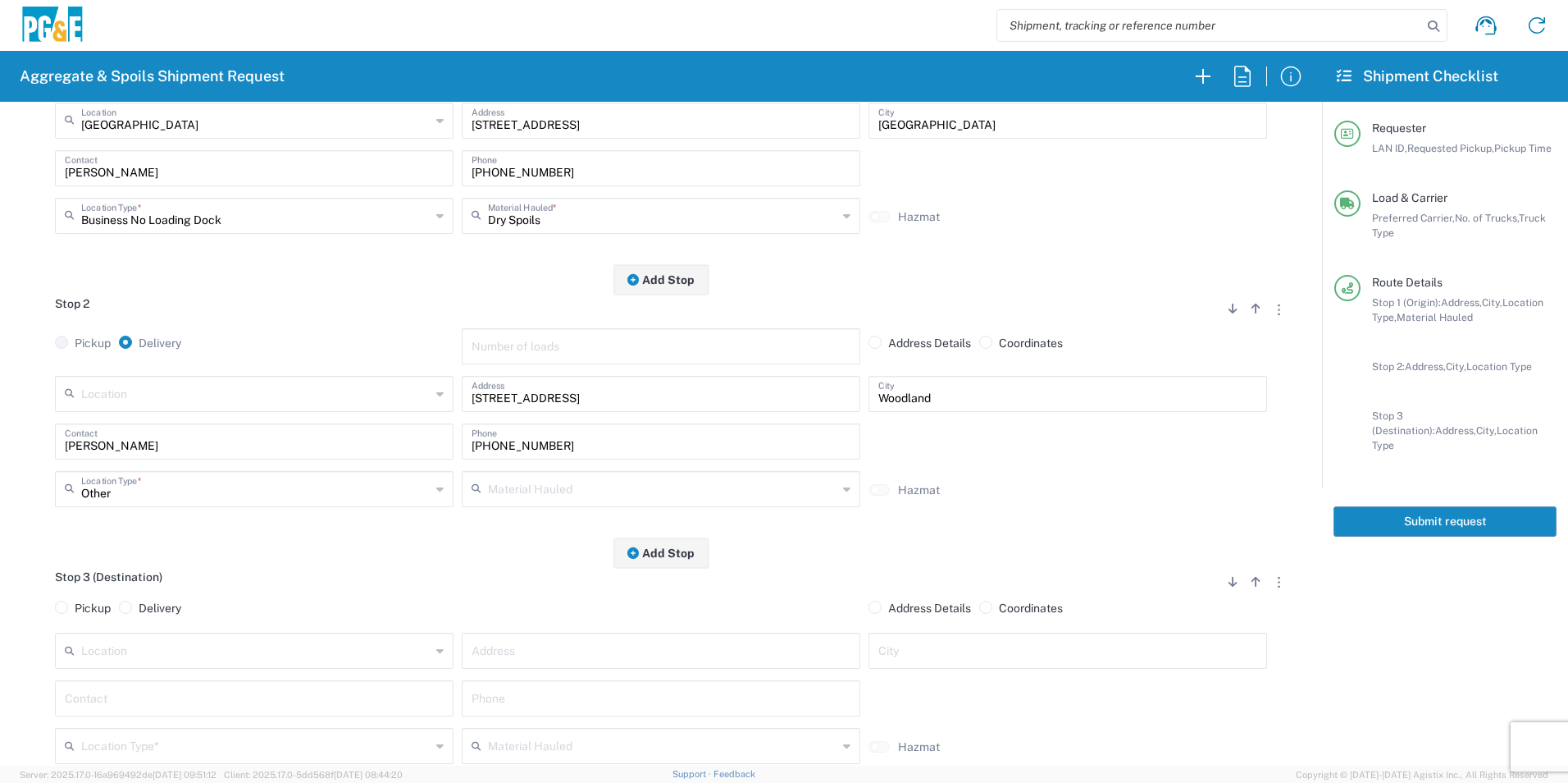
scroll to position [410, 0]
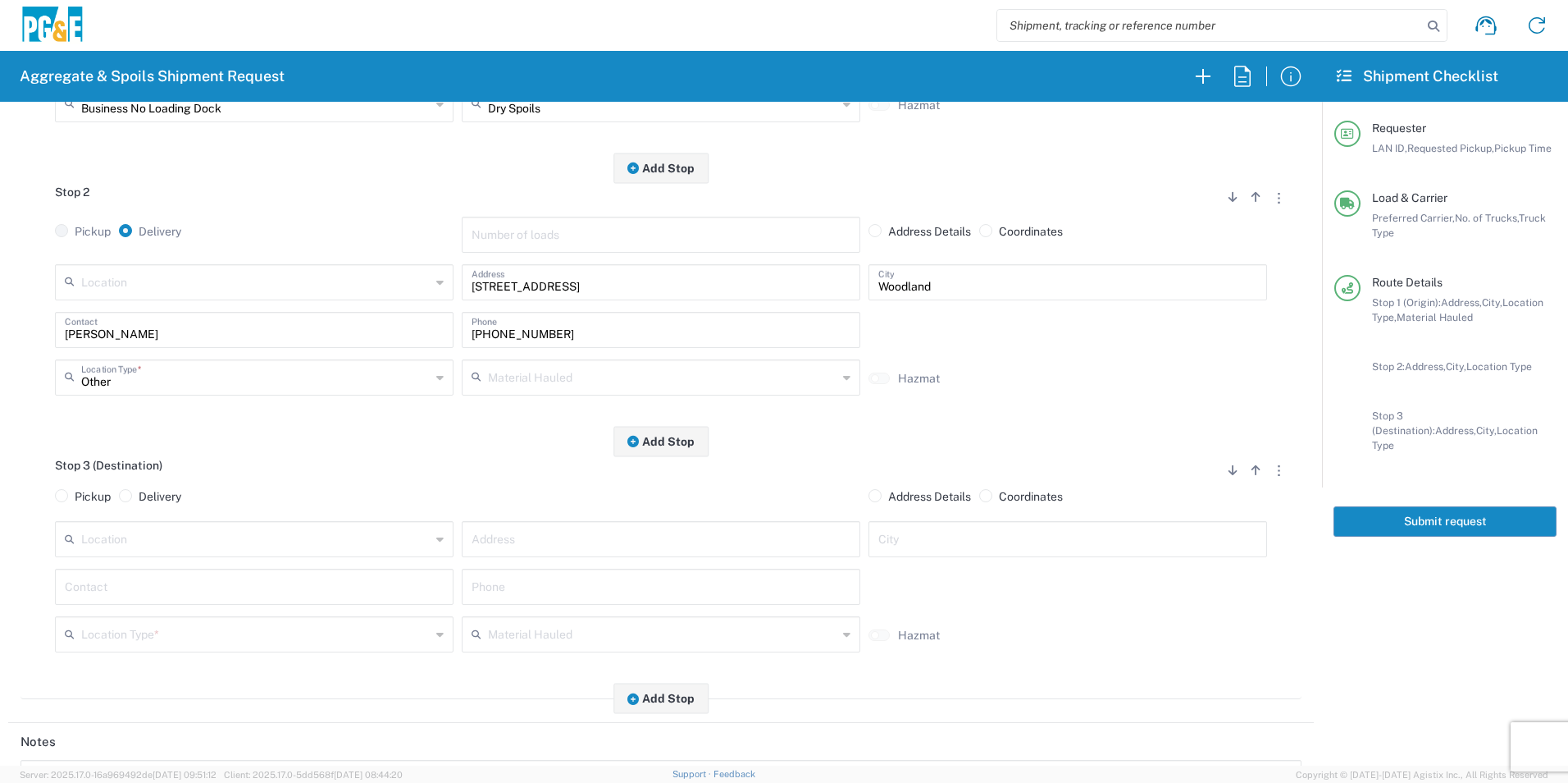
click at [553, 537] on input "text" at bounding box center [660, 538] width 379 height 28
paste input "Kentucky Ave & N. Cleveland St, Woodland"
type input "Kentucky Ave & N. Cleveland St, Woodland"
type input "Woodland"
click at [347, 343] on input "text" at bounding box center [254, 328] width 379 height 28
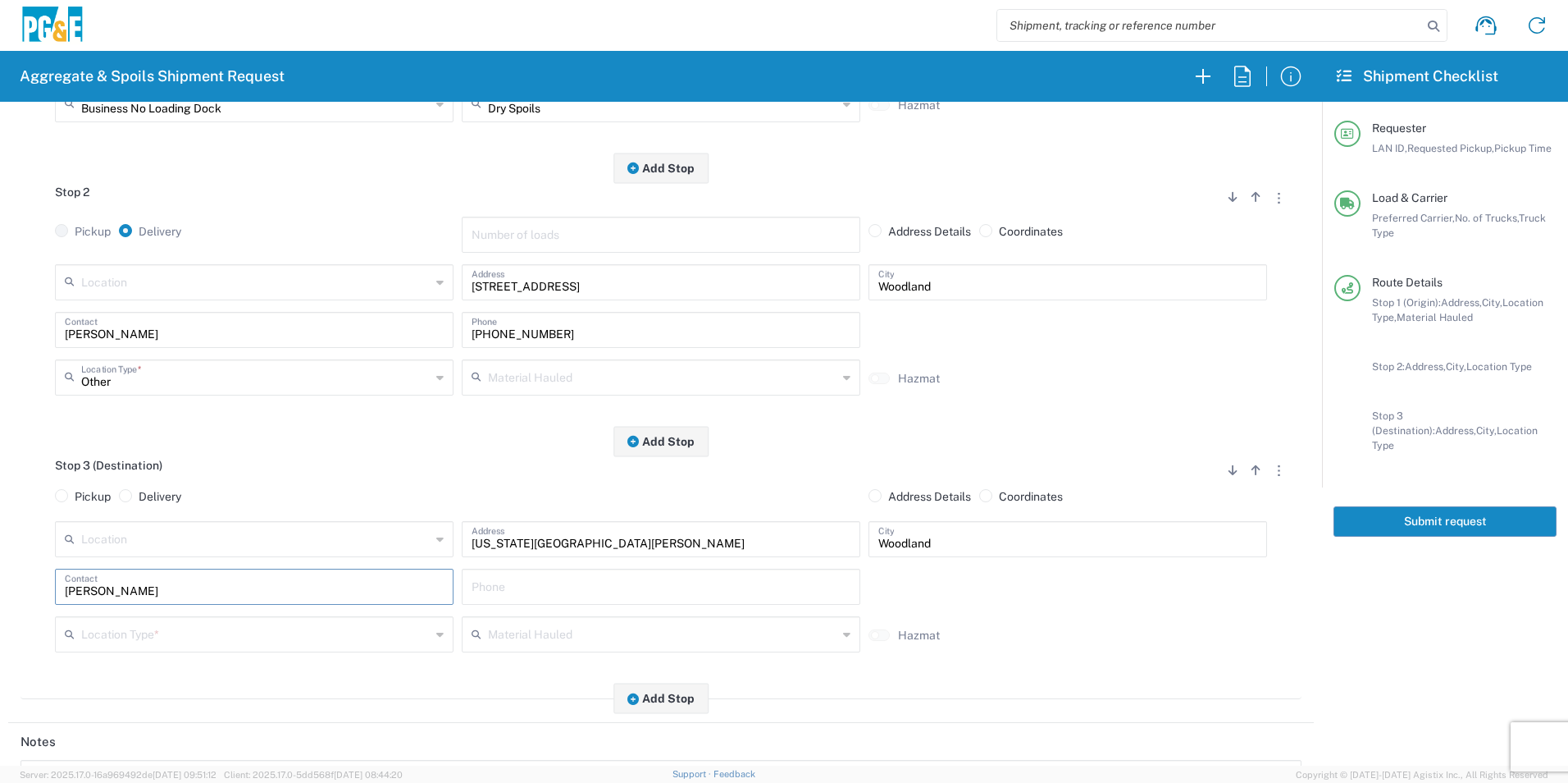
type input "Nick"
click at [555, 591] on input "text" at bounding box center [660, 584] width 379 height 28
type input "916-281-5828"
click at [265, 630] on input "text" at bounding box center [255, 632] width 349 height 28
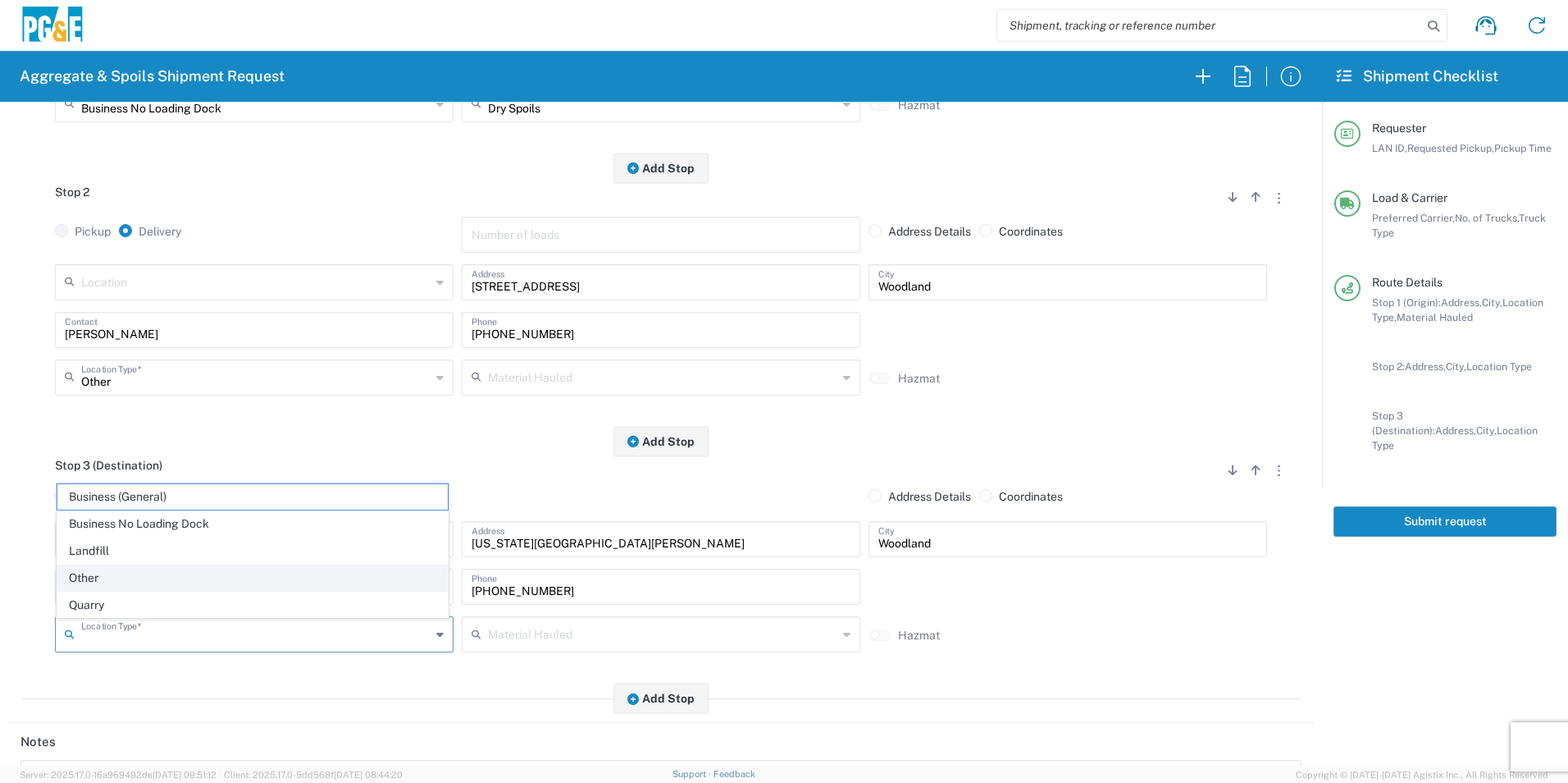
click at [119, 579] on span "Other" at bounding box center [252, 578] width 390 height 25
type input "Other"
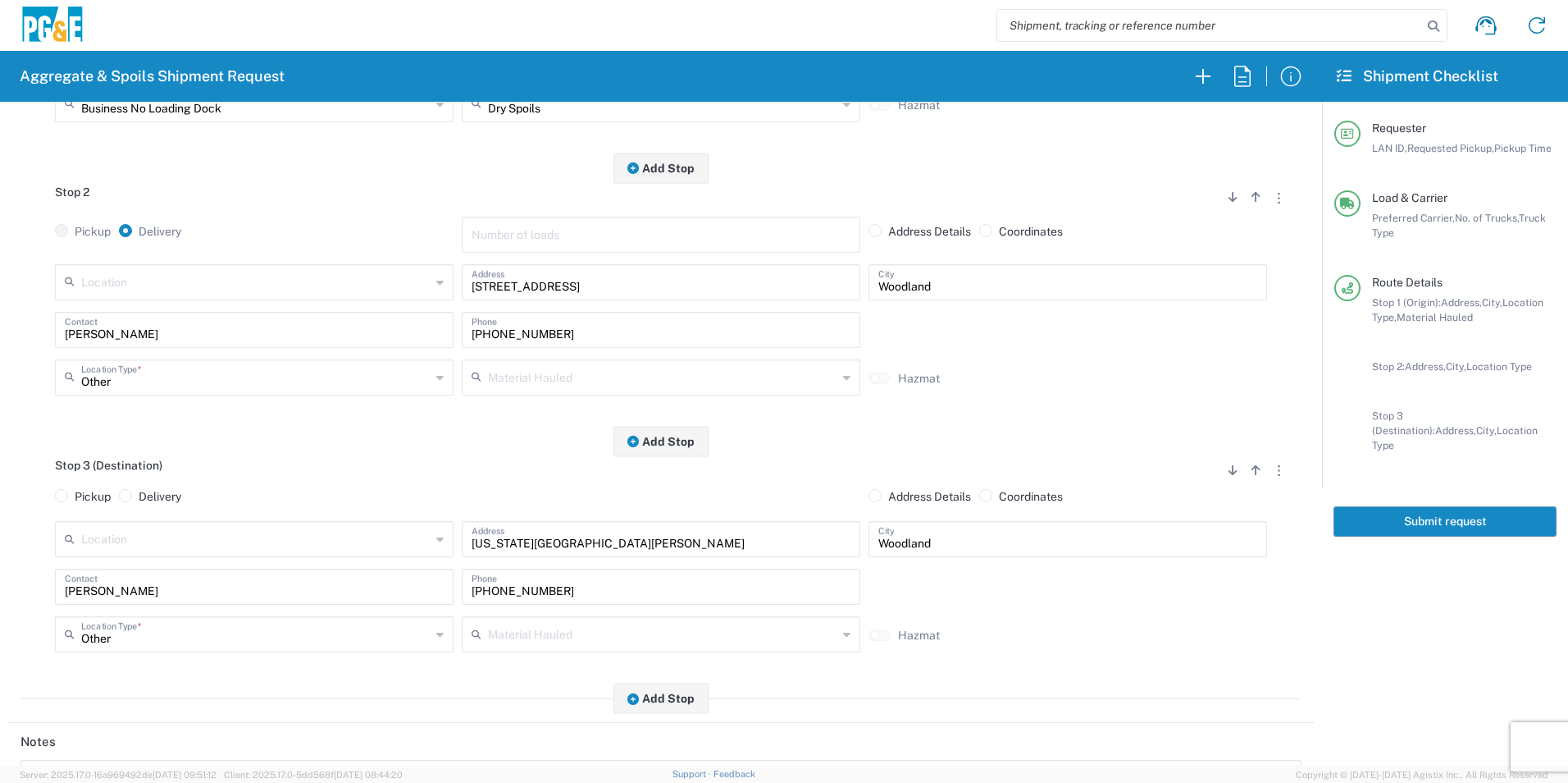
click at [592, 391] on input "text" at bounding box center [662, 376] width 349 height 28
drag, startPoint x: 508, startPoint y: 604, endPoint x: 550, endPoint y: 650, distance: 62.3
click at [508, 604] on span "Dry Spoils" at bounding box center [654, 605] width 390 height 25
type input "Dry Spoils"
click at [645, 696] on button "Add Stop" at bounding box center [661, 698] width 95 height 30
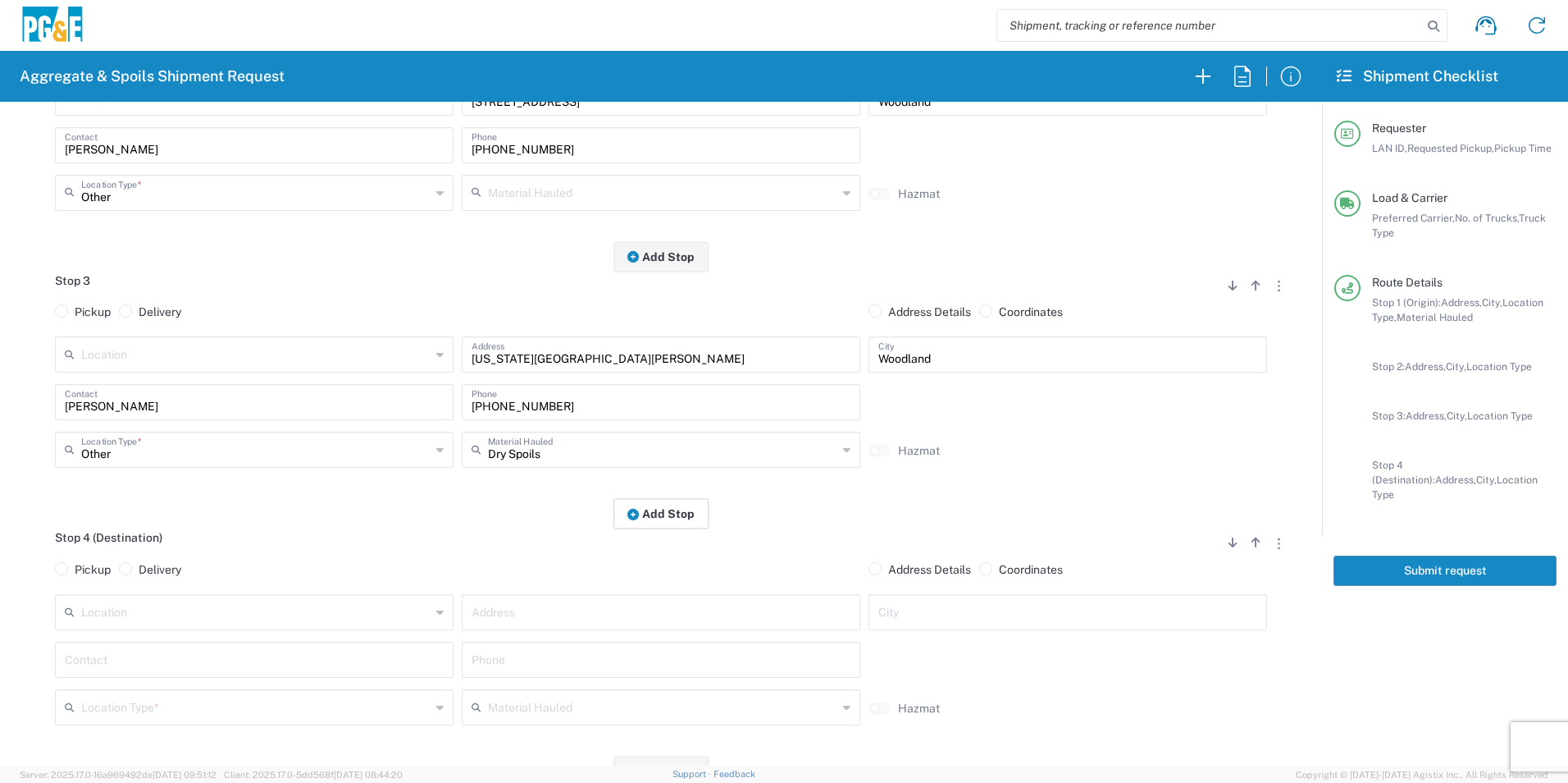
scroll to position [656, 0]
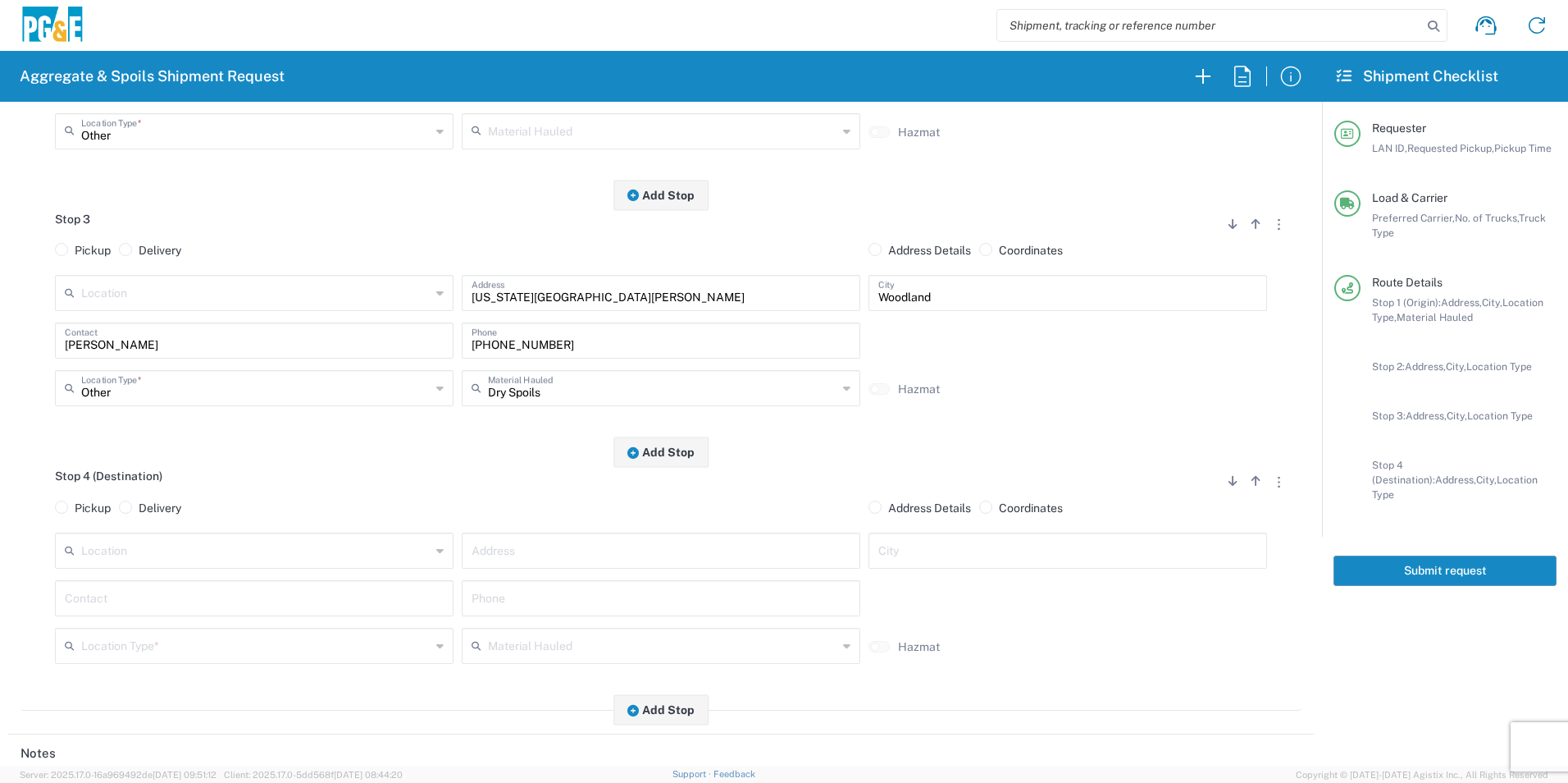
drag, startPoint x: 132, startPoint y: 508, endPoint x: 145, endPoint y: 541, distance: 35.5
click at [132, 507] on span at bounding box center [125, 506] width 13 height 13
click at [138, 507] on input "Delivery" at bounding box center [143, 505] width 11 height 11
radio input "true"
radio input "false"
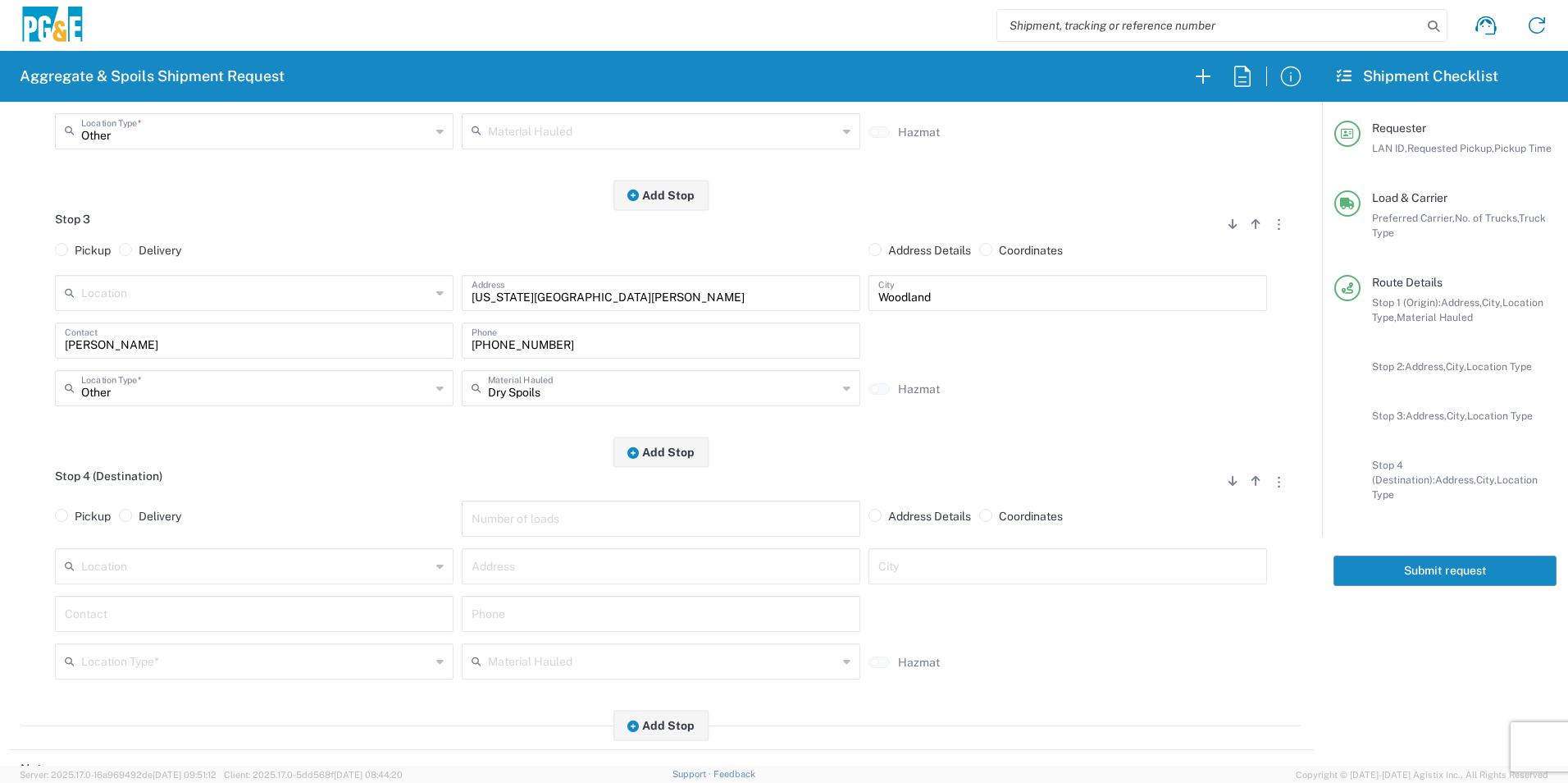
click at [153, 50] on input "text" at bounding box center [255, 34] width 349 height 28
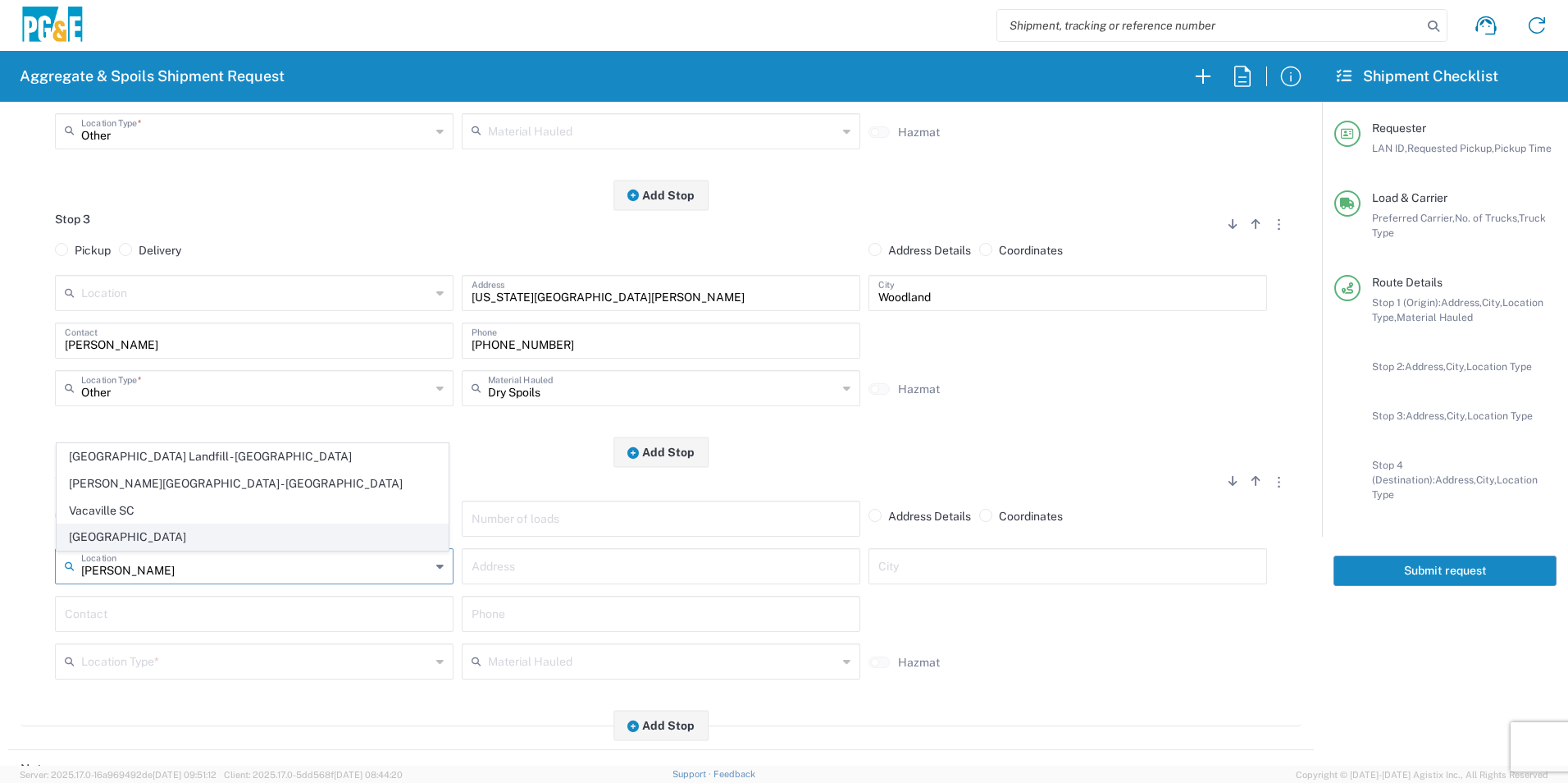
click at [128, 537] on span "Vacaville Yard" at bounding box center [252, 537] width 390 height 25
type input "Vacaville Yard"
type input "7150 Meridian Rd"
type input "Vacaville"
type input "Business No Loading Dock"
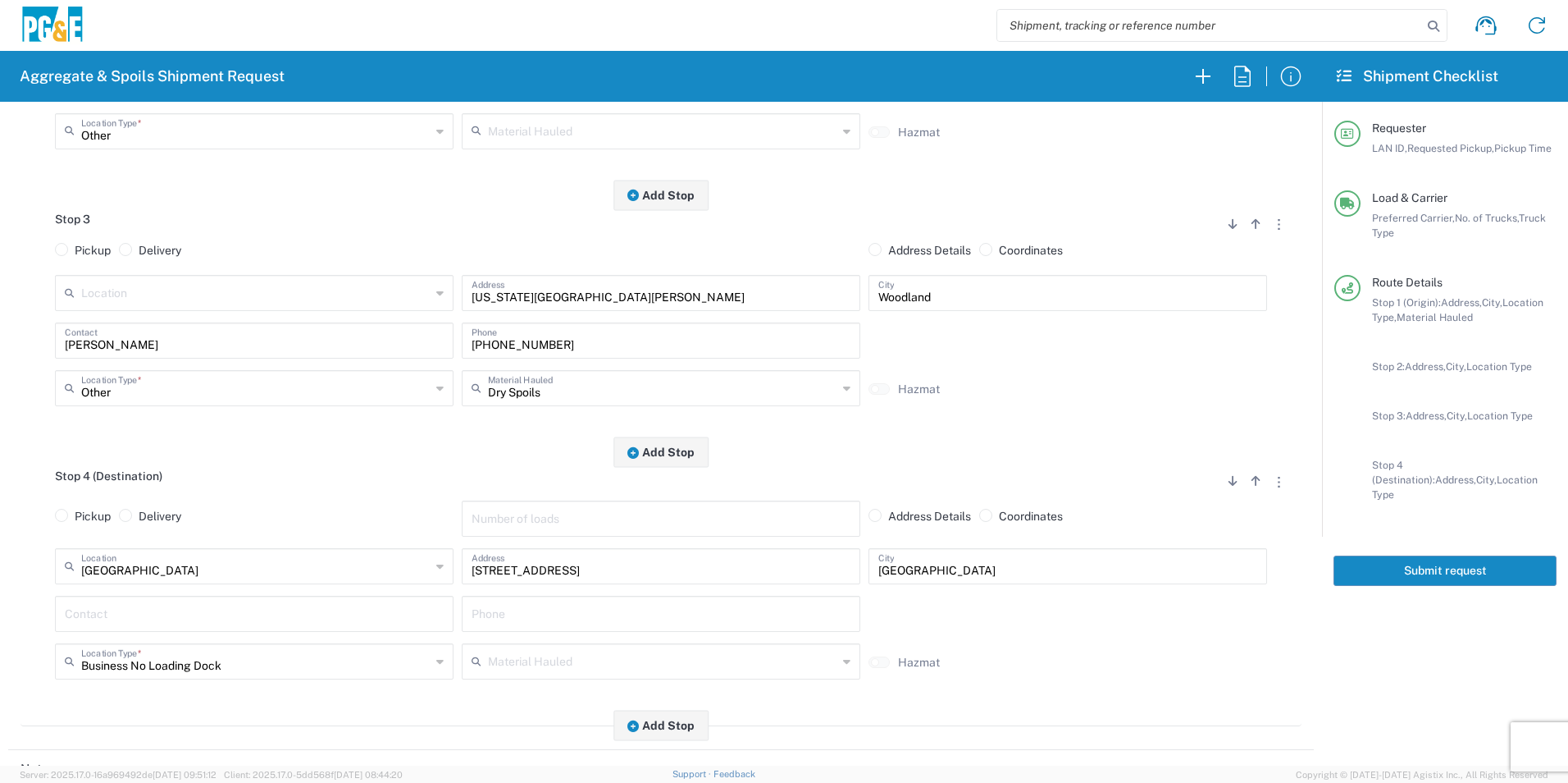
click at [112, 96] on input "text" at bounding box center [254, 82] width 379 height 28
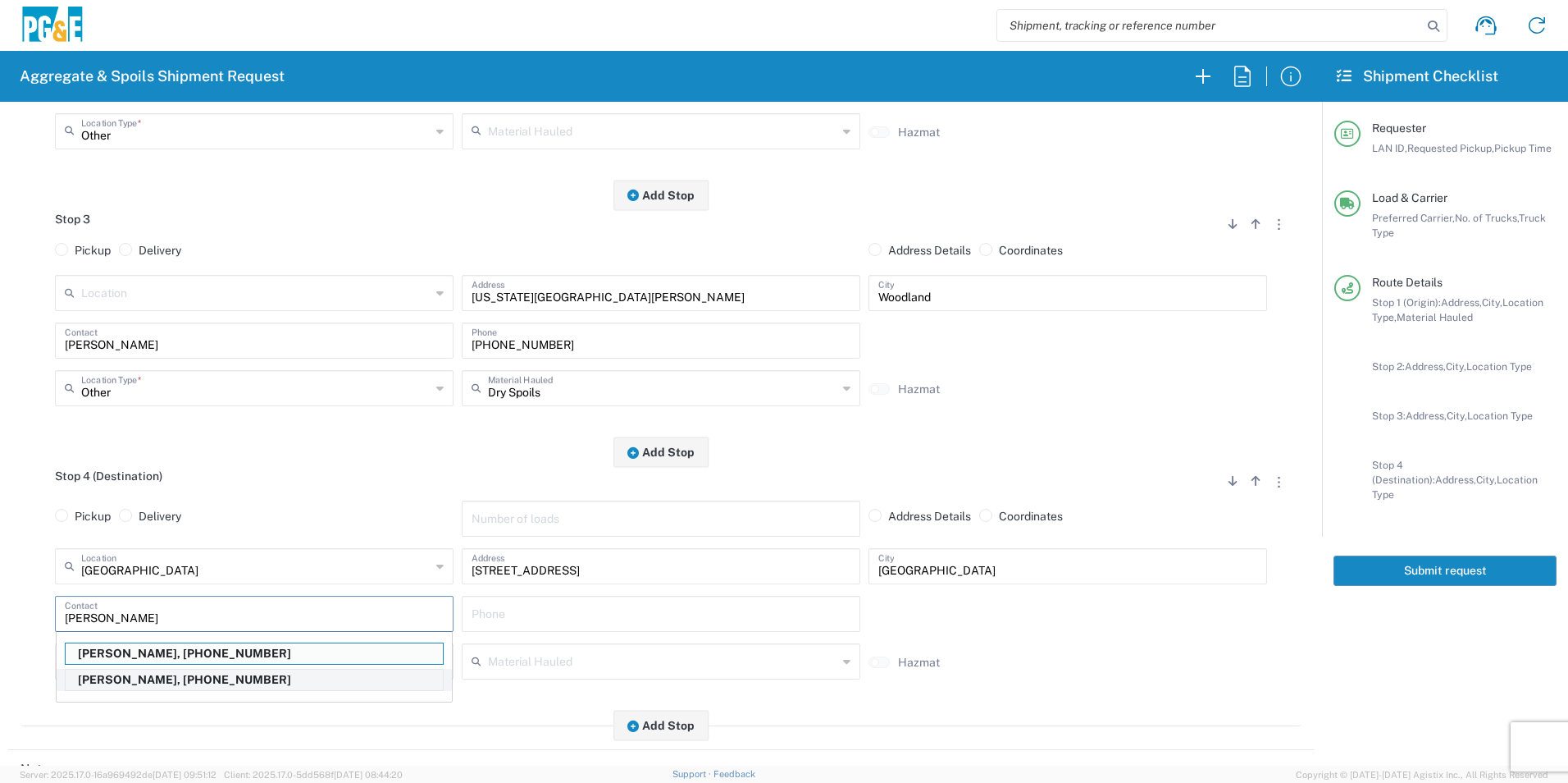
click at [179, 679] on p "Cody Whedbee, 916-531-3435" at bounding box center [254, 680] width 378 height 20
type input "Cody Whedbee"
type input "916-531-3435"
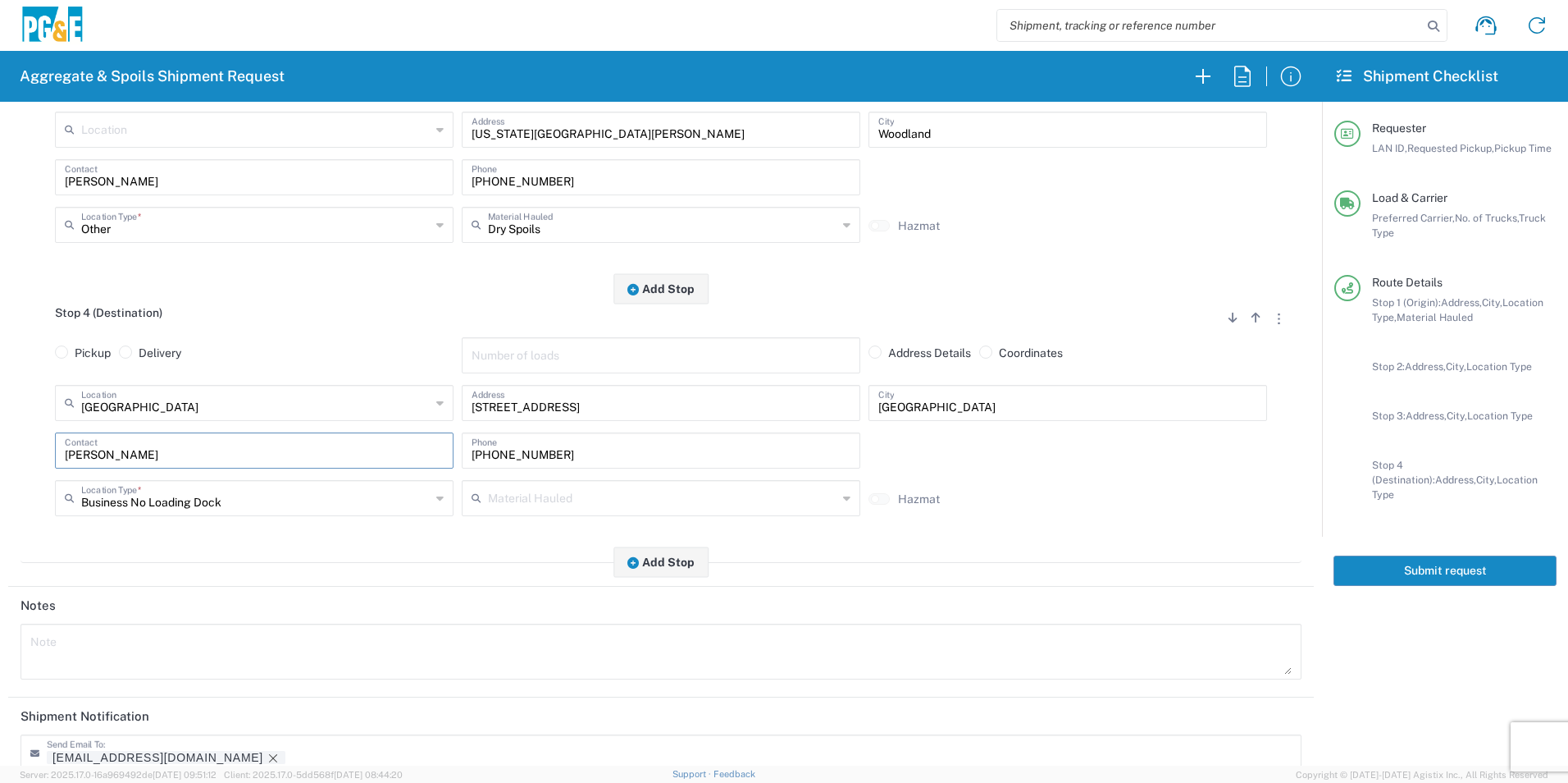
scroll to position [1006, 0]
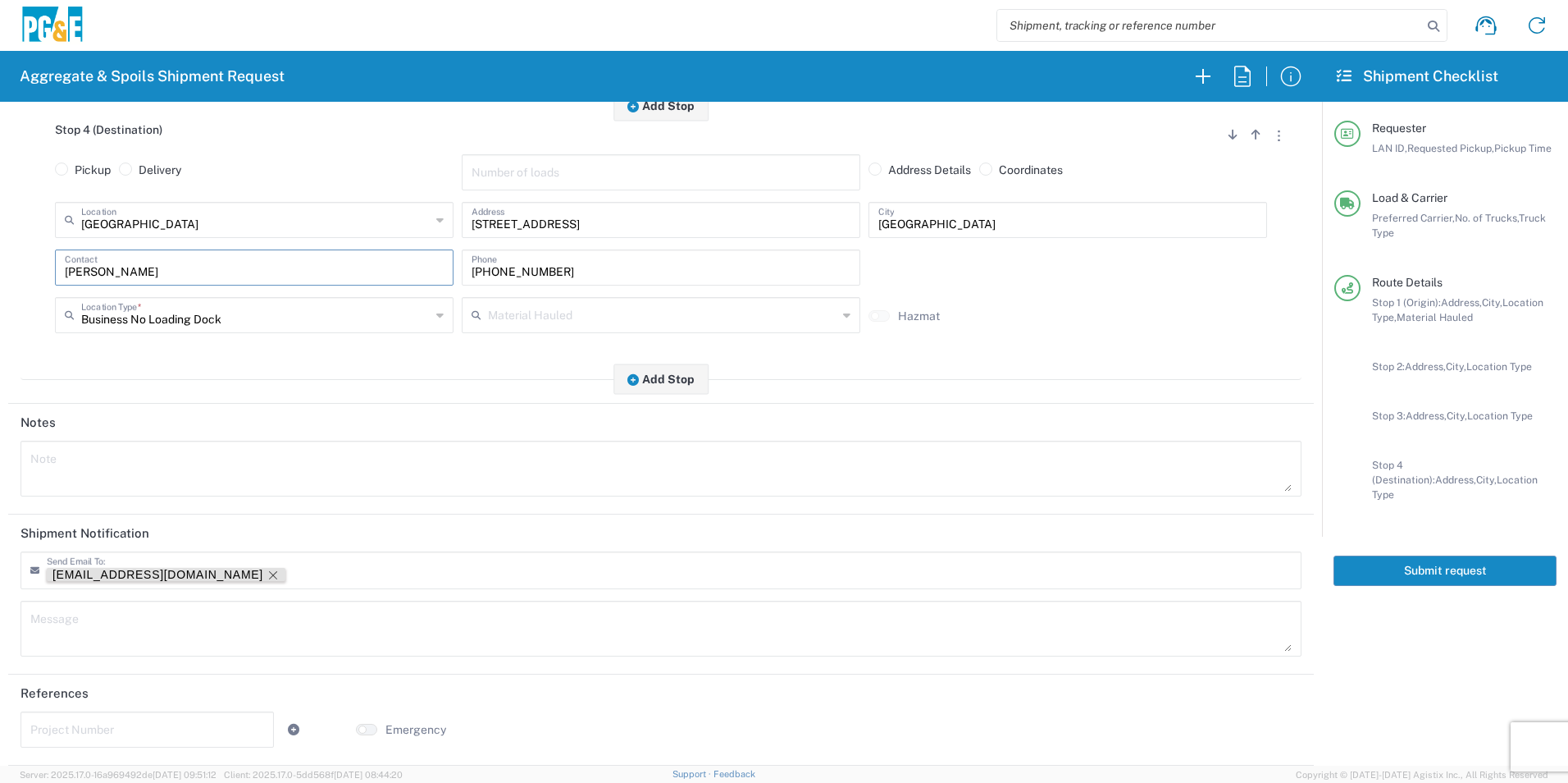
click at [267, 572] on icon "Remove tag" at bounding box center [273, 575] width 13 height 13
click at [85, 727] on input "text" at bounding box center [147, 727] width 234 height 28
paste input "35650353"
type input "35650353"
click at [176, 470] on textarea at bounding box center [661, 467] width 1261 height 46
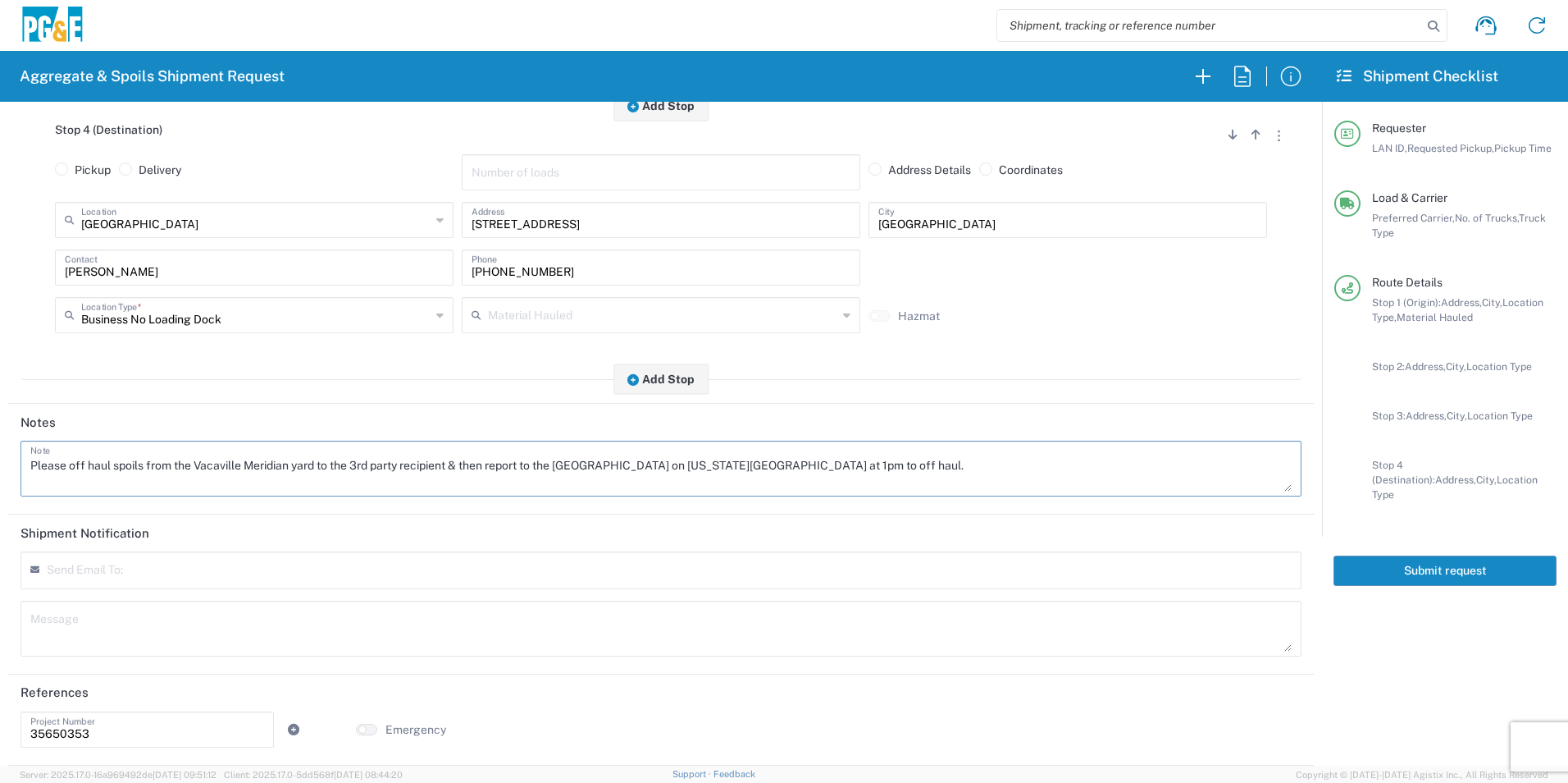
drag, startPoint x: 748, startPoint y: 482, endPoint x: -3, endPoint y: 504, distance: 751.3
click at [0, 504] on html "Aggregate & Spoils Shipment Request Requester Information C6WI LAN ID * 08/19/2…" at bounding box center [784, 392] width 1568 height 783
type textarea "Please off haul spoils from the Vacaville Meridian yard to the 3rd party recipi…"
click at [155, 627] on textarea at bounding box center [661, 628] width 1261 height 46
paste textarea "Please off haul spoils from the Vacaville Meridian yard to the 3rd party recipi…"
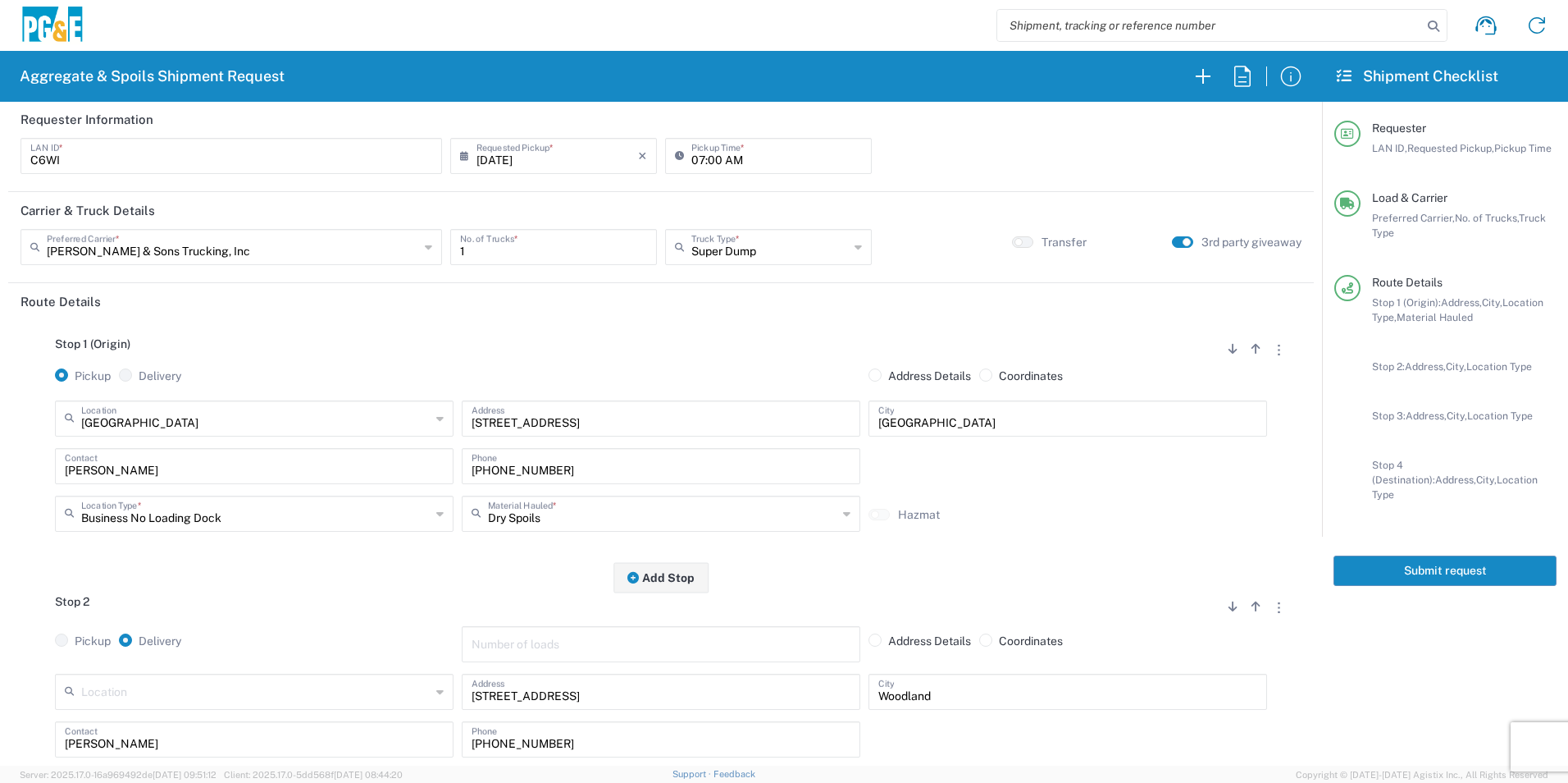
scroll to position [0, 0]
type textarea "Please off haul spoils from the Vacaville Meridian yard to the 3rd party recipi…"
click at [1488, 555] on button "Submit request" at bounding box center [1444, 570] width 223 height 30
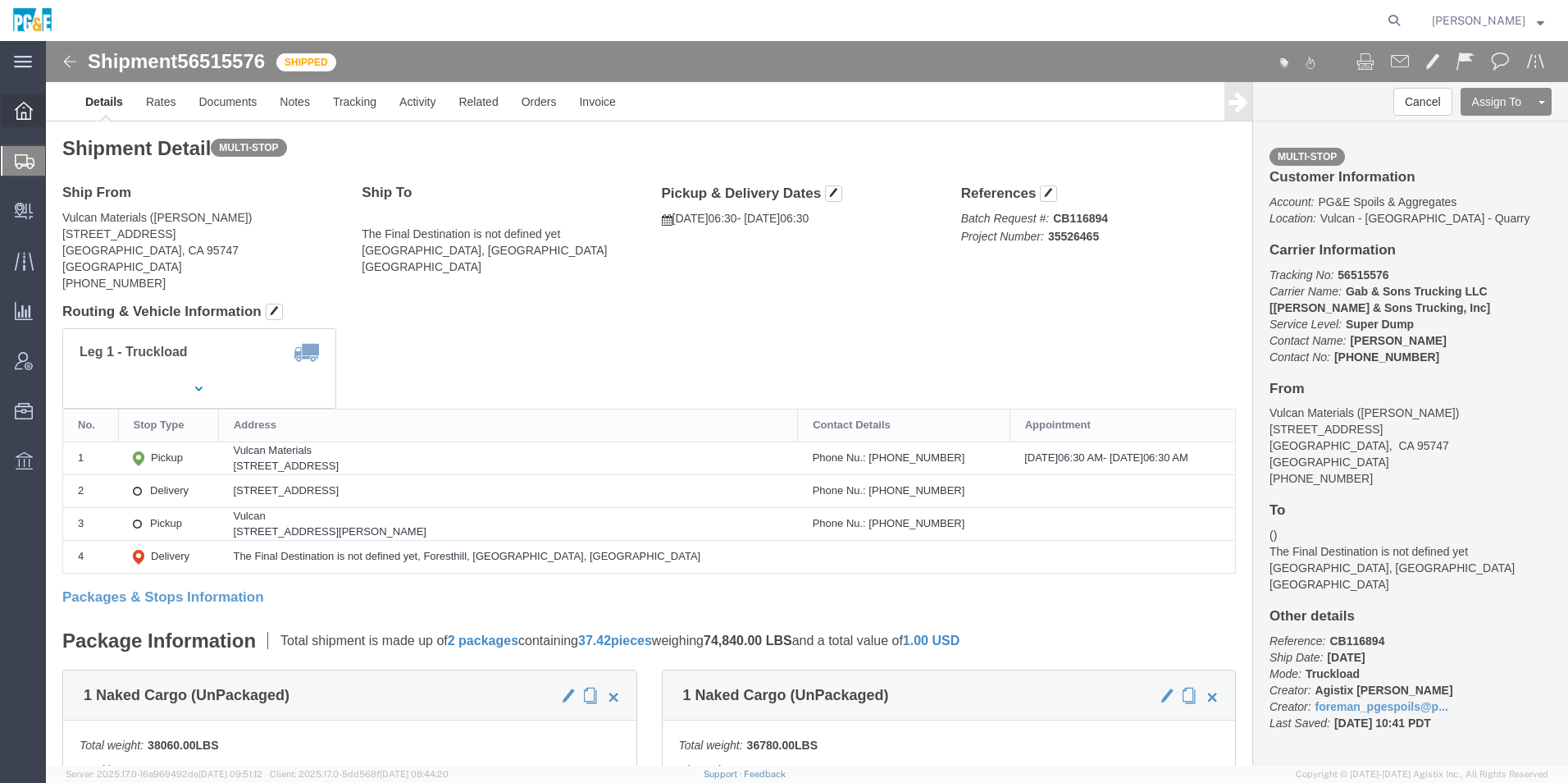
click at [22, 116] on icon at bounding box center [23, 110] width 18 height 19
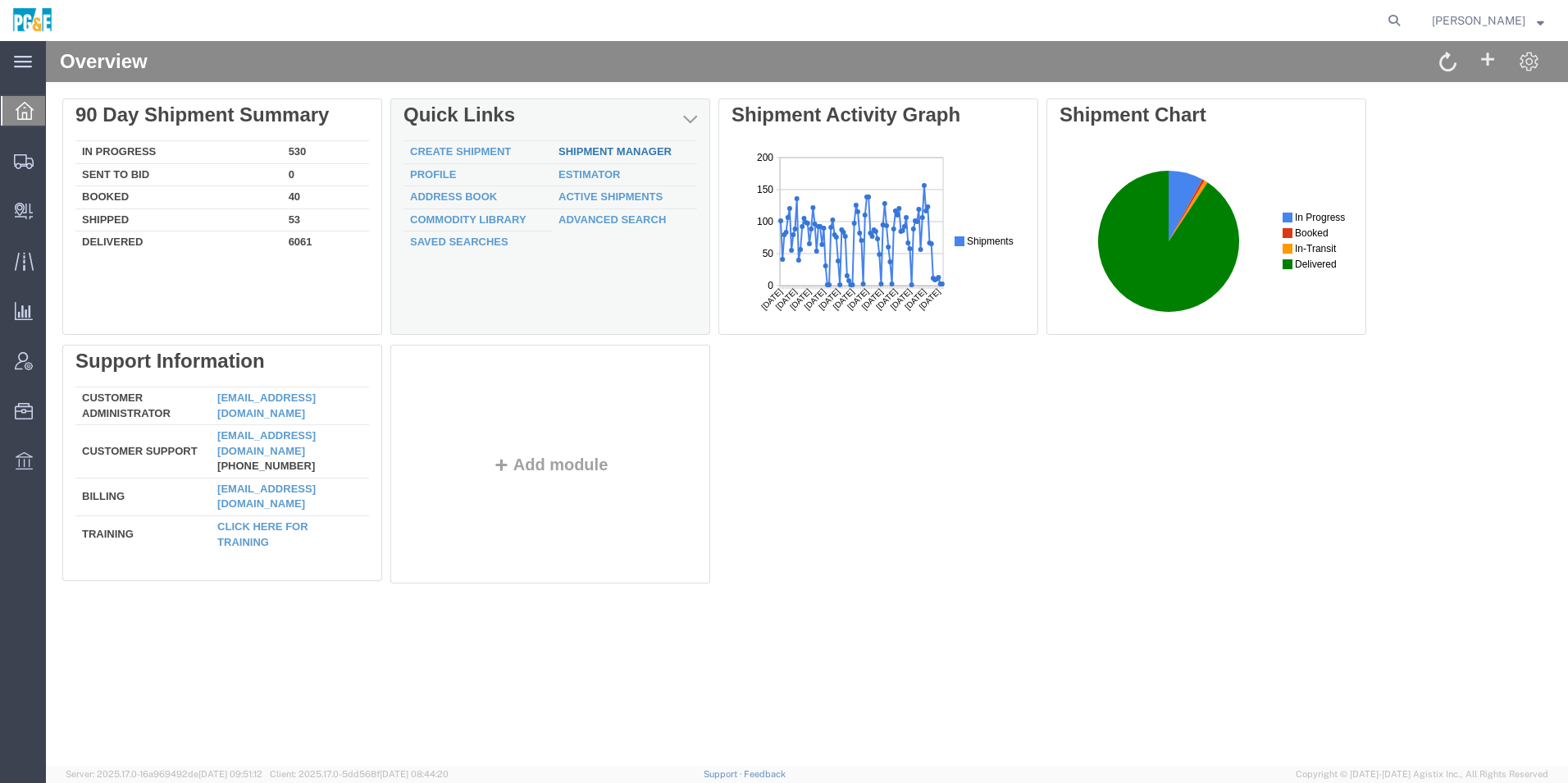
click at [605, 151] on link "Shipment Manager" at bounding box center [615, 151] width 113 height 13
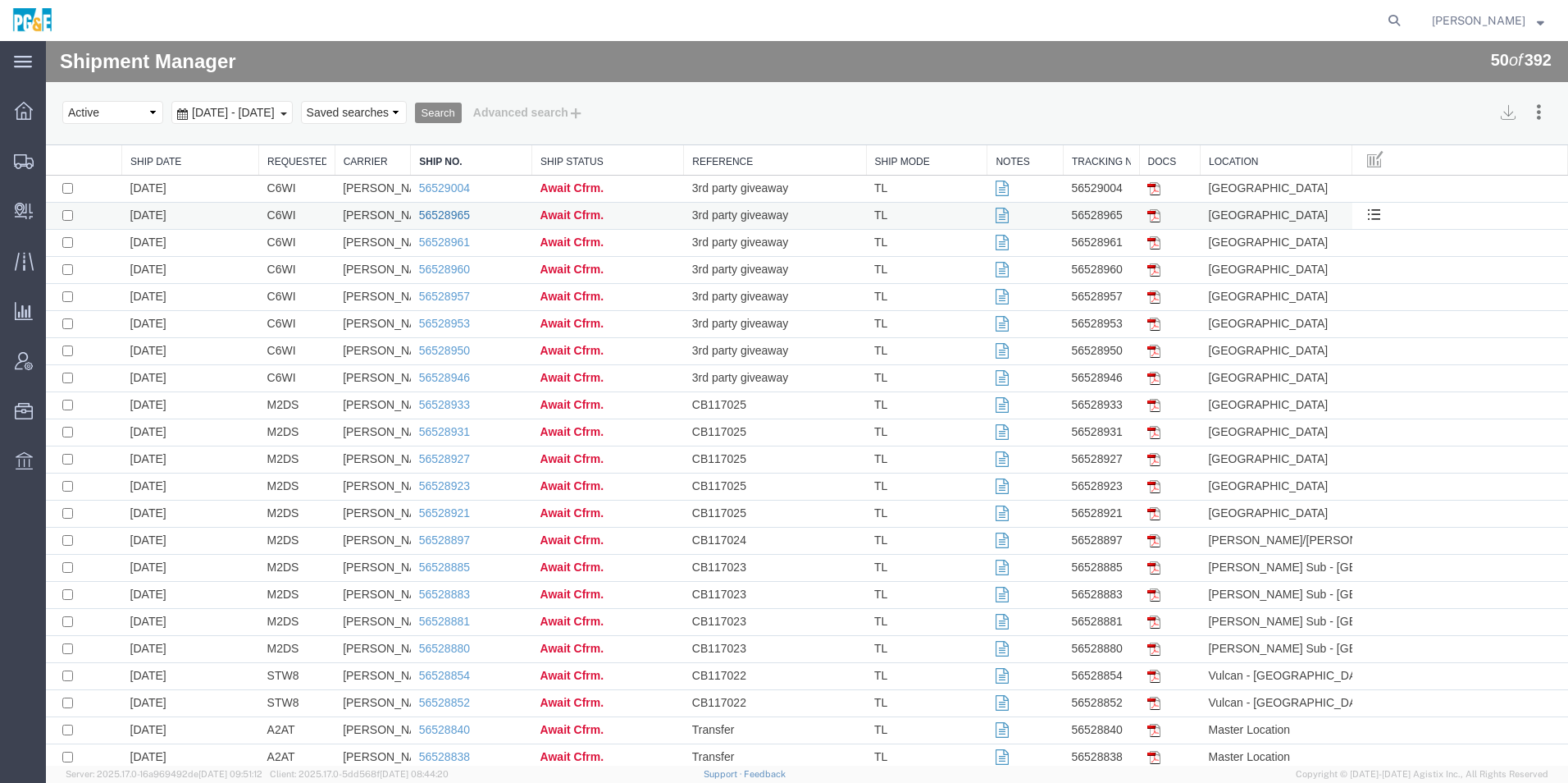
click at [447, 213] on link "56528965" at bounding box center [445, 214] width 51 height 13
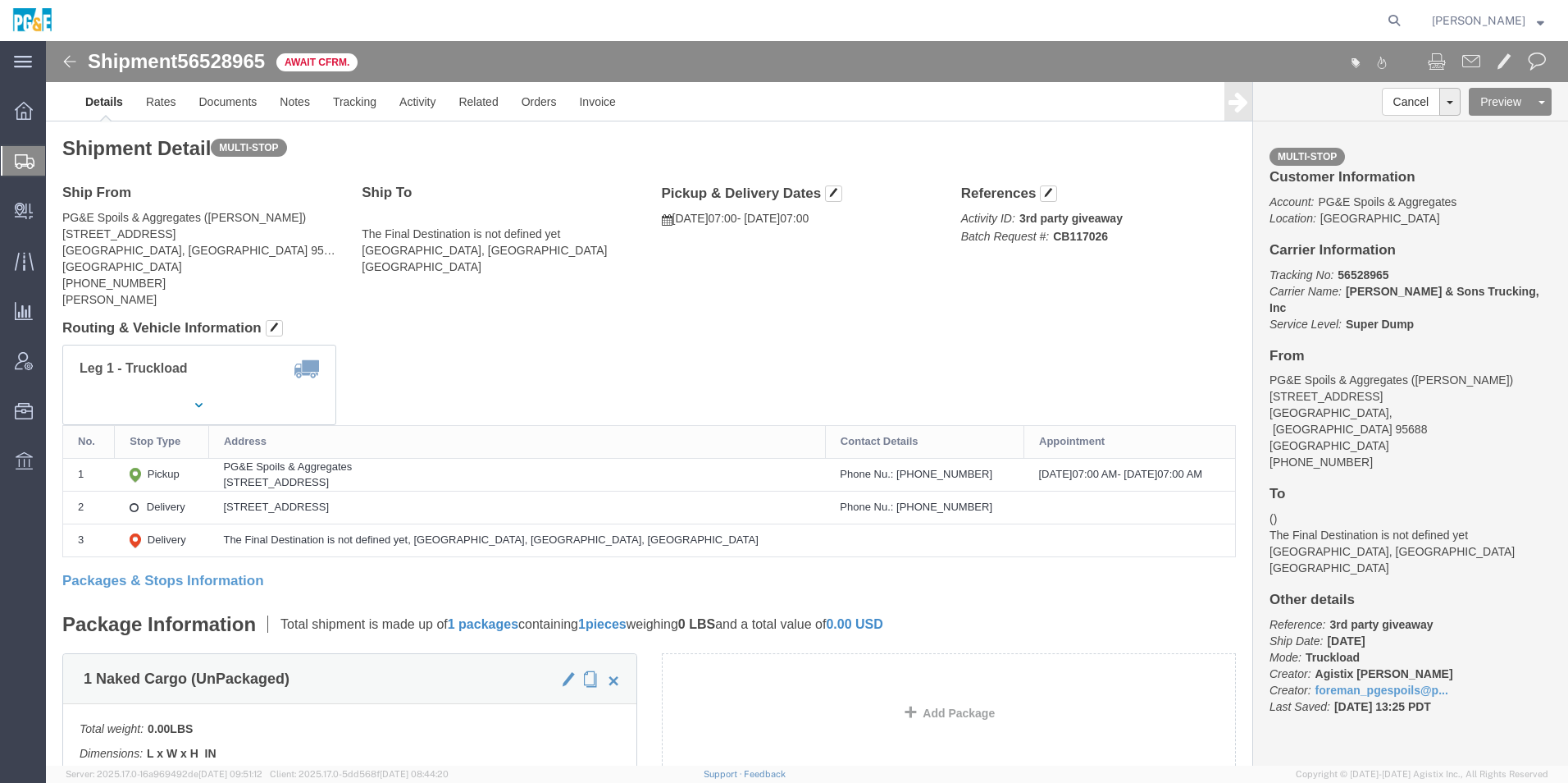
click img
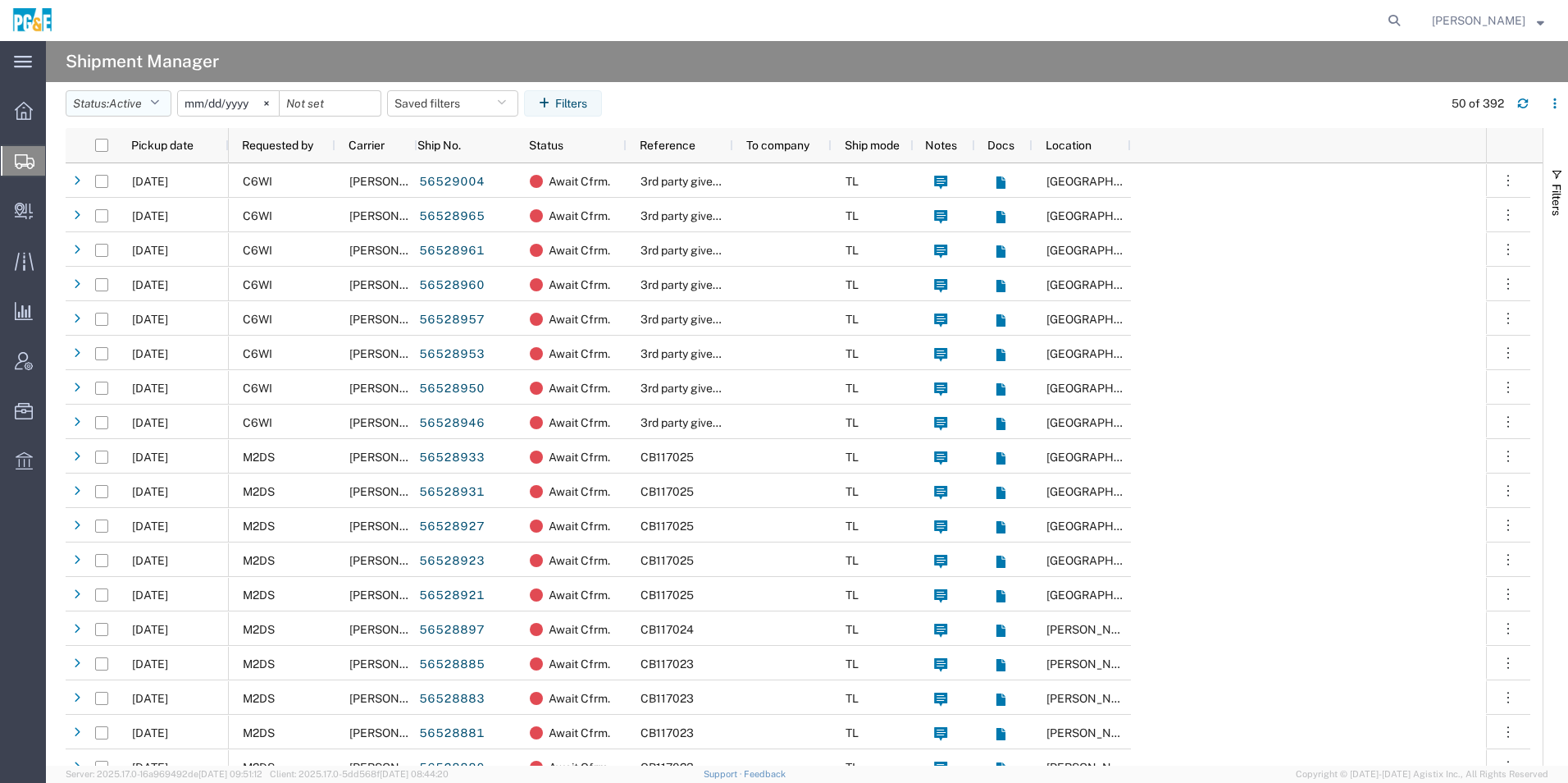
click at [107, 107] on button "Status: Active" at bounding box center [118, 103] width 106 height 26
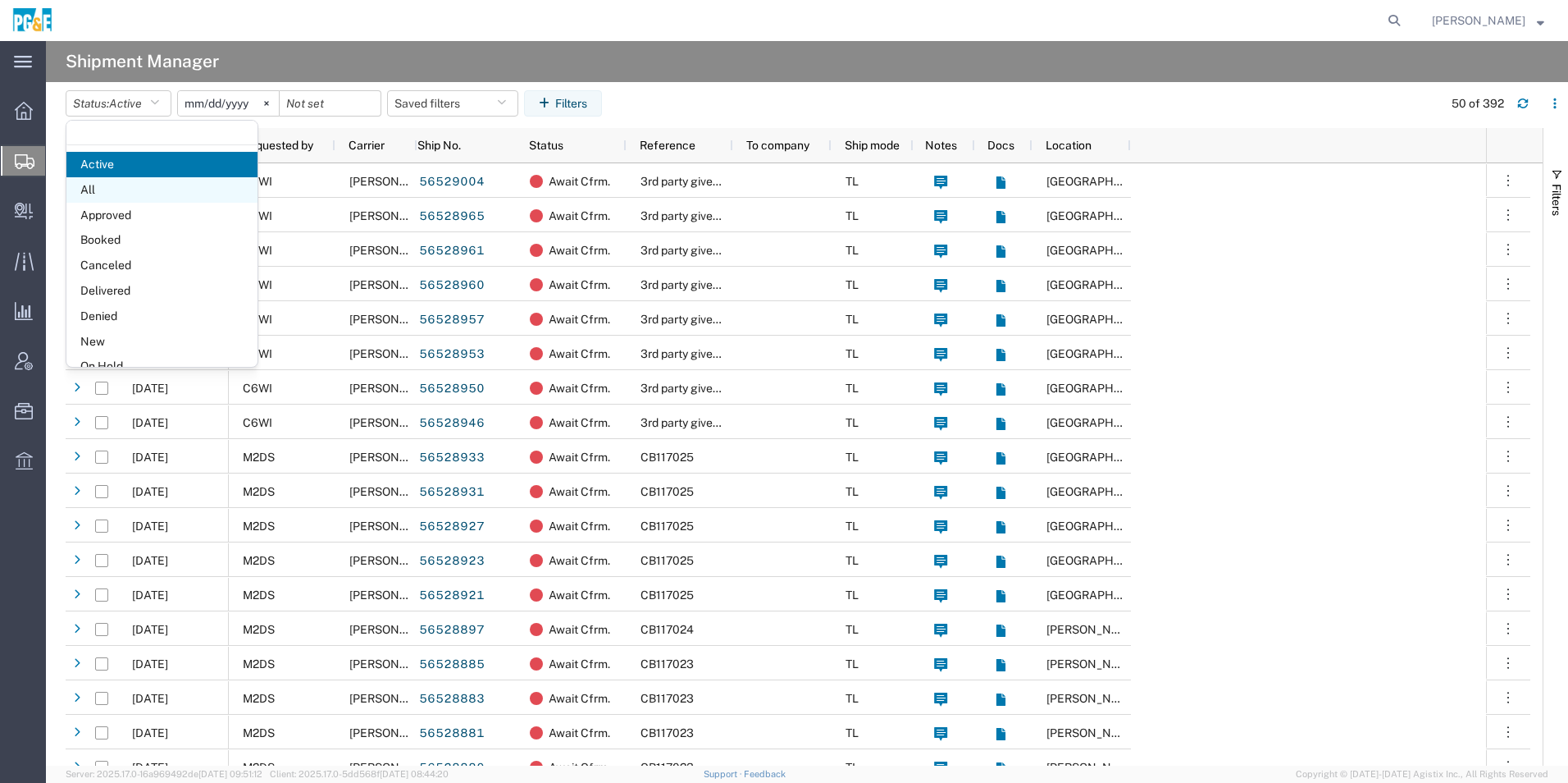
click at [143, 186] on span "All" at bounding box center [162, 190] width 191 height 25
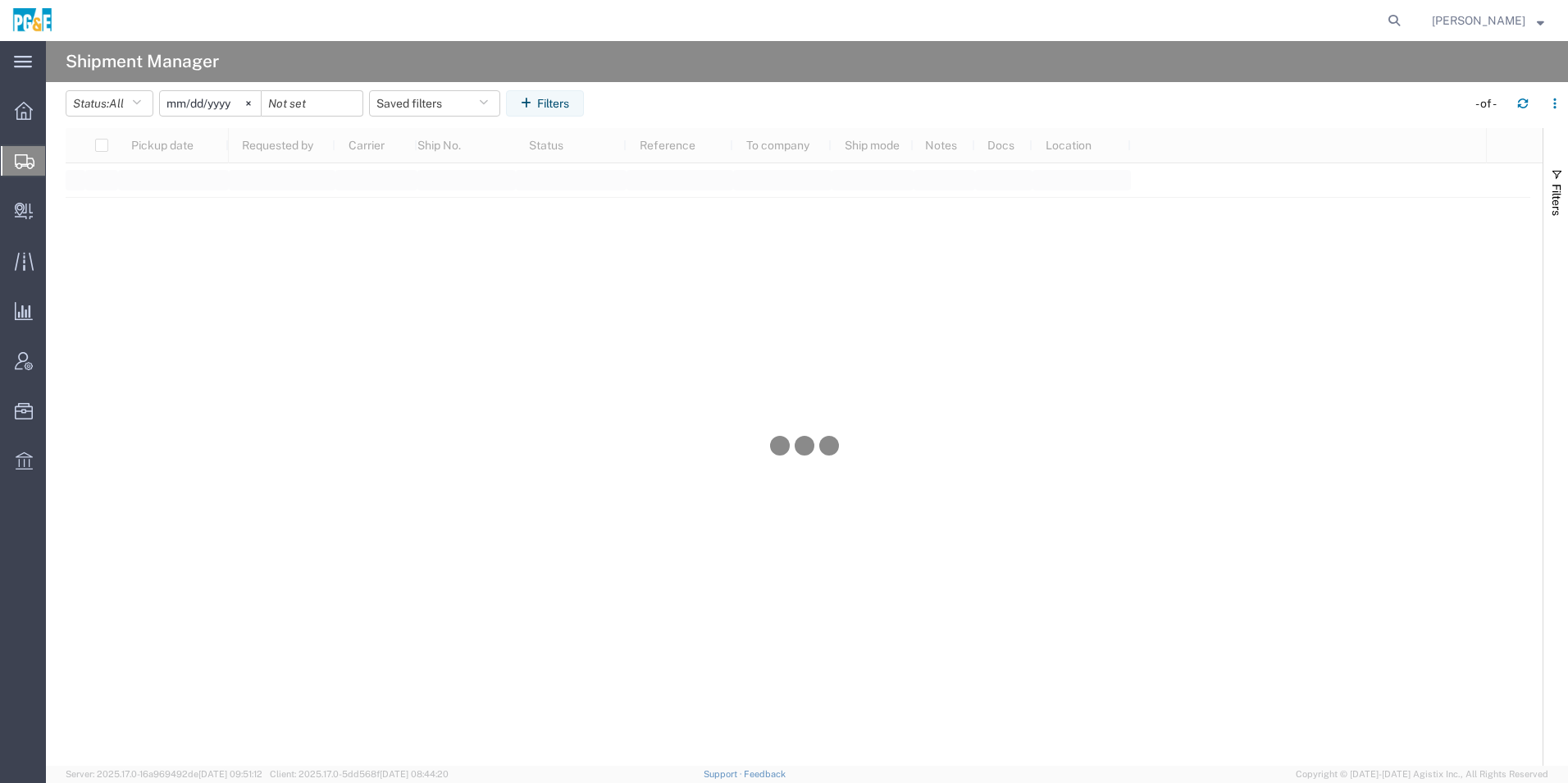
click at [194, 99] on input "2025-07-18" at bounding box center [210, 103] width 101 height 24
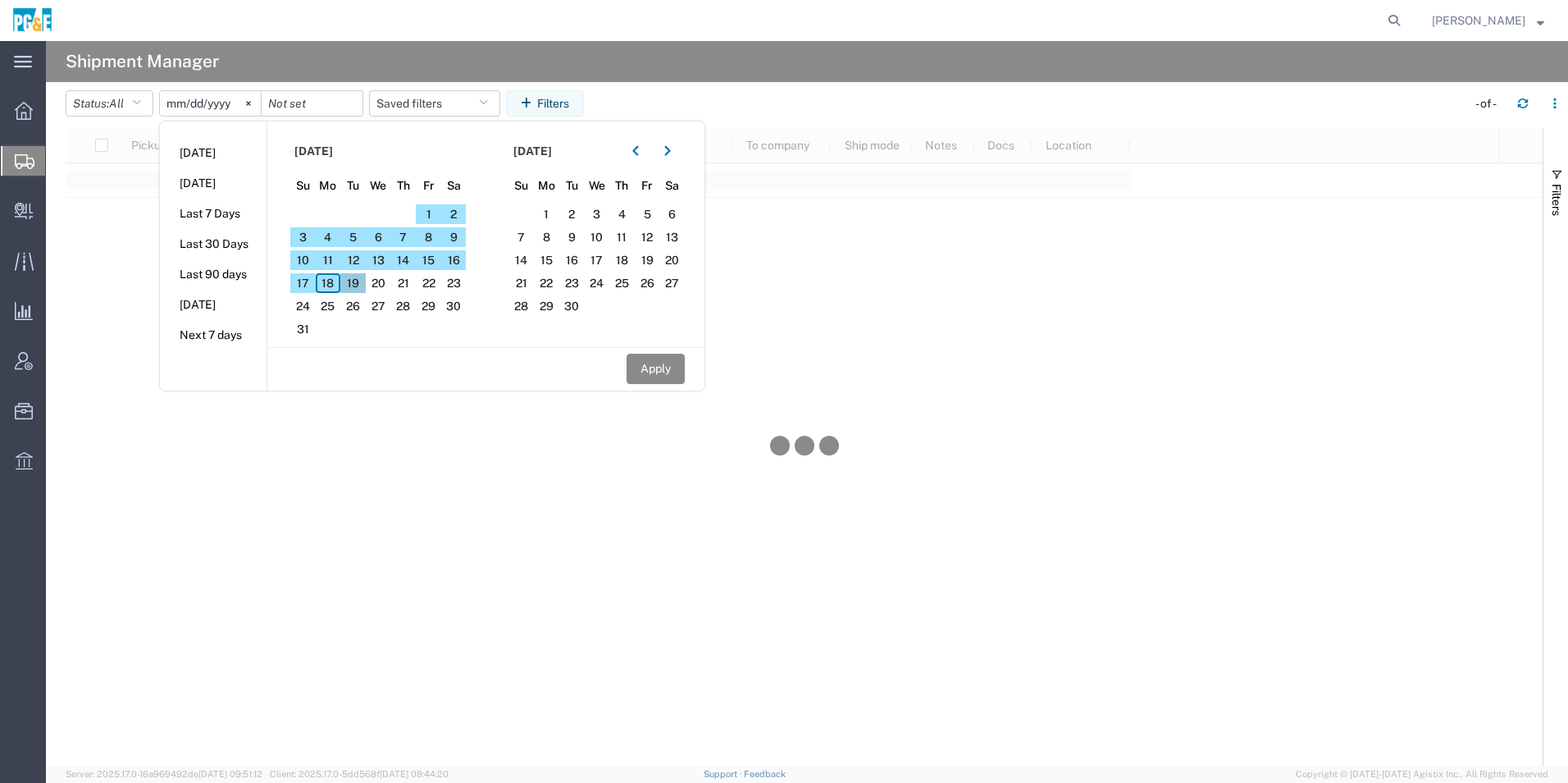
click at [358, 281] on span "19" at bounding box center [353, 283] width 25 height 19
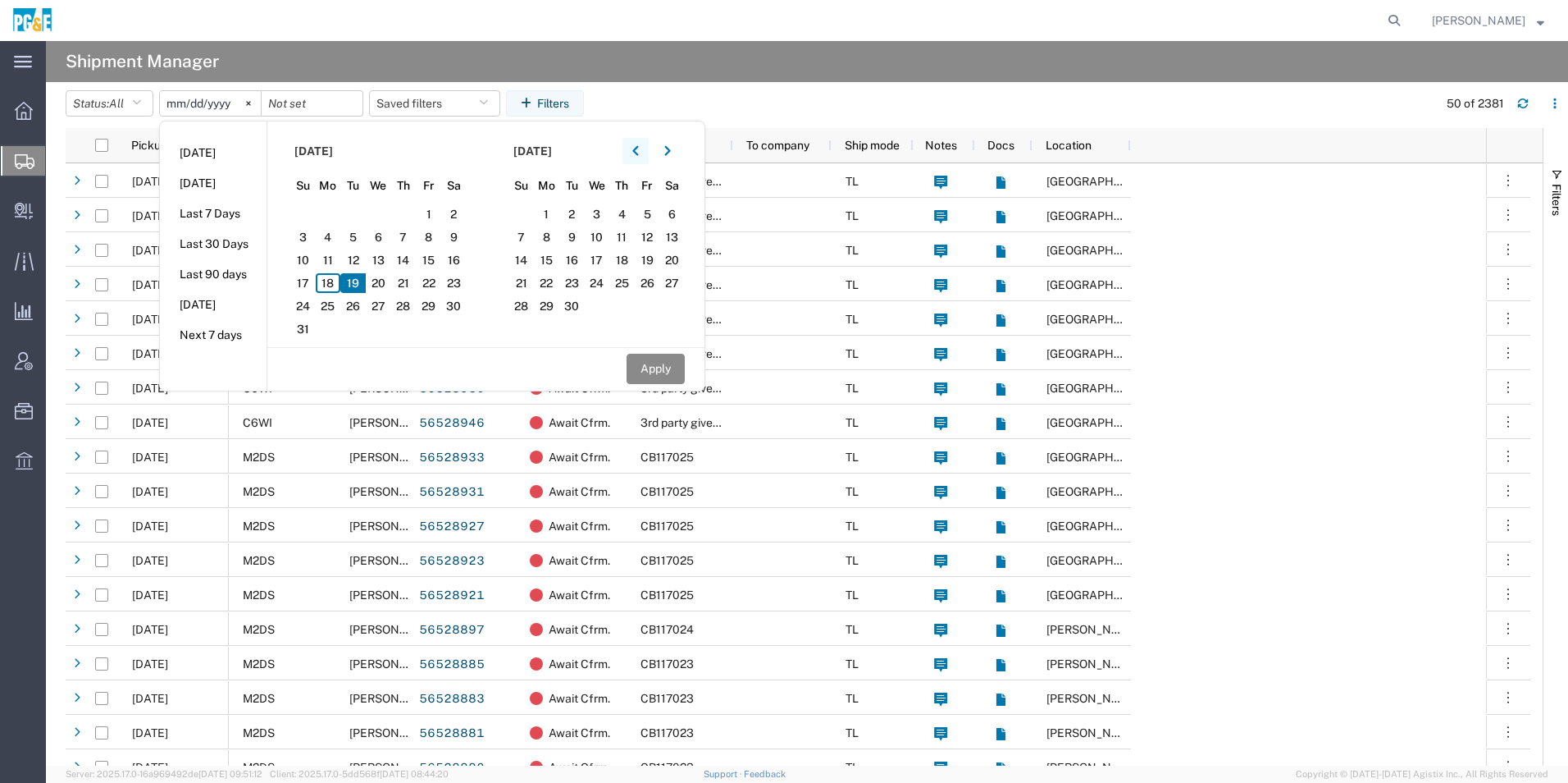
click at [644, 154] on button "button" at bounding box center [635, 151] width 26 height 26
click at [575, 281] on span "19" at bounding box center [572, 283] width 25 height 19
click at [669, 373] on button "Apply" at bounding box center [656, 368] width 58 height 30
type input "2025-08-19"
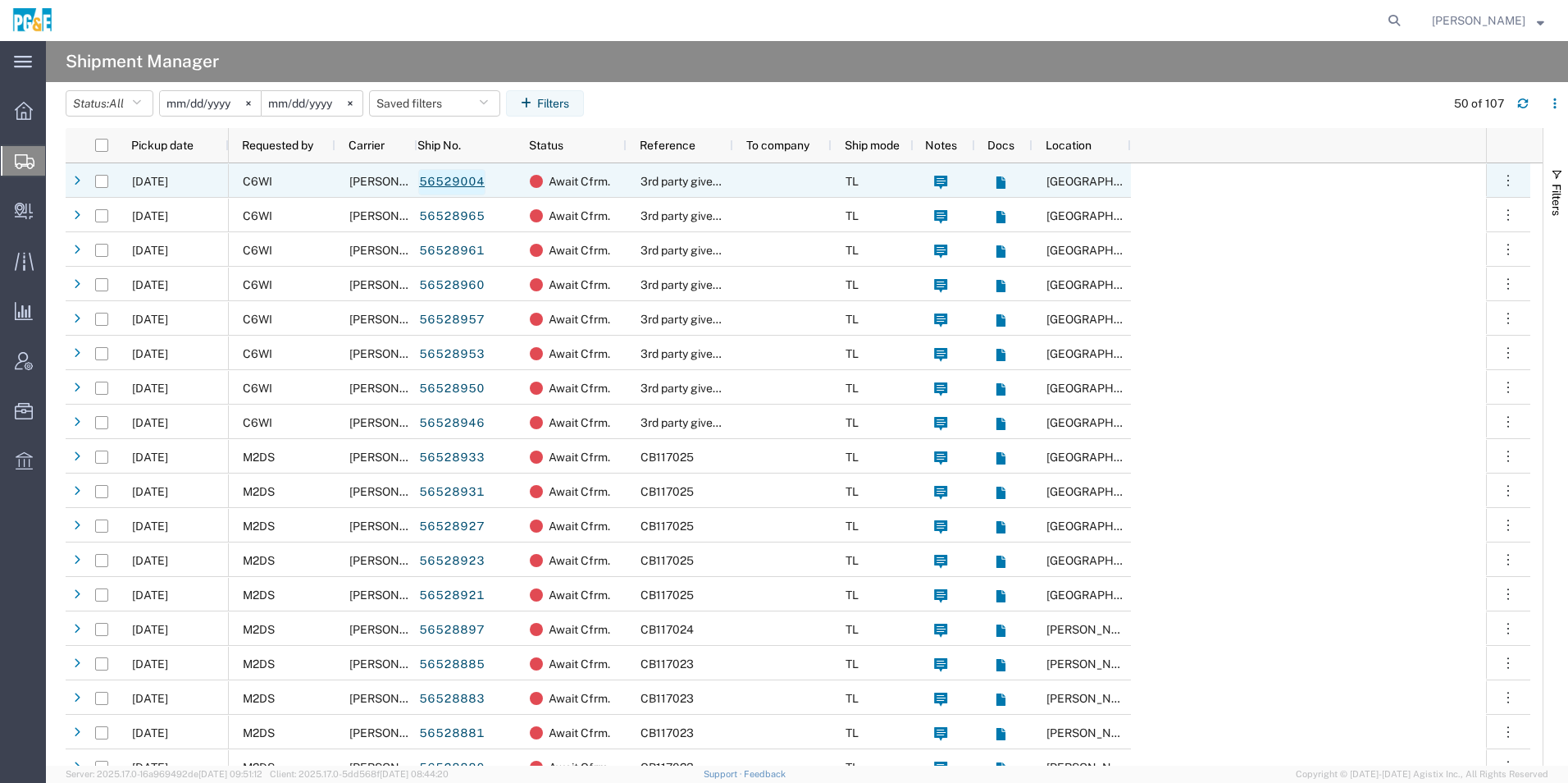
click at [458, 182] on link "56529004" at bounding box center [452, 182] width 67 height 26
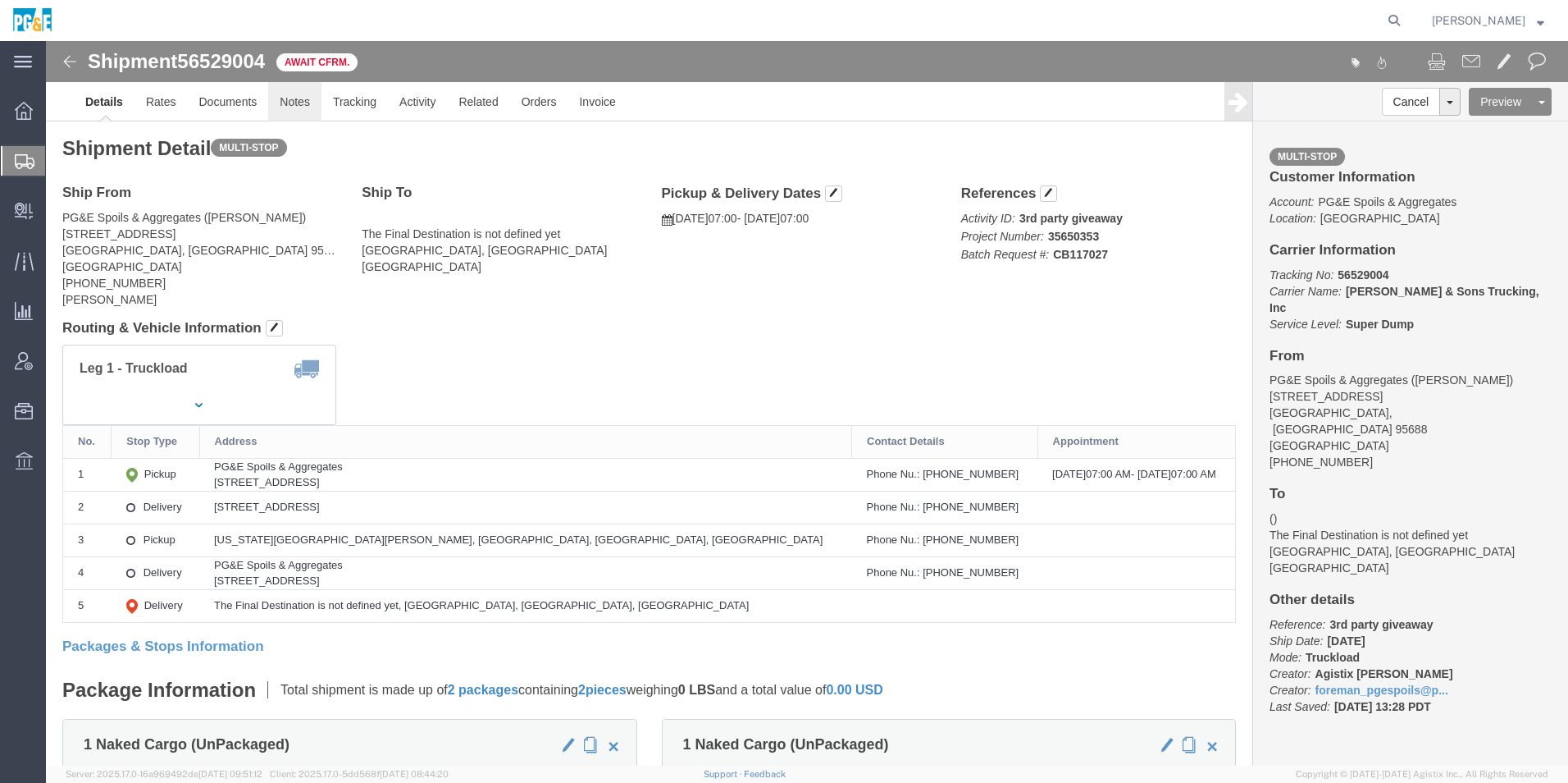
click link "Notes"
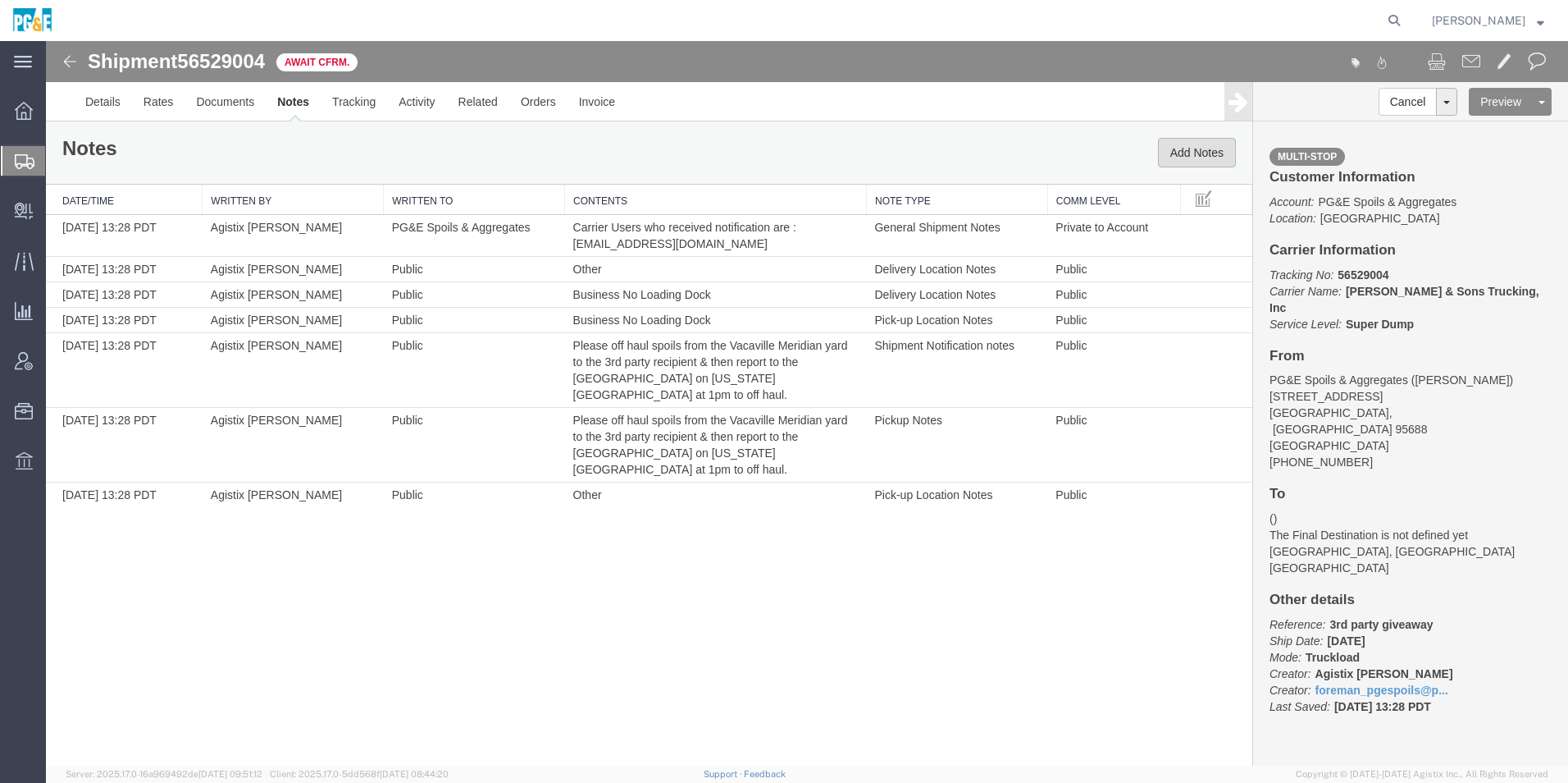
click at [1197, 156] on button "Add Notes" at bounding box center [1197, 153] width 78 height 29
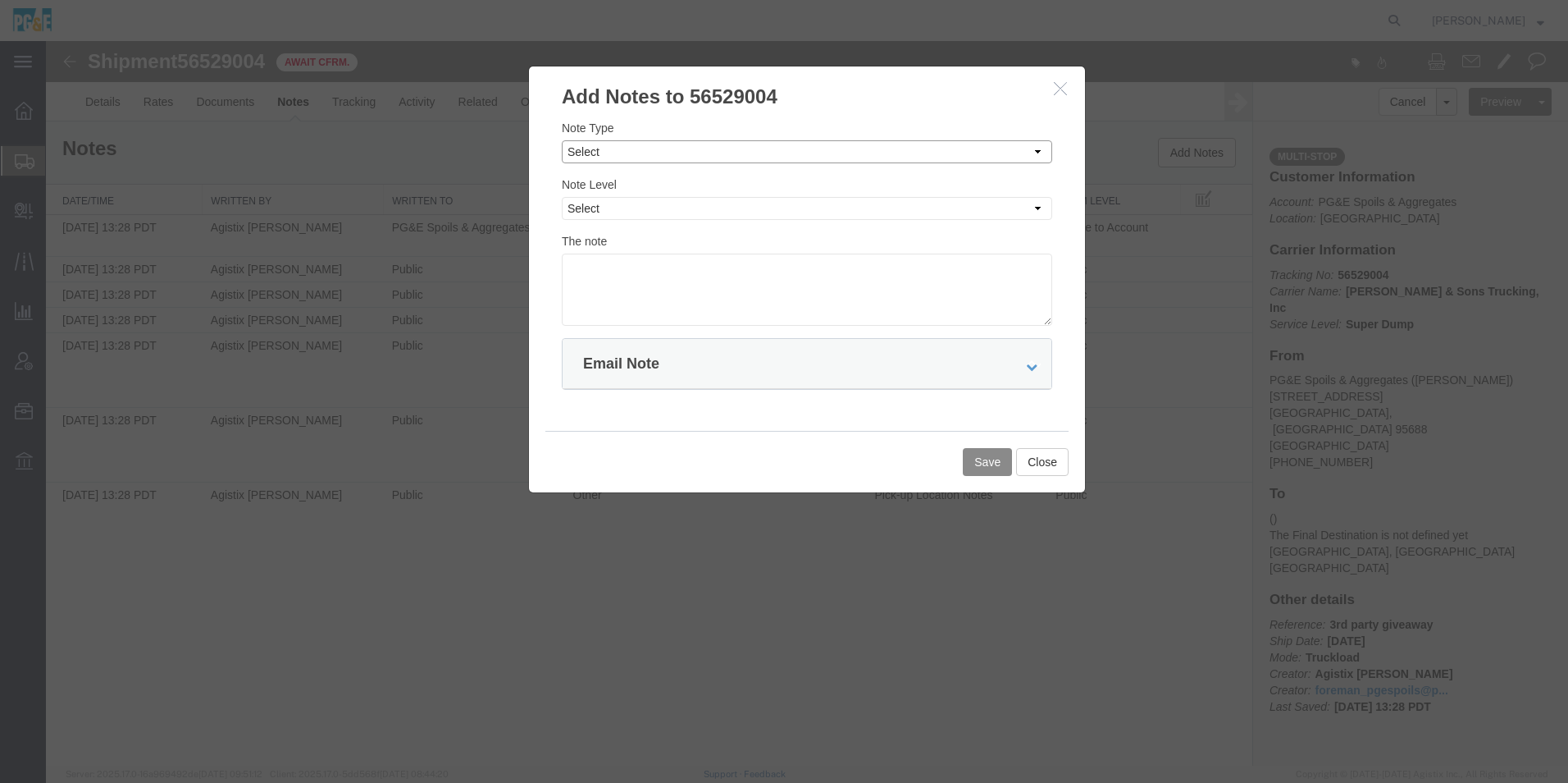
drag, startPoint x: 685, startPoint y: 146, endPoint x: 677, endPoint y: 158, distance: 14.4
click at [685, 146] on select "Select Approval Bid Notes Carrier Change Notes Claim Notes Content Hazmat Notes…" at bounding box center [807, 152] width 491 height 23
select select "INVOICE_NOTES"
click at [562, 140] on select "Select Approval Bid Notes Carrier Change Notes Claim Notes Content Hazmat Notes…" at bounding box center [807, 152] width 491 height 23
drag, startPoint x: 688, startPoint y: 207, endPoint x: 669, endPoint y: 221, distance: 23.6
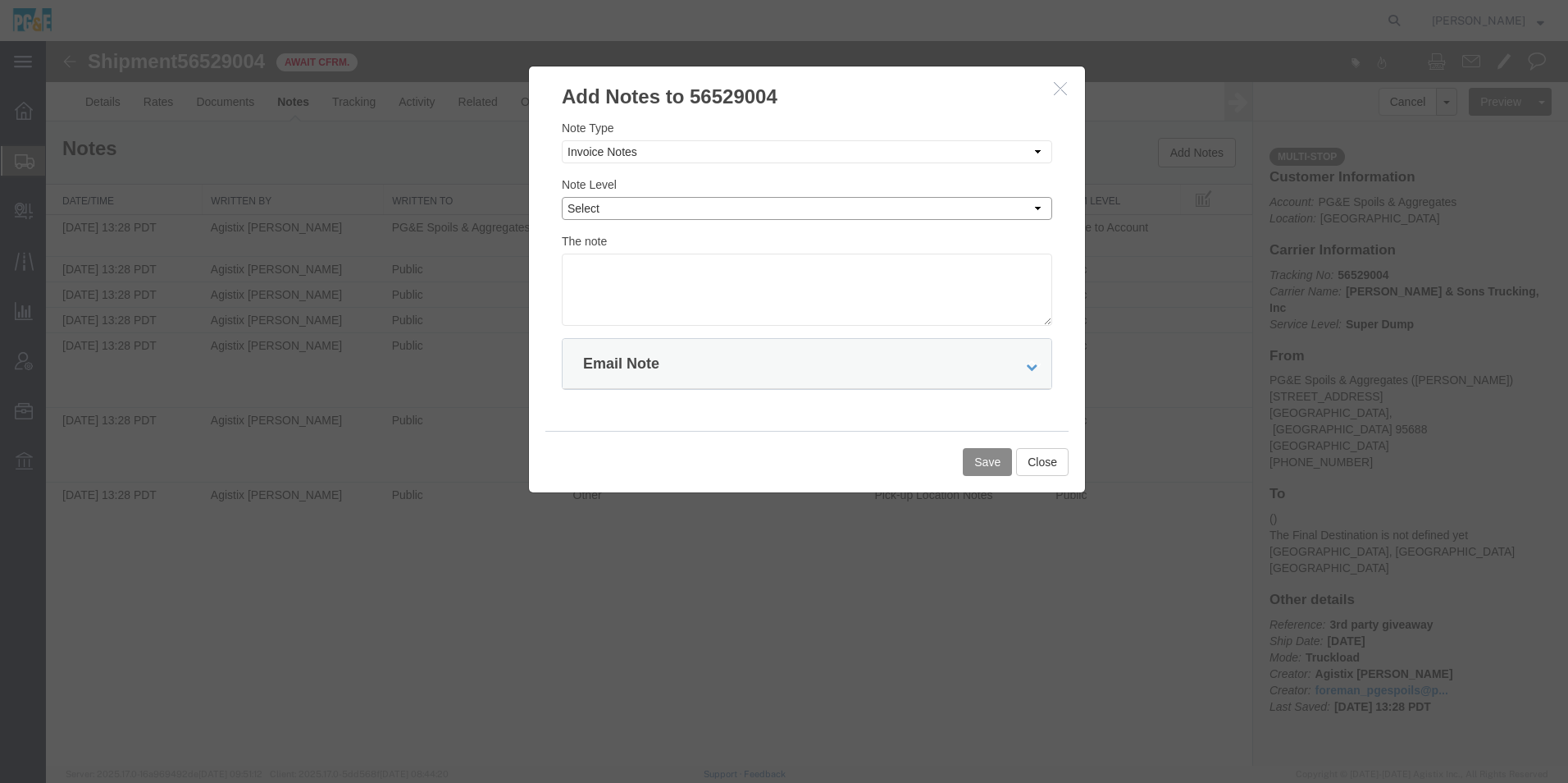
click at [688, 207] on select "Select Private to Account Private to Vendor Public" at bounding box center [807, 208] width 491 height 23
select select "PUBLIC"
click at [562, 197] on select "Select Private to Account Private to Vendor Public" at bounding box center [807, 208] width 491 height 23
click at [628, 276] on textarea at bounding box center [807, 289] width 491 height 72
type textarea "Charge PM 35650353 for work starting at the Kentucky Ave laydown yard in Woodla…"
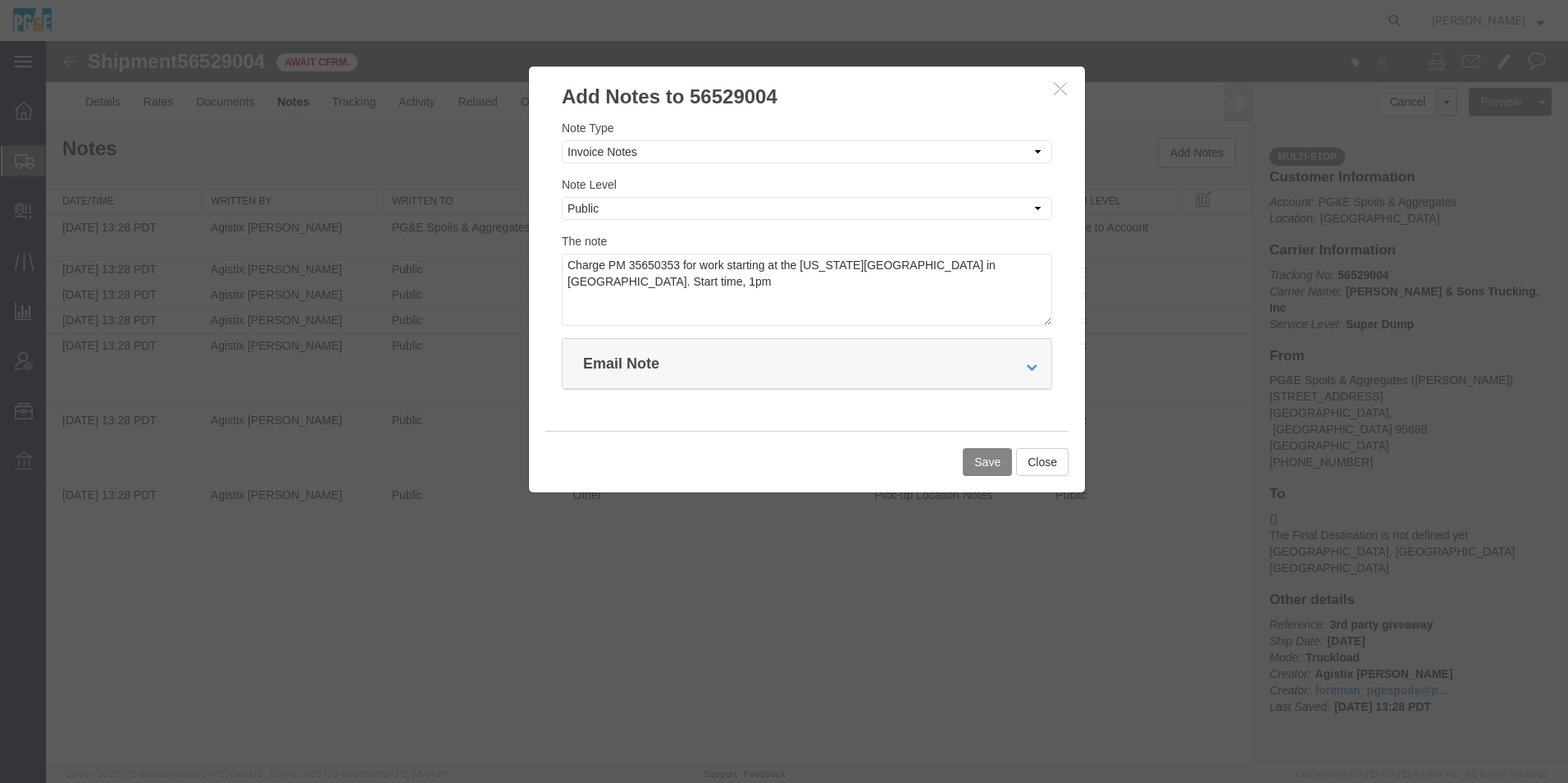
click at [971, 466] on button "Save" at bounding box center [987, 462] width 50 height 28
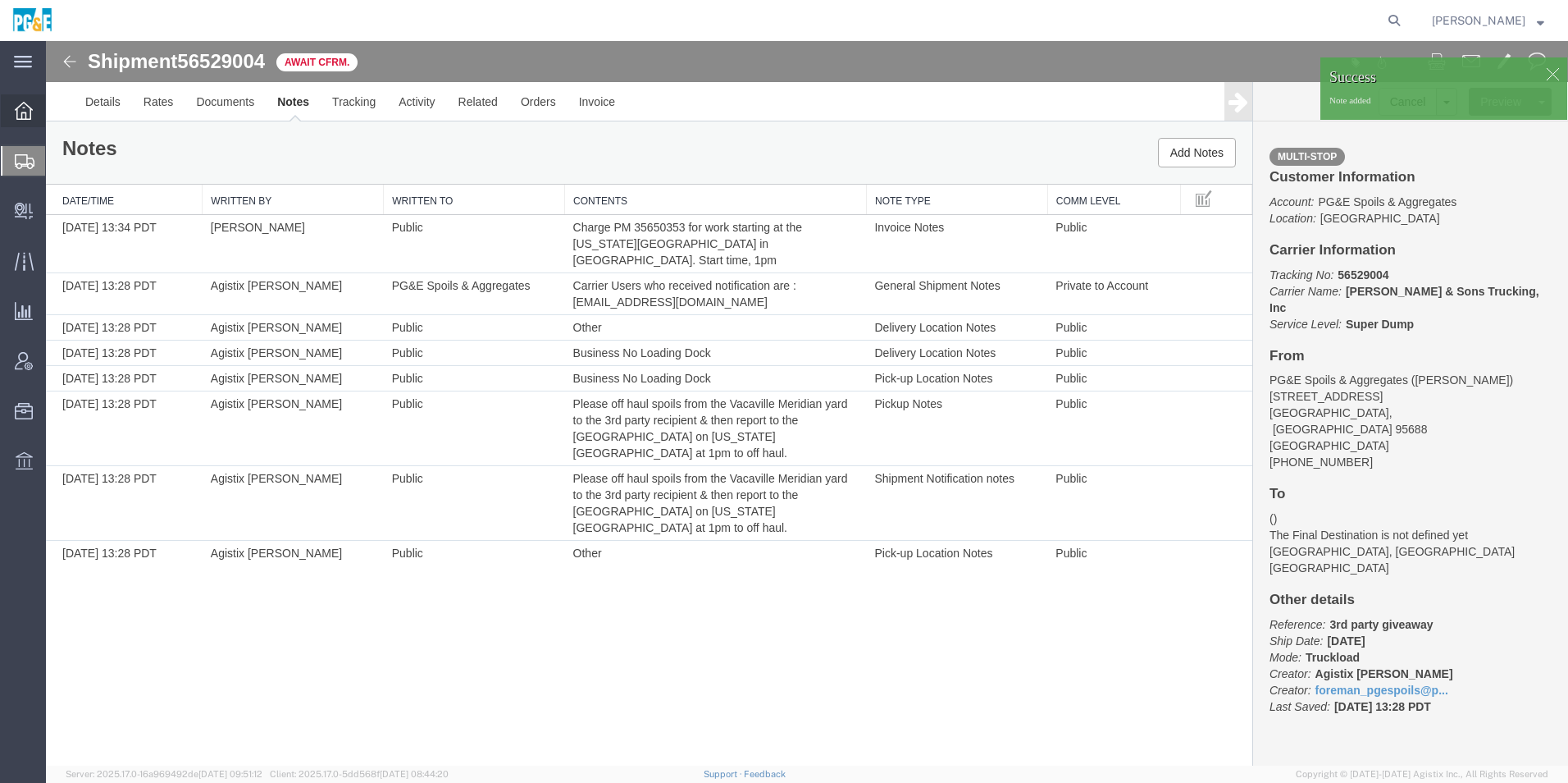
click at [18, 117] on icon at bounding box center [23, 110] width 18 height 19
